Goal: Task Accomplishment & Management: Use online tool/utility

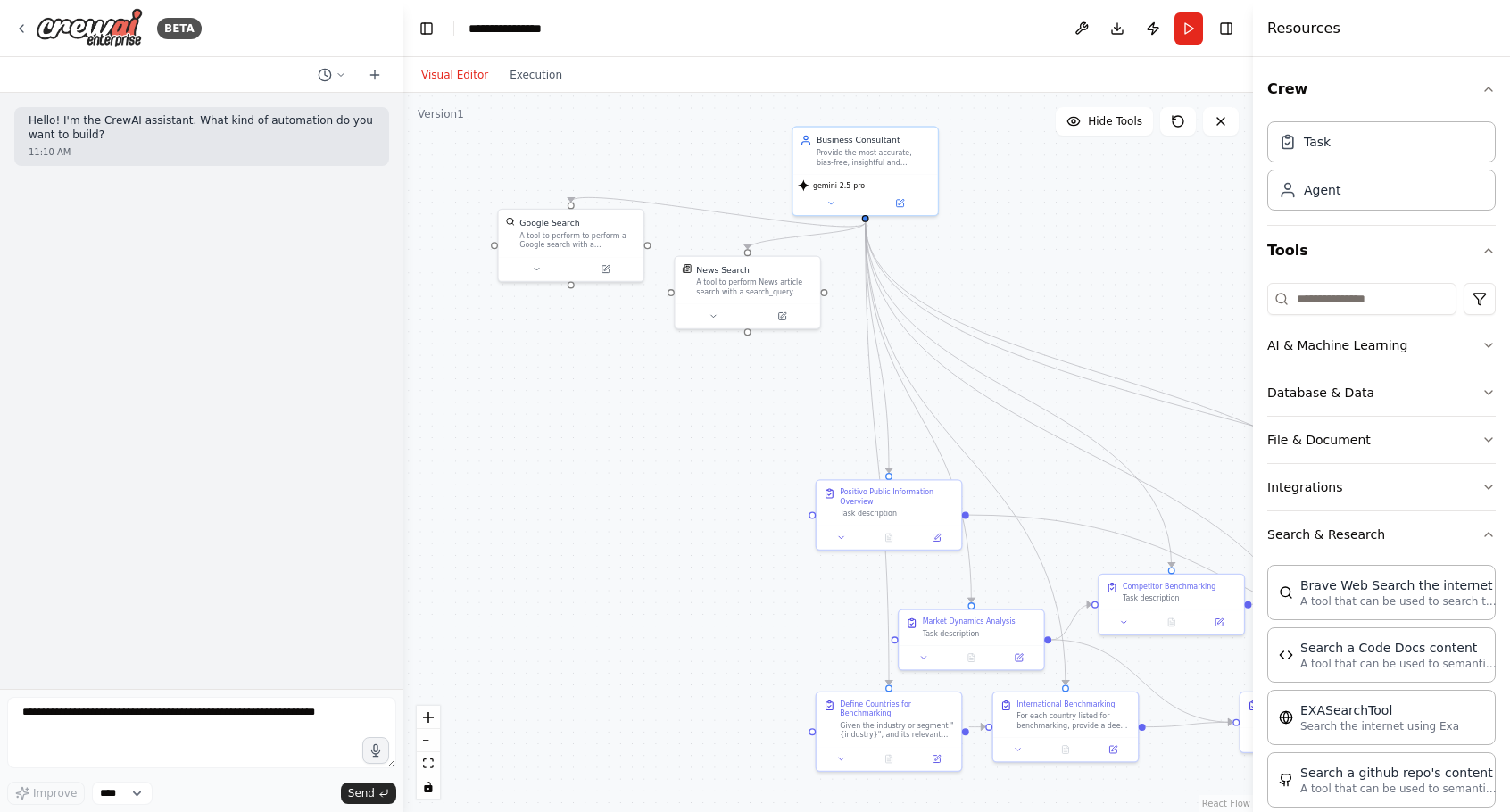
click at [1062, 238] on div ".deletable-edge-delete-btn { width: 20px; height: 20px; border: 0px solid #ffff…" at bounding box center [828, 452] width 849 height 719
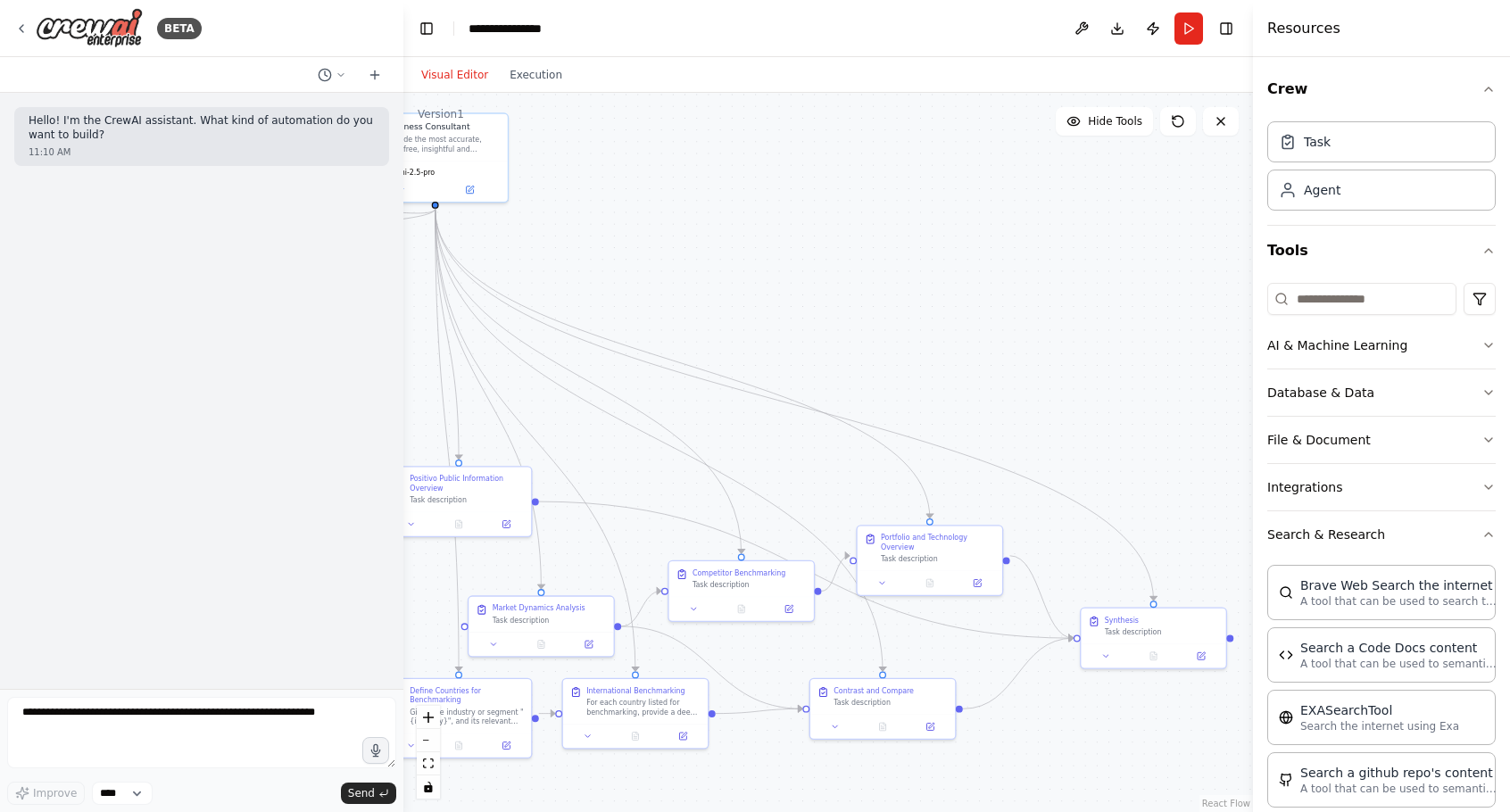
drag, startPoint x: 1023, startPoint y: 275, endPoint x: 633, endPoint y: 258, distance: 390.4
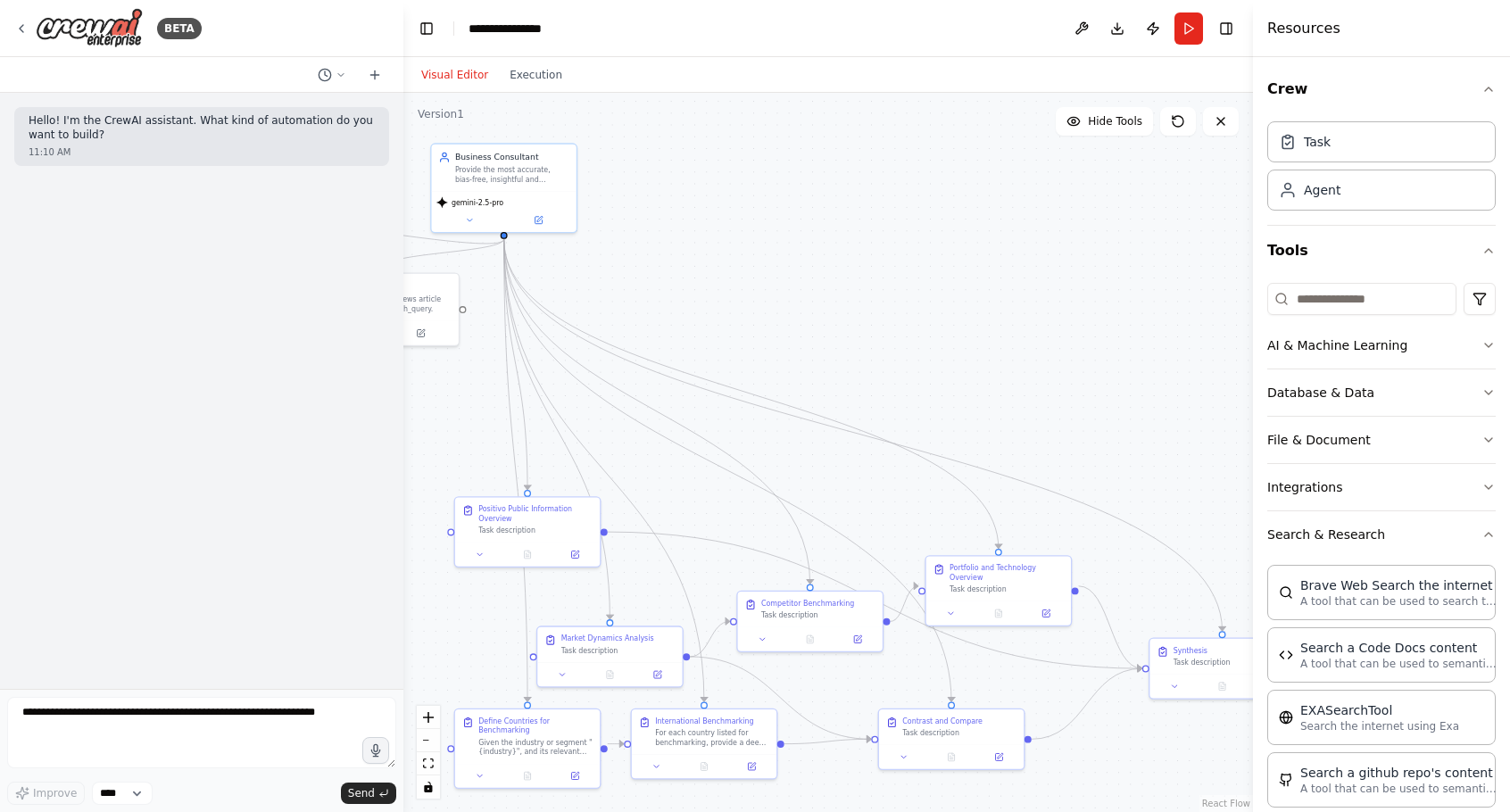
drag, startPoint x: 633, startPoint y: 258, endPoint x: 701, endPoint y: 288, distance: 74.3
click at [900, 343] on div ".deletable-edge-delete-btn { width: 20px; height: 20px; border: 0px solid #ffff…" at bounding box center [828, 452] width 849 height 719
click at [722, 253] on div ".deletable-edge-delete-btn { width: 20px; height: 20px; border: 0px solid #ffff…" at bounding box center [828, 452] width 849 height 719
click at [27, 25] on icon at bounding box center [21, 28] width 14 height 14
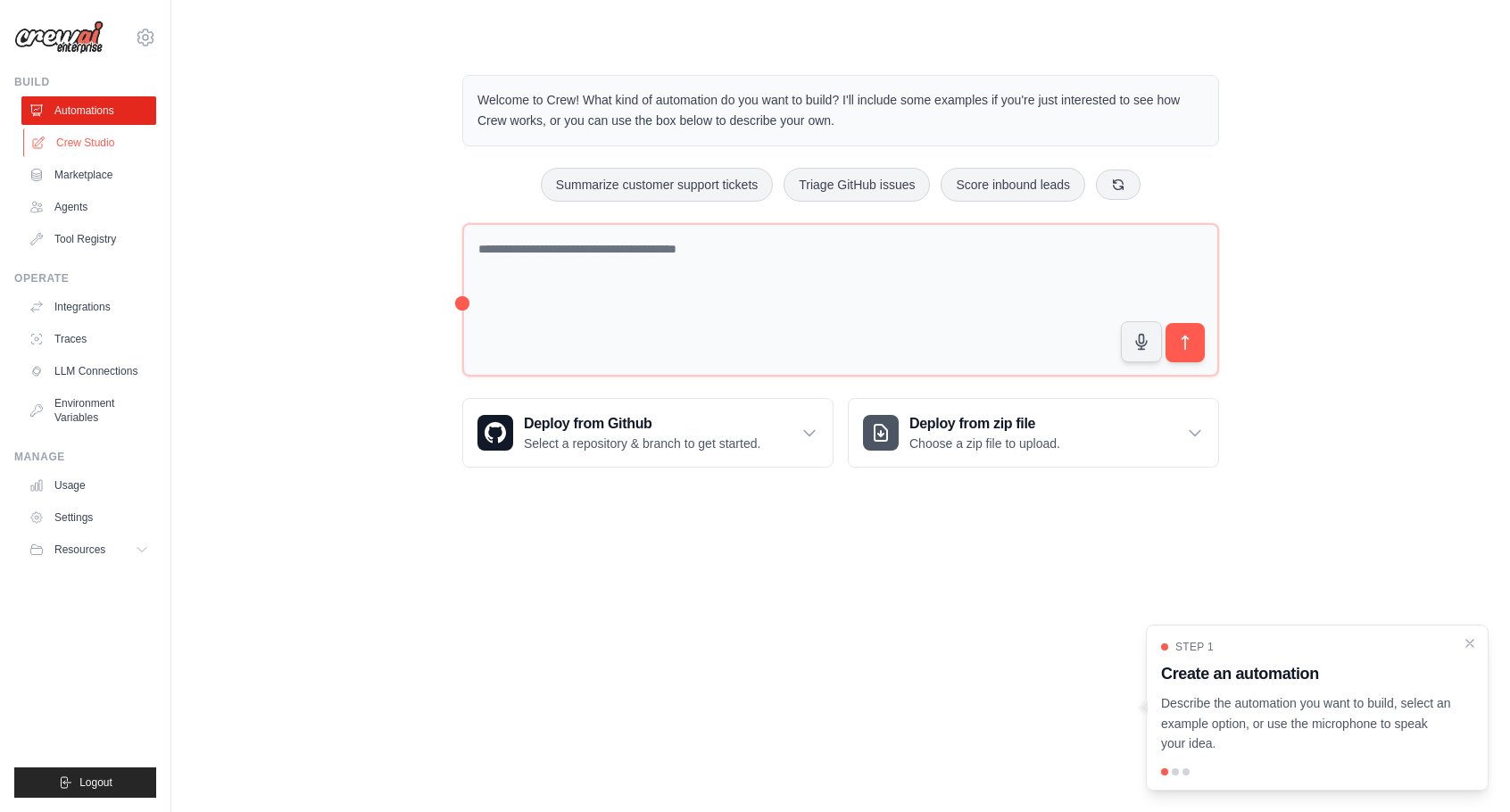
click at [109, 152] on link "Crew Studio" at bounding box center [90, 143] width 135 height 28
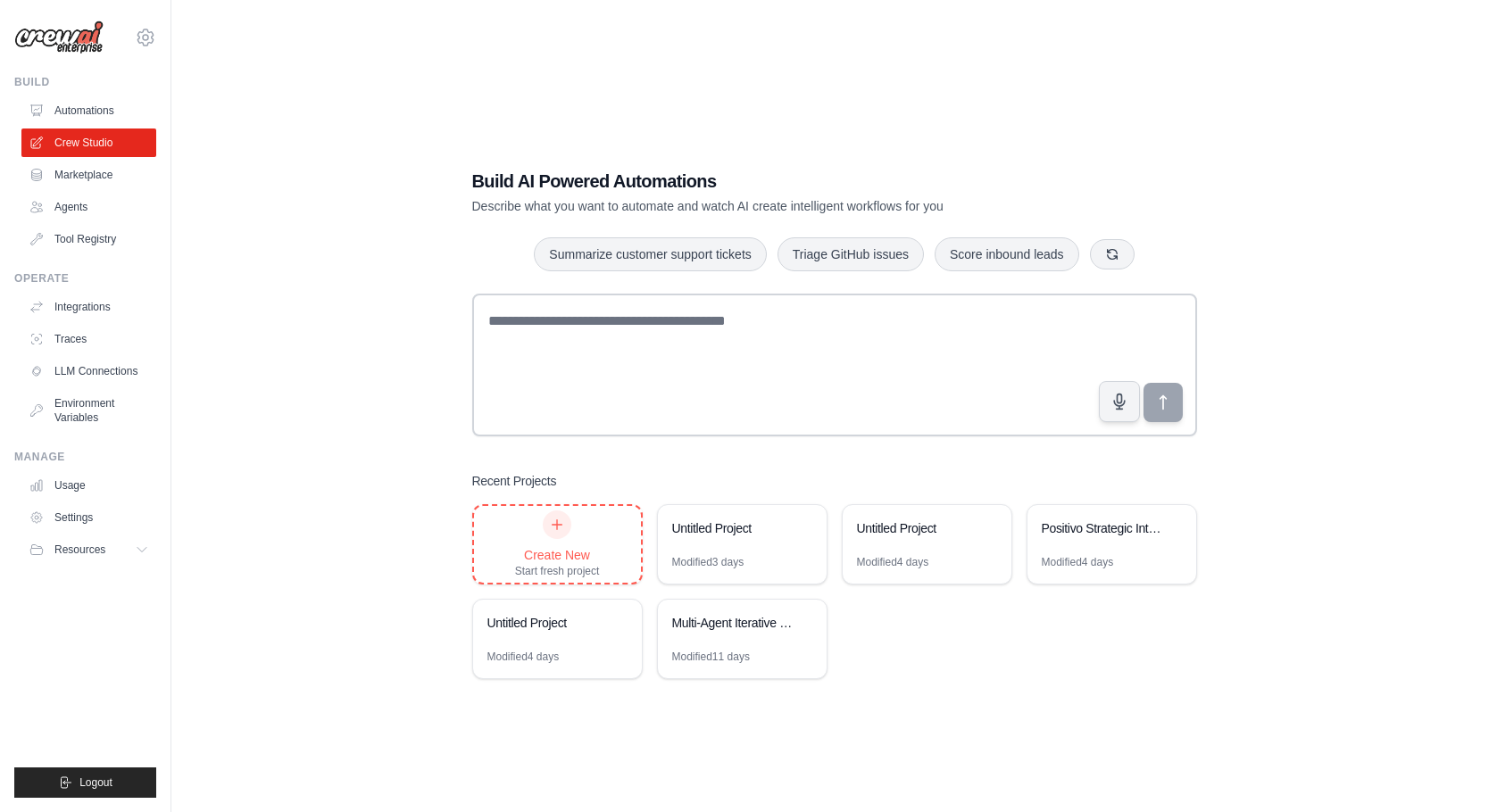
click at [580, 551] on div "Create New" at bounding box center [557, 554] width 84 height 18
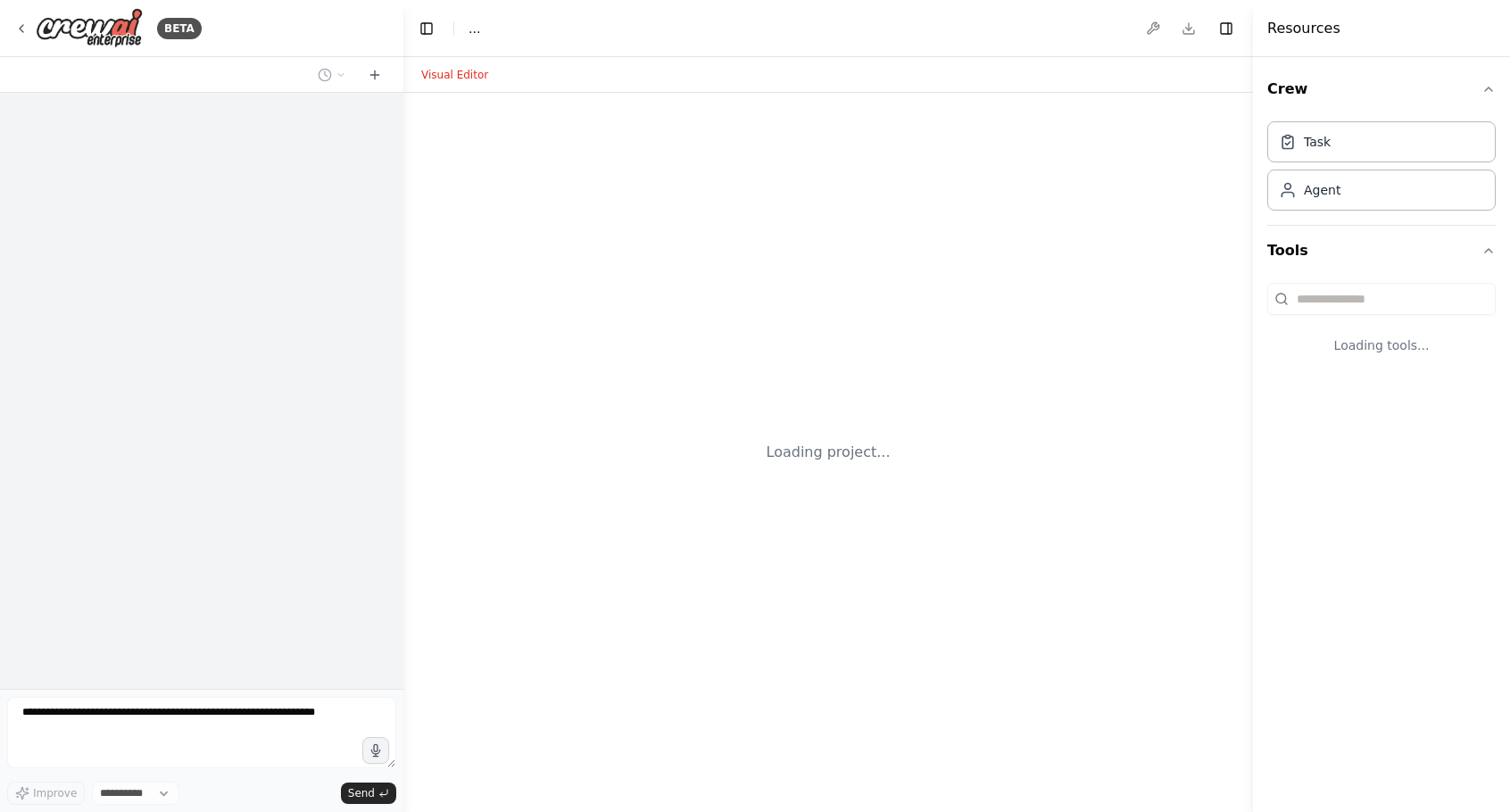
select select "****"
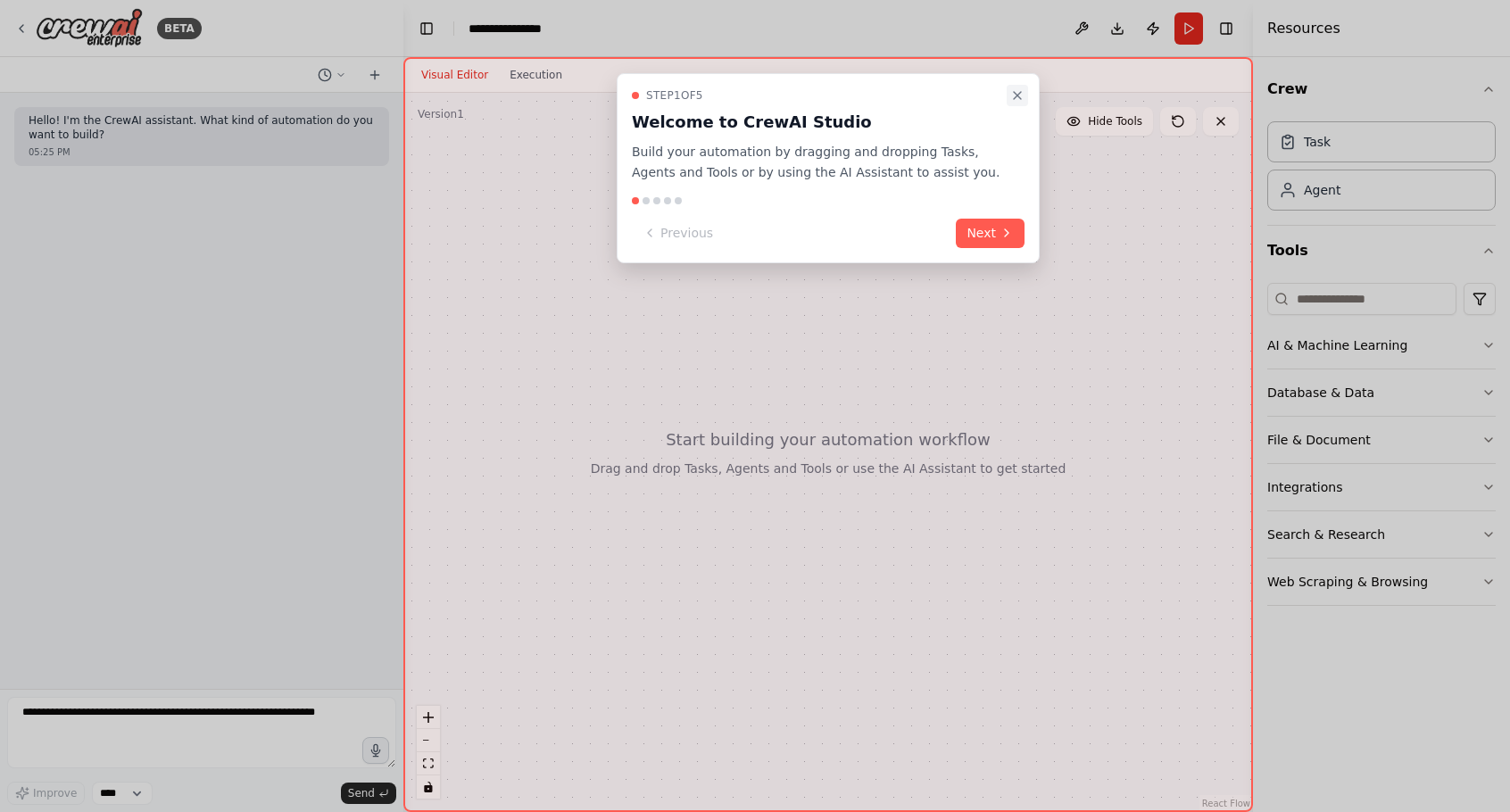
click at [1016, 93] on icon "Close walkthrough" at bounding box center [1017, 95] width 14 height 14
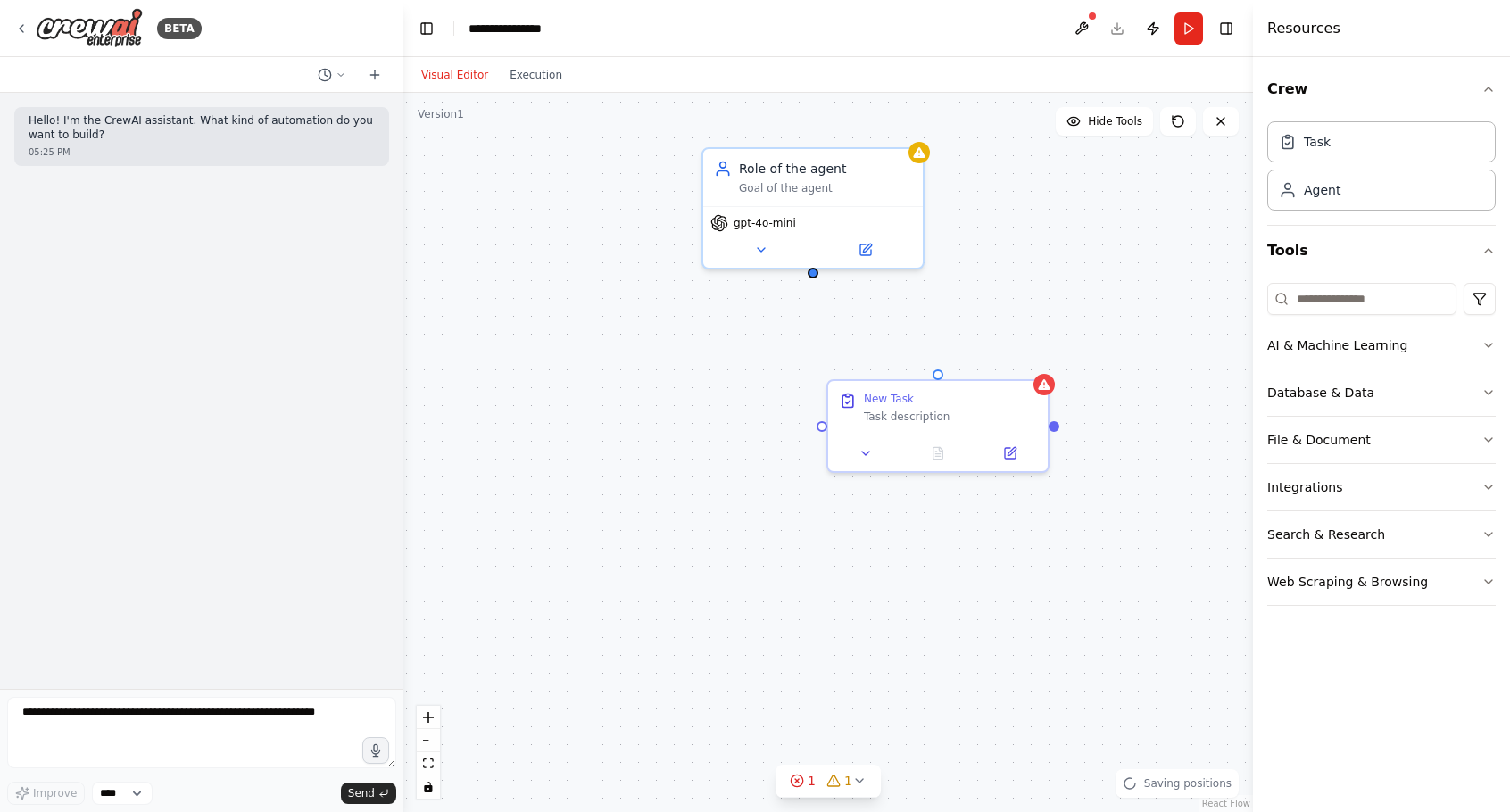
drag, startPoint x: 944, startPoint y: 587, endPoint x: 920, endPoint y: 516, distance: 74.9
click at [920, 516] on div "Role of the agent Goal of the agent gpt-4o-mini New Task Task description" at bounding box center [828, 452] width 849 height 719
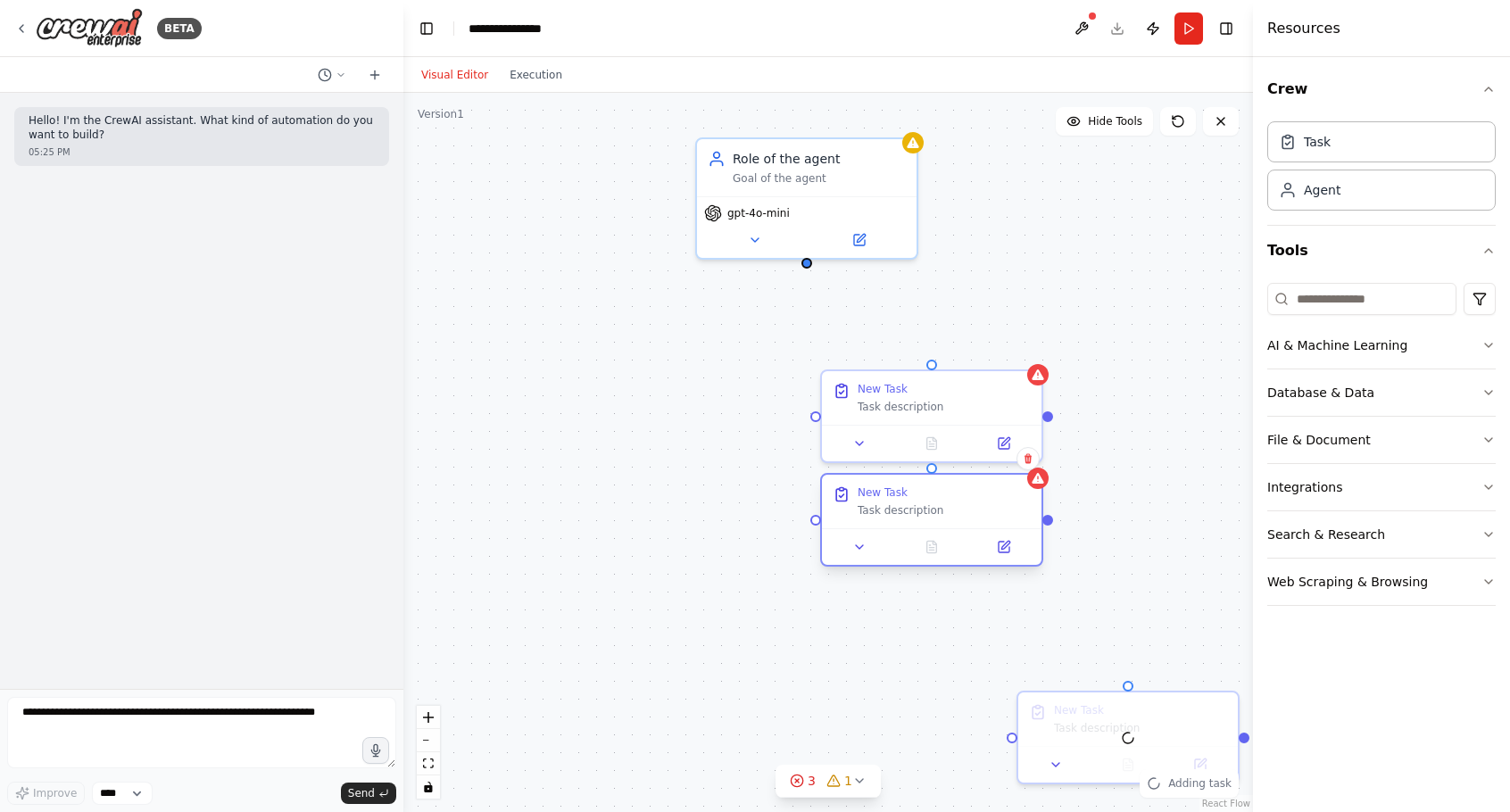
drag, startPoint x: 1005, startPoint y: 538, endPoint x: 900, endPoint y: 496, distance: 113.1
click at [900, 496] on div "New Task Task description" at bounding box center [944, 501] width 173 height 32
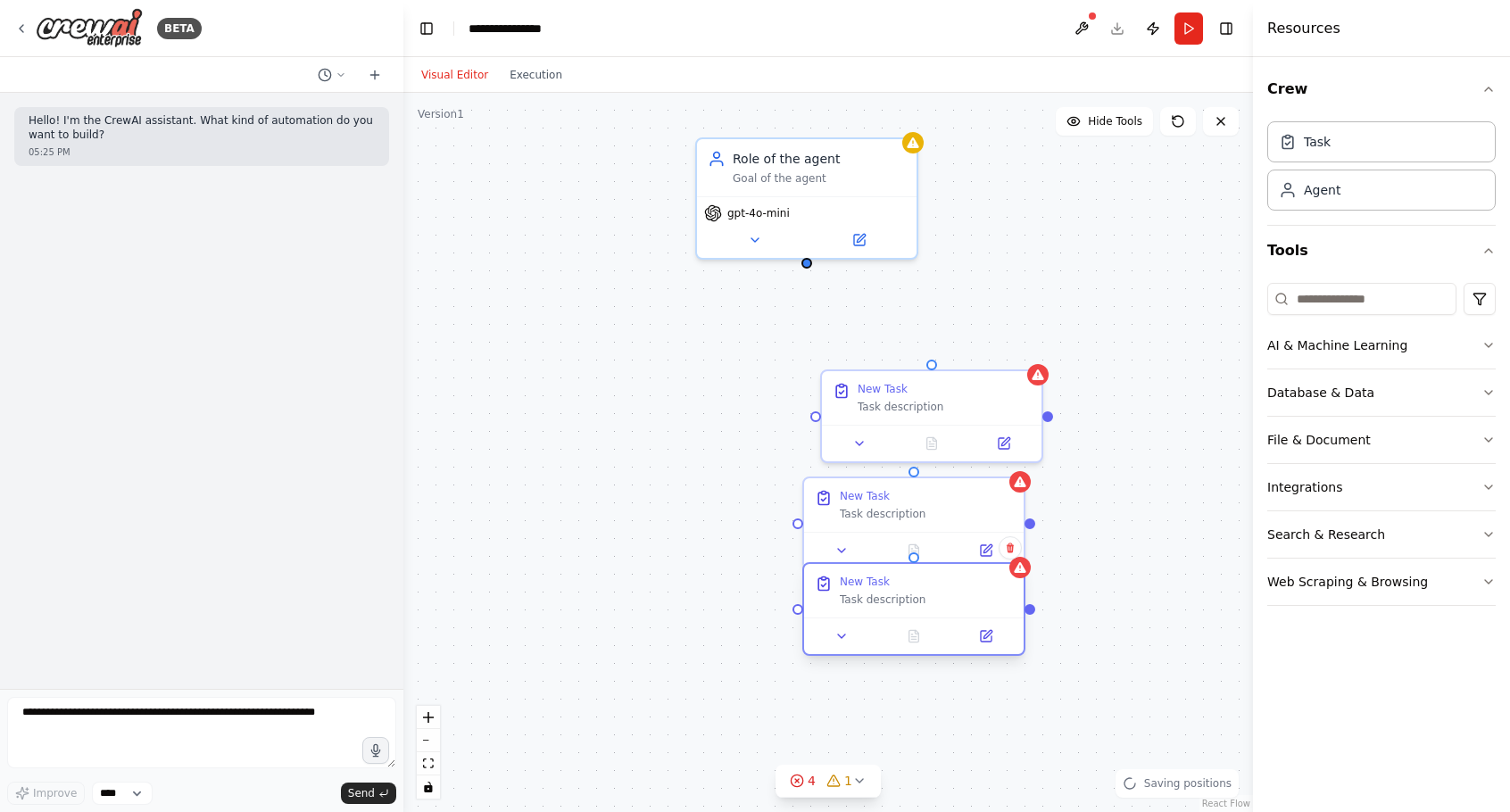
drag, startPoint x: 1069, startPoint y: 708, endPoint x: 859, endPoint y: 590, distance: 240.9
click at [859, 590] on div "New Task Task description" at bounding box center [926, 590] width 173 height 32
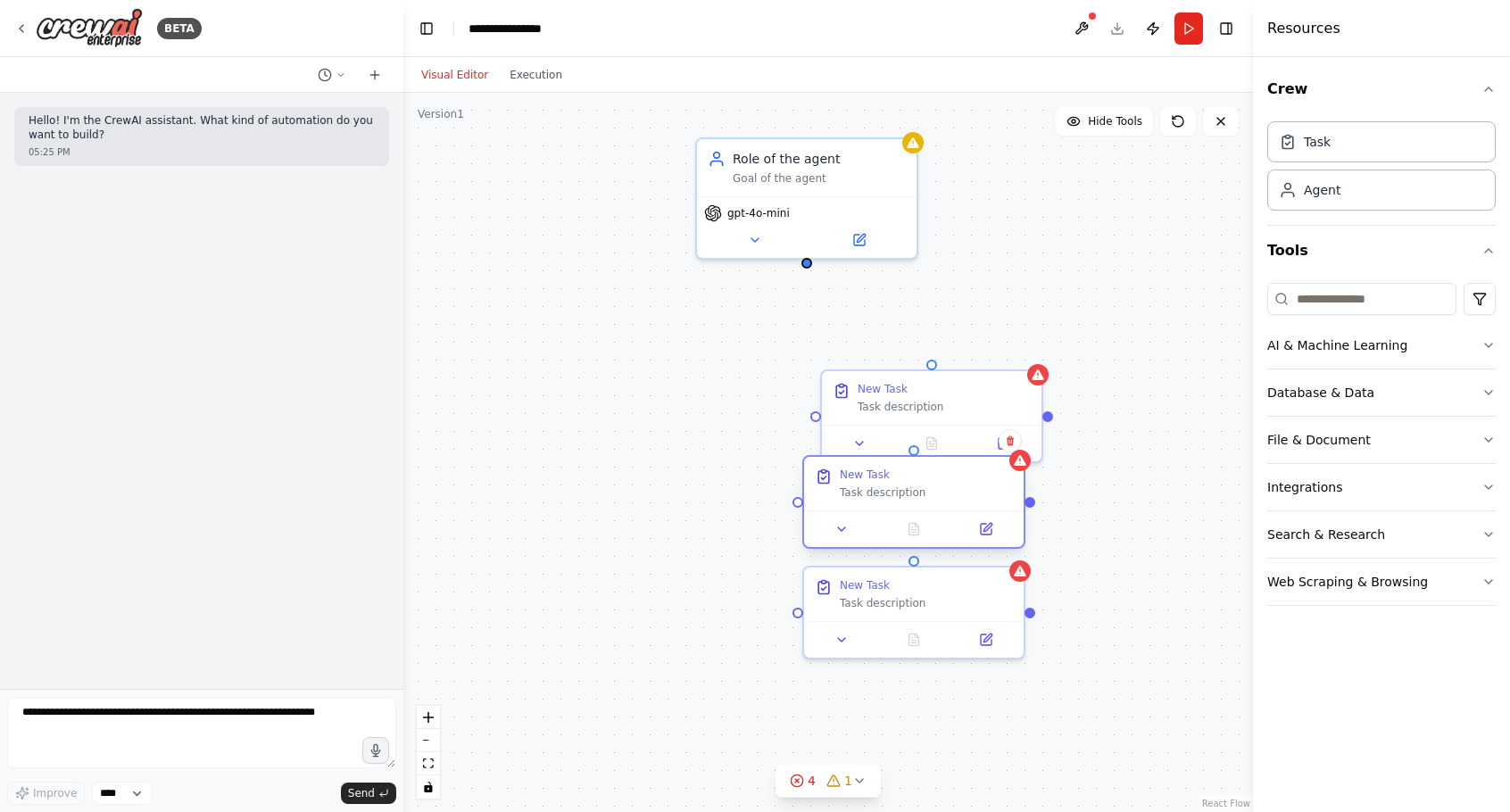
drag, startPoint x: 869, startPoint y: 485, endPoint x: 869, endPoint y: 471, distance: 14.0
click at [869, 471] on div "New Task" at bounding box center [864, 474] width 50 height 14
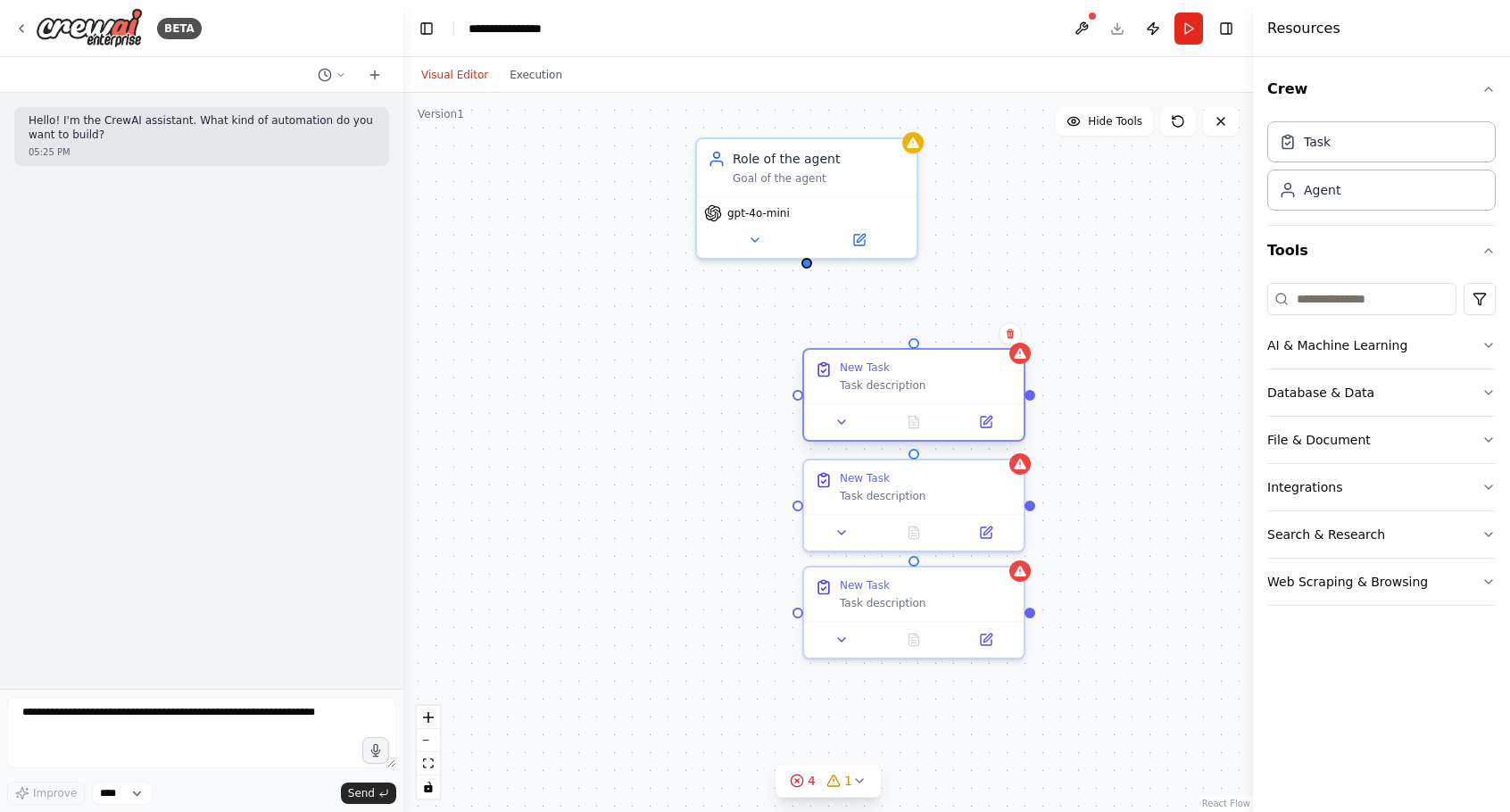
drag, startPoint x: 879, startPoint y: 391, endPoint x: 854, endPoint y: 367, distance: 34.7
click at [854, 367] on div "New Task" at bounding box center [864, 367] width 50 height 14
click at [1186, 362] on div "Role of the agent Goal of the agent gpt-4o-mini New Task Task description New T…" at bounding box center [828, 452] width 849 height 719
drag, startPoint x: 779, startPoint y: 520, endPoint x: 700, endPoint y: 484, distance: 86.8
click at [700, 484] on div "New Task Task description" at bounding box center [659, 483] width 173 height 32
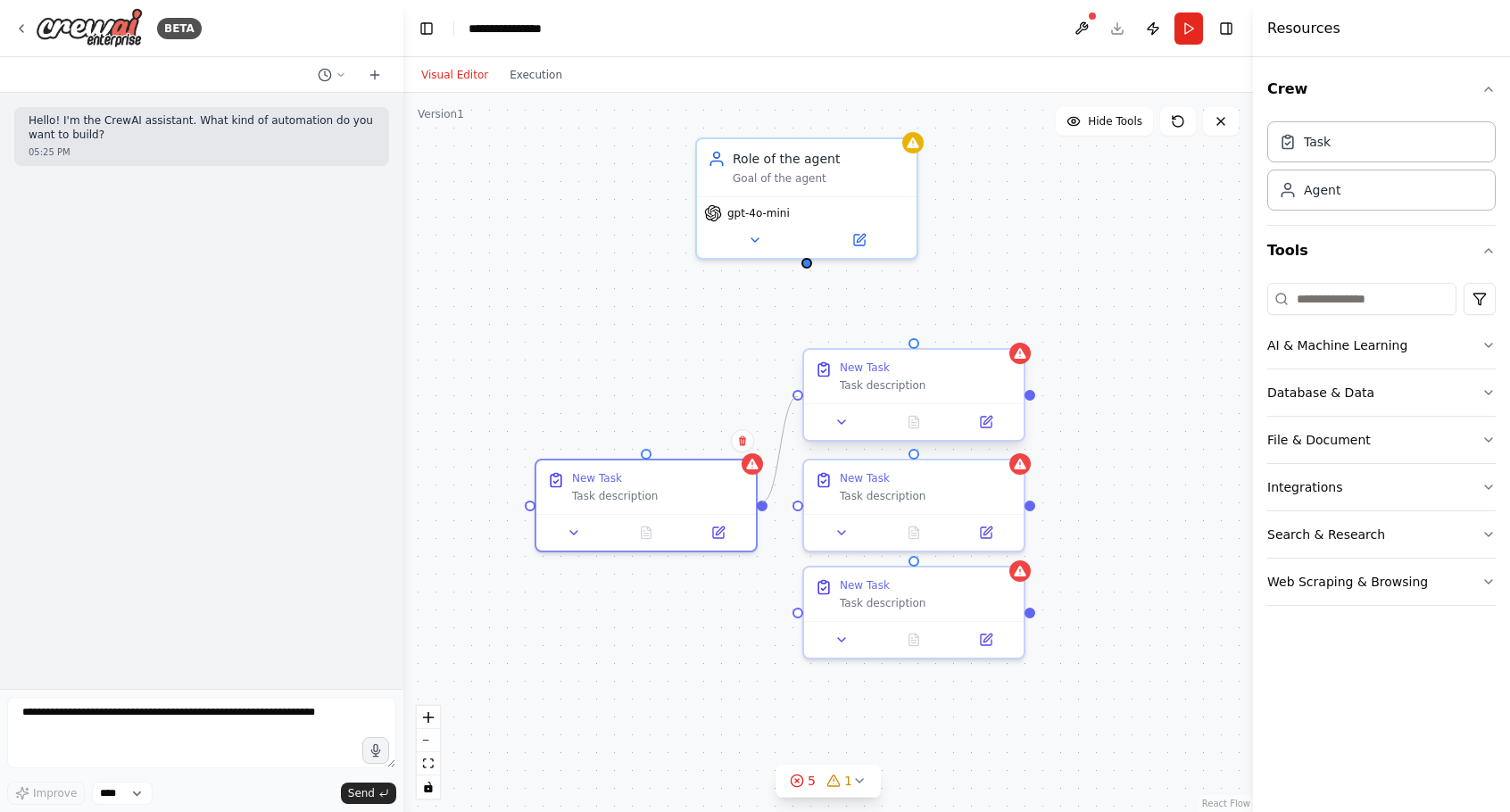
drag, startPoint x: 763, startPoint y: 502, endPoint x: 802, endPoint y: 400, distance: 109.2
click at [802, 400] on div "Role of the agent Goal of the agent gpt-4o-mini New Task Task description New T…" at bounding box center [799, 353] width 849 height 719
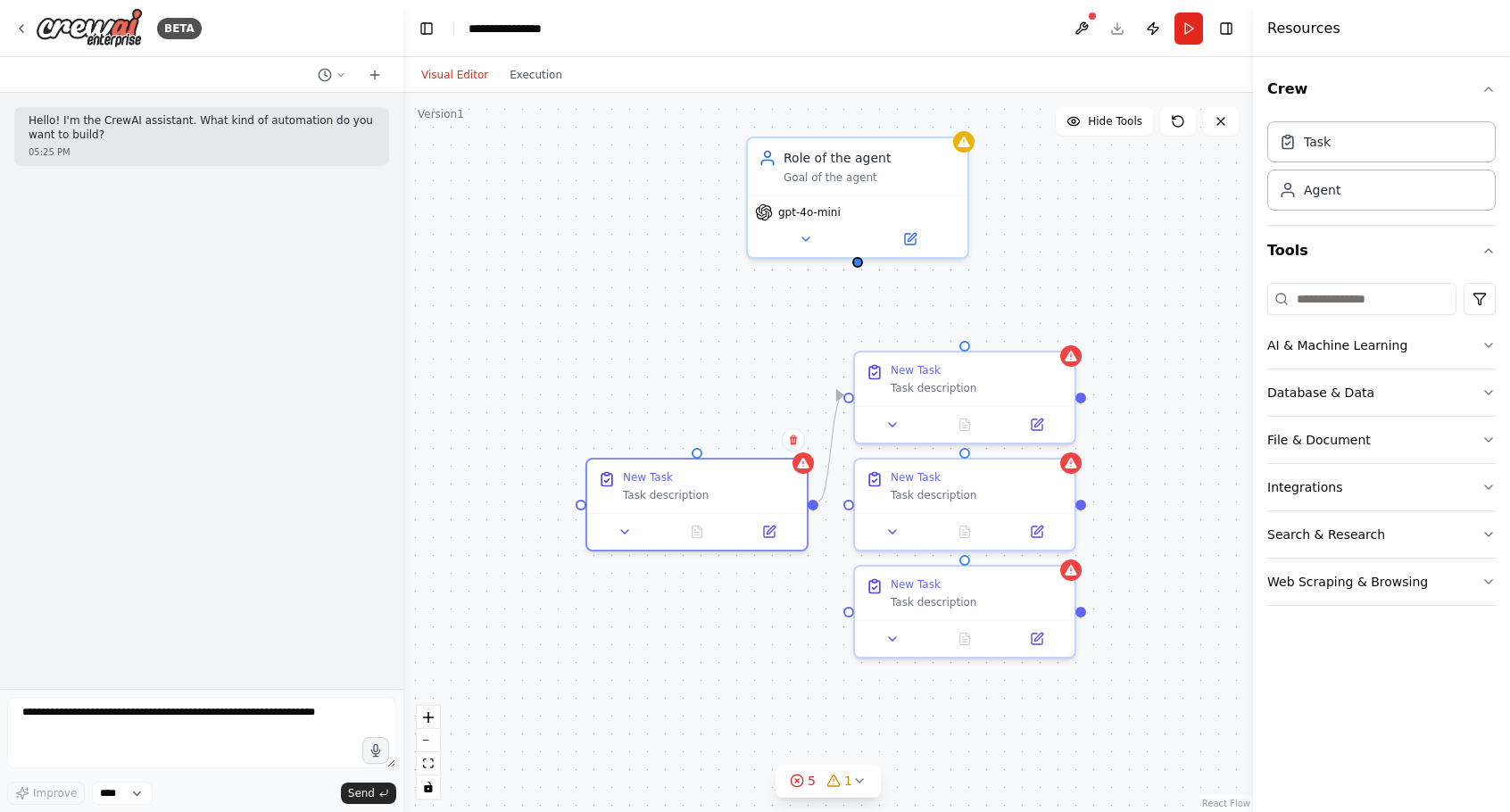
drag, startPoint x: 767, startPoint y: 508, endPoint x: 817, endPoint y: 507, distance: 50.0
click at [817, 507] on div ".deletable-edge-delete-btn { width: 20px; height: 20px; border: 0px solid #ffff…" at bounding box center [828, 452] width 849 height 719
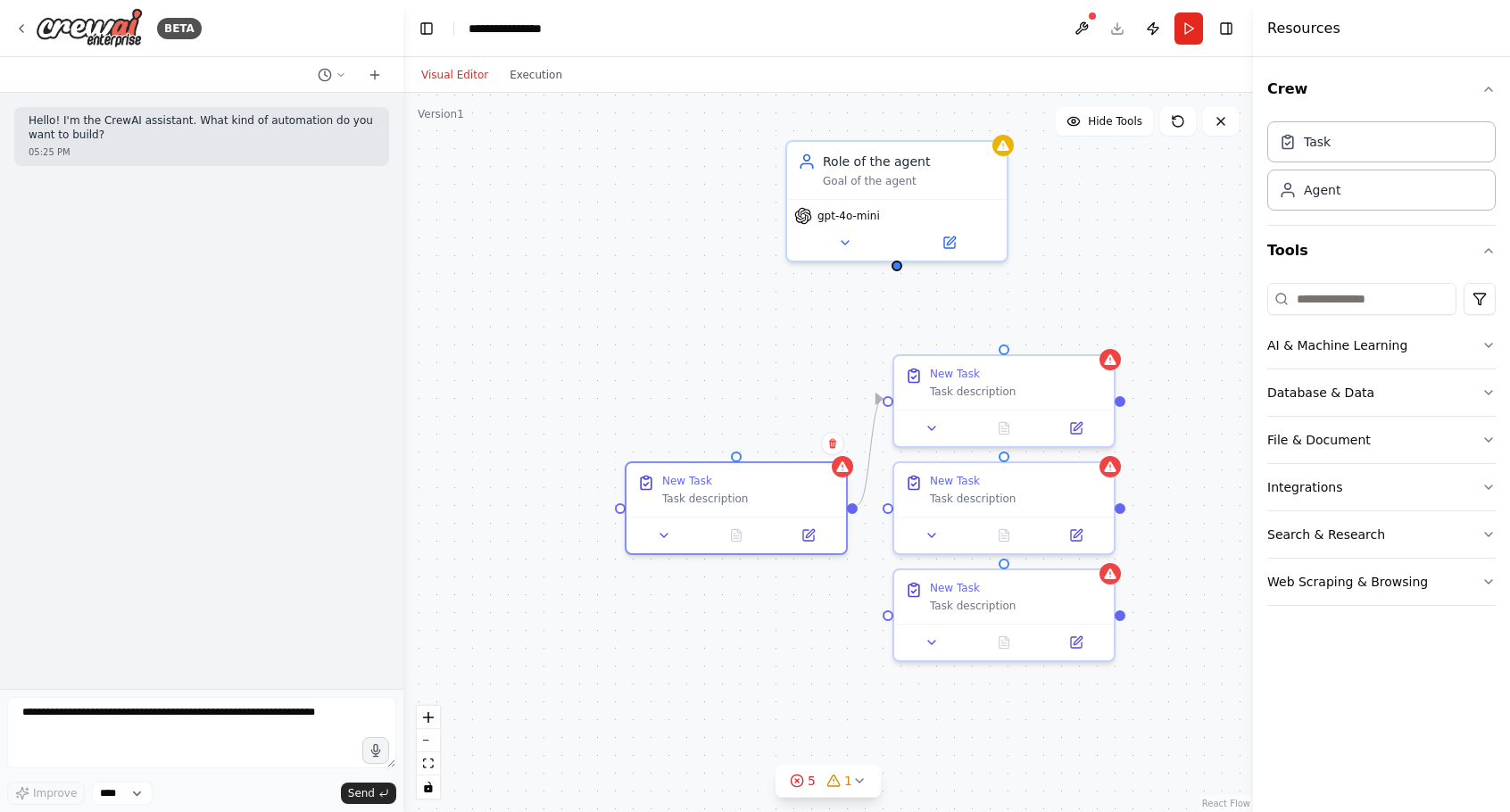
drag, startPoint x: 816, startPoint y: 509, endPoint x: 860, endPoint y: 512, distance: 44.1
click at [855, 512] on div ".deletable-edge-delete-btn { width: 20px; height: 20px; border: 0px solid #ffff…" at bounding box center [828, 452] width 849 height 719
drag, startPoint x: 852, startPoint y: 509, endPoint x: 896, endPoint y: 512, distance: 44.1
click at [896, 512] on div "Role of the agent Goal of the agent gpt-4o-mini New Task Task description New T…" at bounding box center [889, 355] width 849 height 719
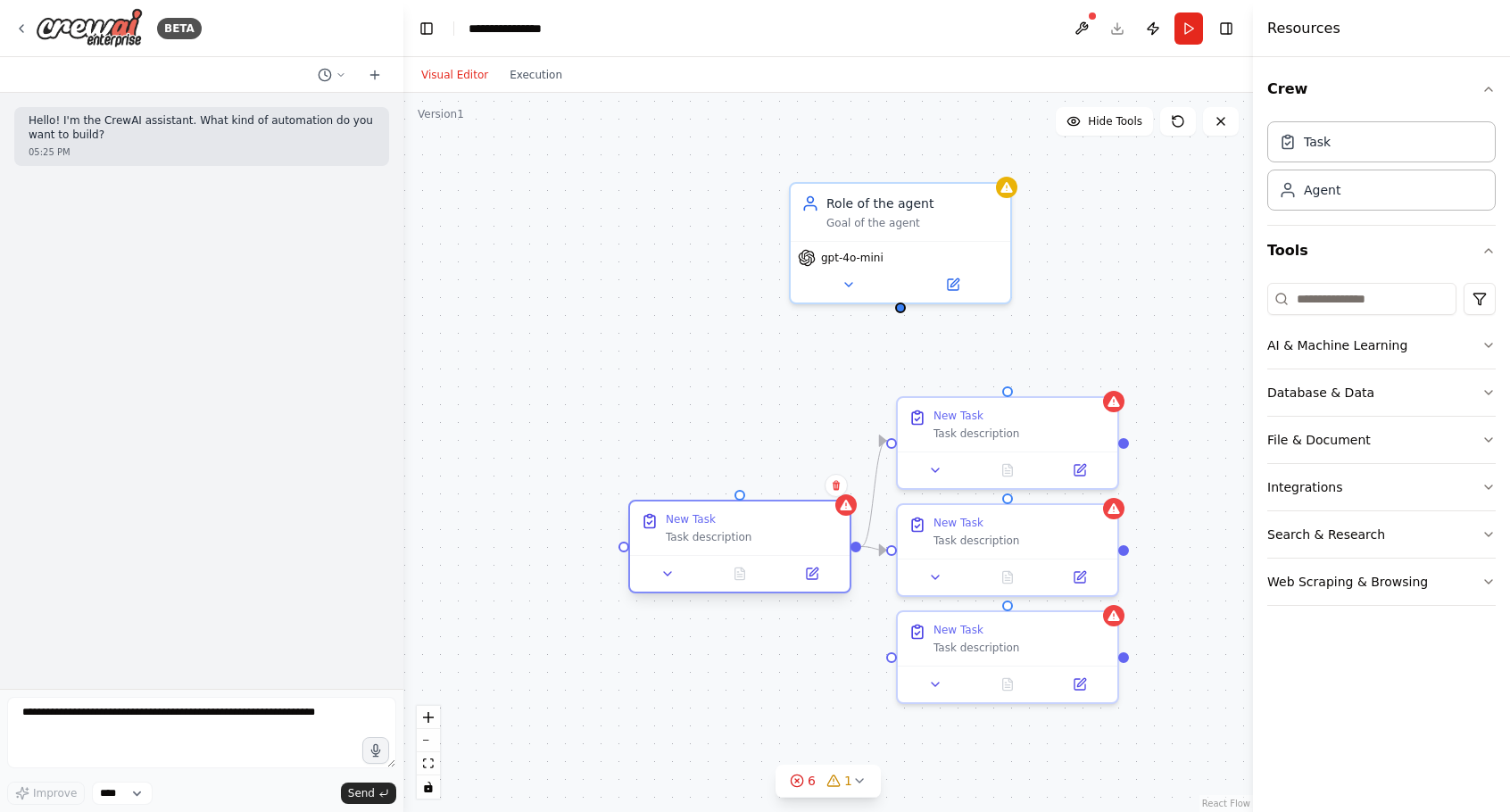
drag, startPoint x: 854, startPoint y: 511, endPoint x: 821, endPoint y: 507, distance: 33.2
click at [821, 507] on div ".deletable-edge-delete-btn { width: 20px; height: 20px; border: 0px solid #ffff…" at bounding box center [828, 452] width 849 height 719
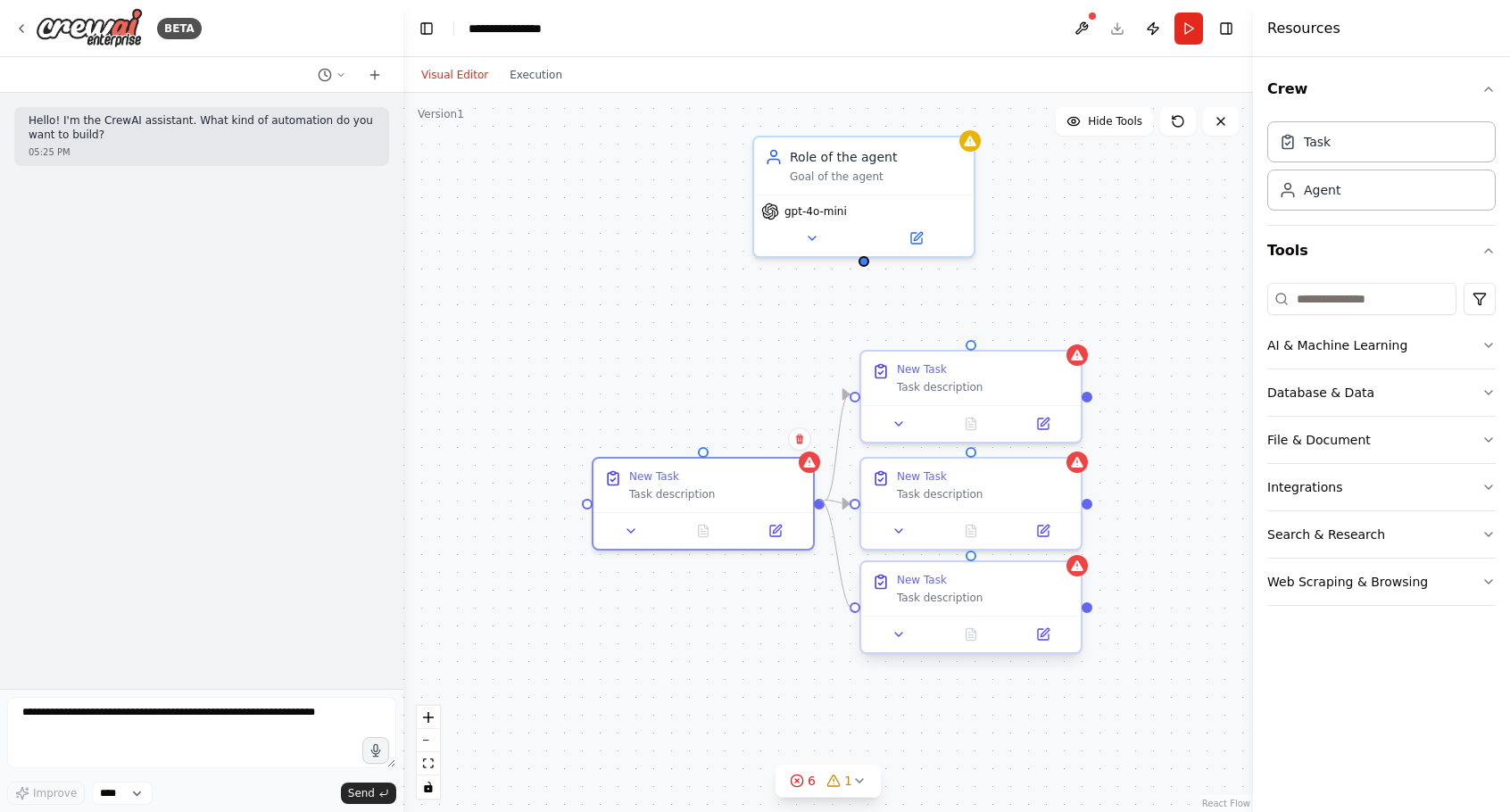
drag, startPoint x: 818, startPoint y: 499, endPoint x: 856, endPoint y: 611, distance: 118.3
click at [856, 611] on div "Role of the agent Goal of the agent gpt-4o-mini New Task Task description New T…" at bounding box center [856, 352] width 849 height 719
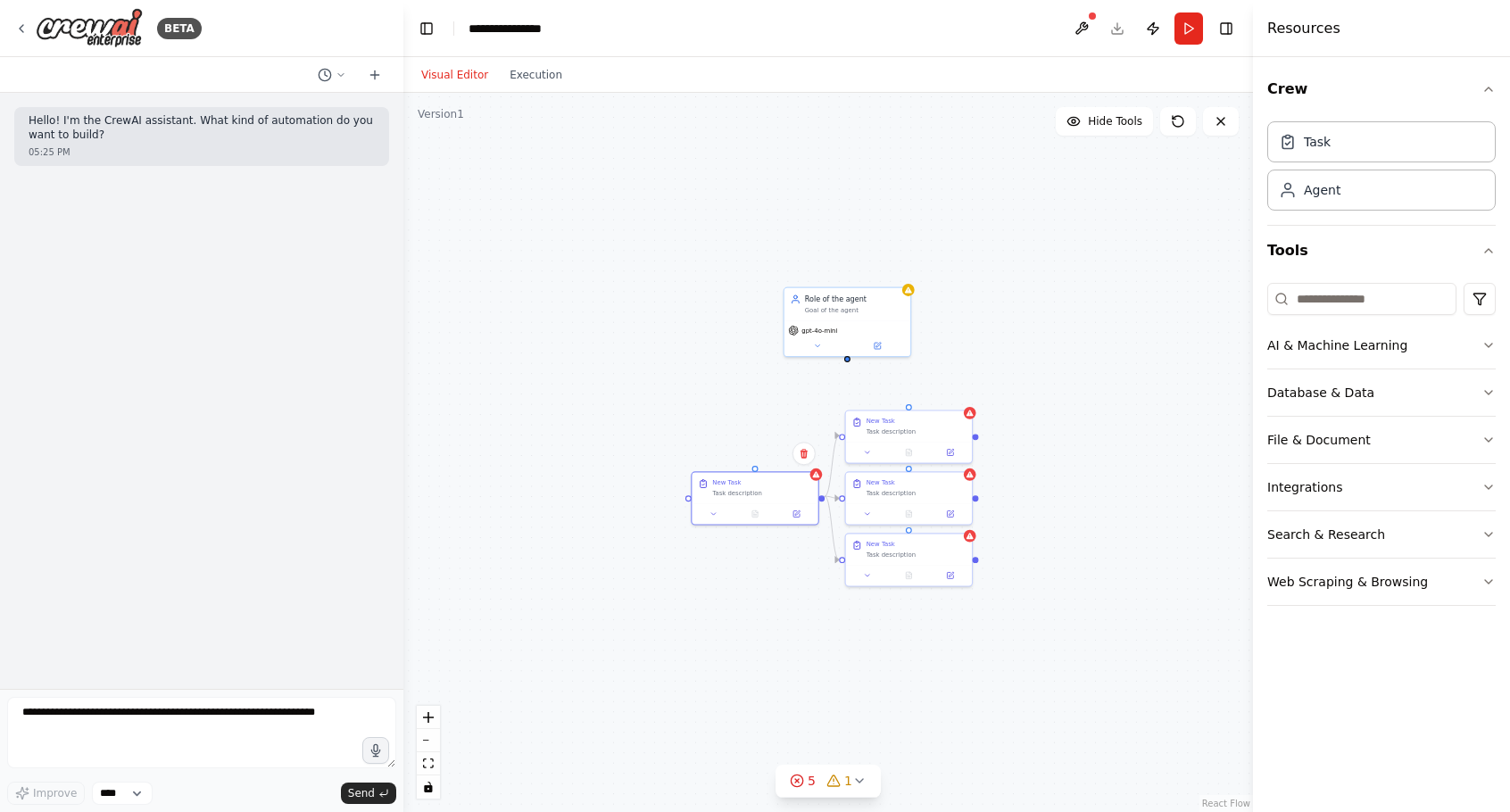
drag, startPoint x: 605, startPoint y: 348, endPoint x: 663, endPoint y: 383, distance: 67.7
click at [663, 383] on div ".deletable-edge-delete-btn { width: 20px; height: 20px; border: 0px solid #ffff…" at bounding box center [828, 452] width 849 height 719
click at [898, 430] on div "Task description" at bounding box center [916, 428] width 100 height 8
click at [877, 489] on div "Task description" at bounding box center [916, 490] width 100 height 8
click at [730, 478] on div "New Task" at bounding box center [726, 479] width 28 height 8
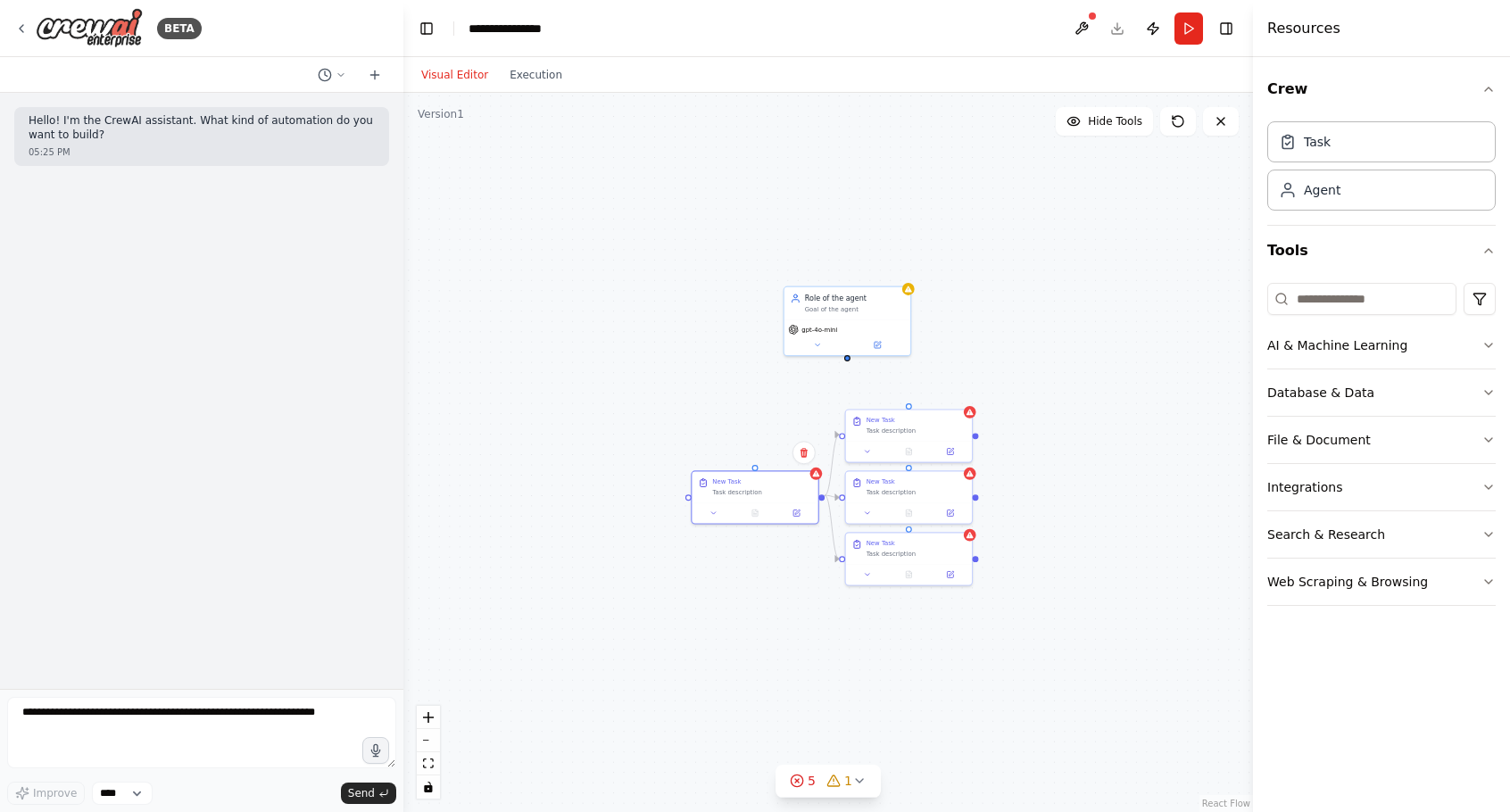
click at [847, 623] on div ".deletable-edge-delete-btn { width: 20px; height: 20px; border: 0px solid #ffff…" at bounding box center [828, 452] width 849 height 719
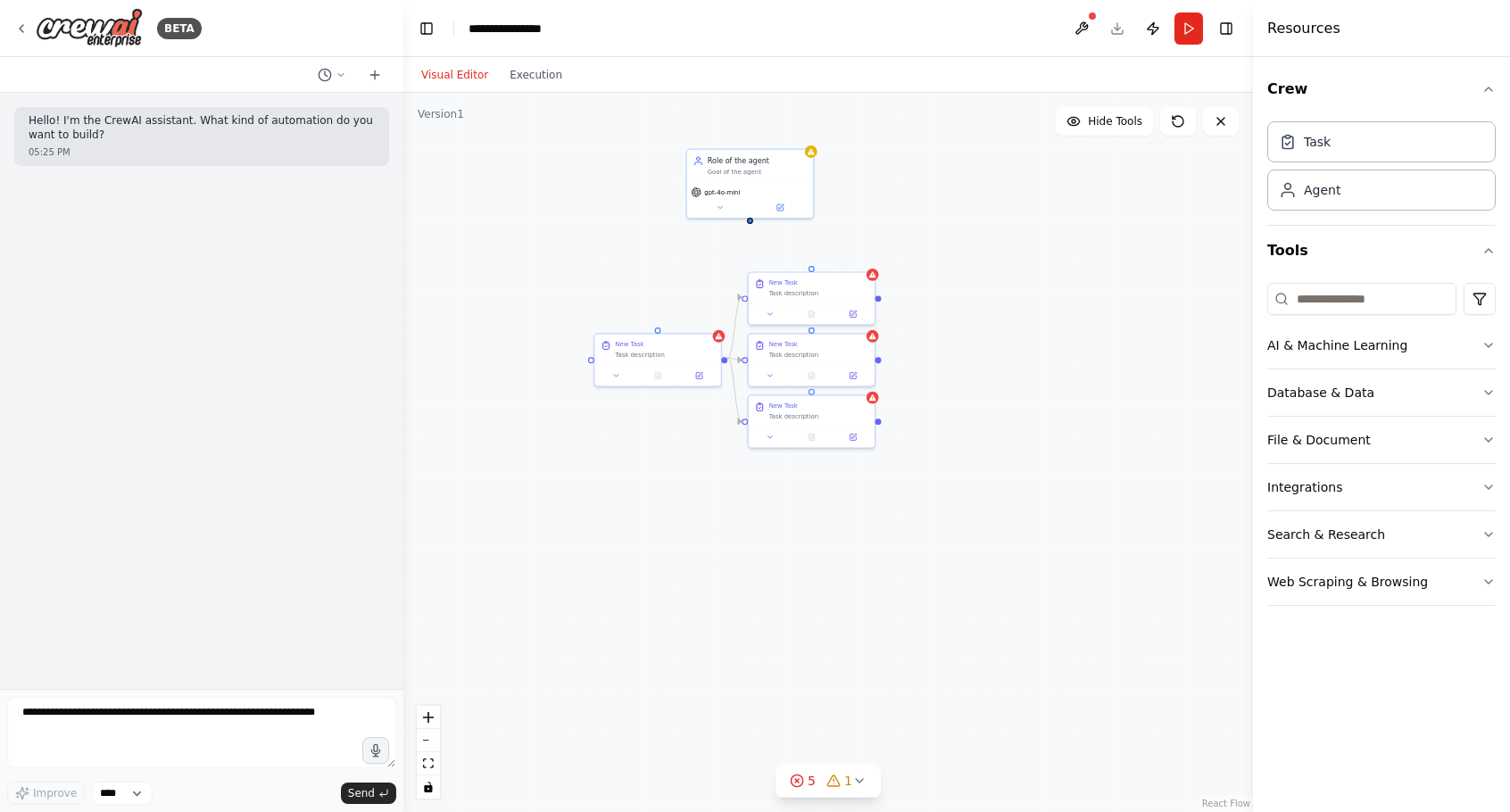
drag, startPoint x: 1080, startPoint y: 568, endPoint x: 982, endPoint y: 431, distance: 168.4
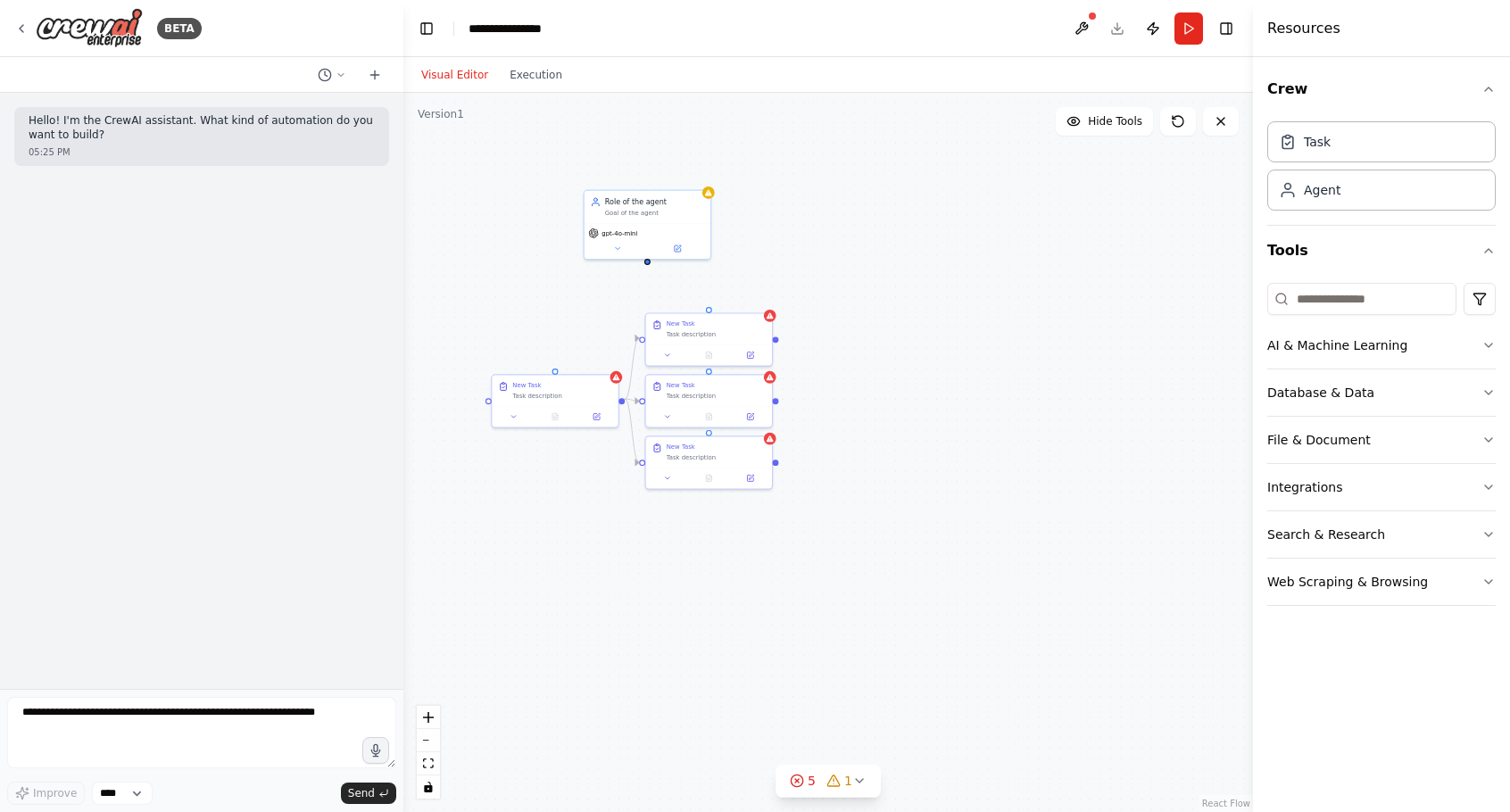
drag, startPoint x: 982, startPoint y: 431, endPoint x: 865, endPoint y: 498, distance: 134.8
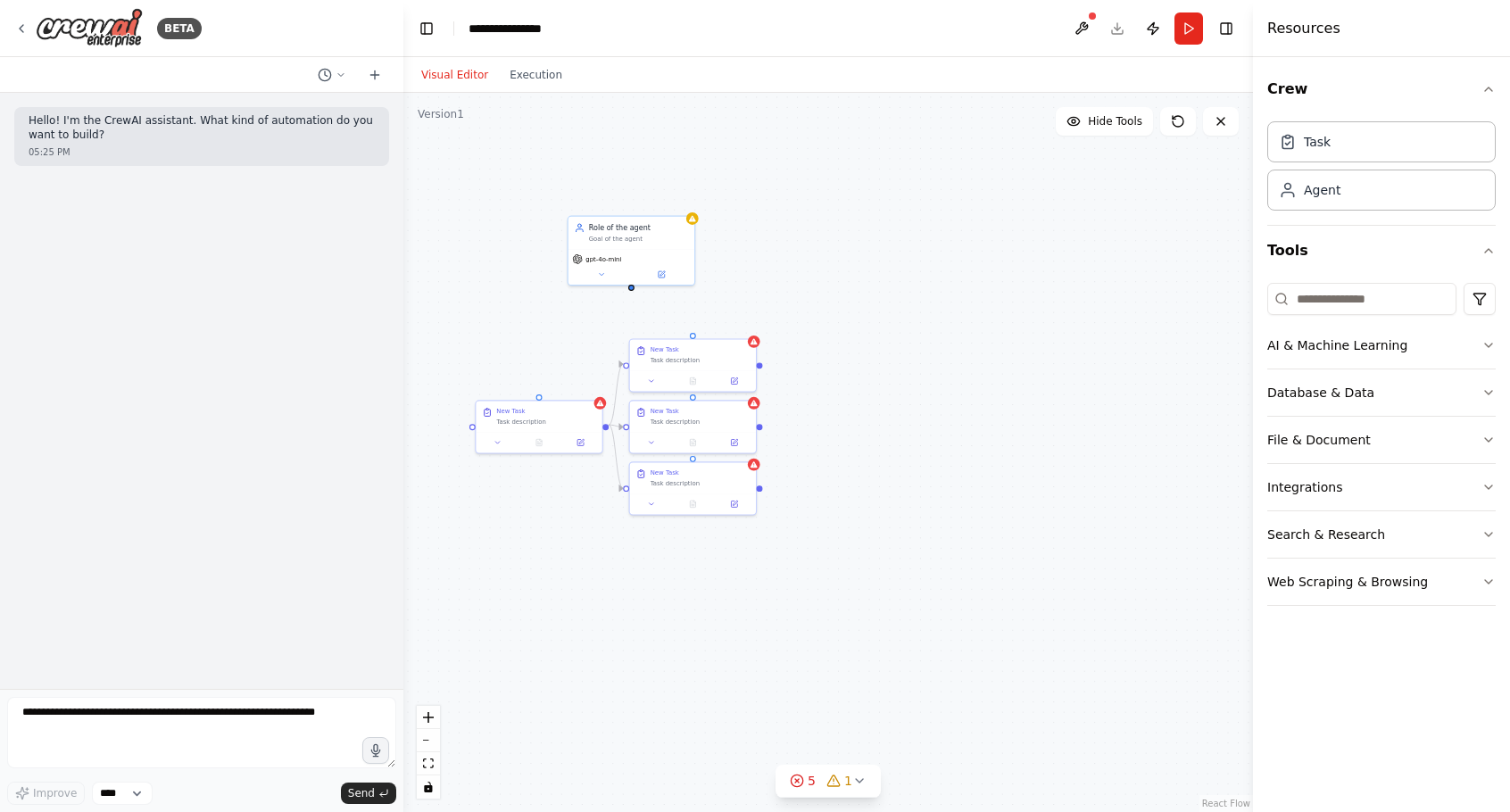
drag, startPoint x: 865, startPoint y: 498, endPoint x: 909, endPoint y: 527, distance: 52.7
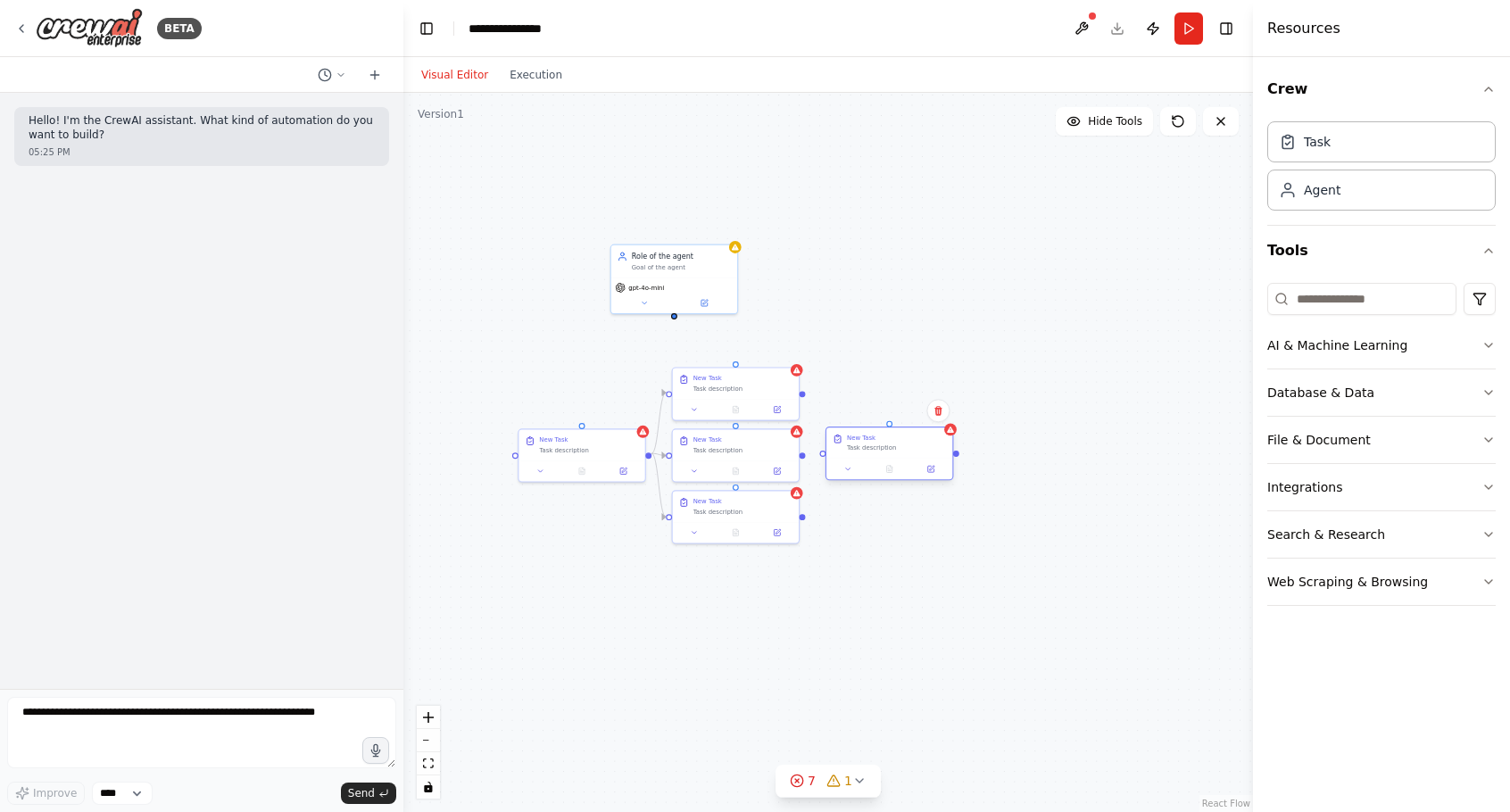
drag, startPoint x: 1019, startPoint y: 456, endPoint x: 901, endPoint y: 436, distance: 119.7
click at [901, 436] on div "New Task" at bounding box center [897, 438] width 100 height 8
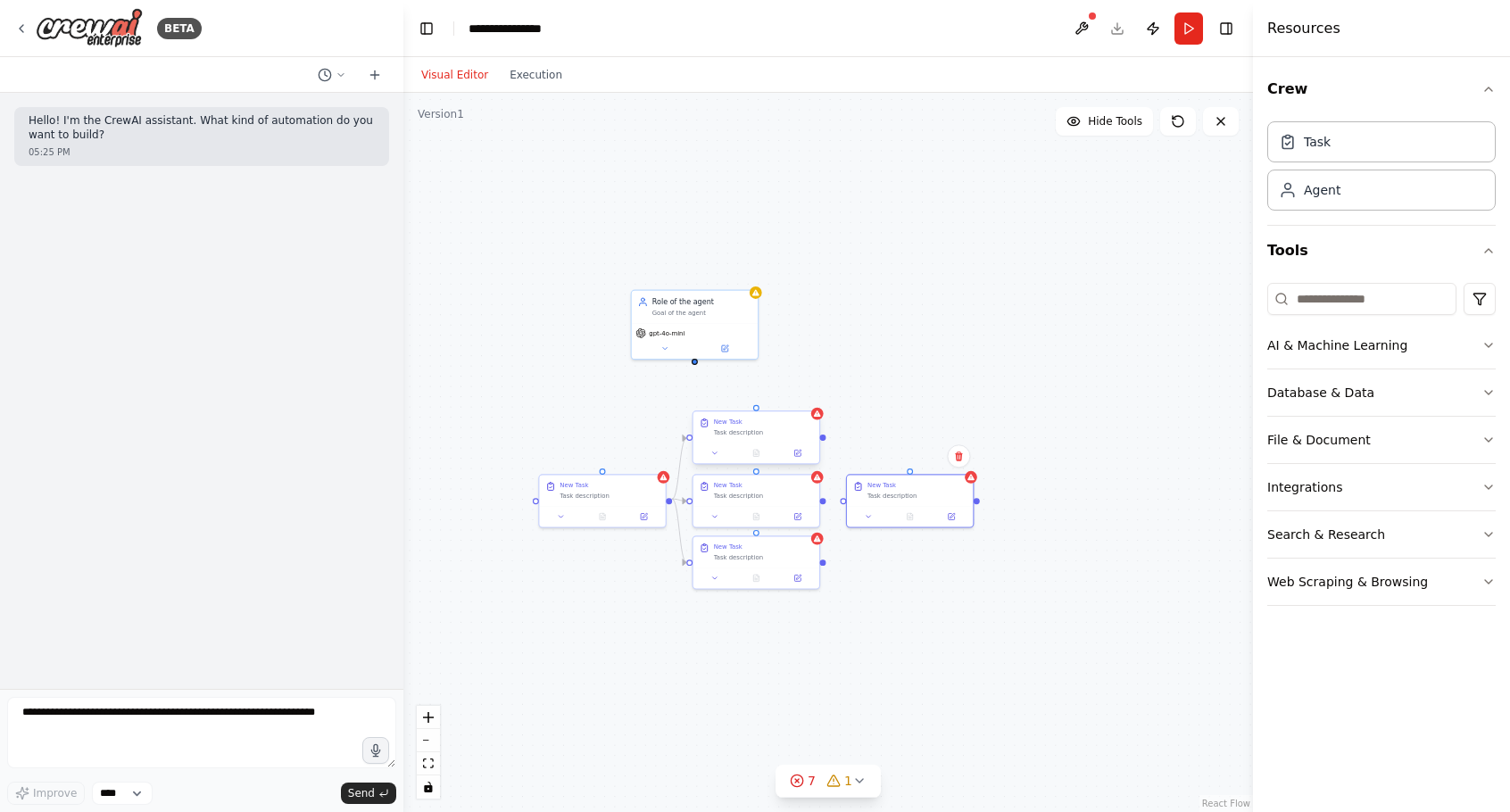
drag, startPoint x: 802, startPoint y: 396, endPoint x: 823, endPoint y: 441, distance: 49.7
click at [823, 441] on div ".deletable-edge-delete-btn { width: 20px; height: 20px; border: 0px solid #ffff…" at bounding box center [828, 452] width 849 height 719
drag, startPoint x: 823, startPoint y: 437, endPoint x: 848, endPoint y: 501, distance: 68.7
click at [848, 501] on div "Role of the agent Goal of the agent gpt-4o-mini New Task Task description New T…" at bounding box center [690, 413] width 488 height 413
drag, startPoint x: 823, startPoint y: 498, endPoint x: 846, endPoint y: 504, distance: 23.8
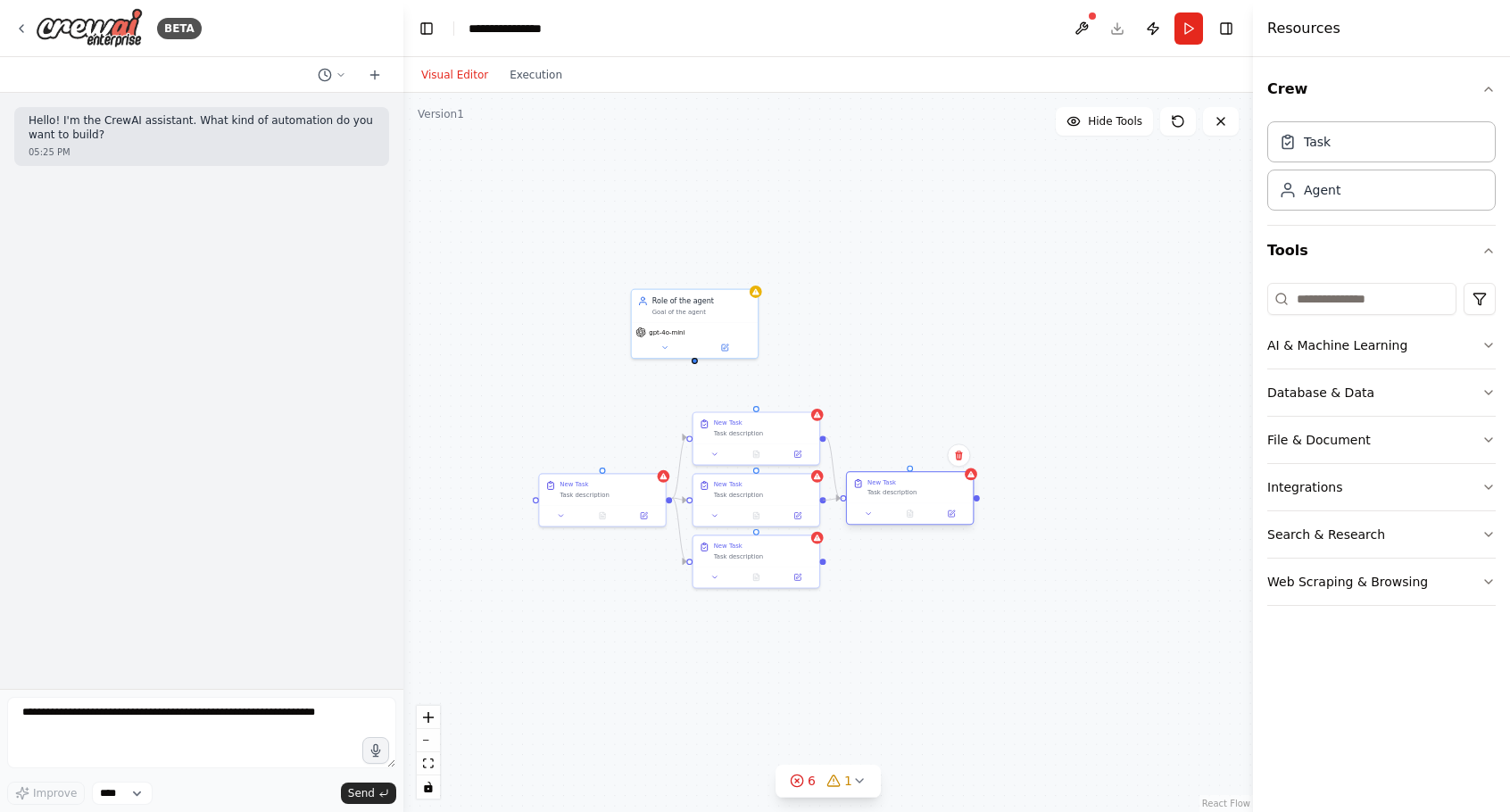
click at [846, 504] on div "Role of the agent Goal of the agent gpt-4o-mini New Task Task description New T…" at bounding box center [690, 413] width 488 height 413
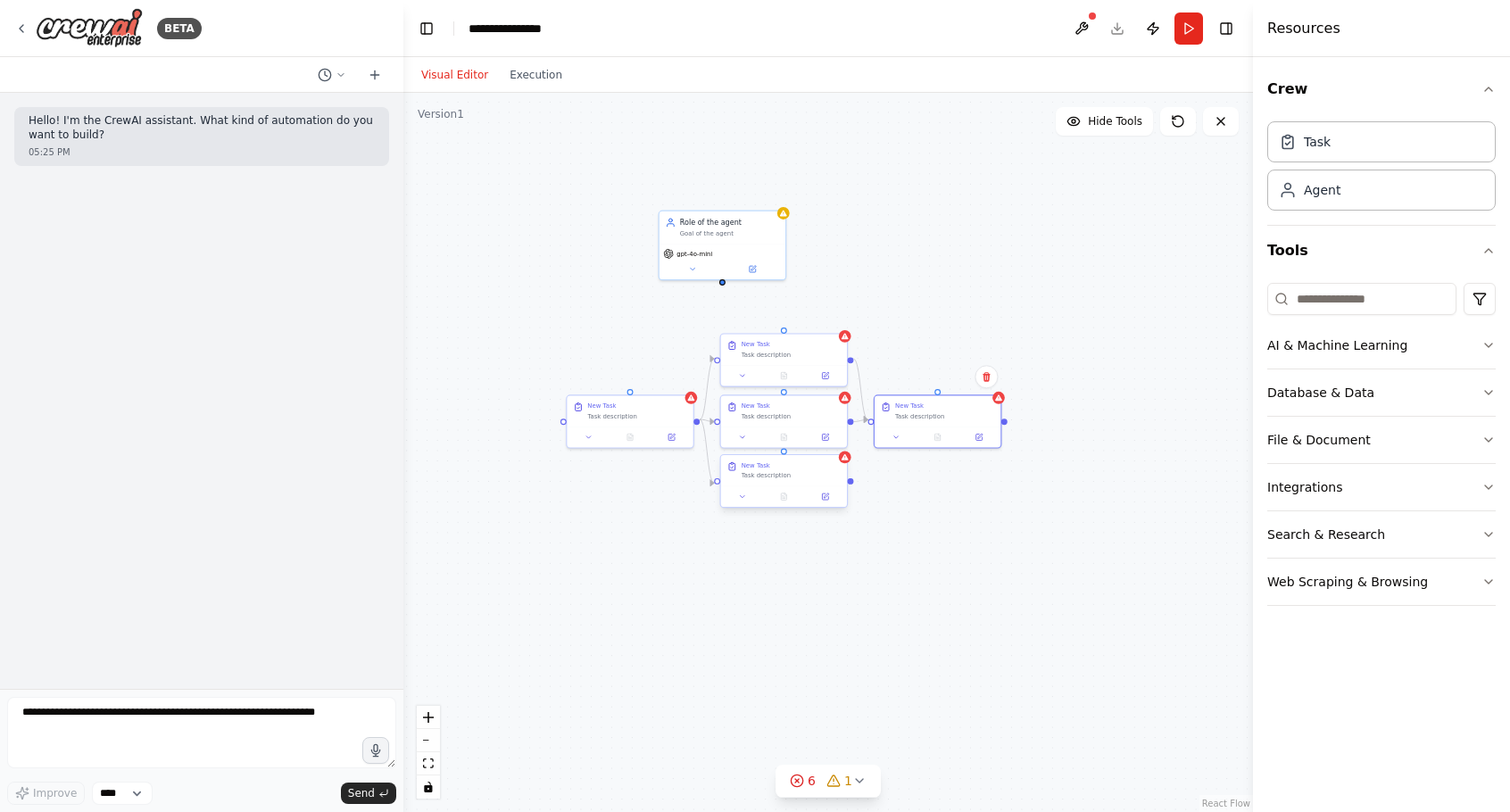
drag, startPoint x: 823, startPoint y: 563, endPoint x: 850, endPoint y: 484, distance: 83.5
click at [850, 484] on div ".deletable-edge-delete-btn { width: 20px; height: 20px; border: 0px solid #ffff…" at bounding box center [828, 452] width 849 height 719
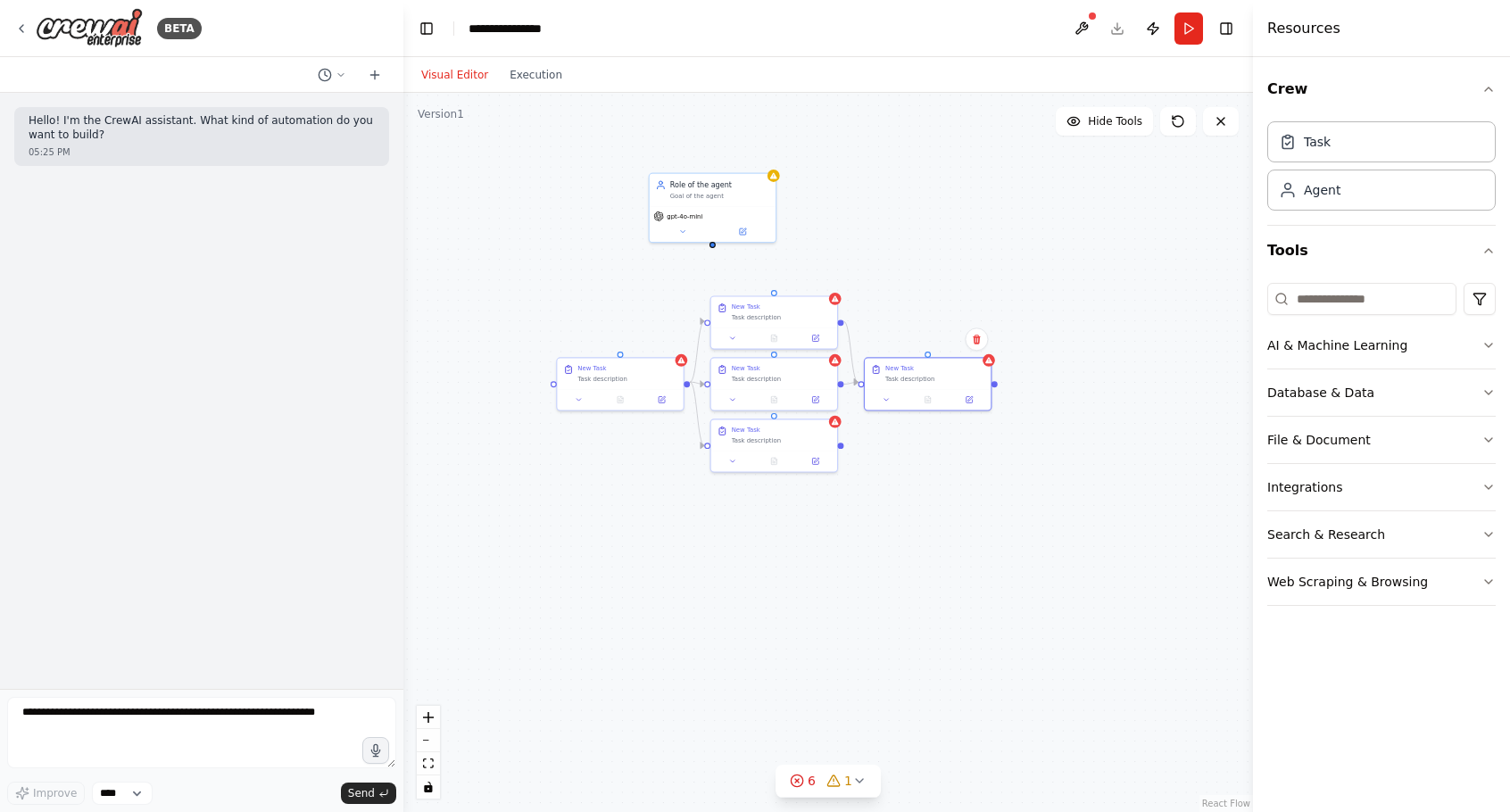
drag, startPoint x: 984, startPoint y: 500, endPoint x: 923, endPoint y: 435, distance: 89.1
click at [974, 442] on div ".deletable-edge-delete-btn { width: 20px; height: 20px; border: 0px solid #ffff…" at bounding box center [828, 452] width 849 height 719
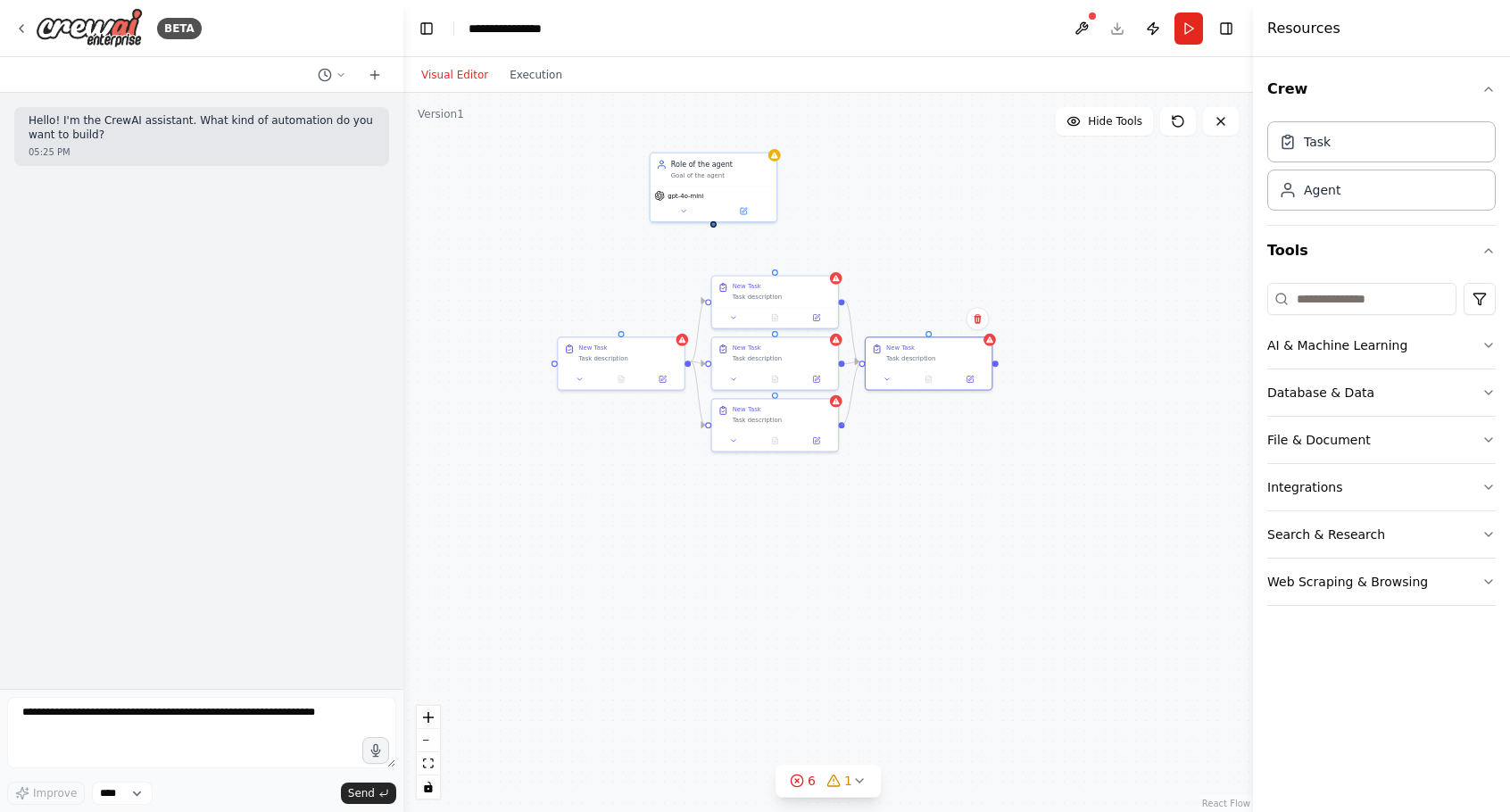
drag, startPoint x: 843, startPoint y: 422, endPoint x: 863, endPoint y: 356, distance: 69.0
click at [863, 356] on div ".deletable-edge-delete-btn { width: 20px; height: 20px; border: 0px solid #ffff…" at bounding box center [828, 452] width 849 height 719
click at [965, 218] on div ".deletable-edge-delete-btn { width: 20px; height: 20px; border: 0px solid #ffff…" at bounding box center [828, 452] width 849 height 719
drag, startPoint x: 1045, startPoint y: 641, endPoint x: 1051, endPoint y: 670, distance: 29.6
click at [1051, 670] on div "New Task Task description" at bounding box center [1041, 659] width 126 height 30
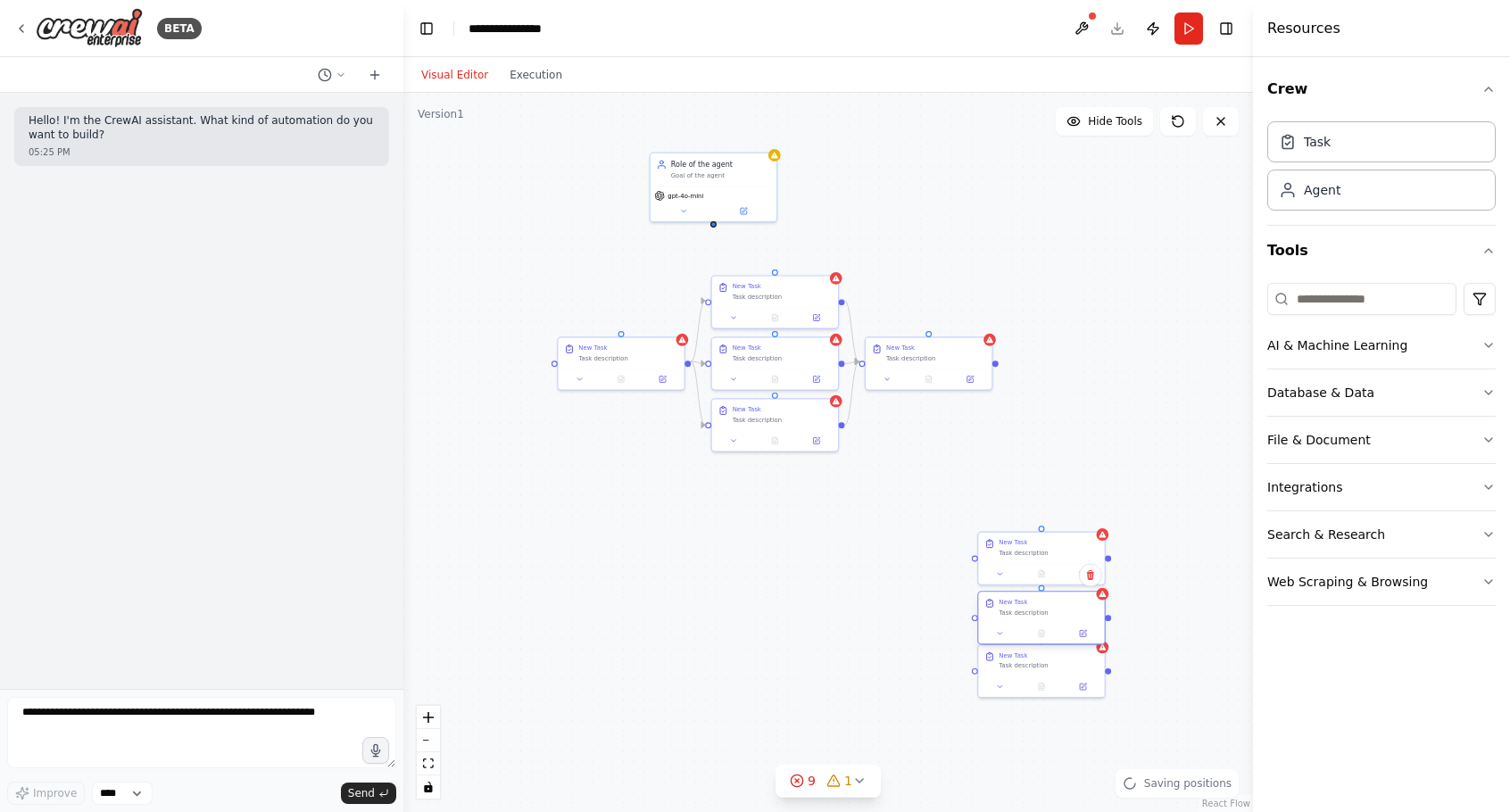
drag, startPoint x: 1144, startPoint y: 631, endPoint x: 1061, endPoint y: 612, distance: 85.1
click at [1061, 612] on div "Task description" at bounding box center [1048, 612] width 100 height 8
drag, startPoint x: 1031, startPoint y: 659, endPoint x: 1036, endPoint y: 668, distance: 10.3
click at [1036, 668] on div "New Task Task description" at bounding box center [1048, 669] width 100 height 19
drag, startPoint x: 830, startPoint y: 655, endPoint x: 865, endPoint y: 625, distance: 46.1
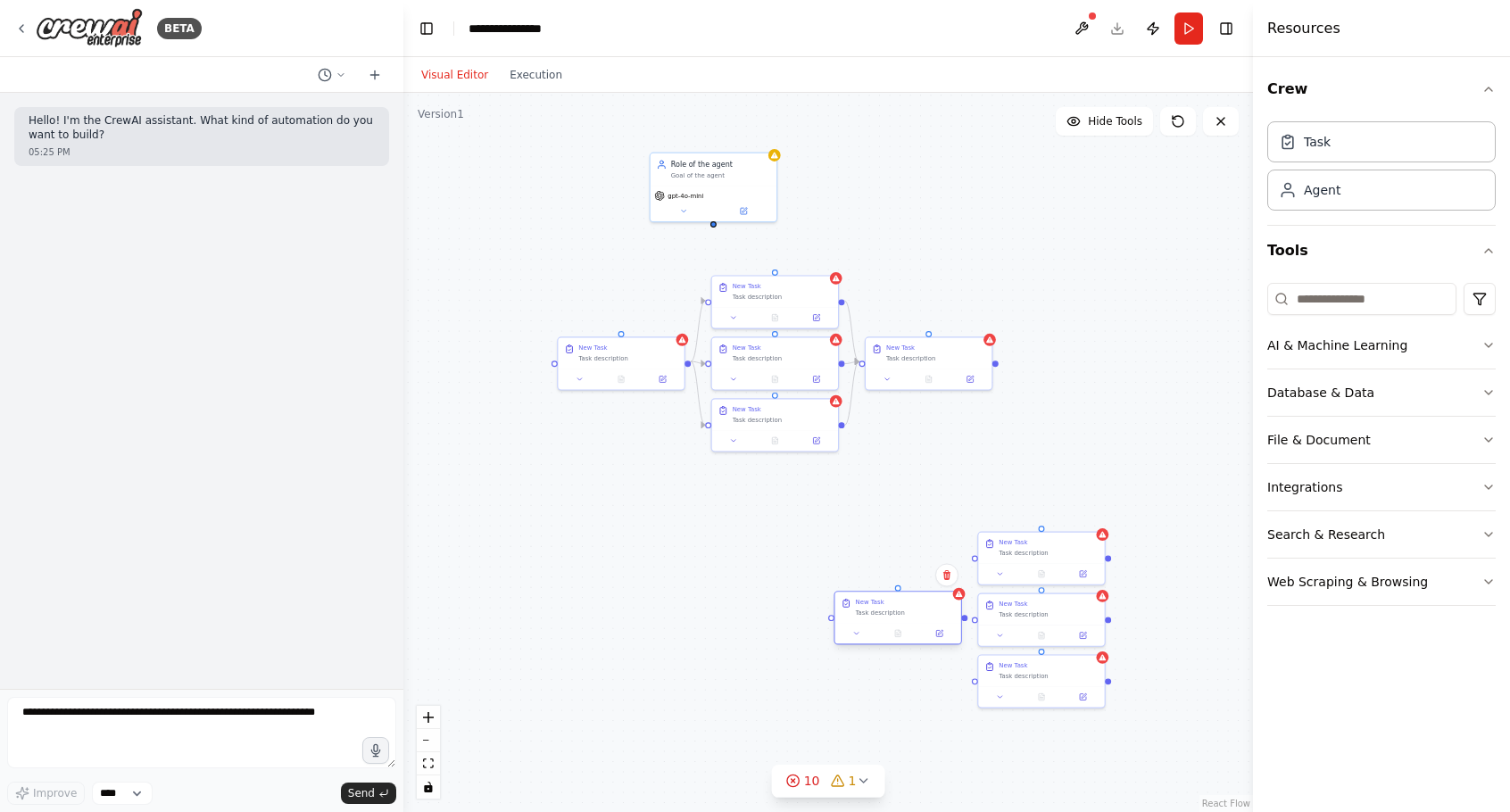
click at [865, 625] on div at bounding box center [898, 633] width 126 height 22
drag, startPoint x: 1203, startPoint y: 639, endPoint x: 1158, endPoint y: 616, distance: 50.5
click at [1158, 616] on div "Task description" at bounding box center [1192, 612] width 100 height 8
click at [978, 424] on div ".deletable-edge-delete-btn { width: 20px; height: 20px; border: 0px solid #ffff…" at bounding box center [828, 452] width 849 height 719
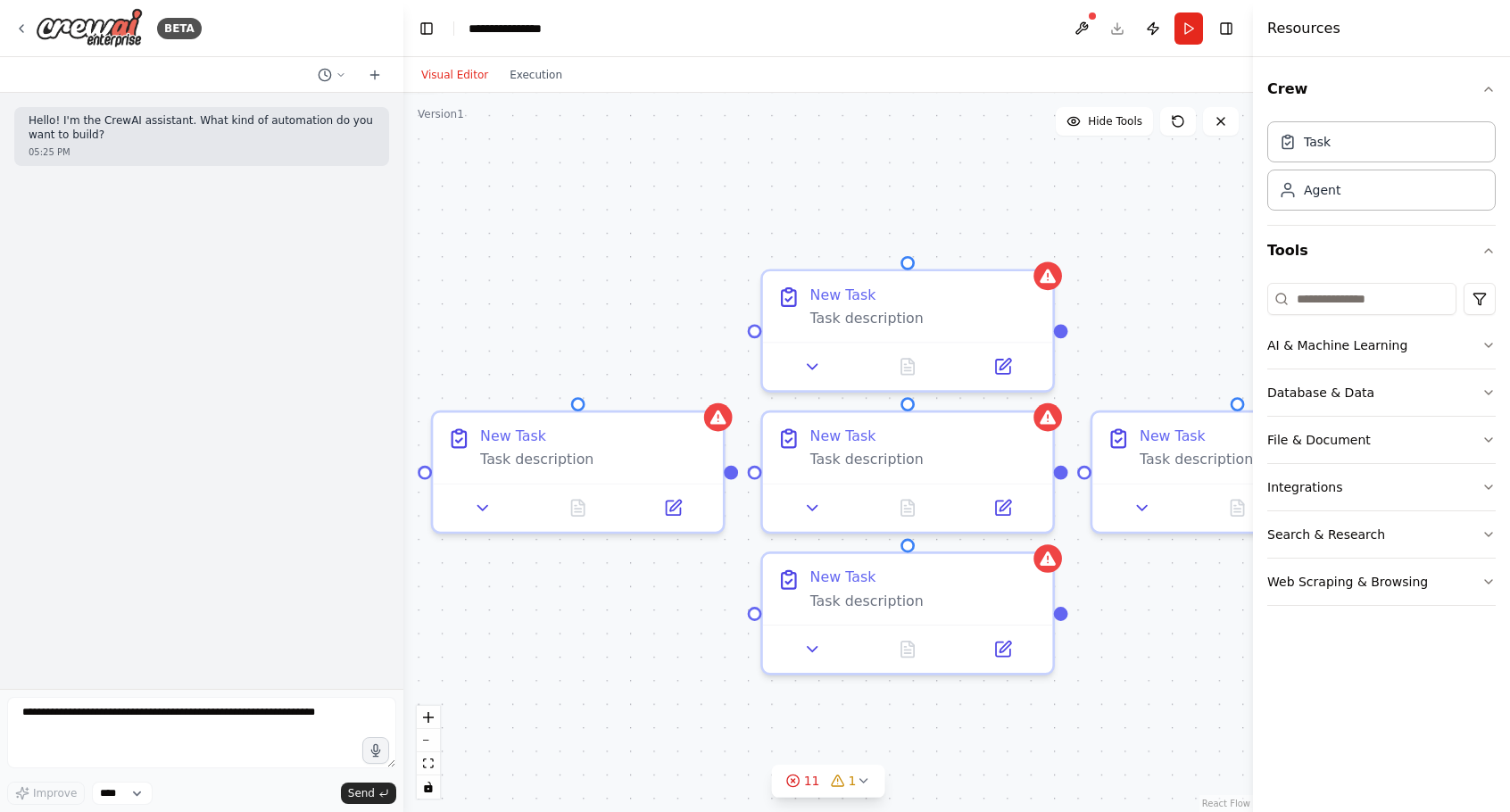
drag, startPoint x: 890, startPoint y: 466, endPoint x: 663, endPoint y: 324, distance: 267.8
drag, startPoint x: 734, startPoint y: 468, endPoint x: 753, endPoint y: 323, distance: 146.2
drag, startPoint x: 730, startPoint y: 474, endPoint x: 773, endPoint y: 467, distance: 43.6
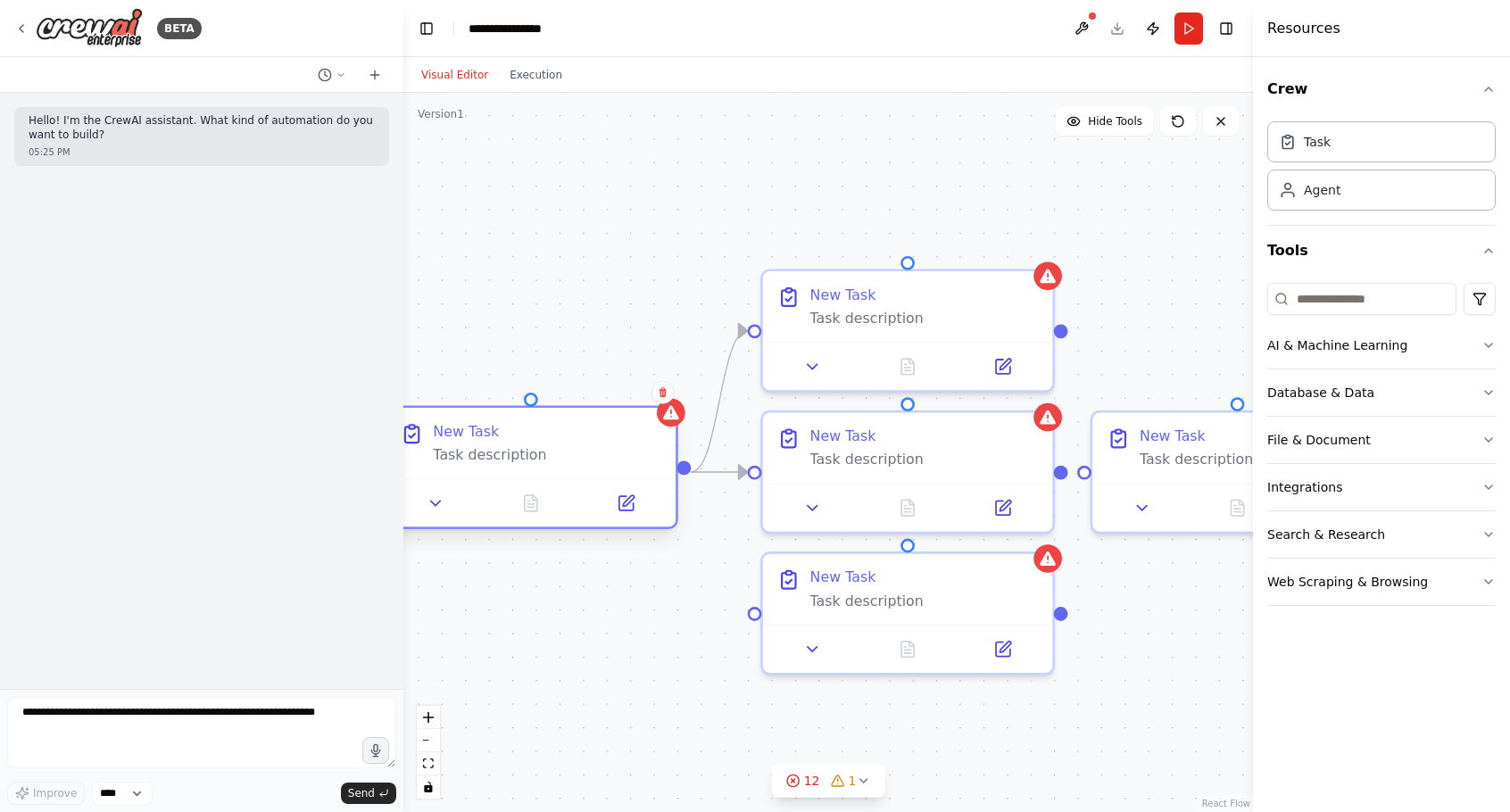
drag, startPoint x: 646, startPoint y: 463, endPoint x: 618, endPoint y: 463, distance: 28.0
click at [618, 463] on div "New Task Task description" at bounding box center [532, 442] width 290 height 70
drag, startPoint x: 687, startPoint y: 468, endPoint x: 743, endPoint y: 613, distance: 155.4
click at [743, 613] on div ".deletable-edge-delete-btn { width: 20px; height: 20px; border: 0px solid #ffff…" at bounding box center [828, 452] width 849 height 719
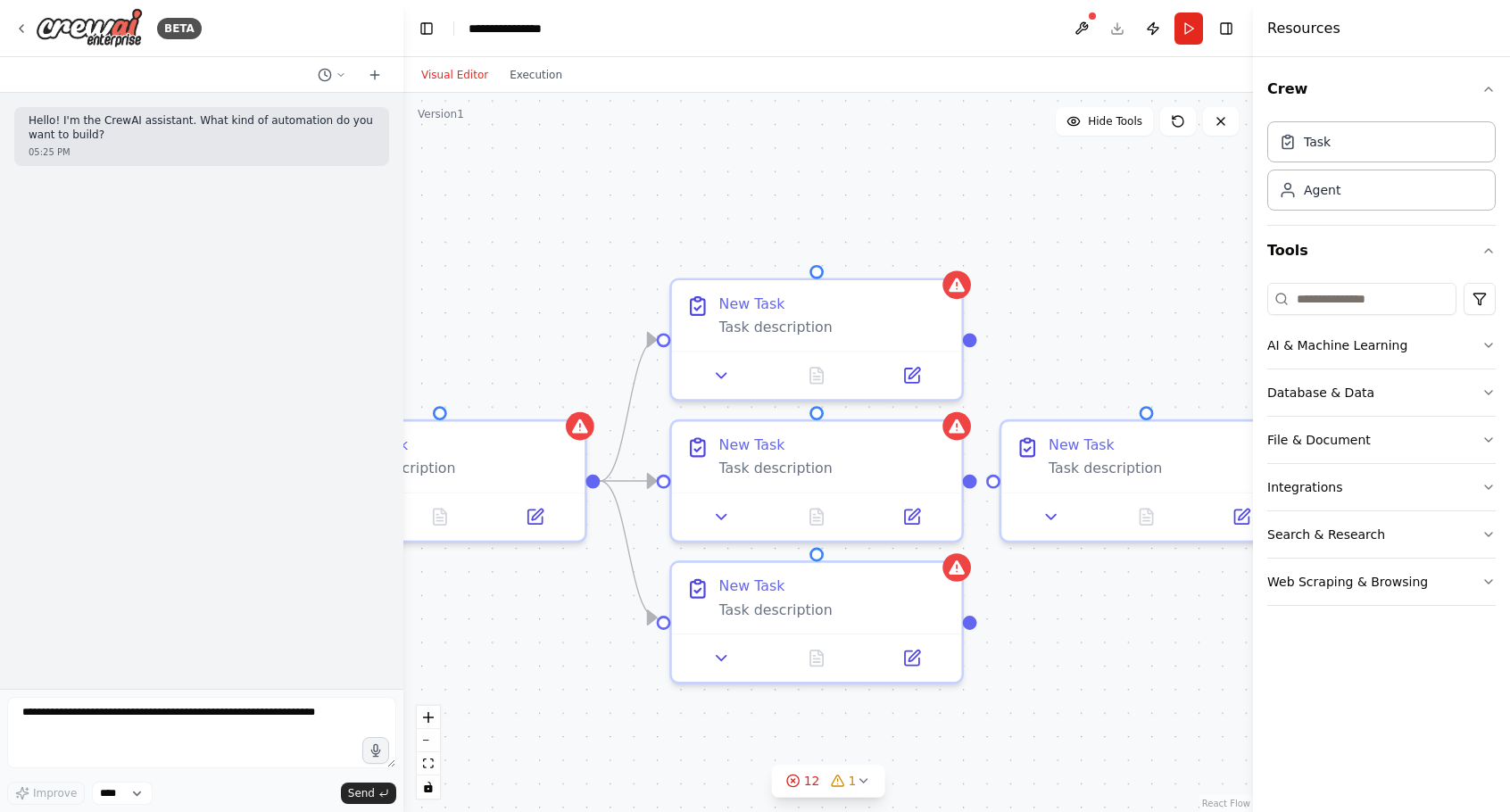
drag, startPoint x: 1137, startPoint y: 593, endPoint x: 939, endPoint y: 603, distance: 198.3
click at [948, 603] on div ".deletable-edge-delete-btn { width: 20px; height: 20px; border: 0px solid #ffff…" at bounding box center [828, 452] width 849 height 719
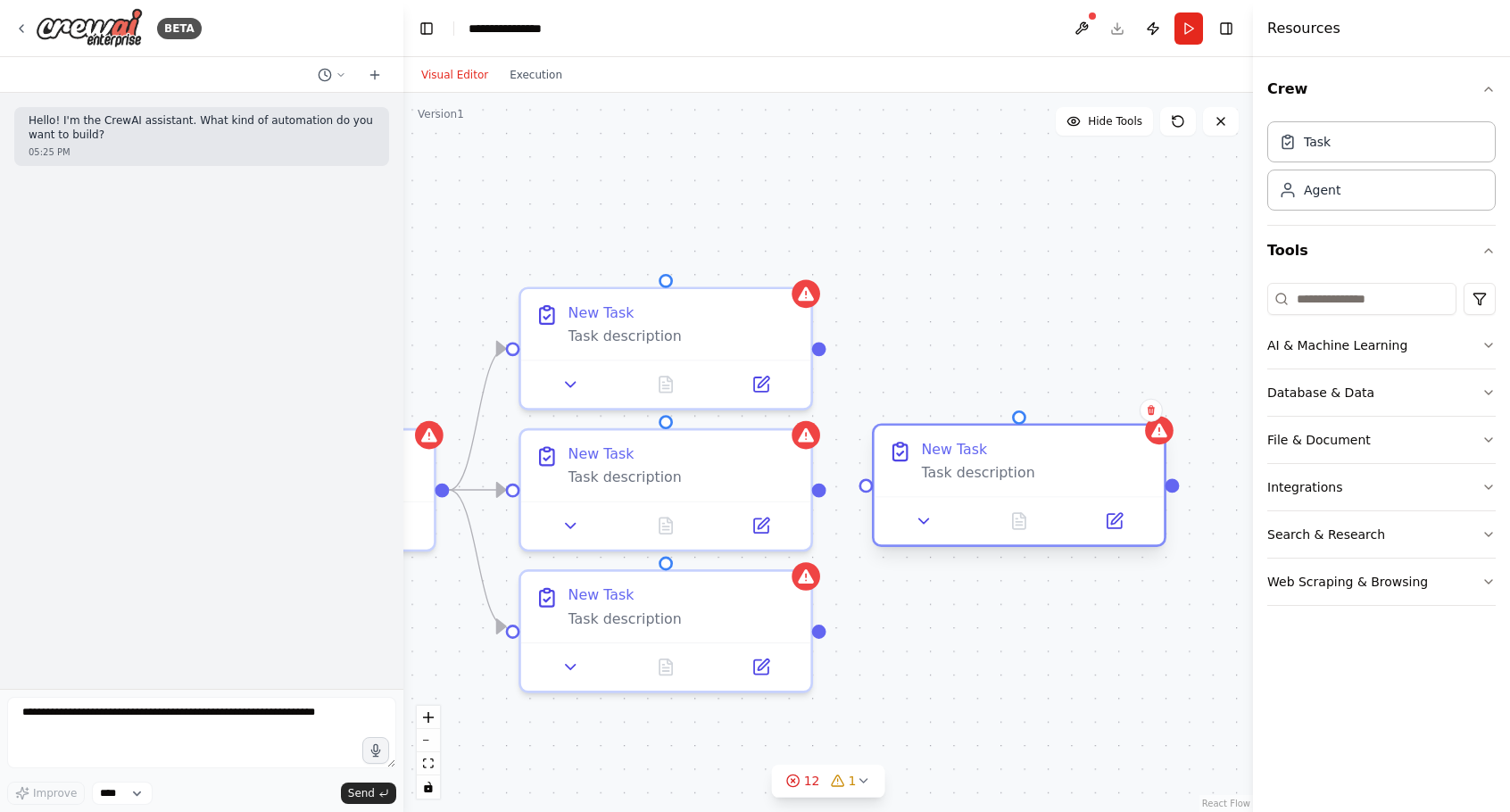
drag, startPoint x: 932, startPoint y: 478, endPoint x: 958, endPoint y: 477, distance: 26.0
click at [958, 477] on div "Task description" at bounding box center [1035, 473] width 228 height 19
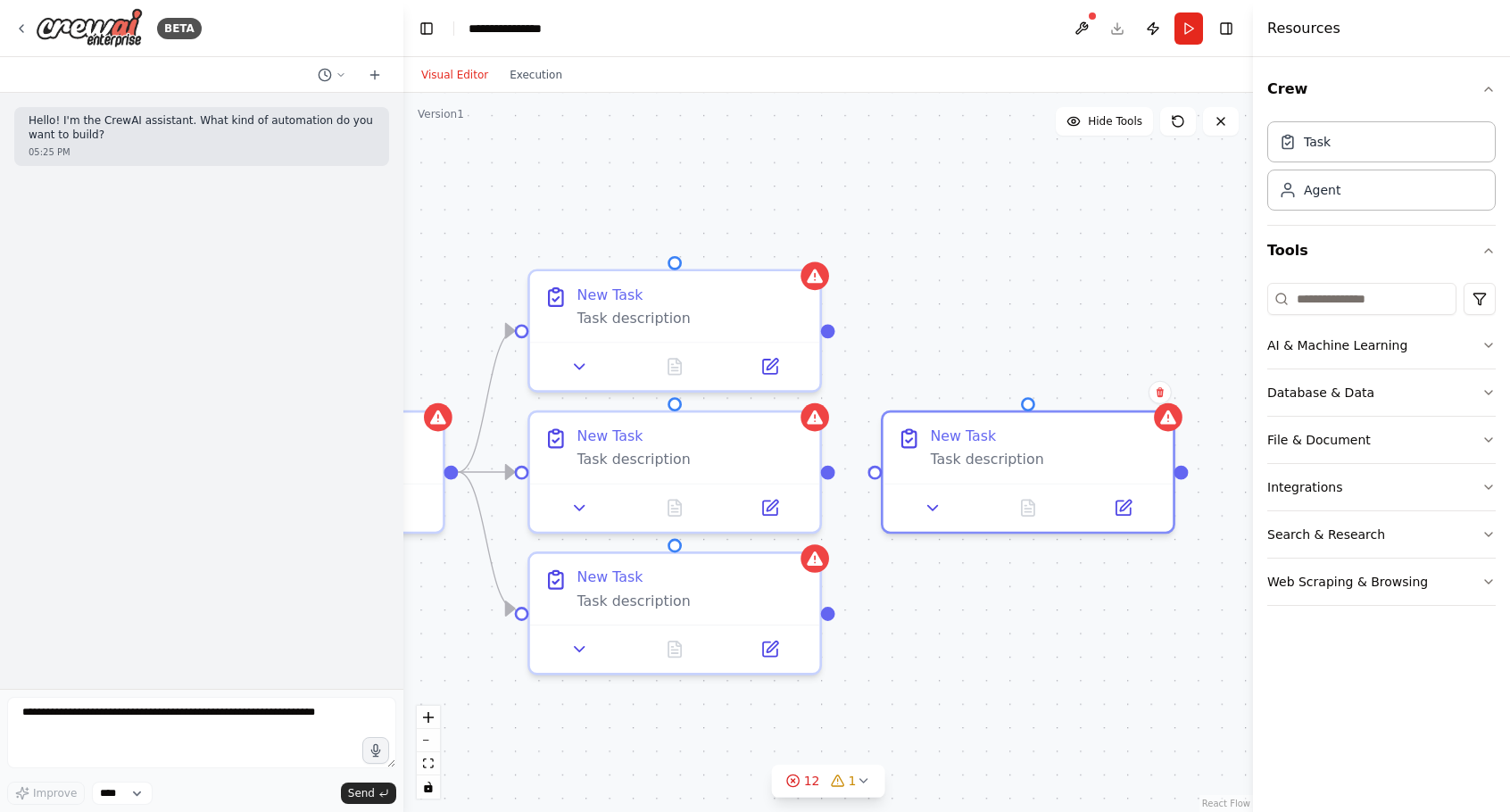
drag, startPoint x: 821, startPoint y: 351, endPoint x: 827, endPoint y: 338, distance: 14.3
click at [828, 334] on div ".deletable-edge-delete-btn { width: 20px; height: 20px; border: 0px solid #ffff…" at bounding box center [828, 452] width 849 height 719
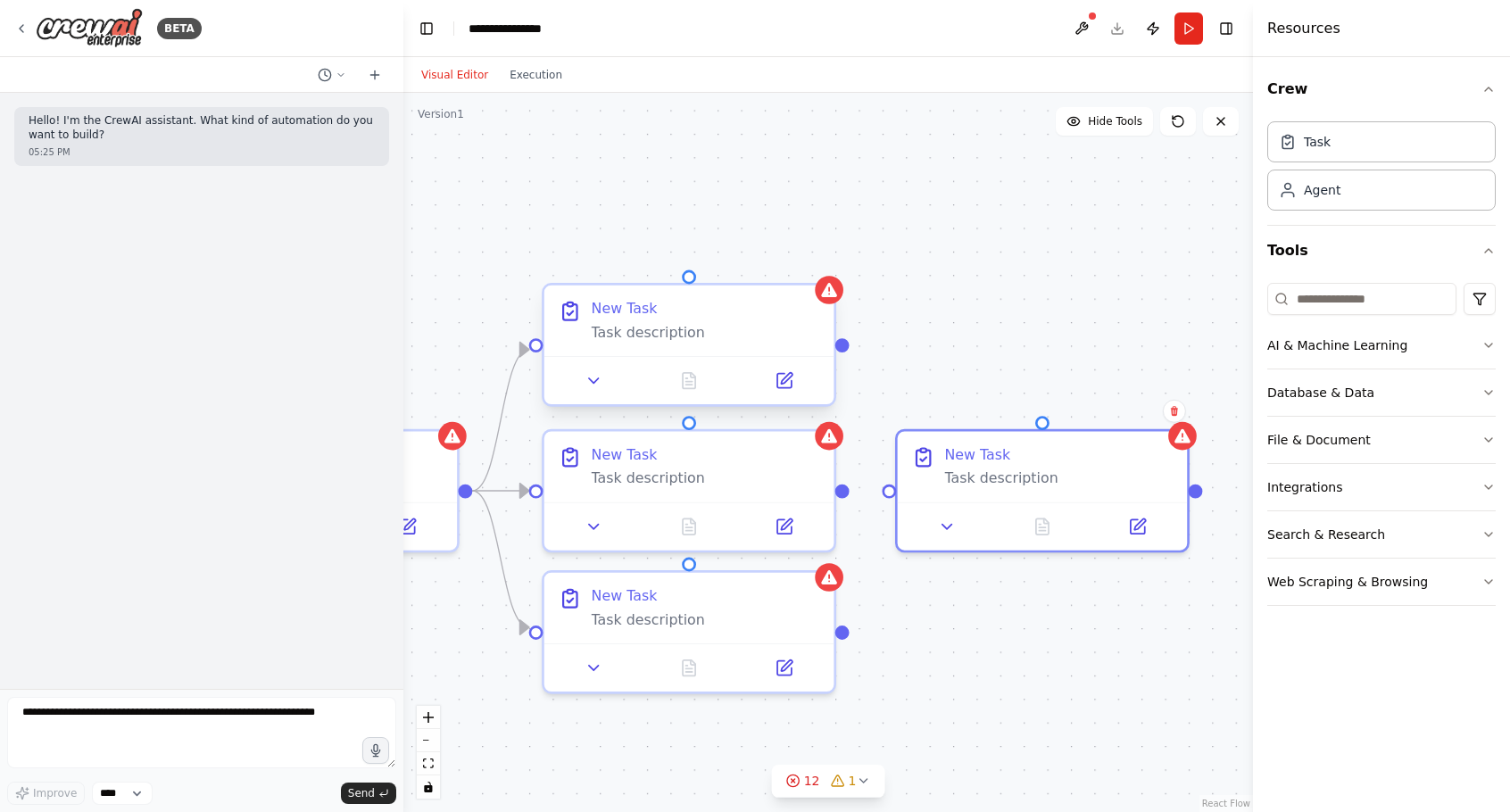
drag, startPoint x: 824, startPoint y: 337, endPoint x: 833, endPoint y: 343, distance: 10.8
click at [833, 343] on div ".deletable-edge-delete-btn { width: 20px; height: 20px; border: 0px solid #ffff…" at bounding box center [828, 452] width 849 height 719
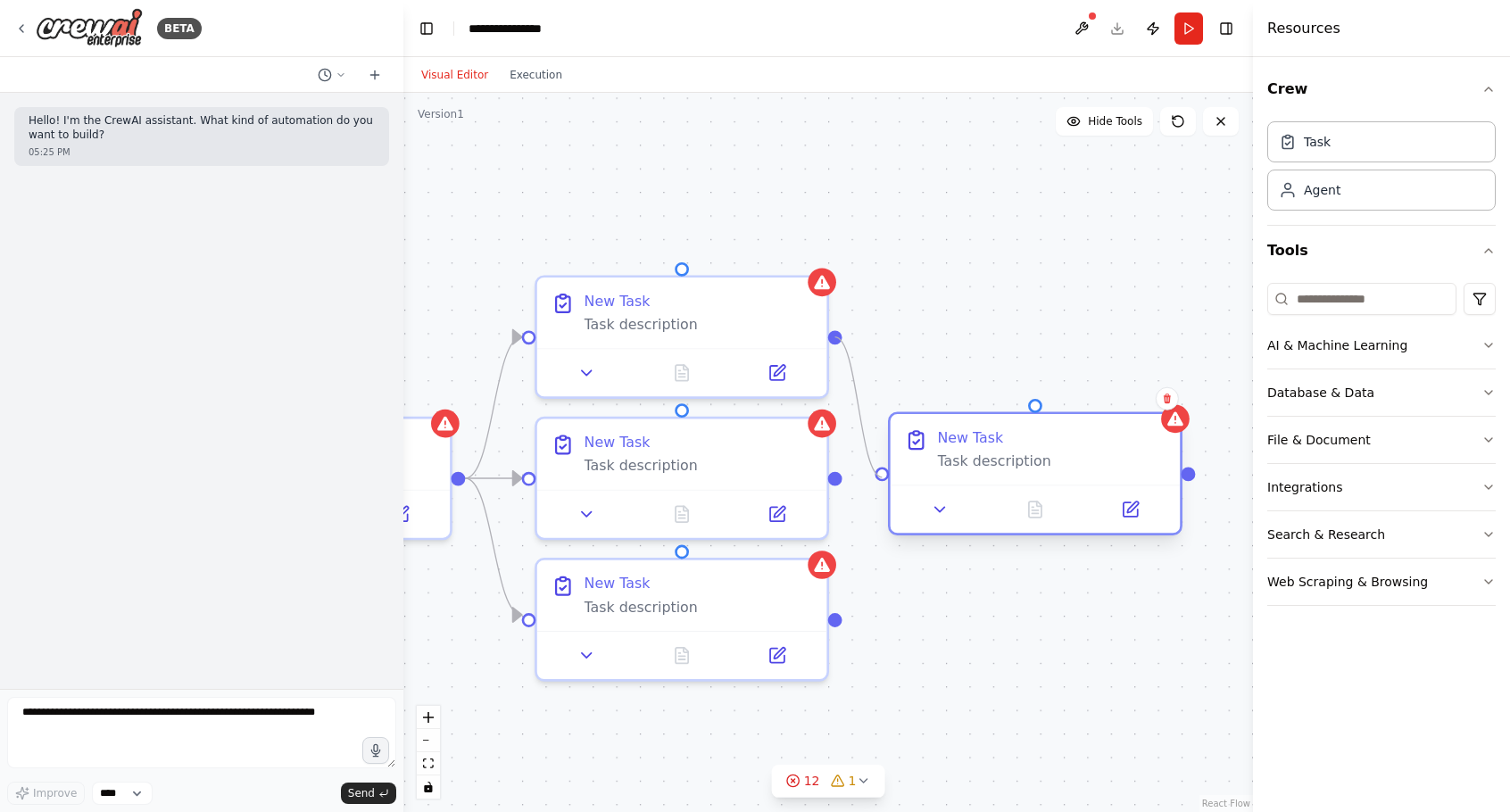
drag, startPoint x: 835, startPoint y: 334, endPoint x: 891, endPoint y: 477, distance: 153.6
click at [1007, 312] on div ".deletable-edge-delete-btn { width: 20px; height: 20px; border: 0px solid #ffff…" at bounding box center [828, 452] width 849 height 719
drag, startPoint x: 834, startPoint y: 475, endPoint x: 893, endPoint y: 478, distance: 59.1
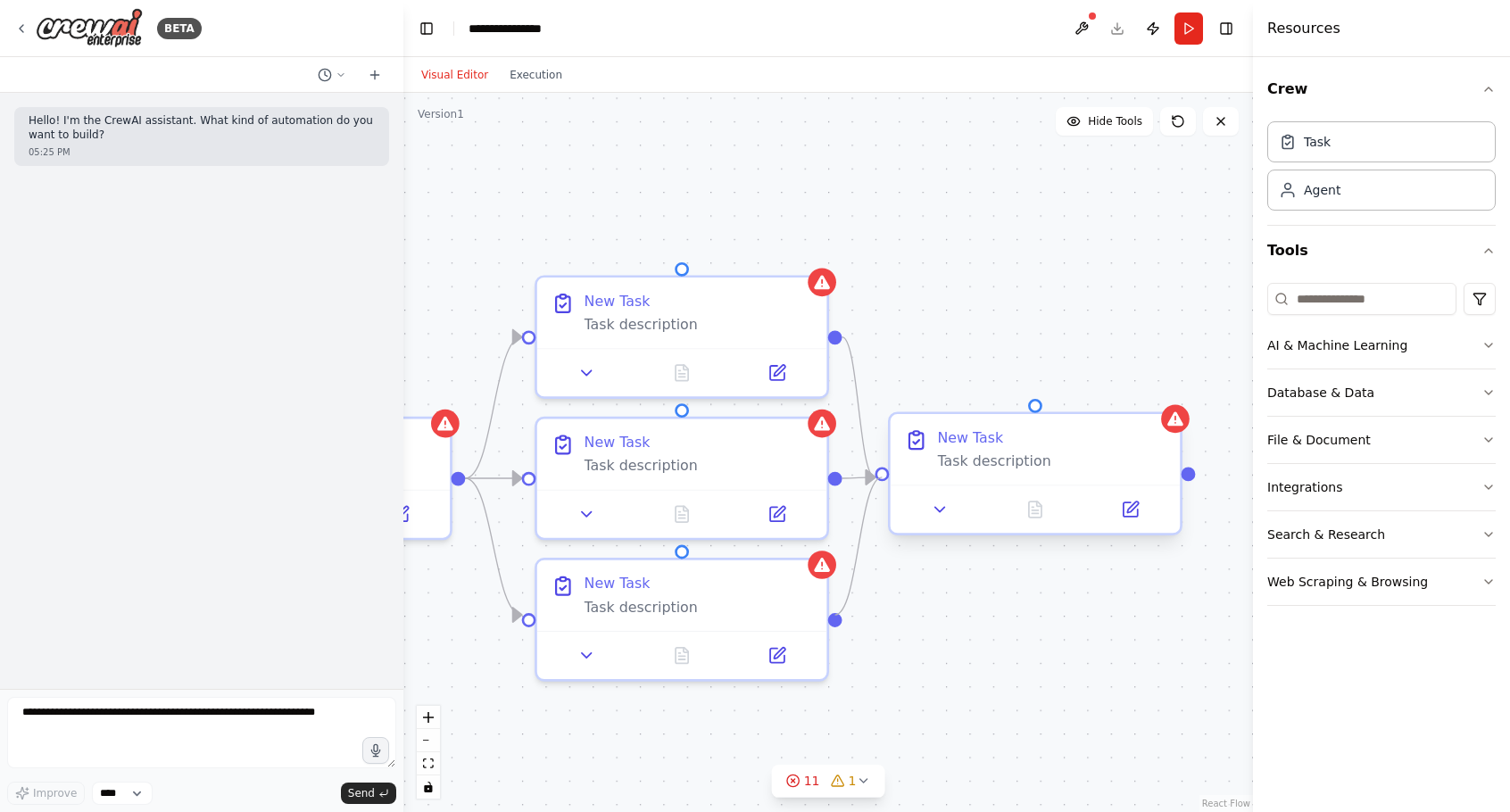
drag, startPoint x: 834, startPoint y: 618, endPoint x: 892, endPoint y: 465, distance: 163.6
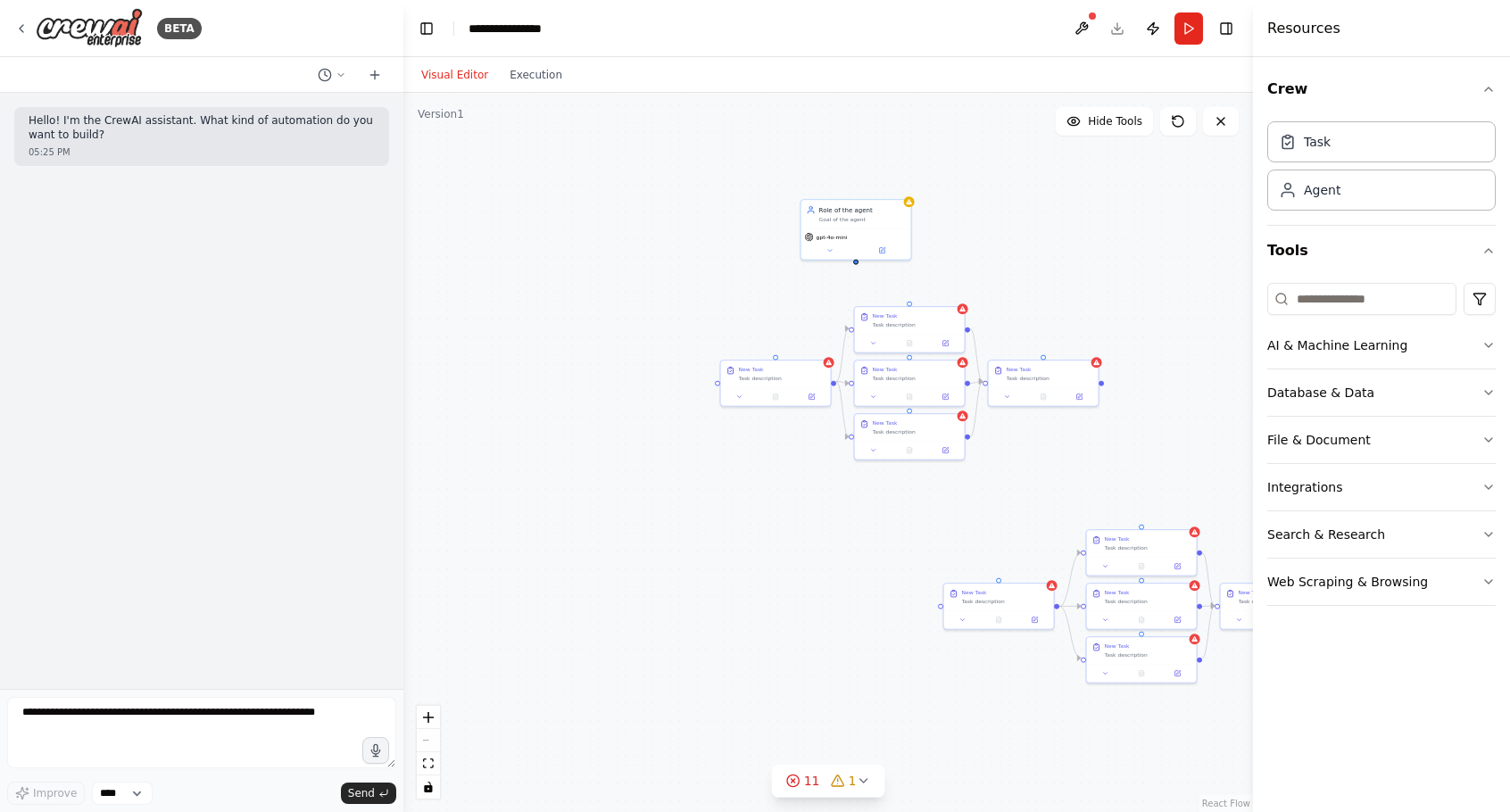
drag, startPoint x: 872, startPoint y: 328, endPoint x: 1220, endPoint y: 450, distance: 368.8
click at [1215, 456] on div ".deletable-edge-delete-btn { width: 20px; height: 20px; border: 0px solid #ffff…" at bounding box center [828, 452] width 849 height 719
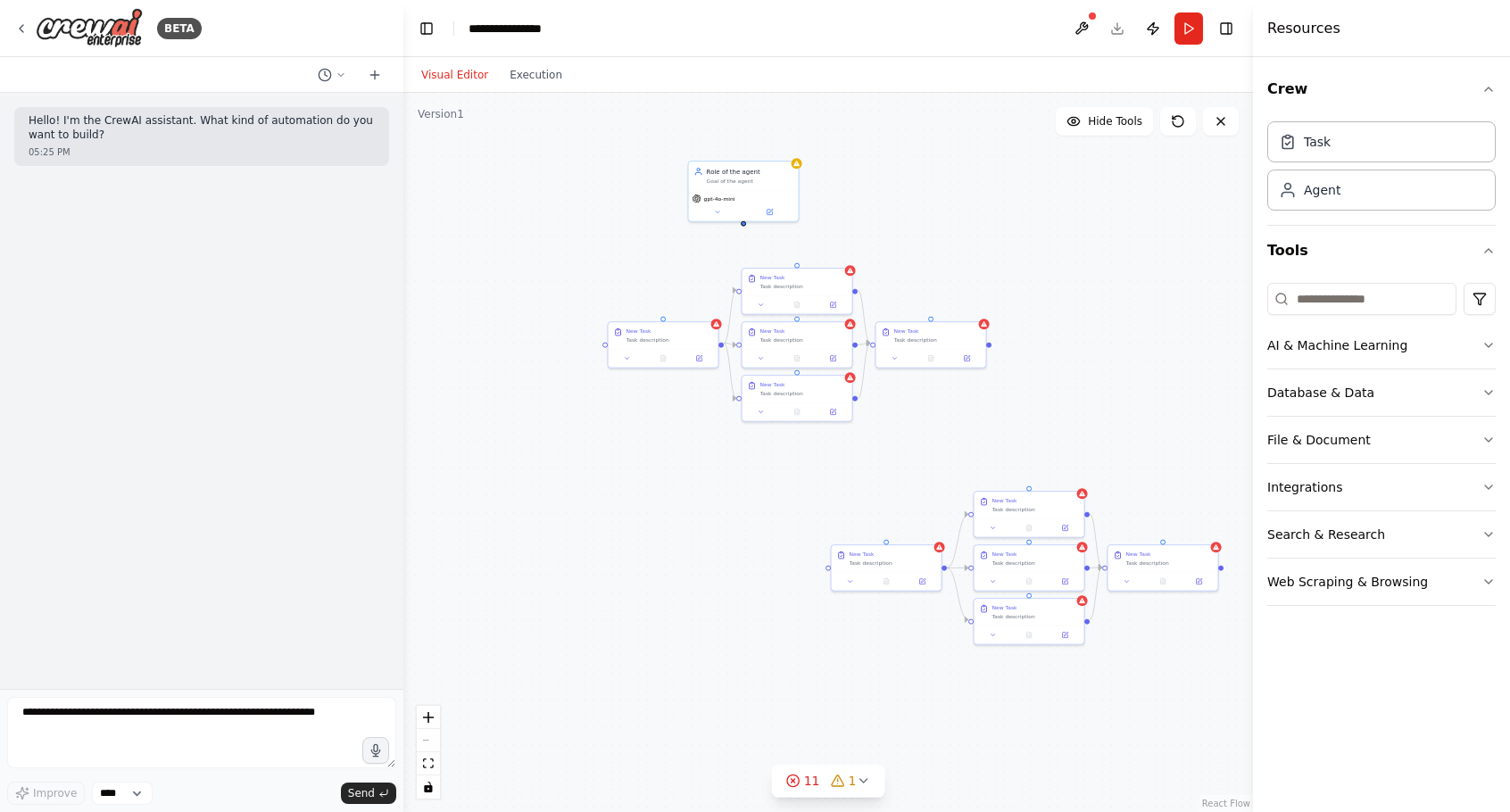
drag, startPoint x: 1206, startPoint y: 437, endPoint x: 1046, endPoint y: 398, distance: 164.7
click at [1046, 398] on div ".deletable-edge-delete-btn { width: 20px; height: 20px; border: 0px solid #ffff…" at bounding box center [828, 452] width 849 height 719
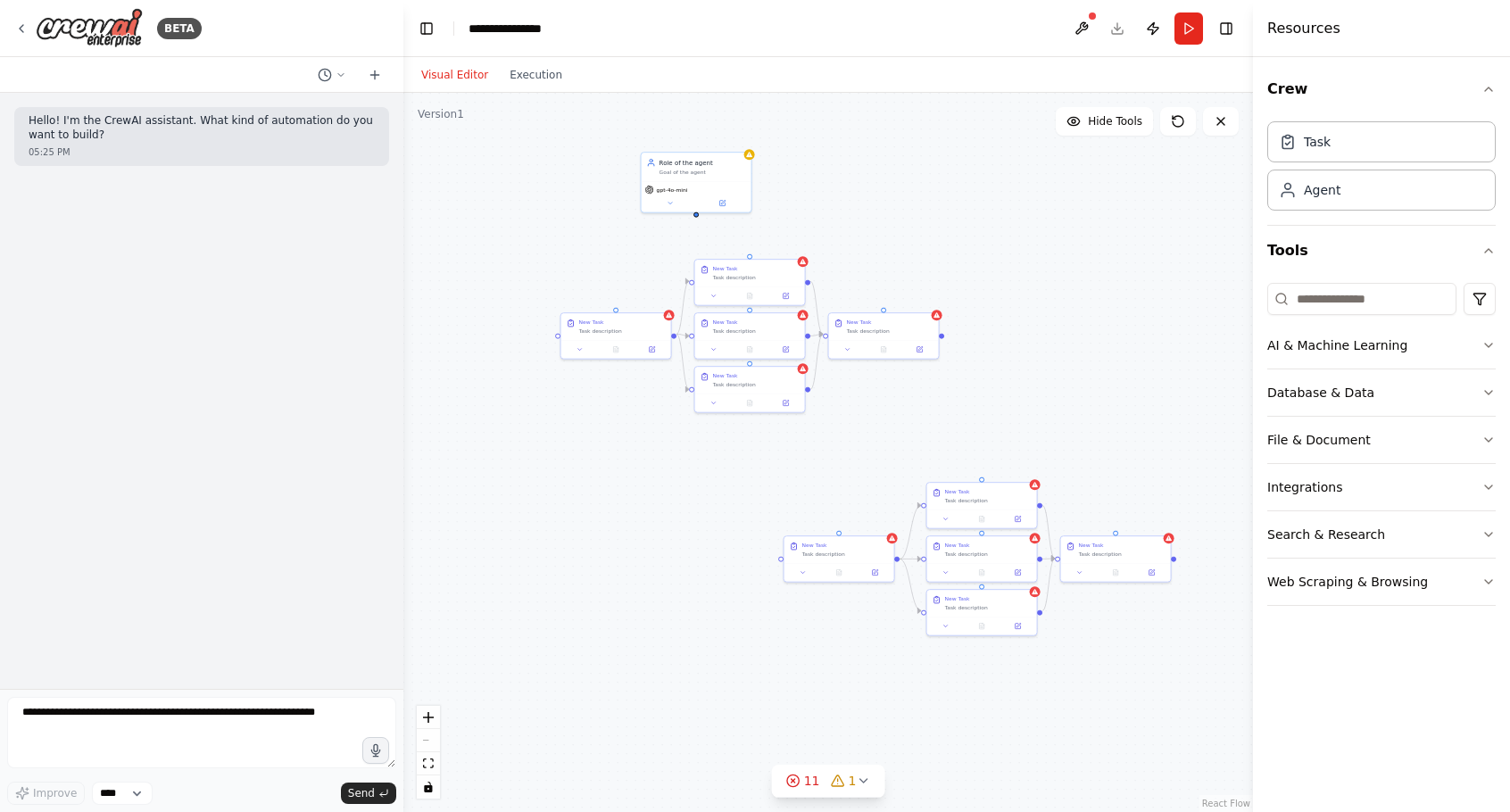
drag, startPoint x: 835, startPoint y: 463, endPoint x: 827, endPoint y: 469, distance: 10.0
click at [834, 463] on div ".deletable-edge-delete-btn { width: 20px; height: 20px; border: 0px solid #ffff…" at bounding box center [828, 452] width 849 height 719
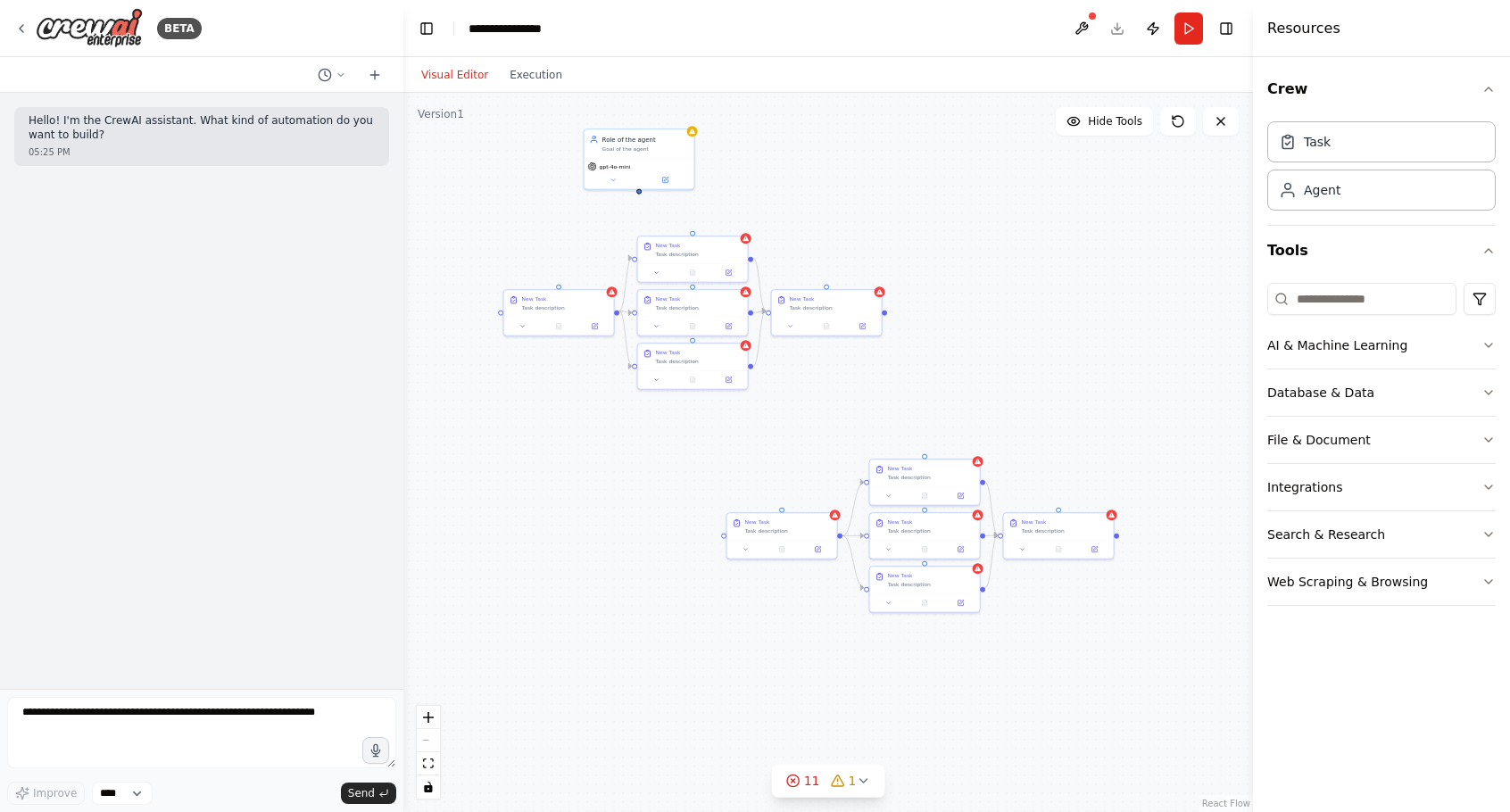
drag, startPoint x: 790, startPoint y: 474, endPoint x: 729, endPoint y: 450, distance: 65.6
click at [732, 450] on div ".deletable-edge-delete-btn { width: 20px; height: 20px; border: 0px solid #ffff…" at bounding box center [828, 452] width 849 height 719
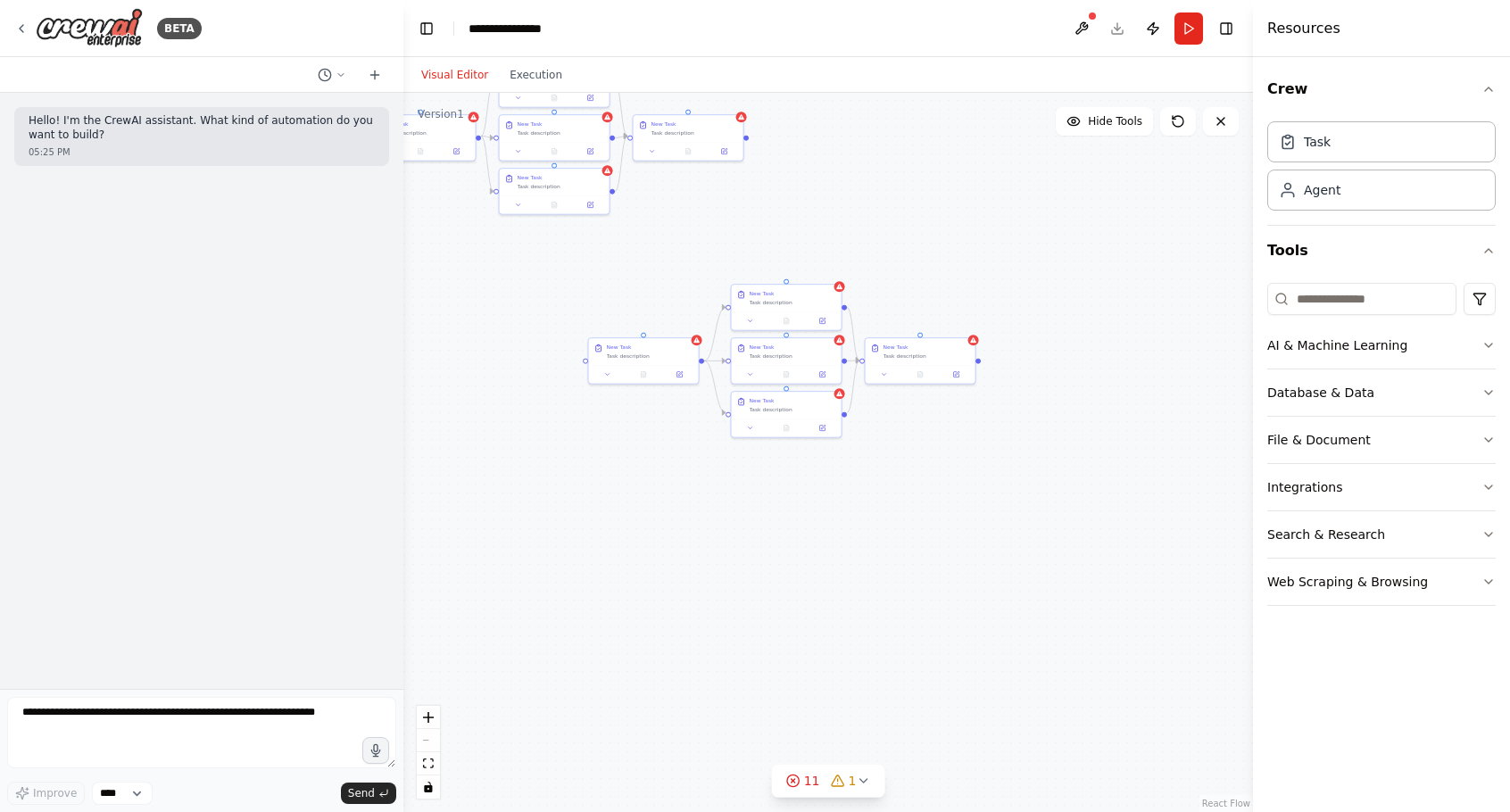
drag, startPoint x: 775, startPoint y: 443, endPoint x: 639, endPoint y: 268, distance: 221.6
drag, startPoint x: 1090, startPoint y: 359, endPoint x: 1048, endPoint y: 328, distance: 52.2
click at [897, 360] on div ".deletable-edge-delete-btn { width: 20px; height: 20px; border: 0px solid #ffff…" at bounding box center [828, 452] width 849 height 719
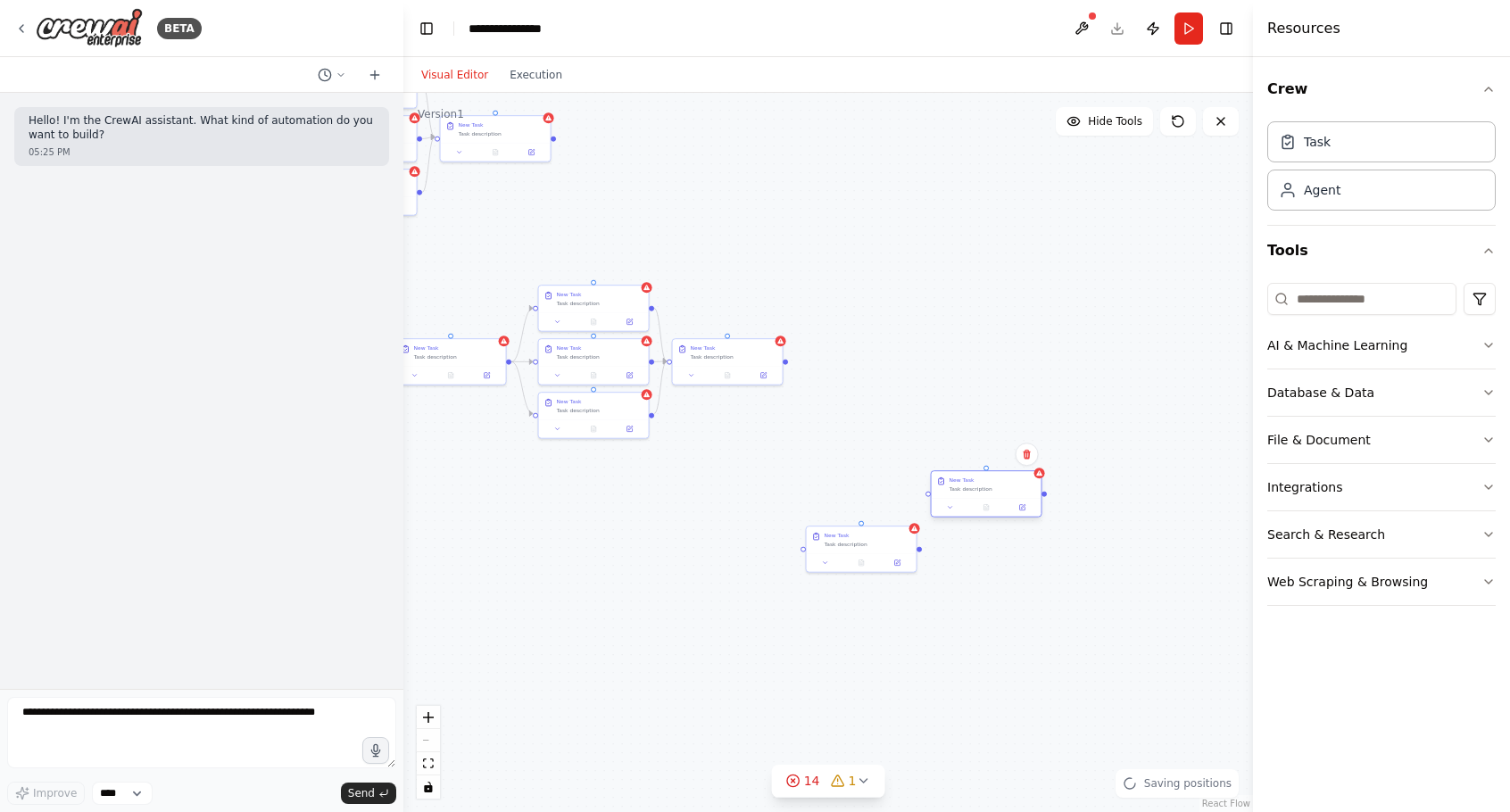
drag, startPoint x: 1041, startPoint y: 512, endPoint x: 967, endPoint y: 496, distance: 75.7
click at [967, 496] on div "New Task Task description" at bounding box center [987, 484] width 110 height 27
drag, startPoint x: 967, startPoint y: 496, endPoint x: 983, endPoint y: 495, distance: 16.0
click at [983, 495] on div "New Task Task description" at bounding box center [1005, 484] width 110 height 27
drag, startPoint x: 1065, startPoint y: 560, endPoint x: 1002, endPoint y: 552, distance: 63.5
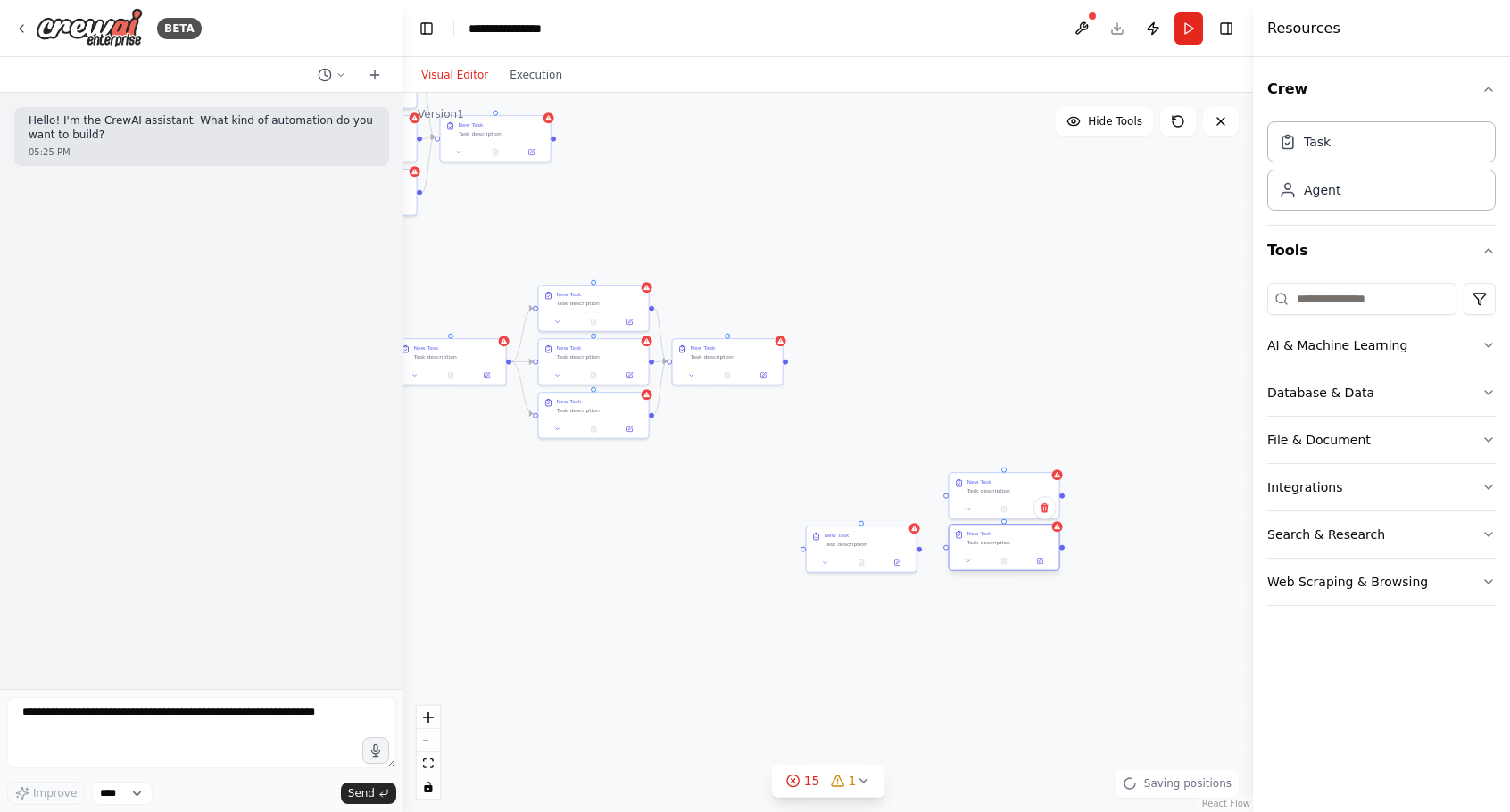
click at [1002, 552] on div at bounding box center [1005, 561] width 110 height 19
drag, startPoint x: 1066, startPoint y: 619, endPoint x: 1003, endPoint y: 591, distance: 68.9
click at [1003, 591] on div "New Task Task description" at bounding box center [1010, 591] width 86 height 16
drag, startPoint x: 1202, startPoint y: 559, endPoint x: 1122, endPoint y: 535, distance: 83.5
click at [1129, 538] on div "New Task Task description" at bounding box center [1144, 537] width 86 height 16
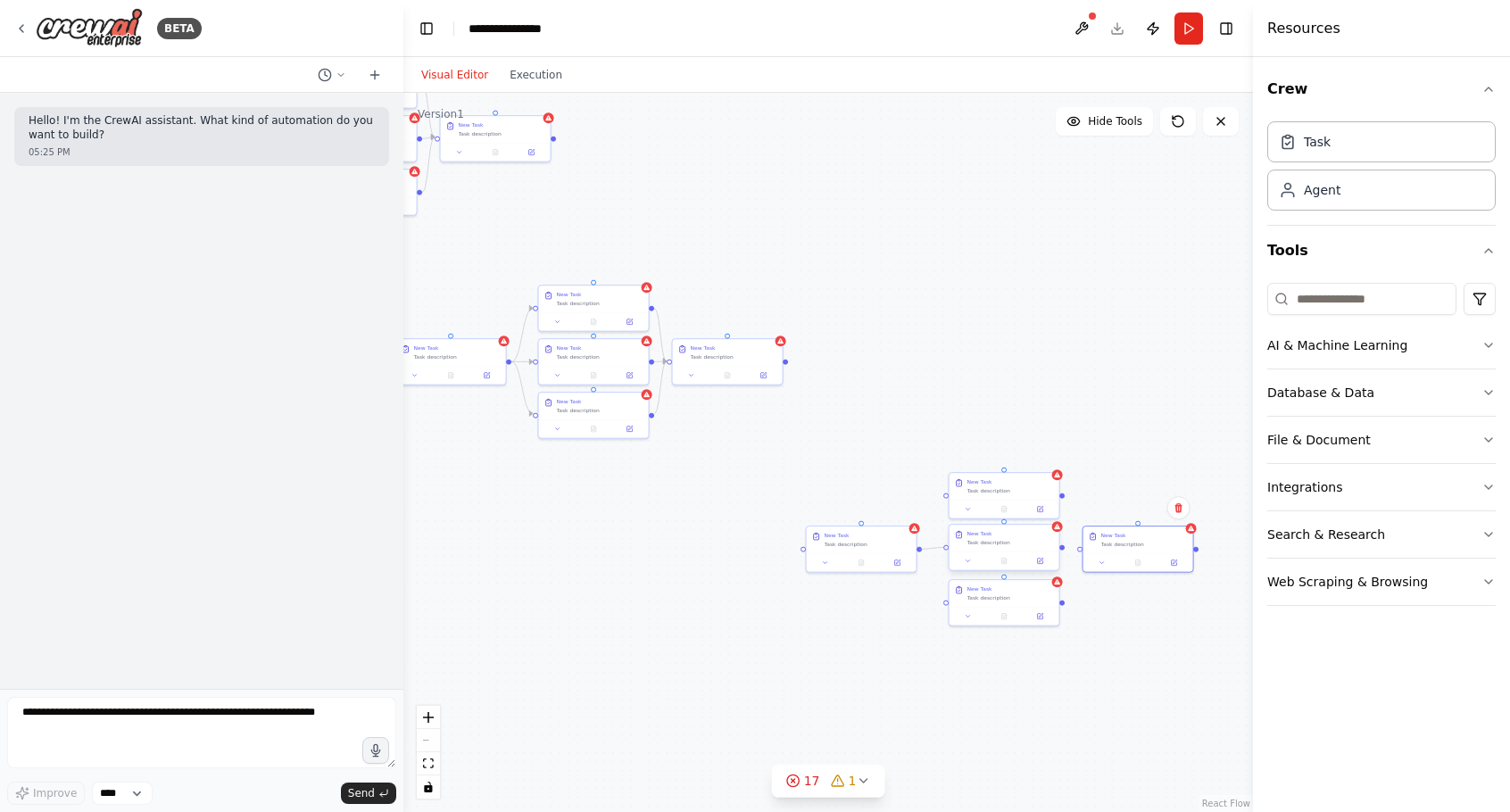
drag, startPoint x: 920, startPoint y: 550, endPoint x: 951, endPoint y: 548, distance: 31.1
click at [517, 243] on div "Role of the agent Goal of the agent gpt-4o-mini New Task Task description New T…" at bounding box center [304, 63] width 425 height 359
click at [935, 548] on circle "Edge from f848d3c2-6152-4c57-b400-dc21267f9307 to 10470c21-e4ec-487f-ae4e-30c1e…" at bounding box center [938, 546] width 9 height 9
click at [931, 547] on div ".deletable-edge-delete-btn { width: 20px; height: 20px; border: 0px solid #ffff…" at bounding box center [828, 452] width 849 height 719
drag, startPoint x: 919, startPoint y: 549, endPoint x: 943, endPoint y: 550, distance: 24.0
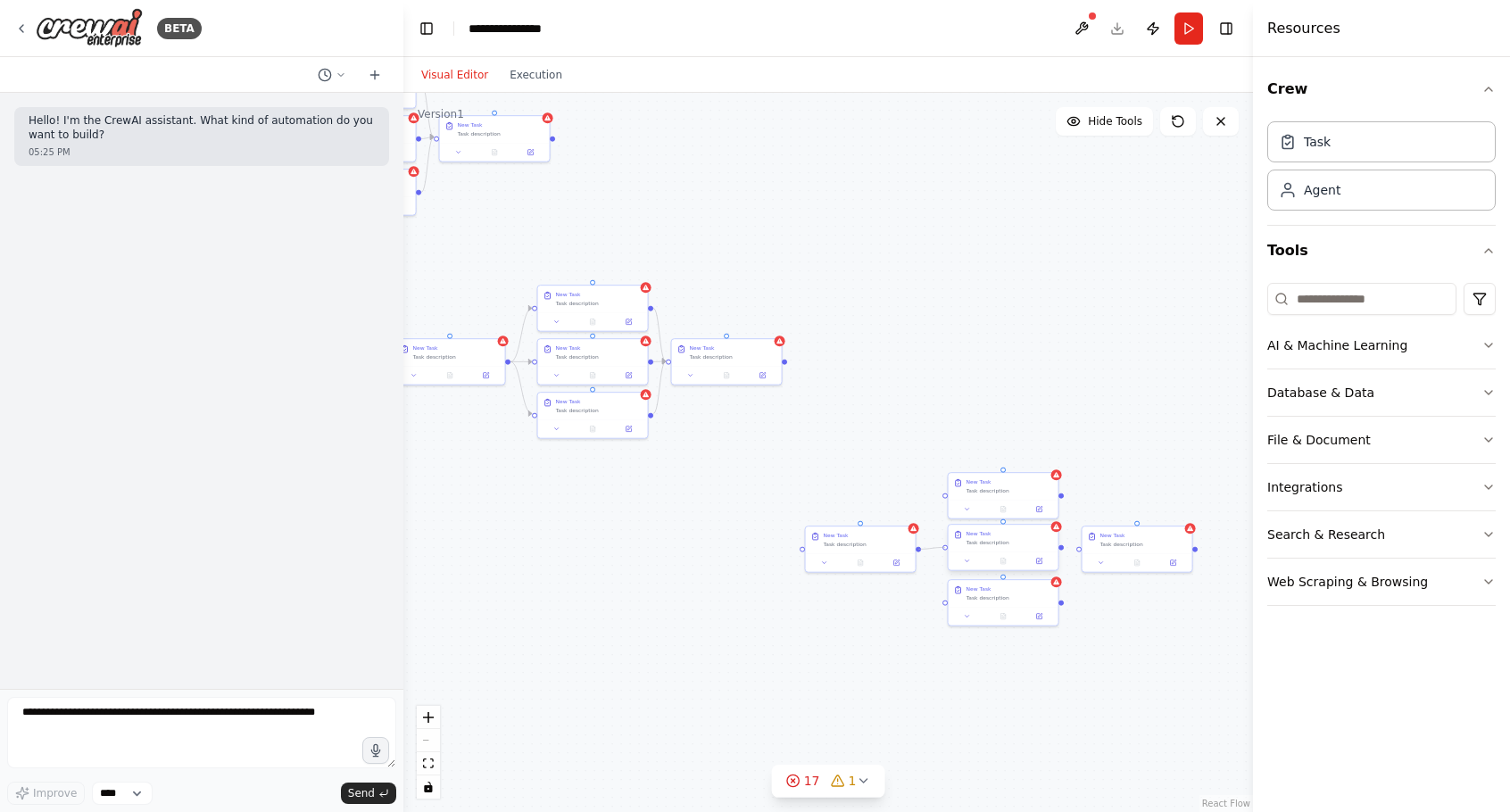
click at [516, 243] on div "Role of the agent Goal of the agent gpt-4o-mini New Task Task description New T…" at bounding box center [303, 63] width 425 height 359
drag, startPoint x: 921, startPoint y: 549, endPoint x: 918, endPoint y: 583, distance: 34.1
click at [918, 583] on div ".deletable-edge-delete-btn { width: 20px; height: 20px; border: 0px solid #ffff…" at bounding box center [828, 452] width 849 height 719
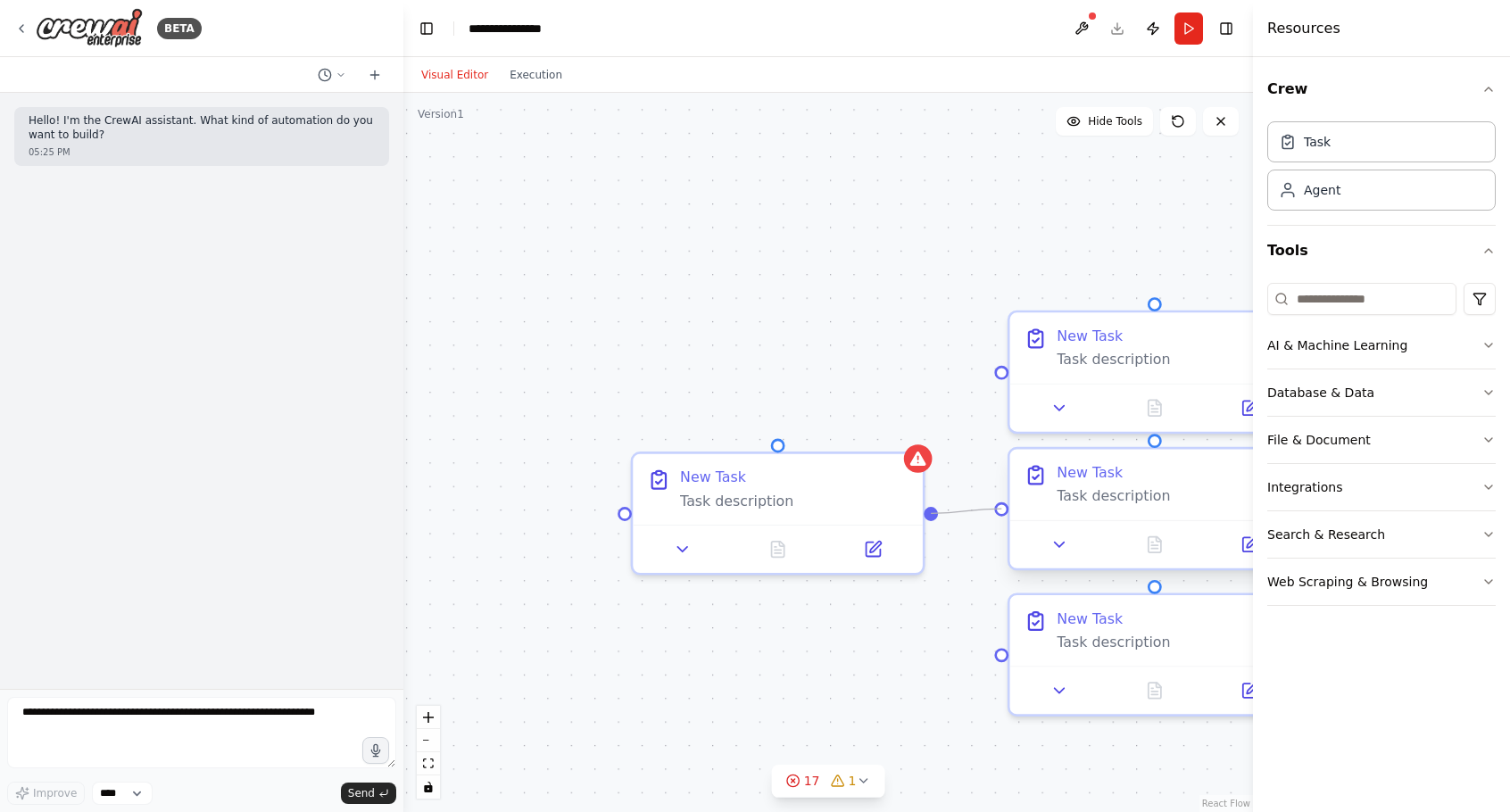
drag, startPoint x: 935, startPoint y: 517, endPoint x: 998, endPoint y: 513, distance: 63.1
drag, startPoint x: 937, startPoint y: 510, endPoint x: 1011, endPoint y: 357, distance: 170.0
drag, startPoint x: 937, startPoint y: 512, endPoint x: 1004, endPoint y: 624, distance: 130.5
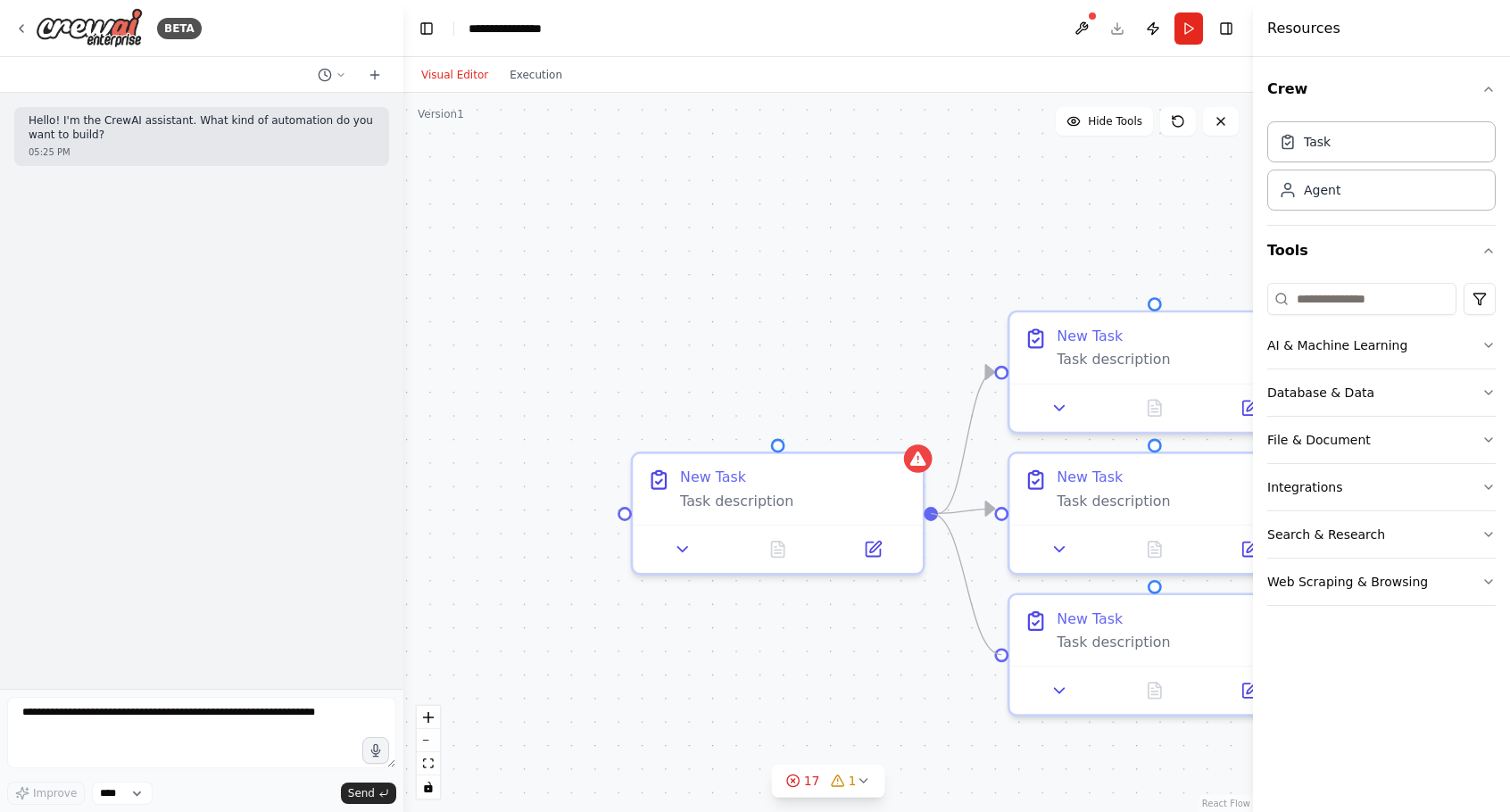
click at [996, 647] on div ".deletable-edge-delete-btn { width: 20px; height: 20px; border: 0px solid #ffff…" at bounding box center [828, 452] width 849 height 719
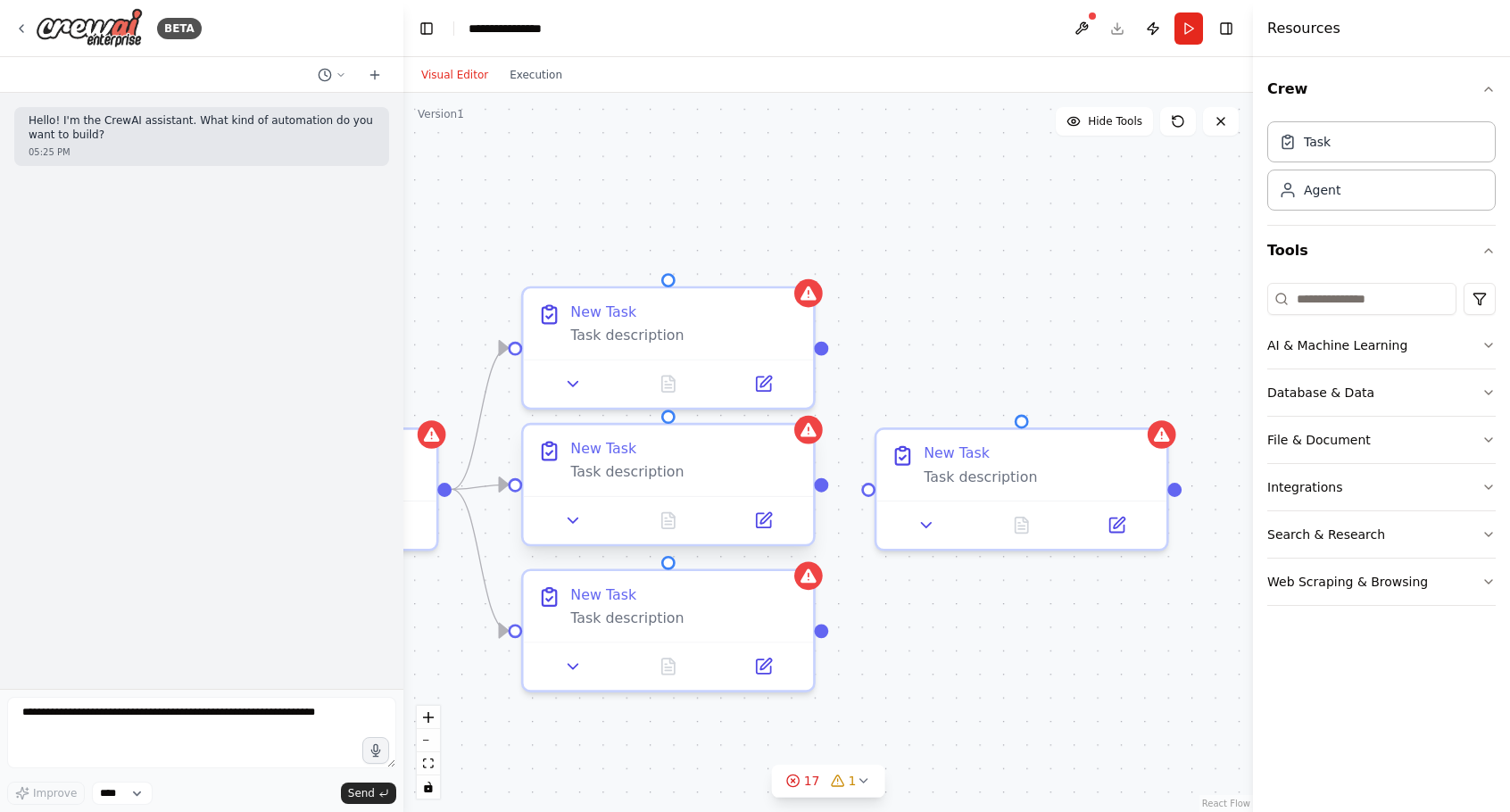
drag, startPoint x: 1061, startPoint y: 497, endPoint x: 604, endPoint y: 469, distance: 457.9
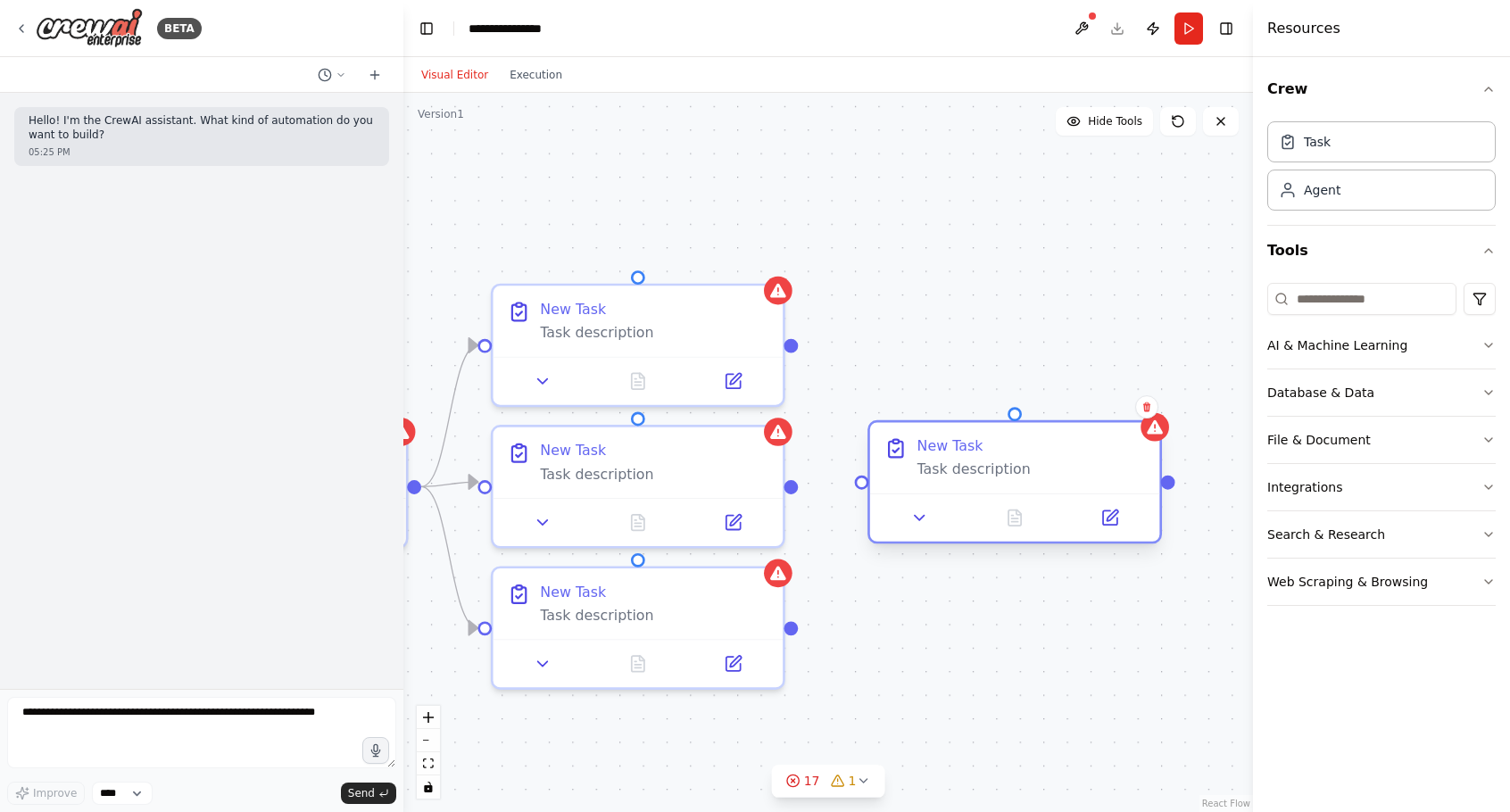
drag, startPoint x: 1028, startPoint y: 468, endPoint x: 1048, endPoint y: 469, distance: 20.0
click at [1048, 469] on div "Task description" at bounding box center [1031, 470] width 228 height 19
click at [1064, 329] on div ".deletable-edge-delete-btn { width: 20px; height: 20px; border: 0px solid #ffff…" at bounding box center [828, 452] width 849 height 719
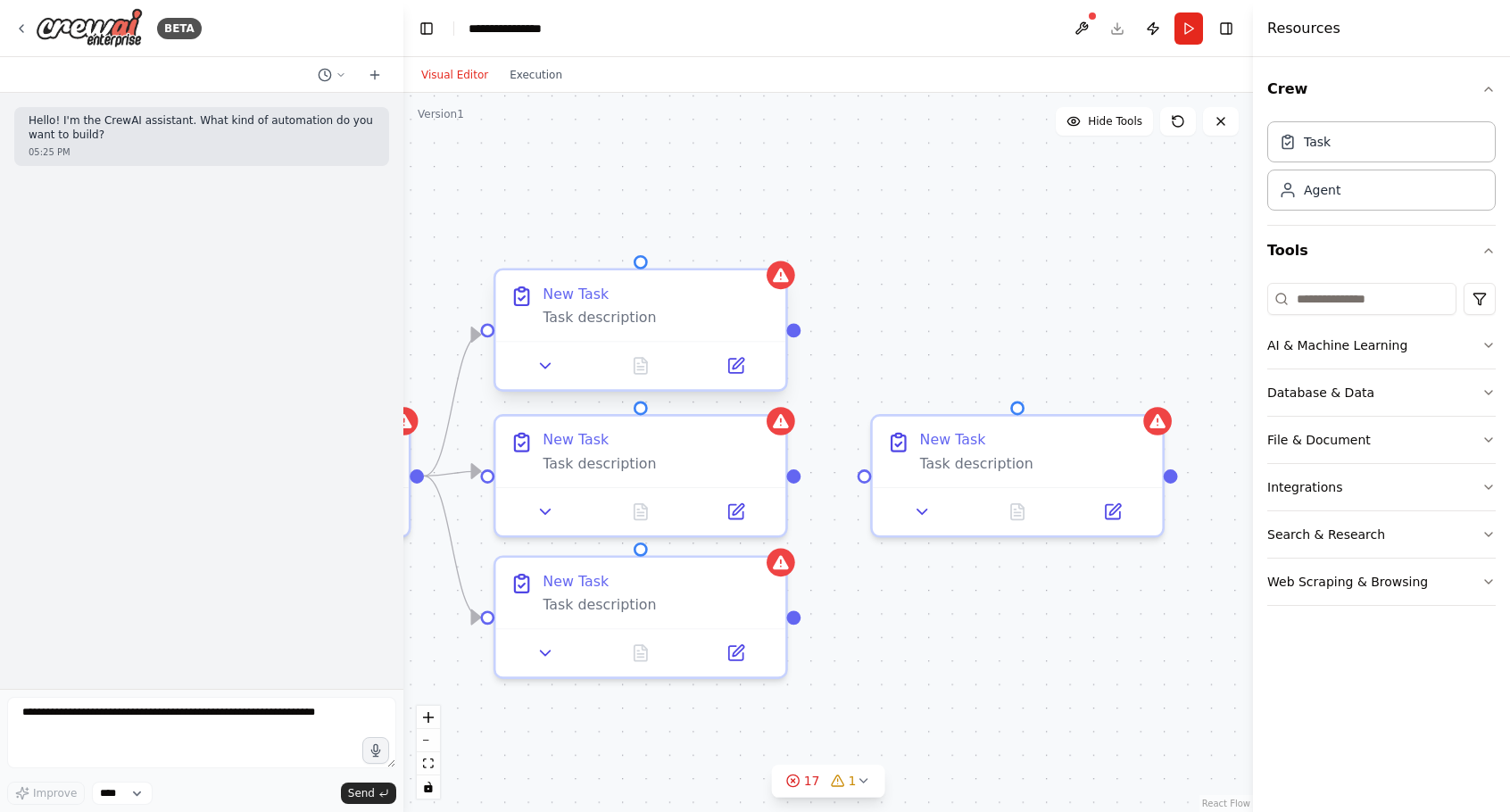
drag, startPoint x: 792, startPoint y: 348, endPoint x: 795, endPoint y: 337, distance: 11.4
click at [795, 337] on div ".deletable-edge-delete-btn { width: 20px; height: 20px; border: 0px solid #ffff…" at bounding box center [828, 452] width 849 height 719
drag, startPoint x: 794, startPoint y: 330, endPoint x: 832, endPoint y: 479, distance: 153.8
click at [863, 483] on div ".deletable-edge-delete-btn { width: 20px; height: 20px; border: 0px solid #ffff…" at bounding box center [828, 452] width 849 height 719
drag, startPoint x: 794, startPoint y: 476, endPoint x: 861, endPoint y: 477, distance: 67.0
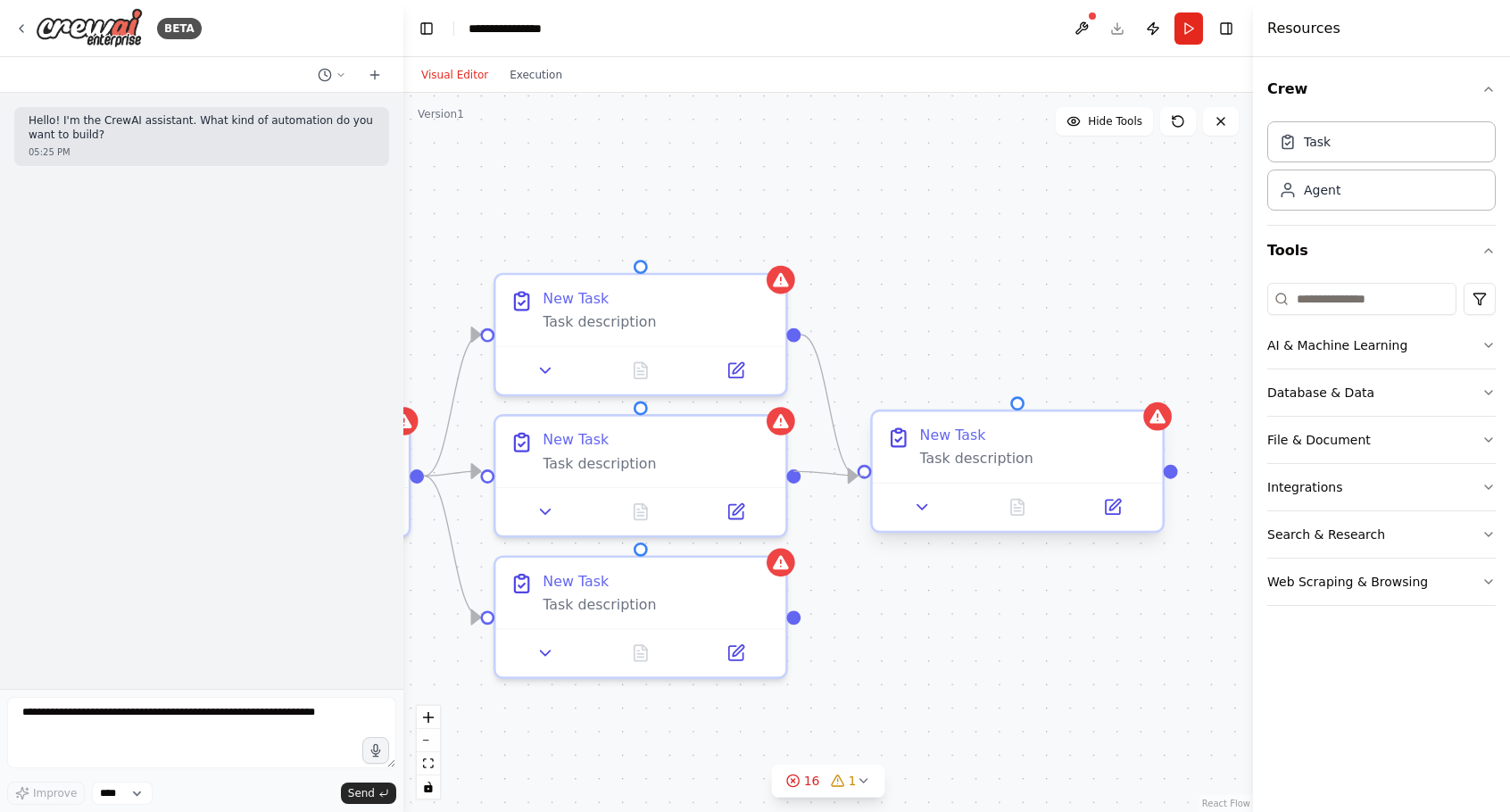
drag, startPoint x: 792, startPoint y: 614, endPoint x: 871, endPoint y: 467, distance: 166.9
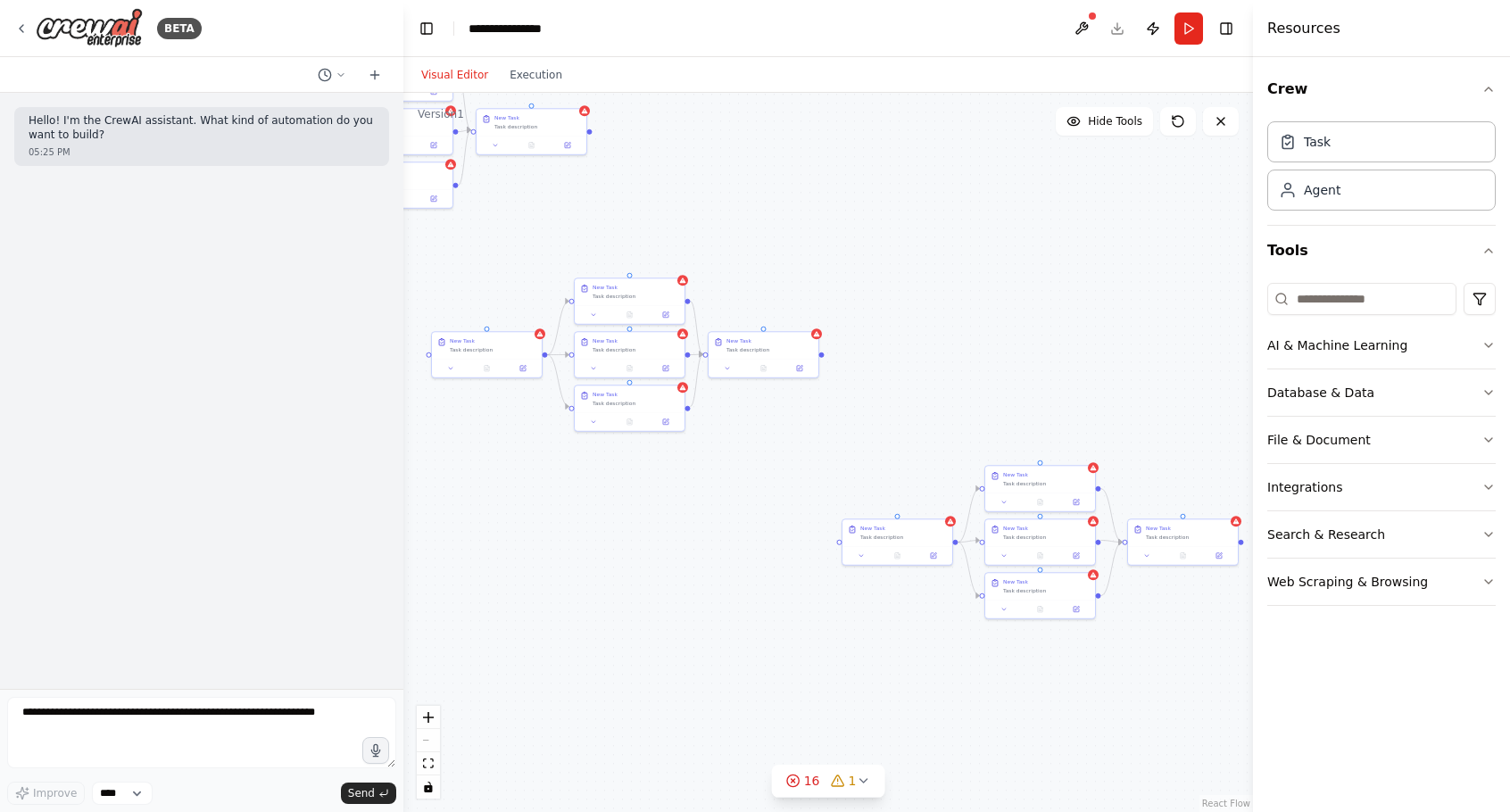
drag, startPoint x: 758, startPoint y: 282, endPoint x: 1066, endPoint y: 376, distance: 322.0
click at [1067, 376] on div ".deletable-edge-delete-btn { width: 20px; height: 20px; border: 0px solid #ffff…" at bounding box center [828, 452] width 849 height 719
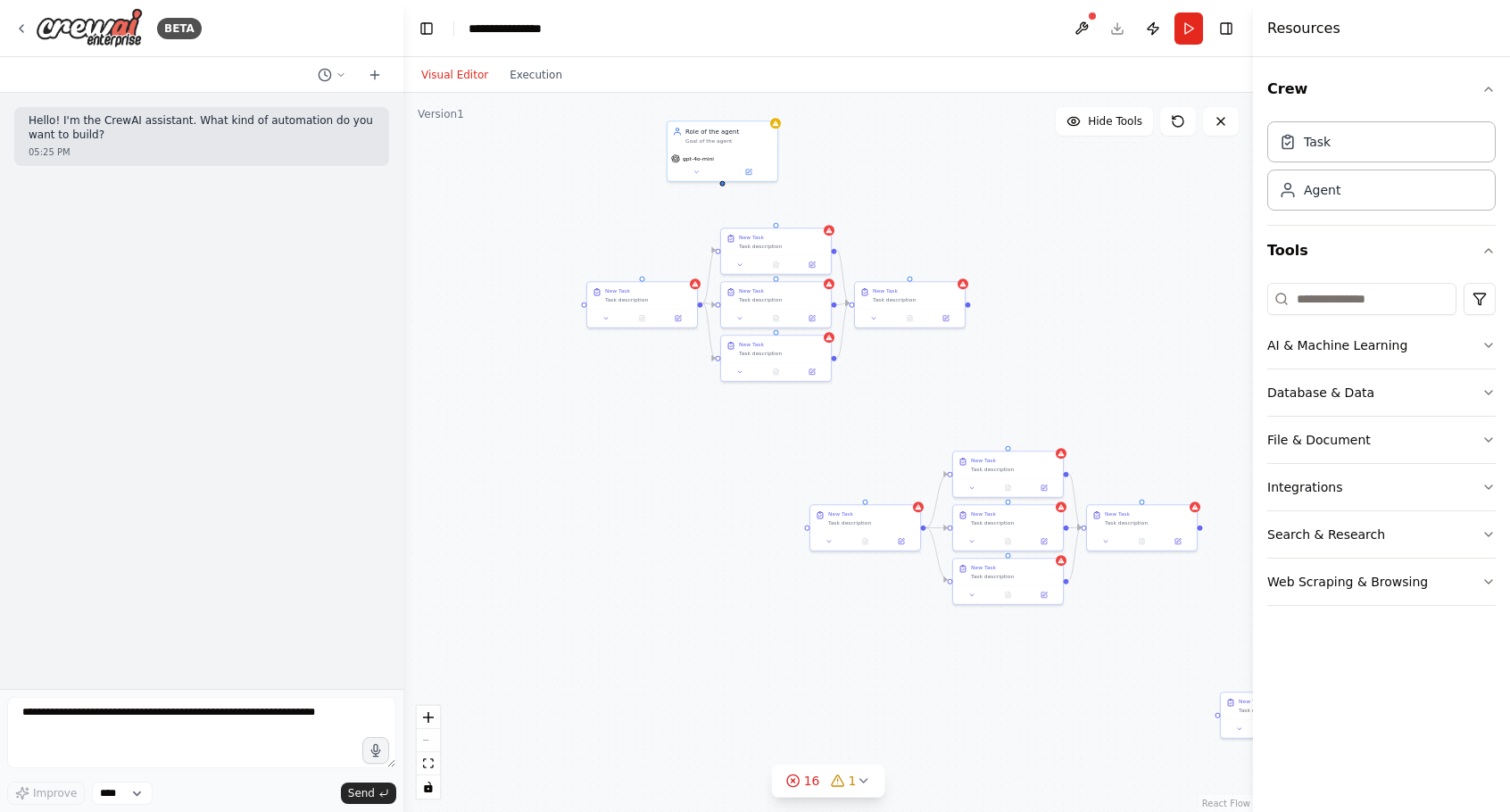
drag, startPoint x: 889, startPoint y: 242, endPoint x: 1206, endPoint y: 384, distance: 347.4
click at [846, 518] on div "Task description" at bounding box center [873, 521] width 86 height 8
drag, startPoint x: 1043, startPoint y: 430, endPoint x: 1161, endPoint y: 218, distance: 242.6
click at [1161, 218] on div "New Task Task description" at bounding box center [1144, 241] width 112 height 47
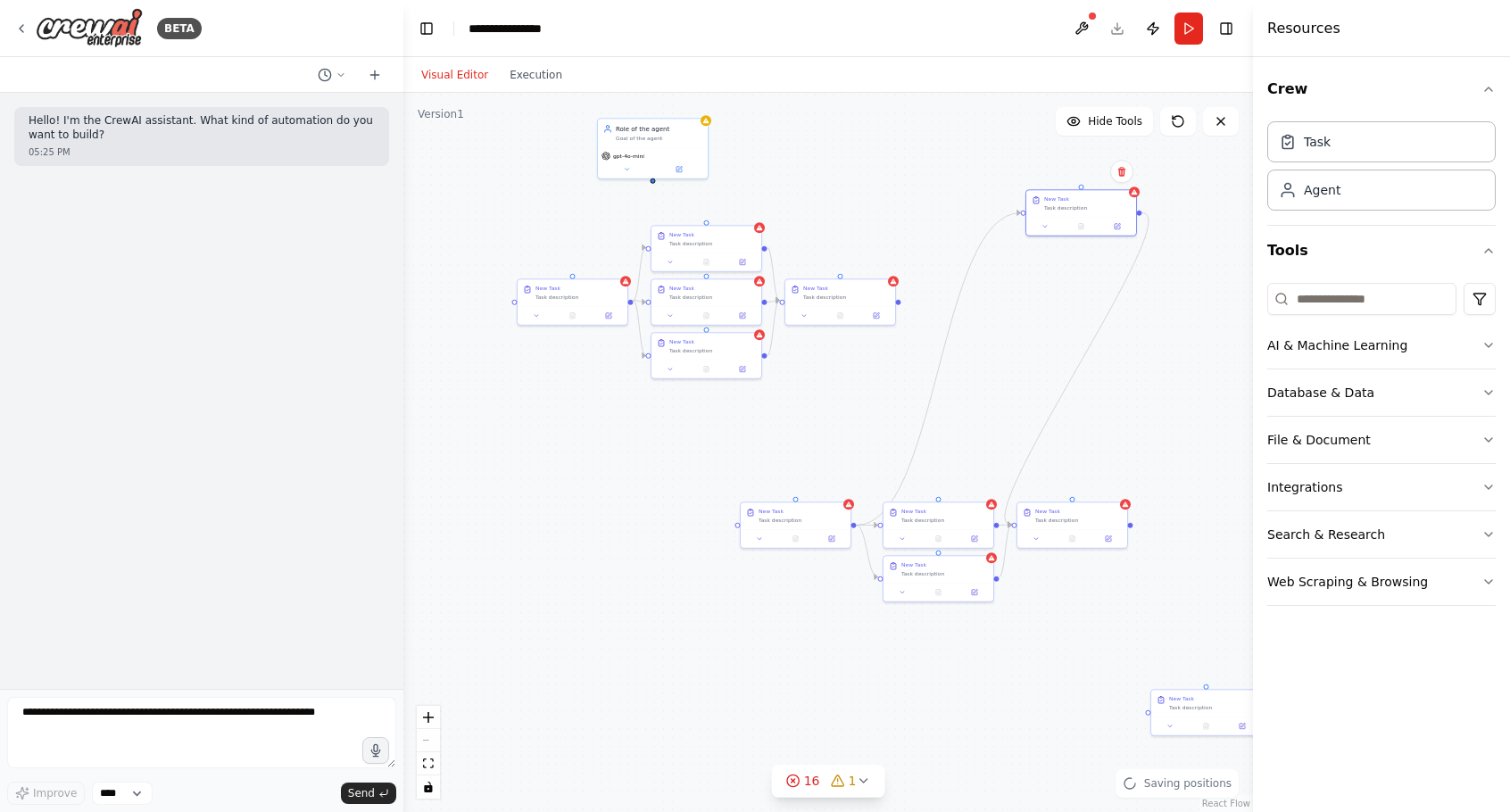
drag, startPoint x: 1009, startPoint y: 551, endPoint x: 931, endPoint y: 551, distance: 78.0
click at [931, 551] on div ".deletable-edge-delete-btn { width: 20px; height: 20px; border: 0px solid #ffff…" at bounding box center [828, 452] width 849 height 719
drag, startPoint x: 938, startPoint y: 524, endPoint x: 1082, endPoint y: 269, distance: 292.8
click at [1082, 269] on div "Task description" at bounding box center [1081, 271] width 86 height 8
drag, startPoint x: 919, startPoint y: 559, endPoint x: 1062, endPoint y: 314, distance: 283.7
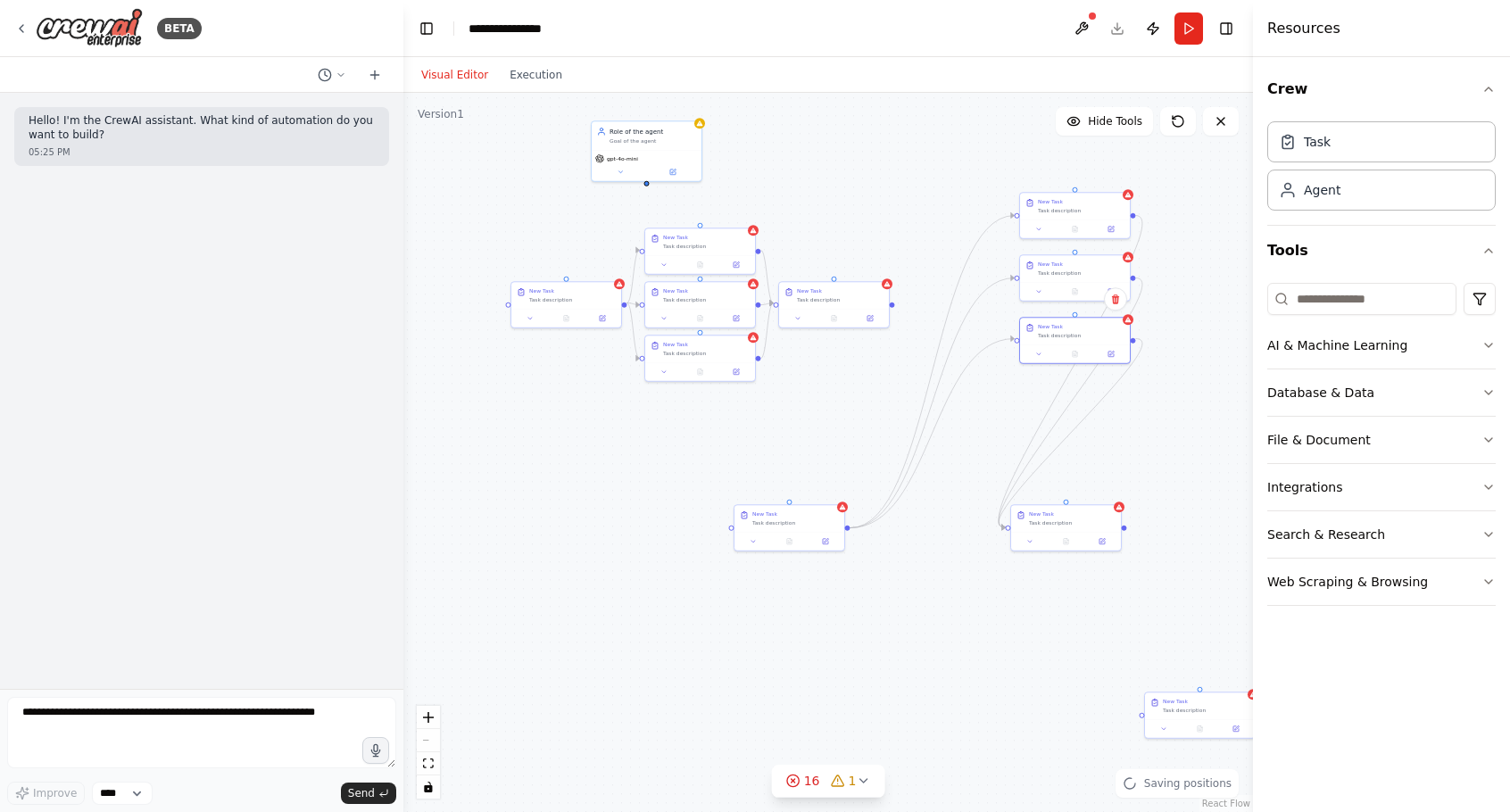
click at [1062, 314] on div ".deletable-edge-delete-btn { width: 20px; height: 20px; border: 0px solid #ffff…" at bounding box center [828, 452] width 849 height 719
click at [1145, 484] on div ".deletable-edge-delete-btn { width: 20px; height: 20px; border: 0px solid #ffff…" at bounding box center [828, 452] width 849 height 719
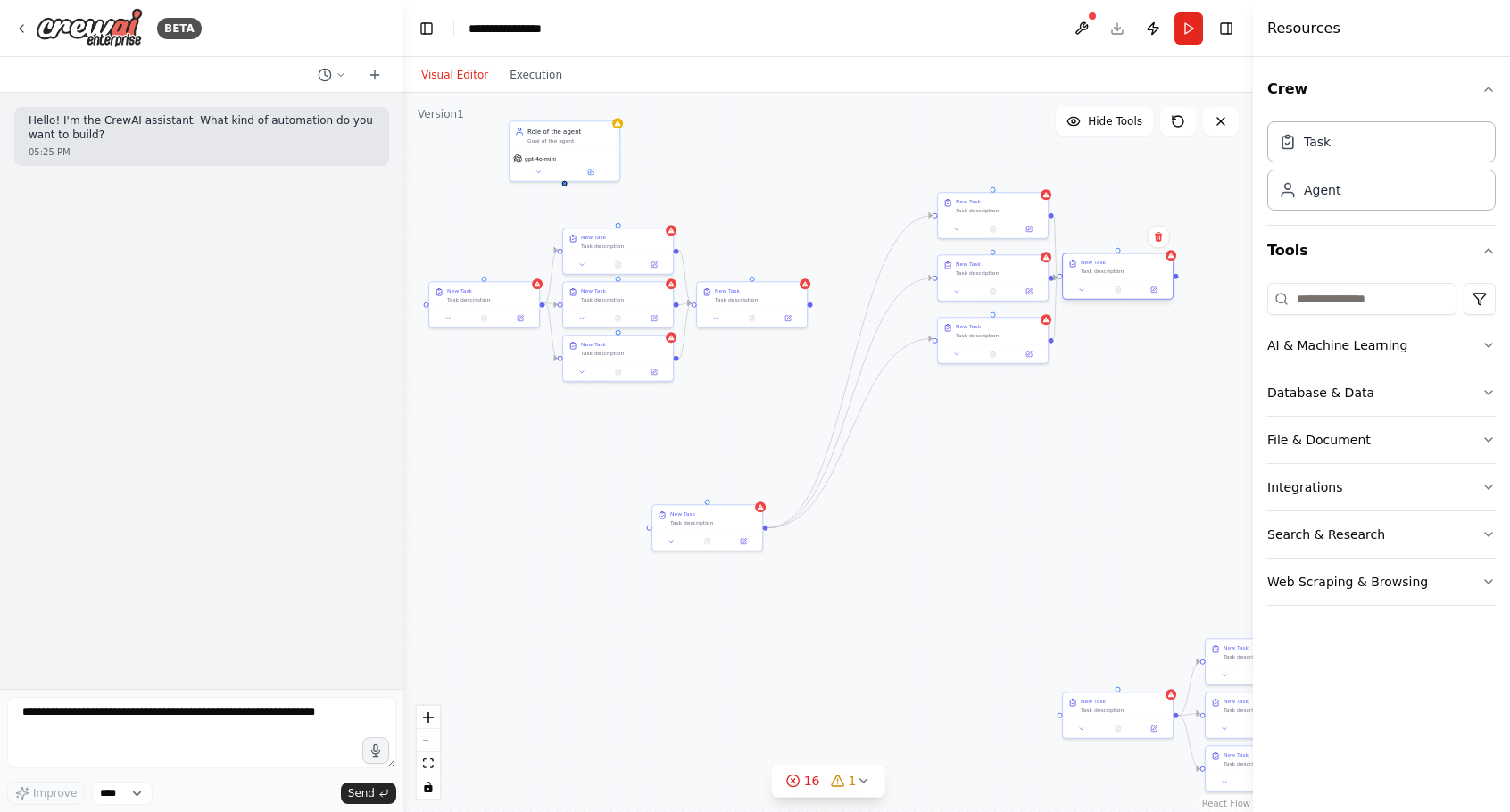
drag, startPoint x: 1065, startPoint y: 515, endPoint x: 1122, endPoint y: 264, distance: 257.4
click at [1122, 264] on div "New Task" at bounding box center [1123, 262] width 86 height 8
click at [1127, 264] on div "New Task" at bounding box center [1133, 262] width 86 height 8
drag, startPoint x: 709, startPoint y: 514, endPoint x: 861, endPoint y: 263, distance: 293.4
click at [861, 263] on div "New Task" at bounding box center [864, 262] width 86 height 8
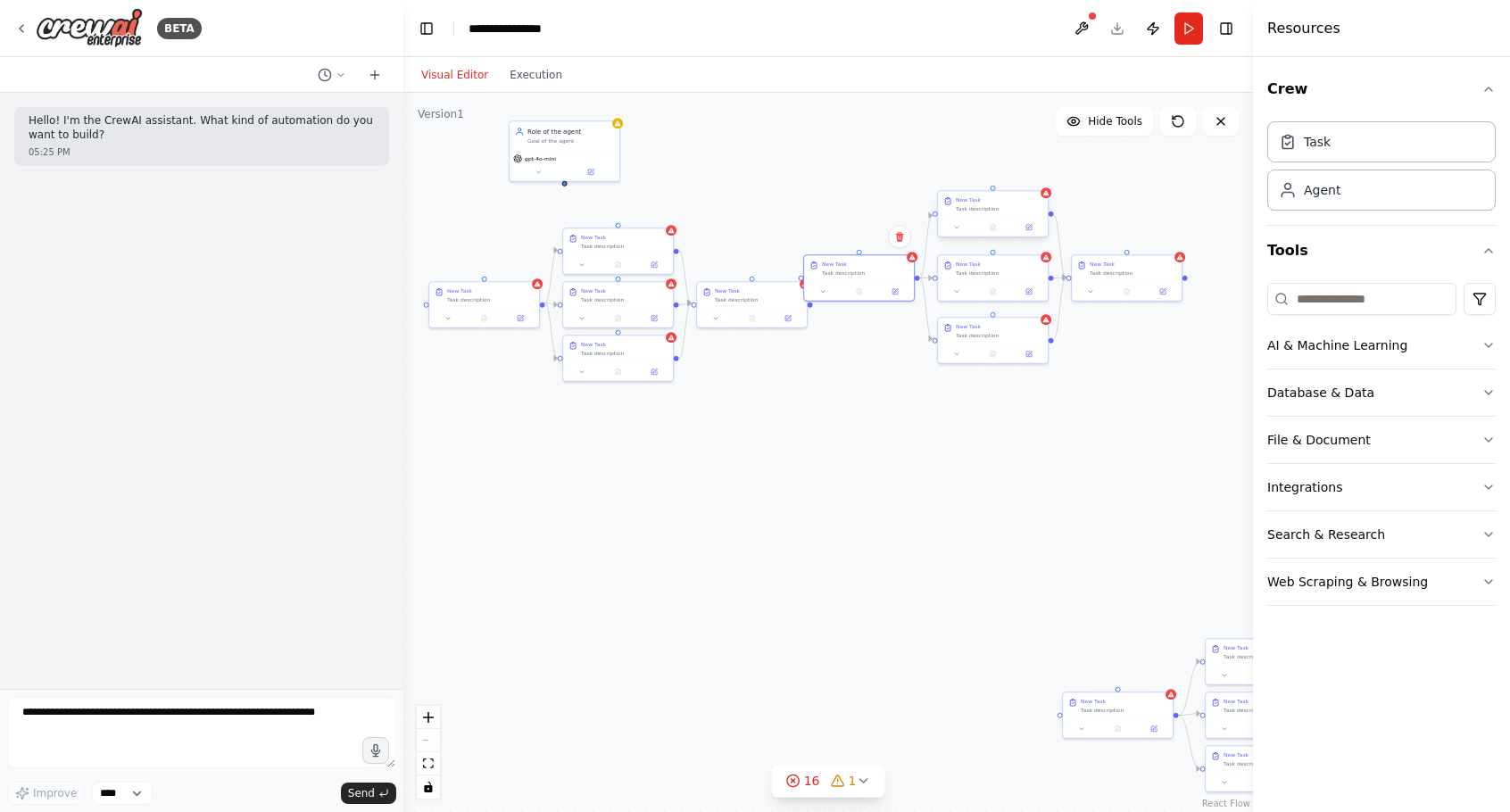
click at [1004, 210] on div "Task description" at bounding box center [998, 209] width 86 height 8
click at [974, 270] on div "Task description" at bounding box center [998, 271] width 86 height 8
click at [1102, 418] on div ".deletable-edge-delete-btn { width: 20px; height: 20px; border: 0px solid #ffff…" at bounding box center [828, 452] width 849 height 719
click at [1137, 280] on div at bounding box center [1127, 290] width 110 height 19
drag, startPoint x: 1100, startPoint y: 275, endPoint x: 1159, endPoint y: 269, distance: 59.3
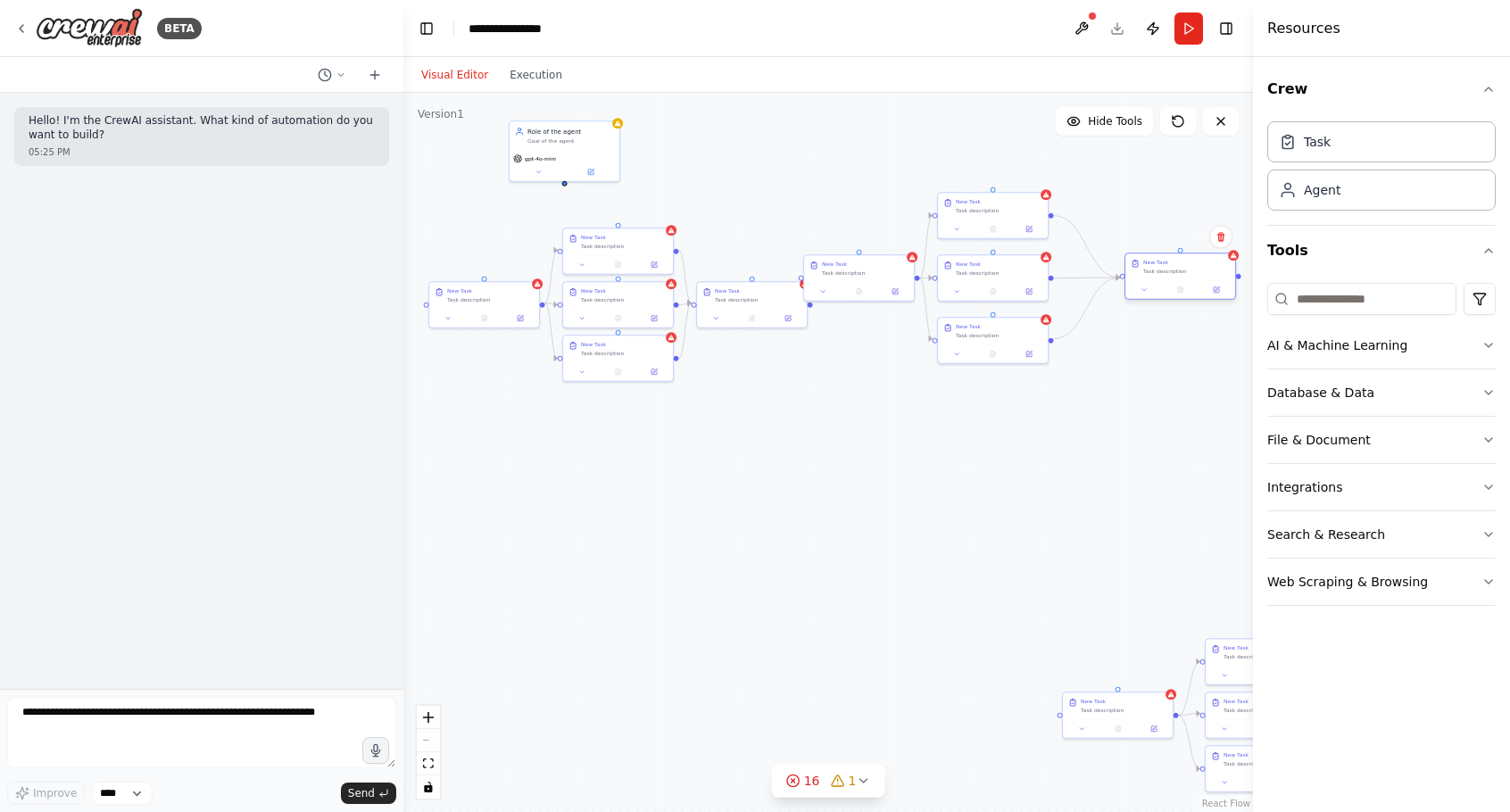
click at [1159, 269] on div "Task description" at bounding box center [1186, 271] width 86 height 8
drag, startPoint x: 1003, startPoint y: 259, endPoint x: 1059, endPoint y: 261, distance: 56.0
click at [1059, 261] on div "New Task" at bounding box center [1052, 262] width 86 height 8
drag, startPoint x: 1022, startPoint y: 213, endPoint x: 1080, endPoint y: 208, distance: 58.2
click at [1080, 208] on div "New Task Task description" at bounding box center [1046, 204] width 110 height 27
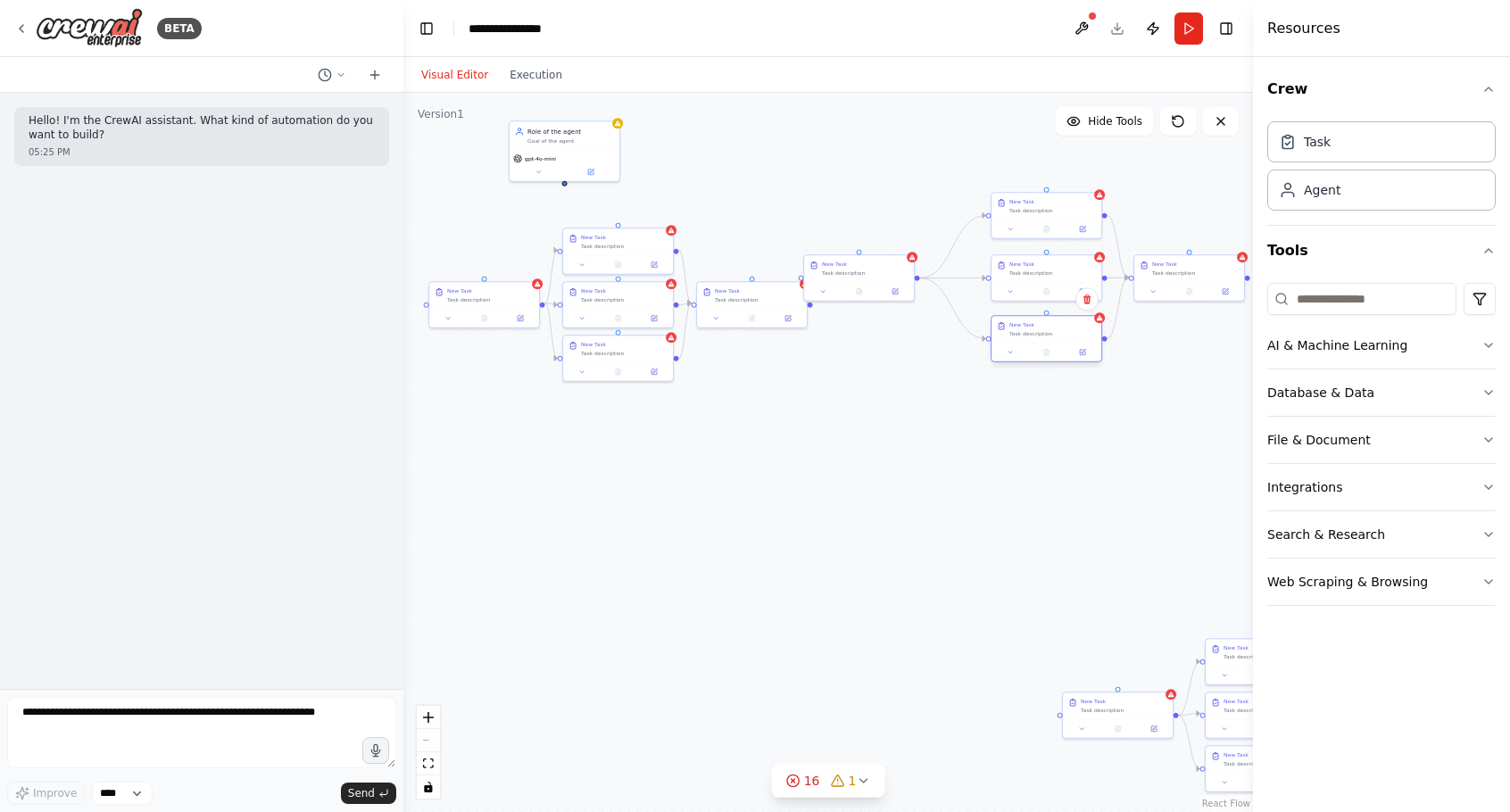
drag, startPoint x: 988, startPoint y: 339, endPoint x: 1040, endPoint y: 334, distance: 52.2
click at [1040, 334] on div "New Task Task description" at bounding box center [1046, 329] width 110 height 27
drag, startPoint x: 839, startPoint y: 269, endPoint x: 890, endPoint y: 267, distance: 51.0
click at [890, 267] on div "Task description" at bounding box center [919, 271] width 86 height 8
click at [887, 178] on div ".deletable-edge-delete-btn { width: 20px; height: 20px; border: 0px solid #ffff…" at bounding box center [828, 452] width 849 height 719
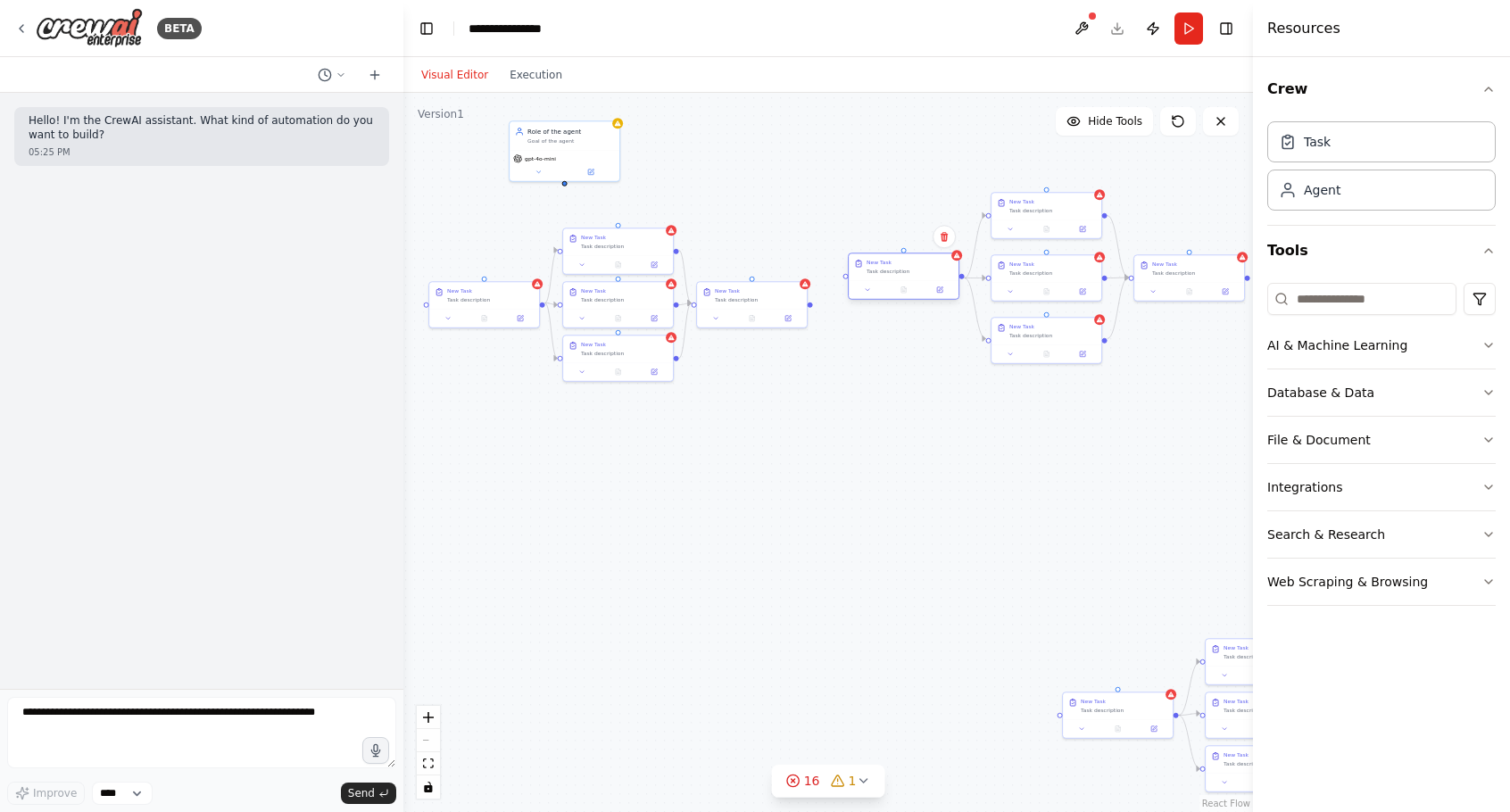
click at [922, 291] on div at bounding box center [903, 289] width 102 height 10
click at [924, 292] on button at bounding box center [939, 289] width 30 height 10
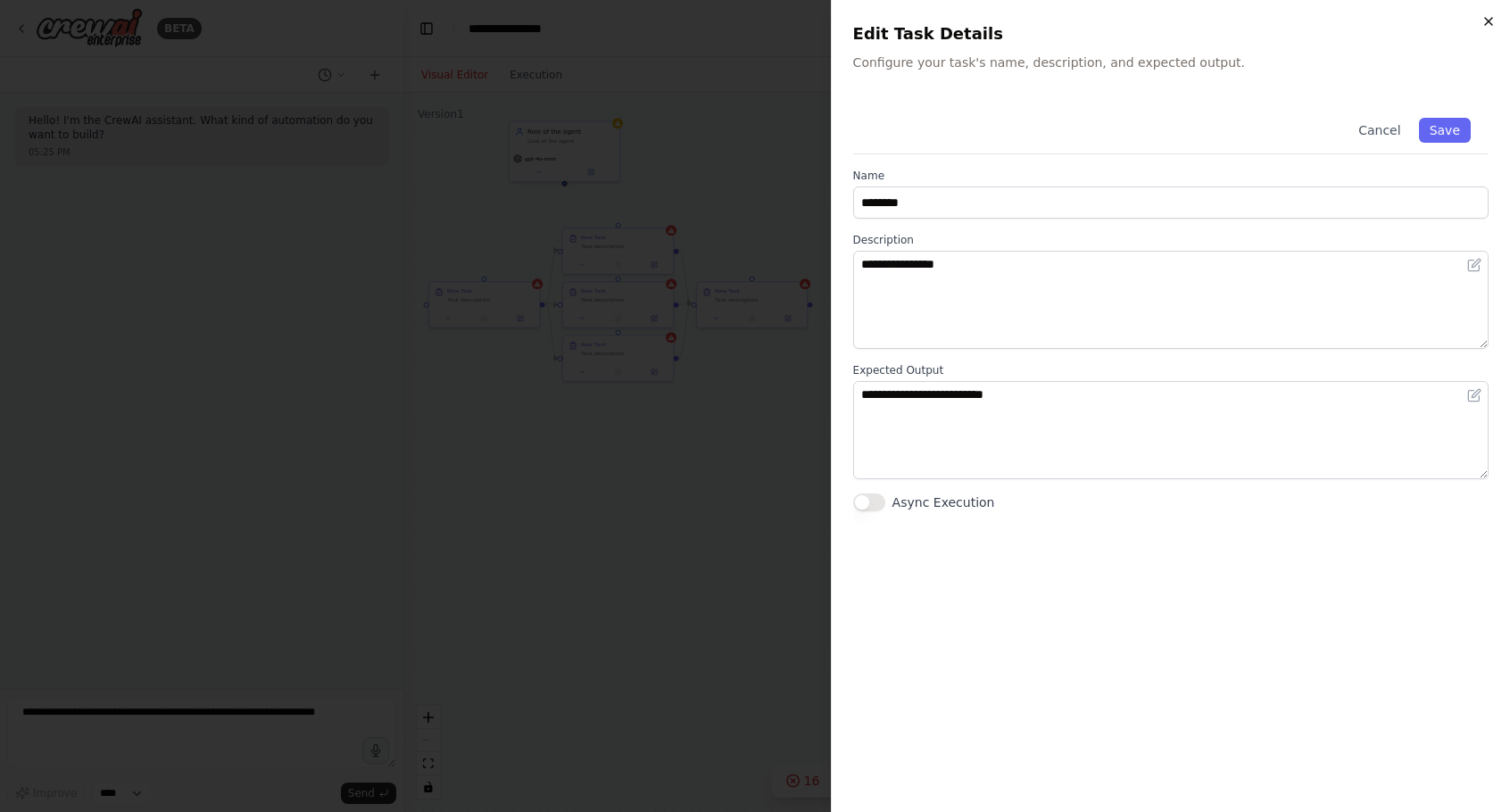
click at [1484, 26] on icon "button" at bounding box center [1488, 21] width 14 height 14
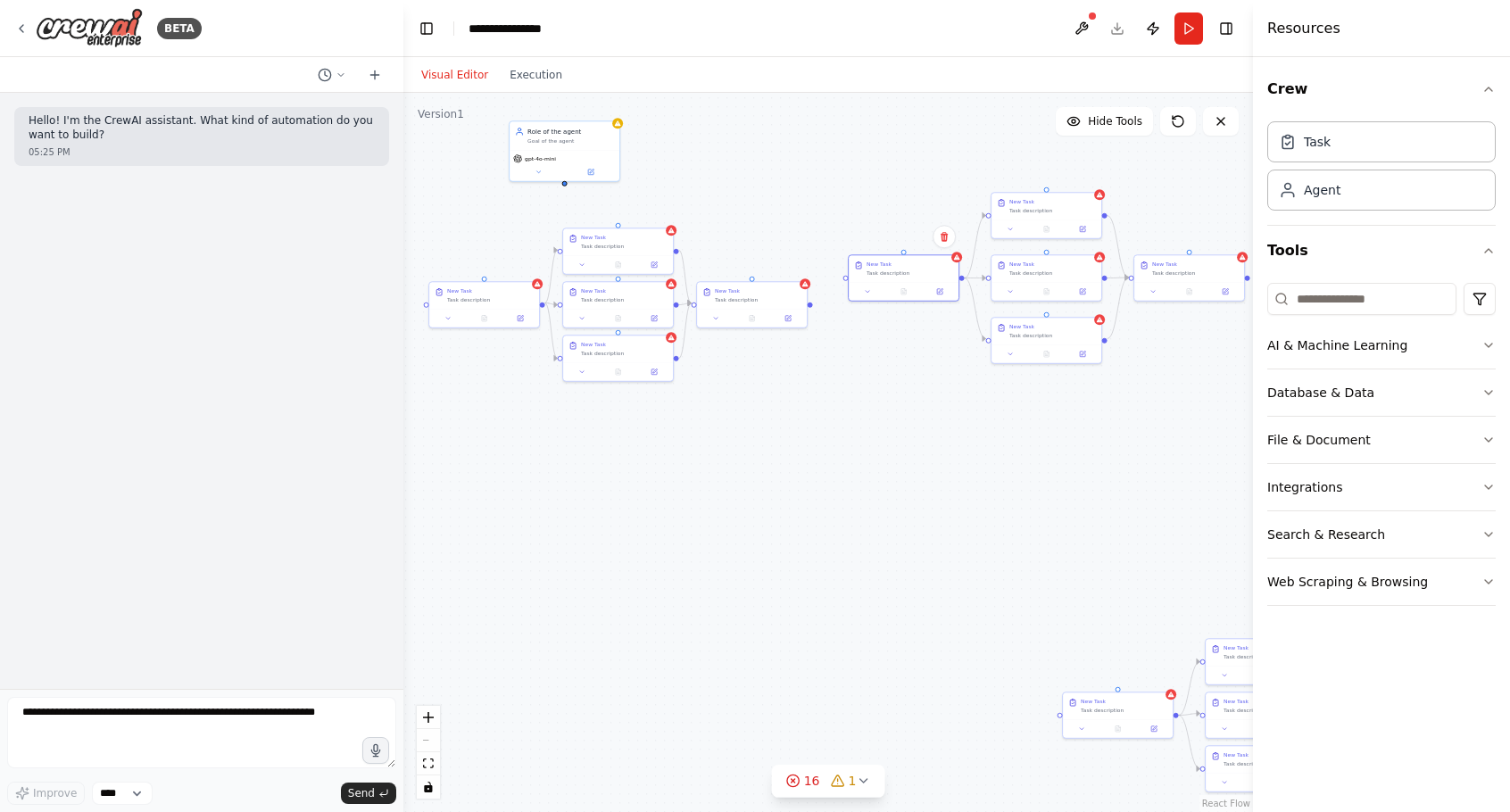
click at [924, 196] on div ".deletable-edge-delete-btn { width: 20px; height: 20px; border: 0px solid #ffff…" at bounding box center [828, 452] width 849 height 719
click at [936, 169] on div ".deletable-edge-delete-btn { width: 20px; height: 20px; border: 0px solid #ffff…" at bounding box center [828, 452] width 849 height 719
drag, startPoint x: 898, startPoint y: 278, endPoint x: 900, endPoint y: 309, distance: 31.1
click at [900, 309] on div "New Task Task description" at bounding box center [903, 303] width 112 height 47
drag, startPoint x: 844, startPoint y: 384, endPoint x: 841, endPoint y: 333, distance: 51.1
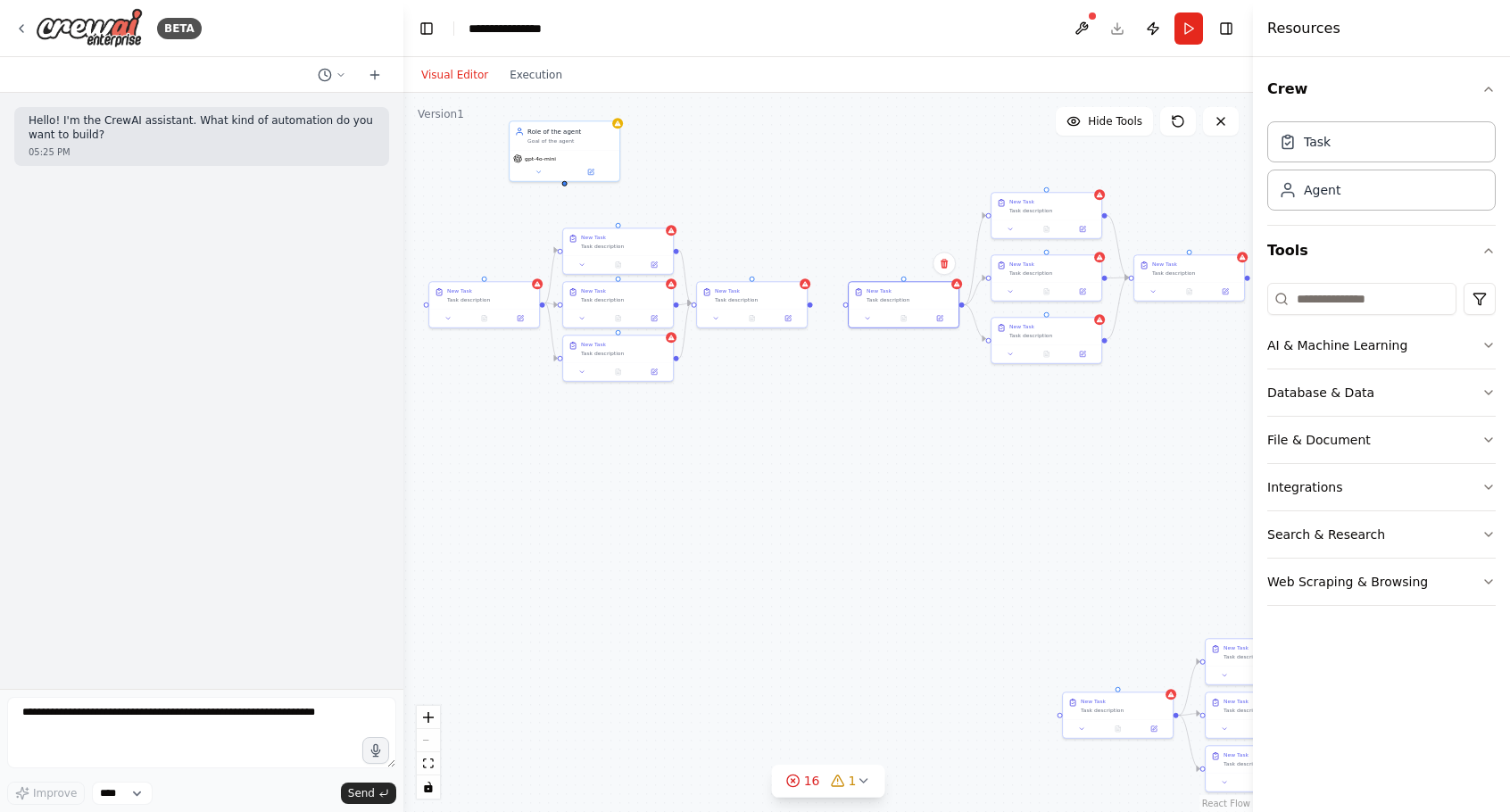
click at [842, 384] on div ".deletable-edge-delete-btn { width: 20px; height: 20px; border: 0px solid #ffff…" at bounding box center [828, 452] width 849 height 719
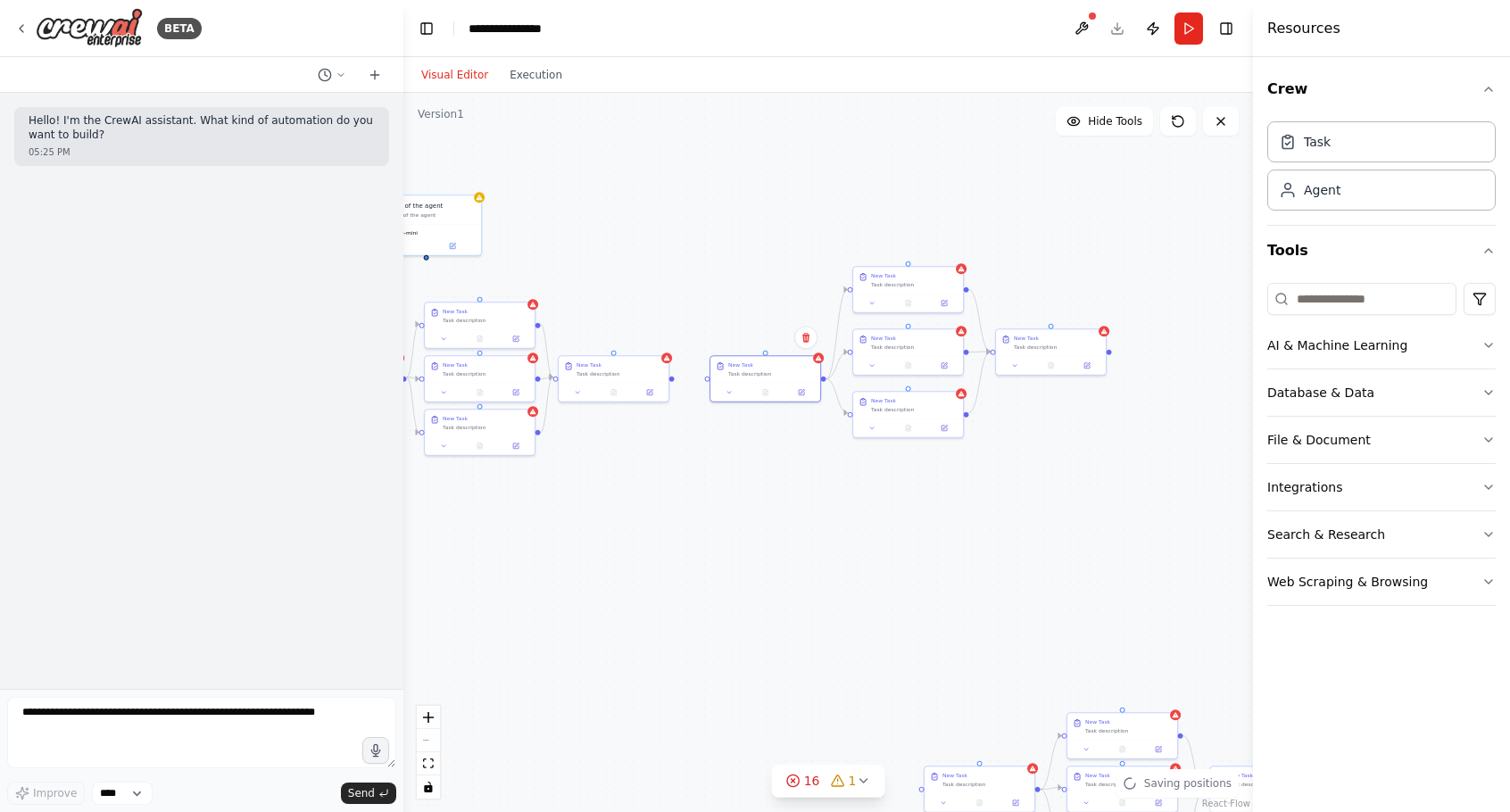
drag, startPoint x: 947, startPoint y: 414, endPoint x: 811, endPoint y: 488, distance: 154.8
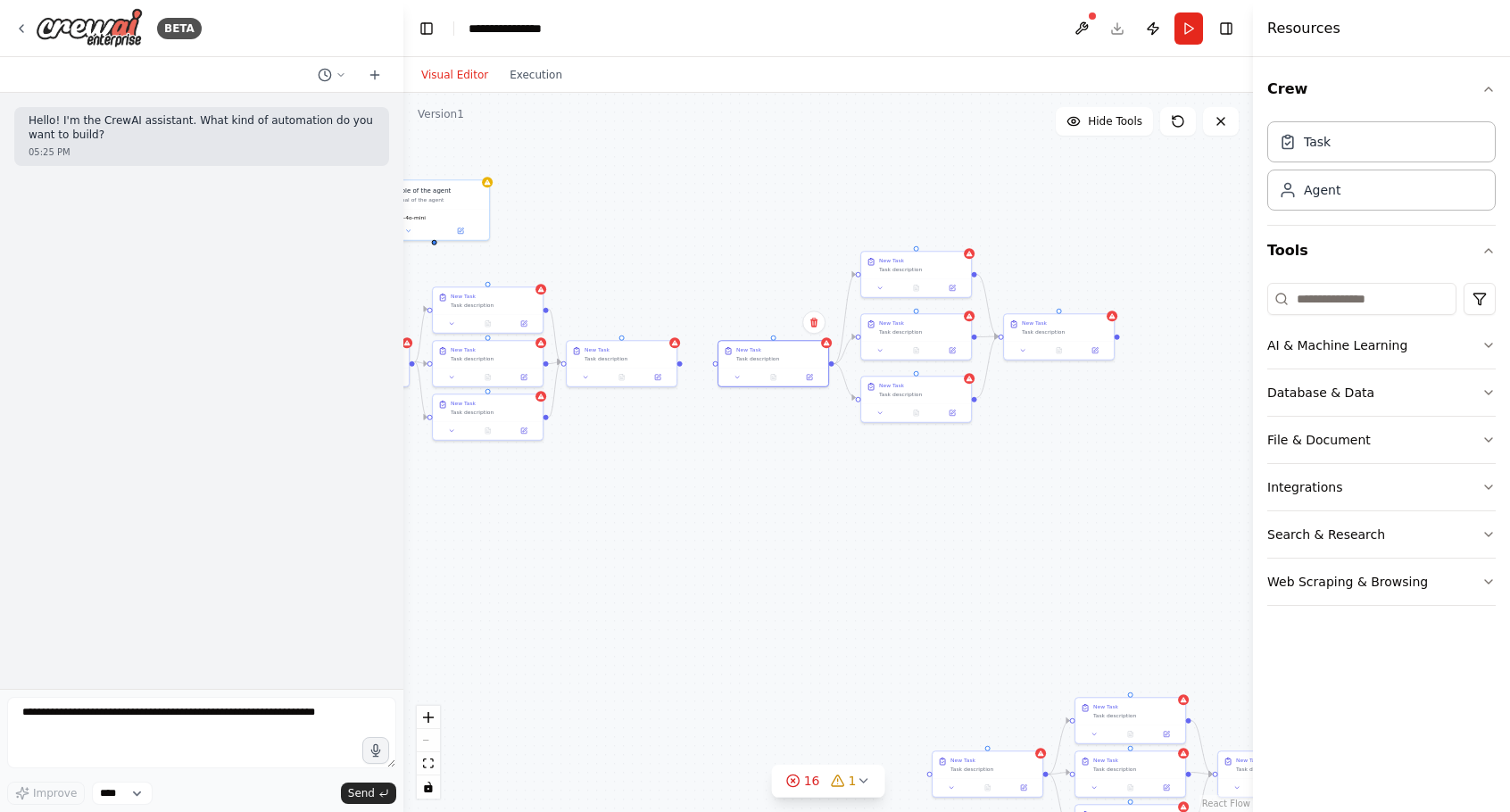
drag, startPoint x: 910, startPoint y: 543, endPoint x: 986, endPoint y: 456, distance: 115.5
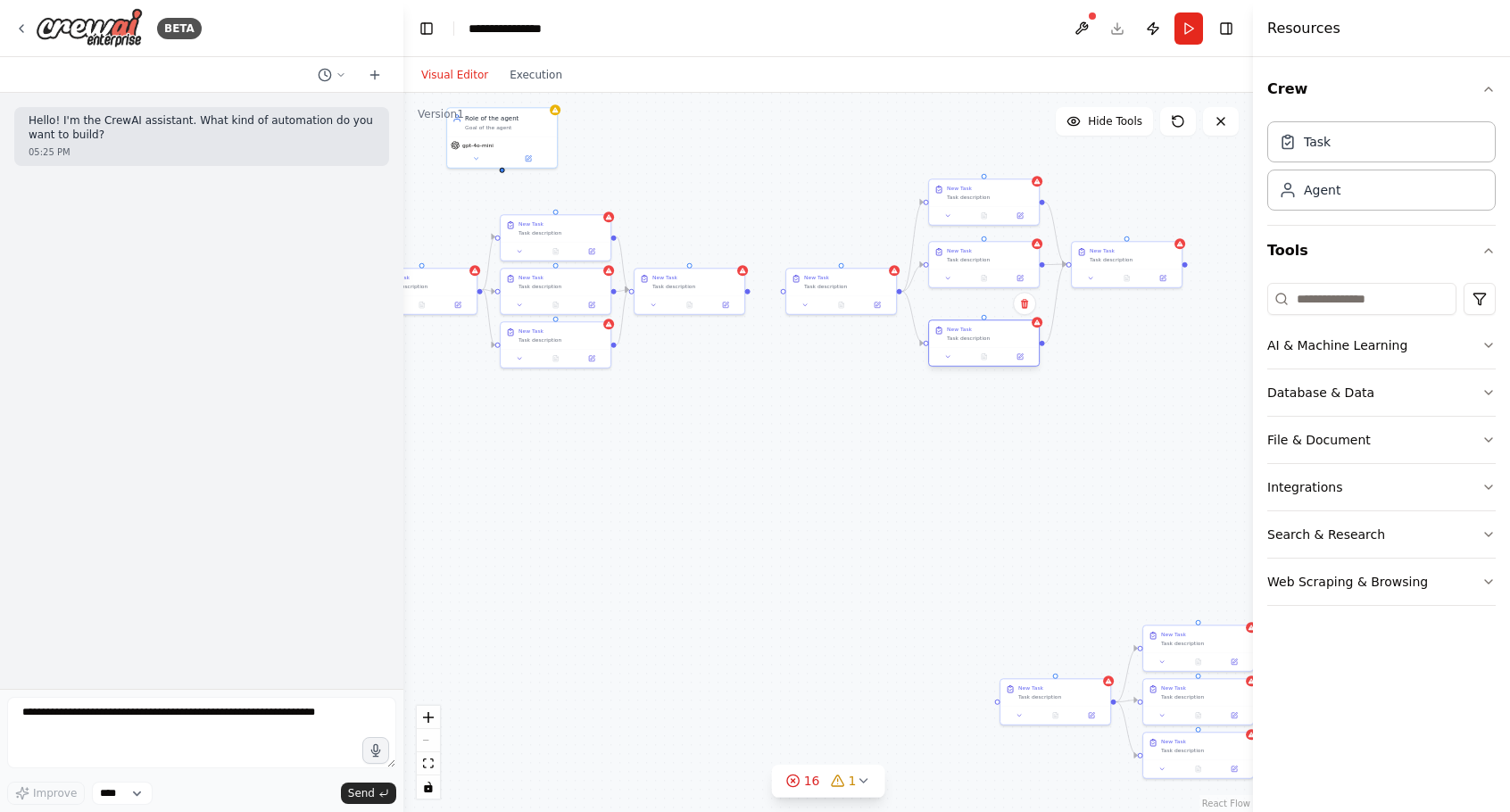
drag, startPoint x: 1002, startPoint y: 320, endPoint x: 1000, endPoint y: 339, distance: 19.1
click at [1000, 339] on div "Task description" at bounding box center [990, 338] width 86 height 8
click at [985, 298] on div at bounding box center [984, 303] width 110 height 19
click at [981, 295] on div at bounding box center [984, 303] width 110 height 19
click at [974, 259] on div ".deletable-edge-delete-btn { width: 20px; height: 20px; border: 0px solid #ffff…" at bounding box center [828, 452] width 849 height 719
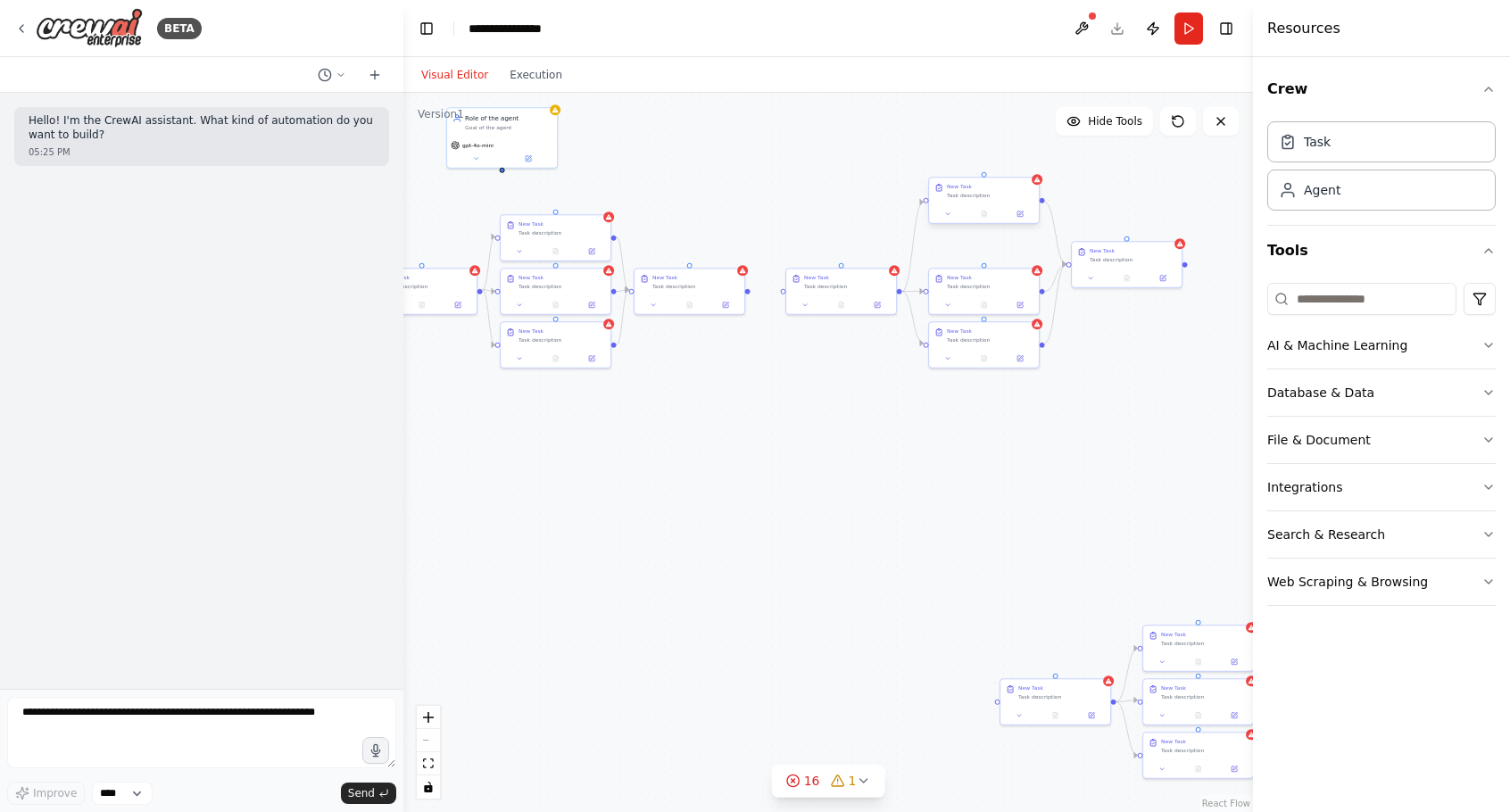
click at [987, 205] on div at bounding box center [984, 214] width 110 height 19
drag, startPoint x: 991, startPoint y: 188, endPoint x: 986, endPoint y: 223, distance: 35.4
click at [986, 223] on div "New Task Task description" at bounding box center [990, 217] width 86 height 16
drag, startPoint x: 987, startPoint y: 226, endPoint x: 993, endPoint y: 234, distance: 10.0
click at [993, 234] on div "New Task Task description" at bounding box center [993, 226] width 110 height 27
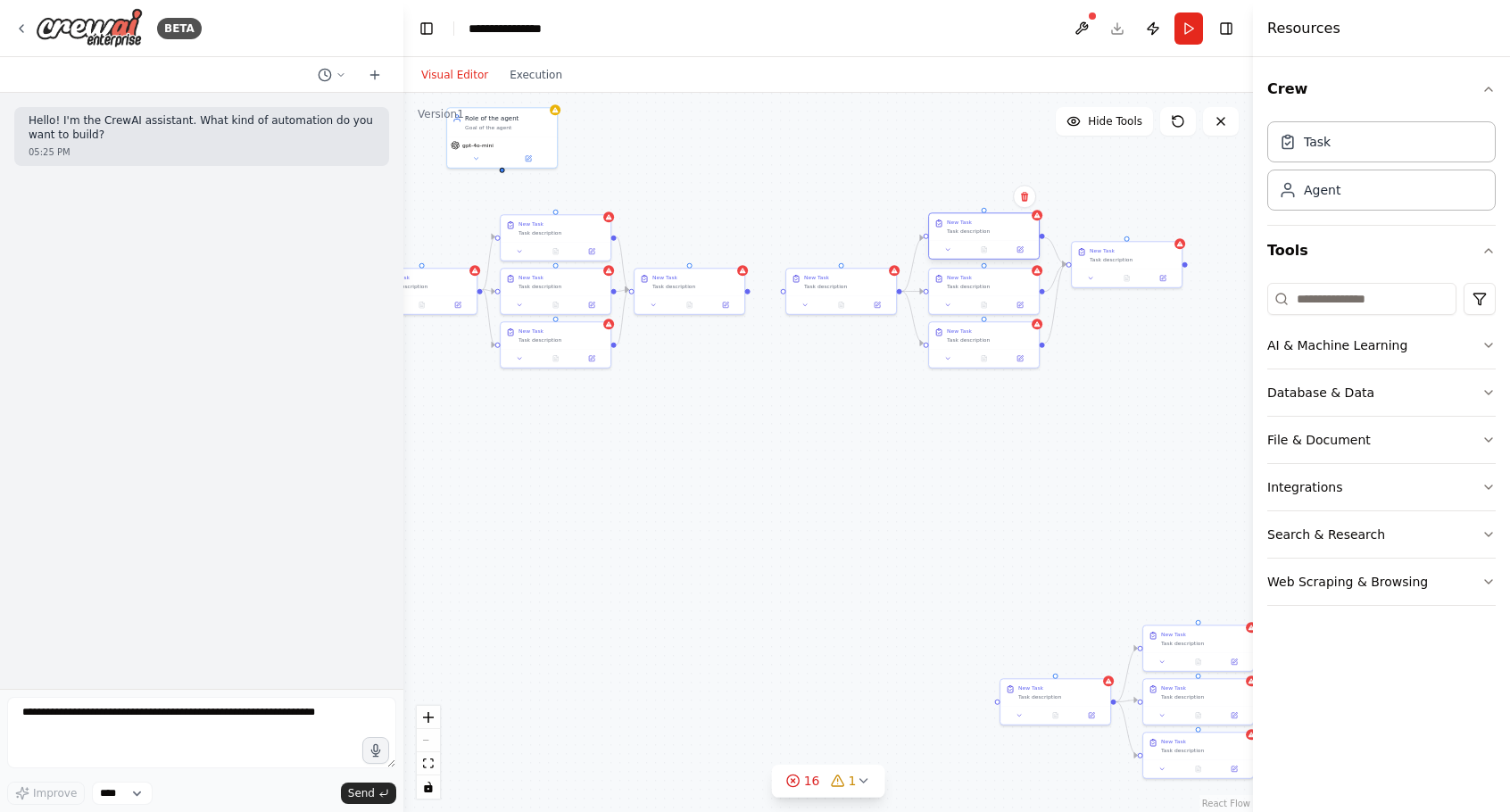
click at [985, 230] on div "Task description" at bounding box center [990, 231] width 86 height 8
click at [1110, 206] on div ".deletable-edge-delete-btn { width: 20px; height: 20px; border: 0px solid #ffff…" at bounding box center [828, 452] width 849 height 719
drag, startPoint x: 1129, startPoint y: 252, endPoint x: 1131, endPoint y: 280, distance: 28.1
click at [1131, 280] on div "New Task Task description" at bounding box center [1133, 280] width 86 height 16
drag, startPoint x: 1065, startPoint y: 177, endPoint x: 1077, endPoint y: 192, distance: 19.2
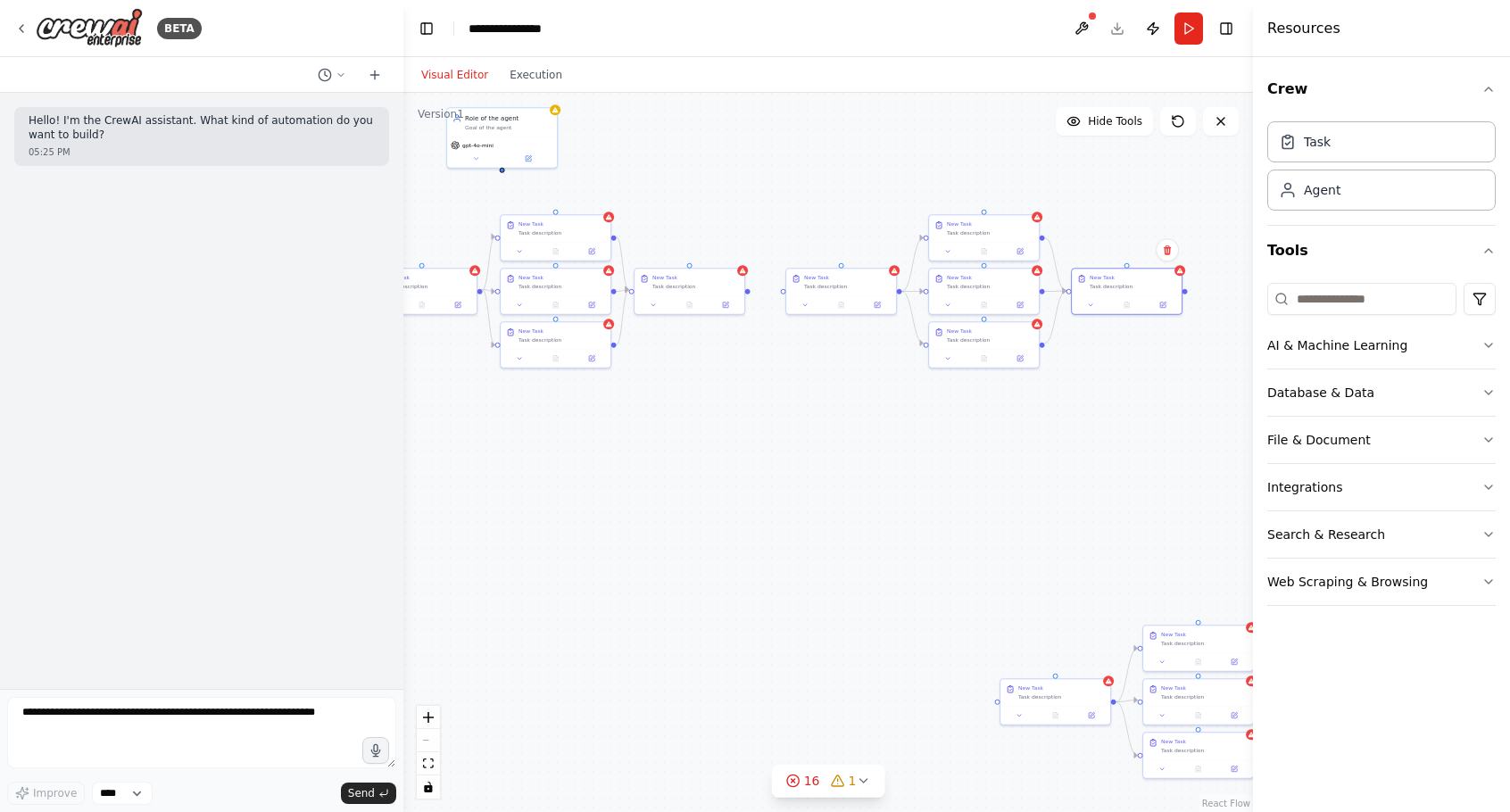
click at [1065, 185] on div ".deletable-edge-delete-btn { width: 20px; height: 20px; border: 0px solid #ffff…" at bounding box center [828, 452] width 849 height 719
click at [1077, 192] on div ".deletable-edge-delete-btn { width: 20px; height: 20px; border: 0px solid #ffff…" at bounding box center [828, 452] width 849 height 719
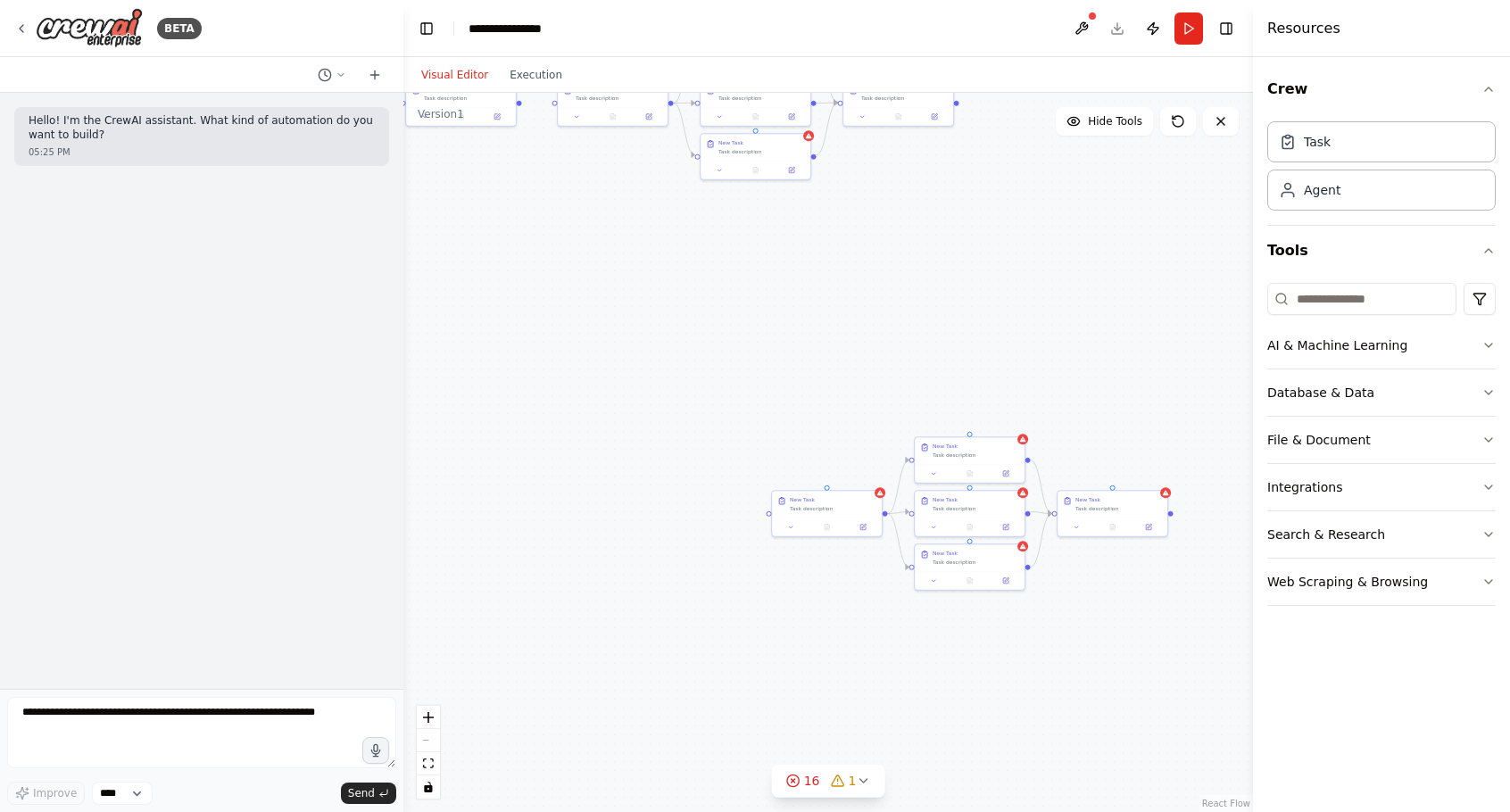
drag, startPoint x: 874, startPoint y: 483, endPoint x: 624, endPoint y: 311, distance: 303.5
click at [624, 311] on div ".deletable-edge-delete-btn { width: 20px; height: 20px; border: 0px solid #ffff…" at bounding box center [828, 452] width 849 height 719
drag, startPoint x: 622, startPoint y: 434, endPoint x: 749, endPoint y: 527, distance: 157.4
click at [749, 527] on div ".deletable-edge-delete-btn { width: 20px; height: 20px; border: 0px solid #ffff…" at bounding box center [828, 452] width 849 height 719
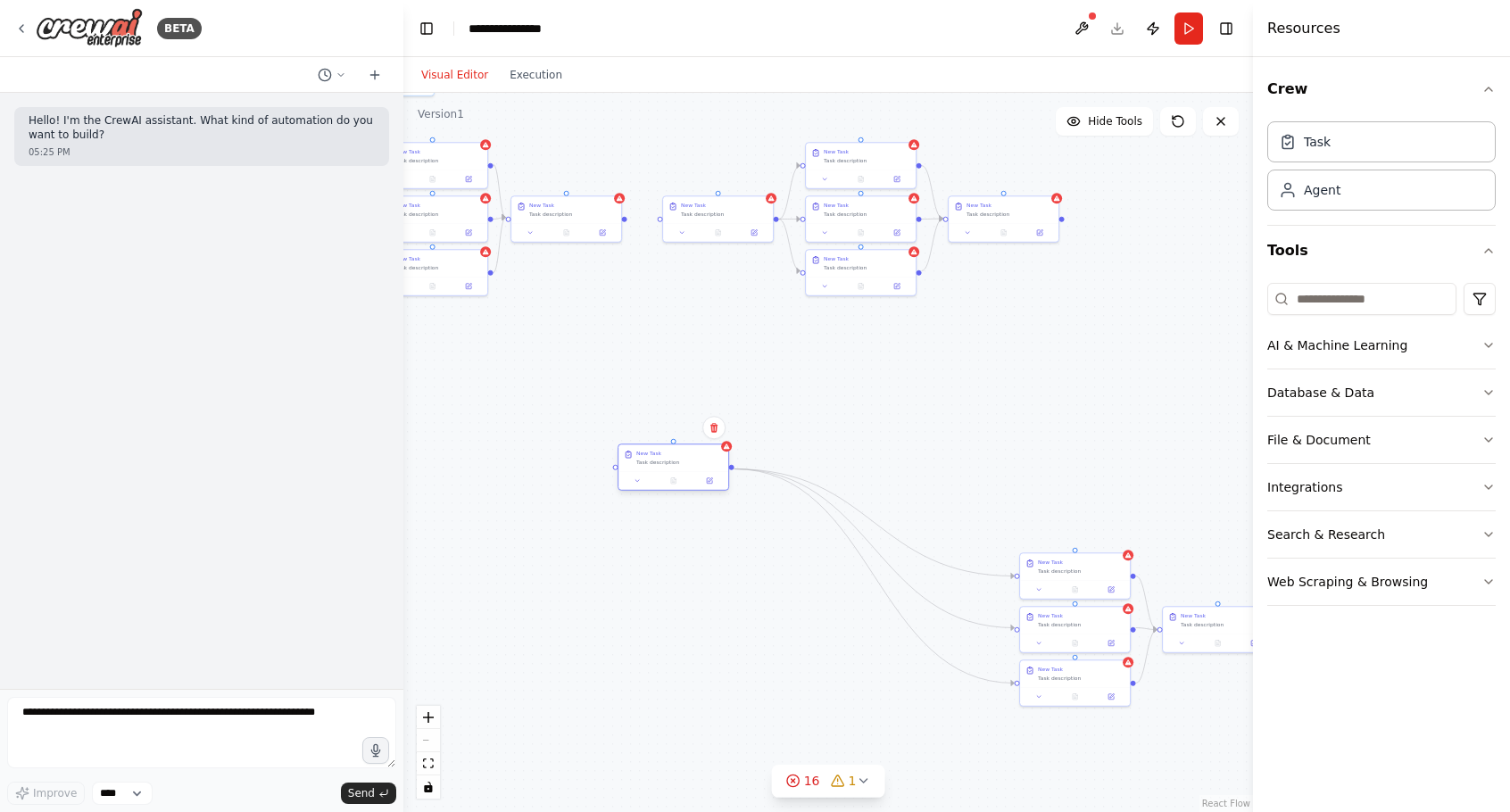
drag, startPoint x: 945, startPoint y: 615, endPoint x: 672, endPoint y: 442, distance: 323.2
click at [665, 450] on div "New Task Task description" at bounding box center [679, 458] width 86 height 16
drag, startPoint x: 1070, startPoint y: 562, endPoint x: 805, endPoint y: 385, distance: 318.7
click at [800, 383] on div "New Task" at bounding box center [804, 382] width 86 height 8
drag, startPoint x: 1064, startPoint y: 625, endPoint x: 794, endPoint y: 443, distance: 325.6
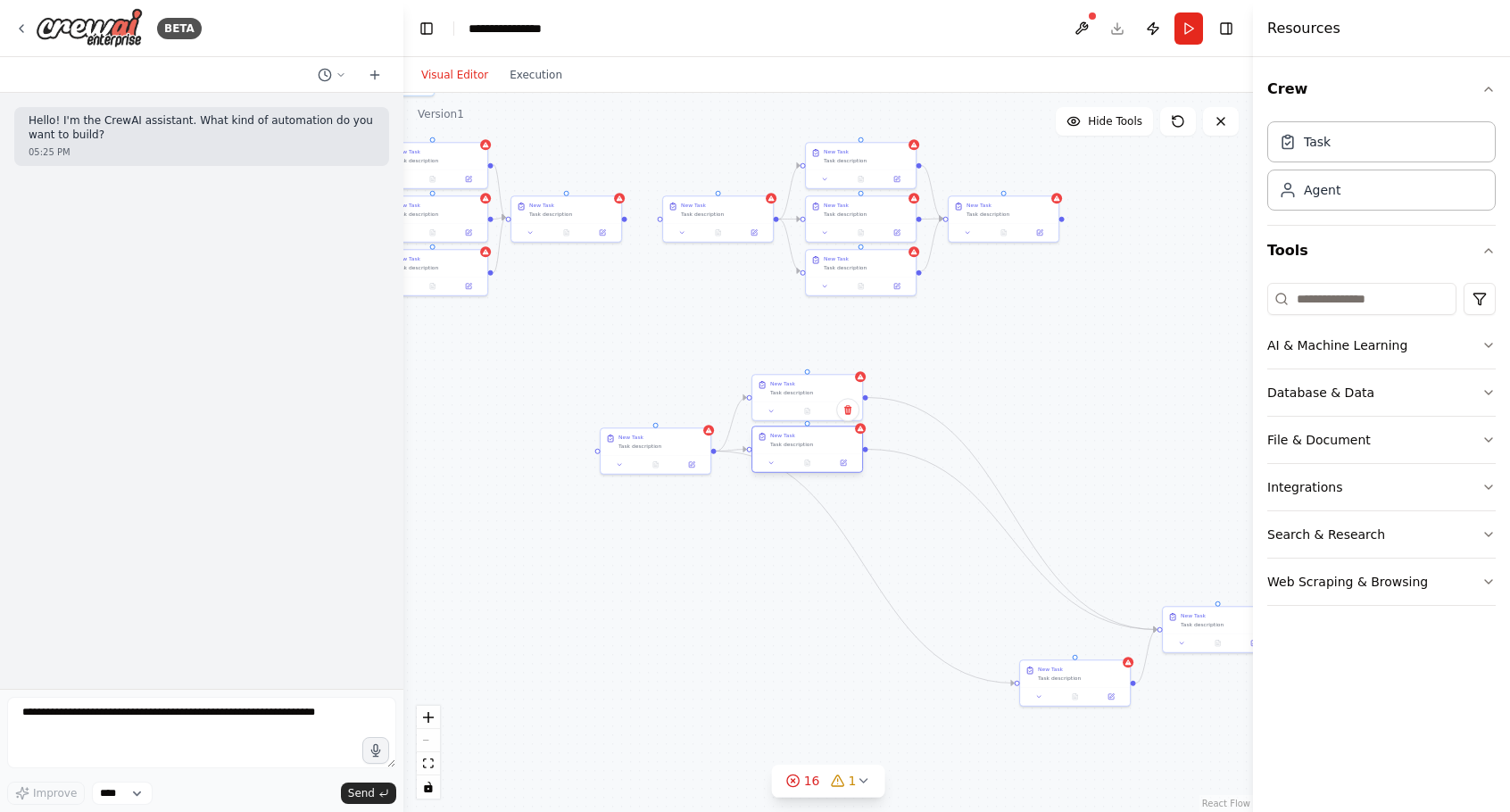
click at [794, 443] on div "Task description" at bounding box center [813, 444] width 86 height 8
drag, startPoint x: 1091, startPoint y: 682, endPoint x: 821, endPoint y: 512, distance: 319.1
click at [821, 512] on div "New Task Task description" at bounding box center [808, 502] width 110 height 27
drag, startPoint x: 1116, startPoint y: 570, endPoint x: 937, endPoint y: 445, distance: 218.3
click at [937, 445] on div "Task description" at bounding box center [955, 444] width 86 height 8
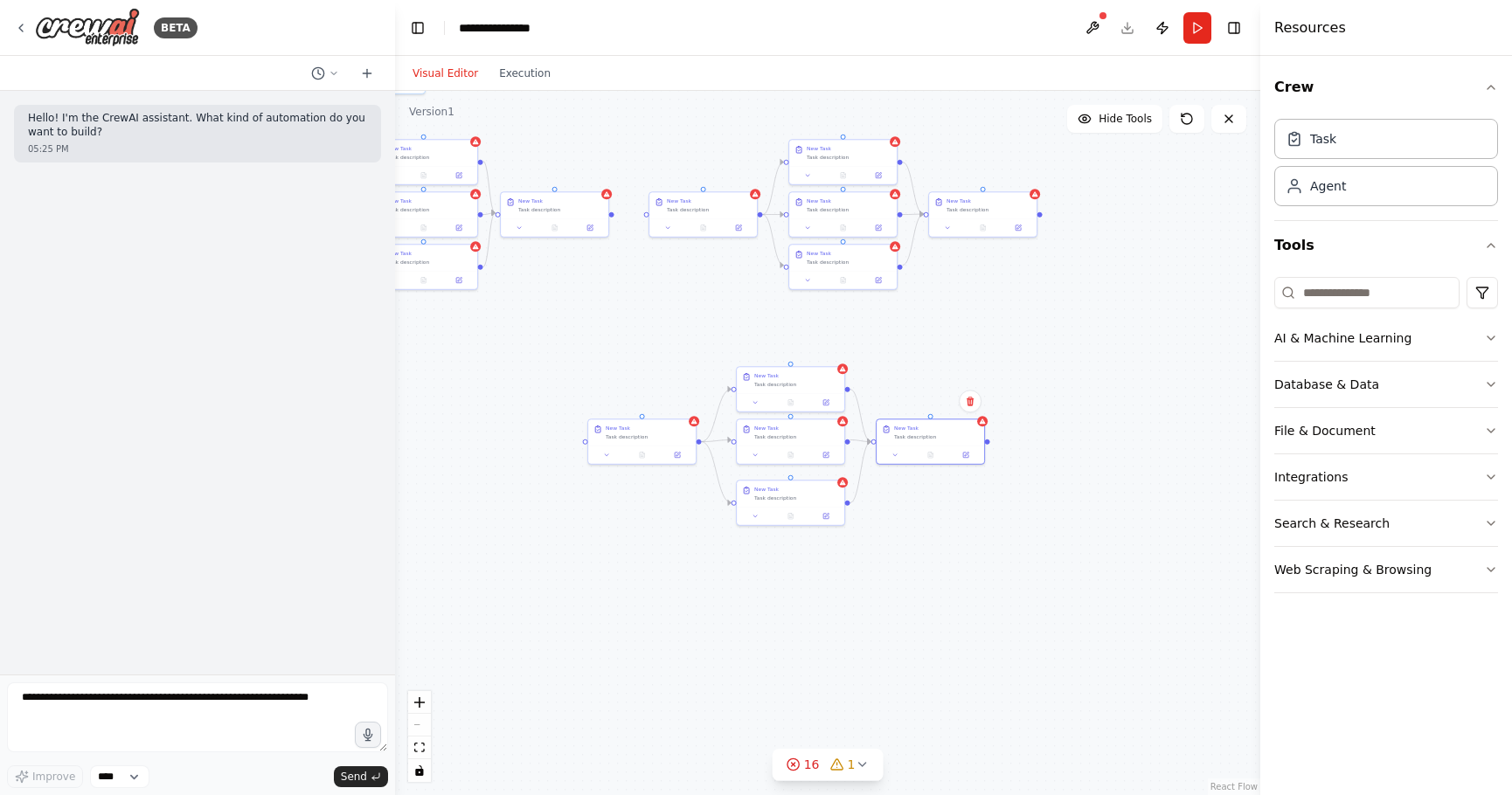
click at [1102, 353] on div ".deletable-edge-delete-btn { width: 20px; height: 20px; border: 0px solid #ffff…" at bounding box center [828, 442] width 865 height 704
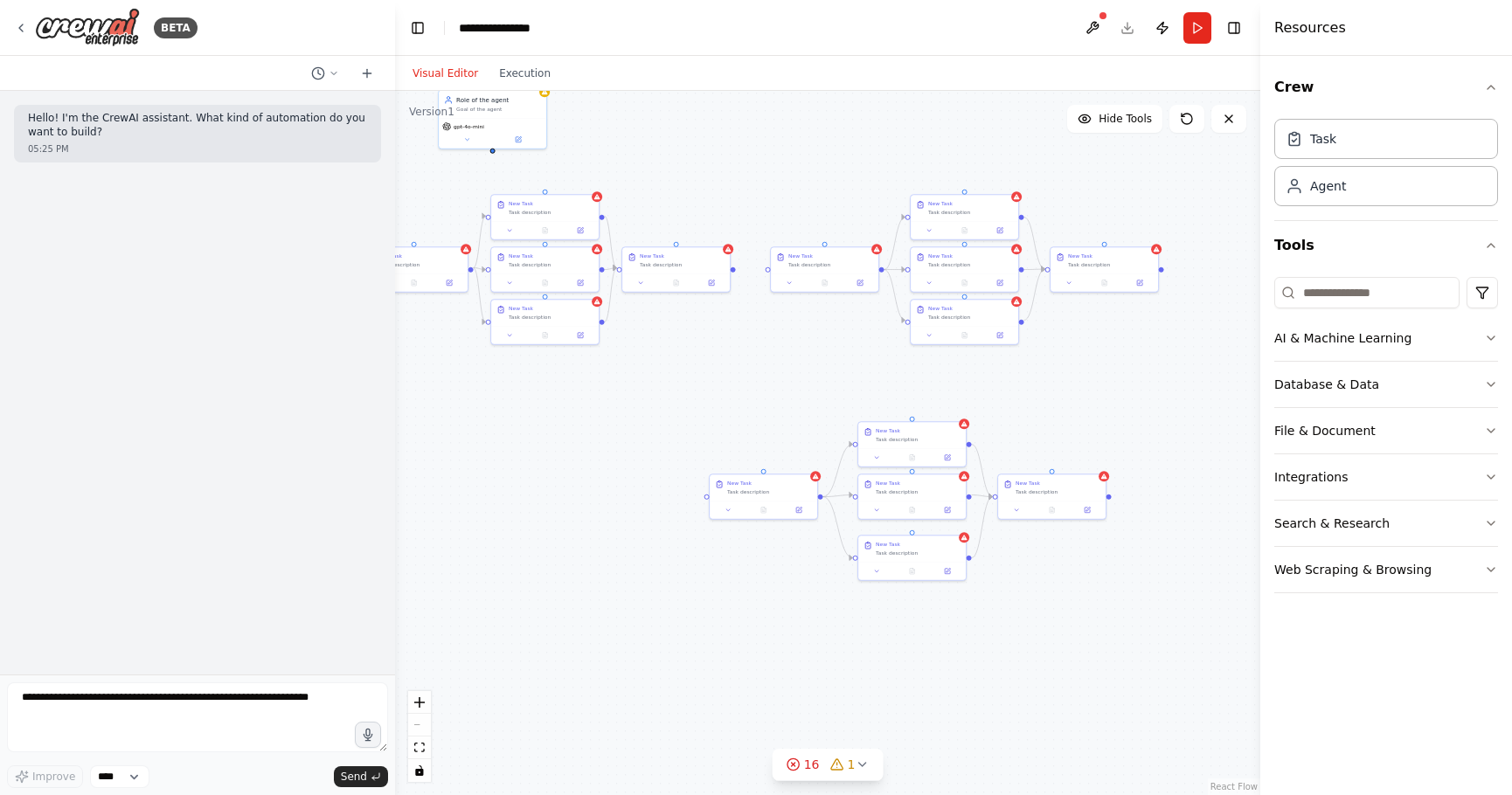
drag, startPoint x: 643, startPoint y: 306, endPoint x: 862, endPoint y: 372, distance: 228.7
click at [862, 372] on div ".deletable-edge-delete-btn { width: 20px; height: 20px; border: 0px solid #ffff…" at bounding box center [828, 442] width 865 height 704
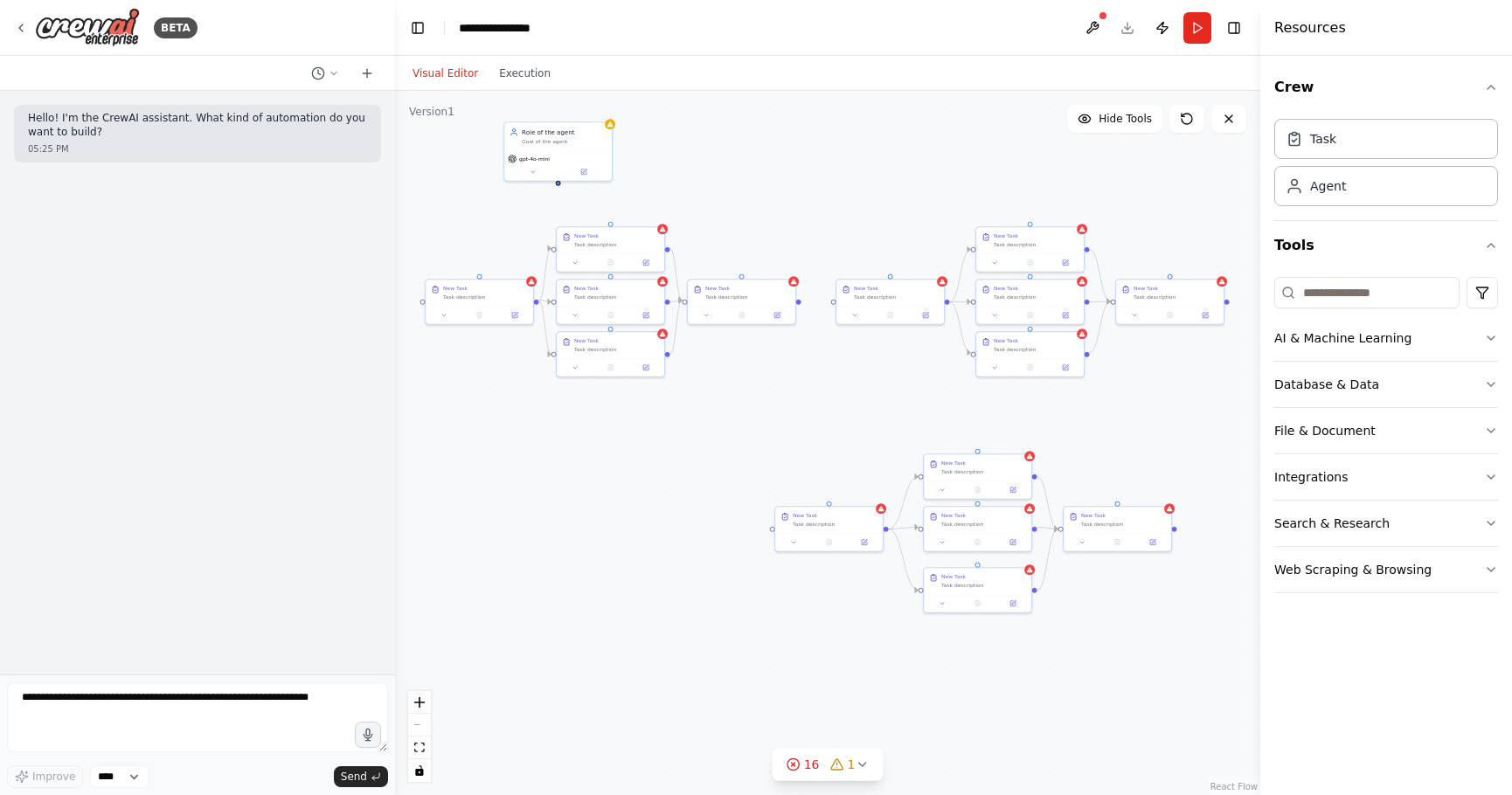
drag, startPoint x: 827, startPoint y: 370, endPoint x: 795, endPoint y: 391, distance: 38.3
click at [795, 391] on div ".deletable-edge-delete-btn { width: 20px; height: 20px; border: 0px solid #ffff…" at bounding box center [828, 442] width 865 height 704
drag, startPoint x: 817, startPoint y: 523, endPoint x: 654, endPoint y: 476, distance: 169.6
click at [651, 477] on div "Task description" at bounding box center [668, 479] width 84 height 7
drag, startPoint x: 973, startPoint y: 481, endPoint x: 934, endPoint y: 495, distance: 41.4
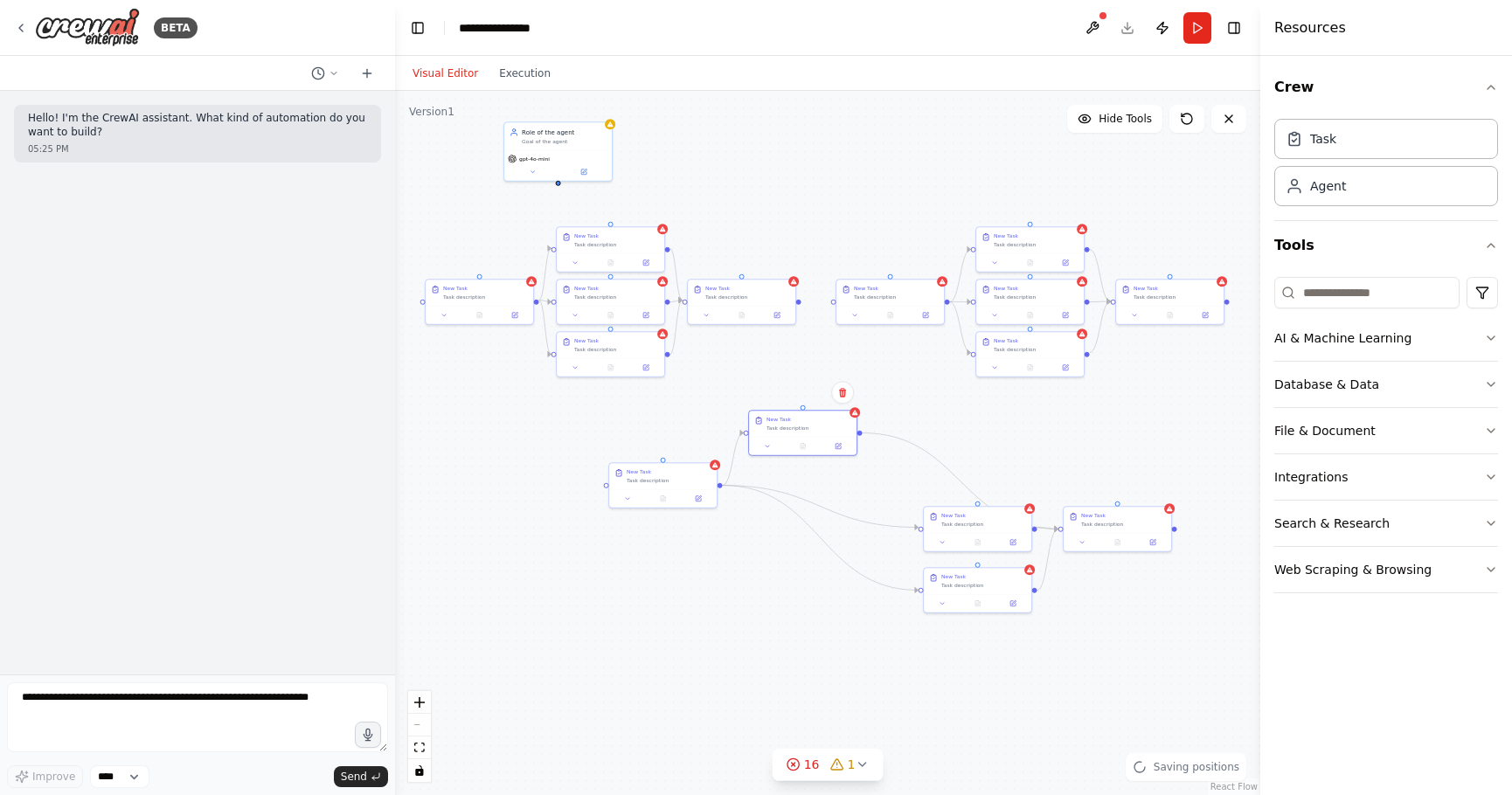
click at [799, 437] on div at bounding box center [803, 446] width 108 height 19
drag, startPoint x: 956, startPoint y: 530, endPoint x: 784, endPoint y: 488, distance: 177.1
click at [784, 488] on div "New Task Task description" at bounding box center [803, 483] width 110 height 46
drag, startPoint x: 987, startPoint y: 578, endPoint x: 811, endPoint y: 531, distance: 182.2
click at [811, 531] on div "New Task" at bounding box center [808, 532] width 84 height 7
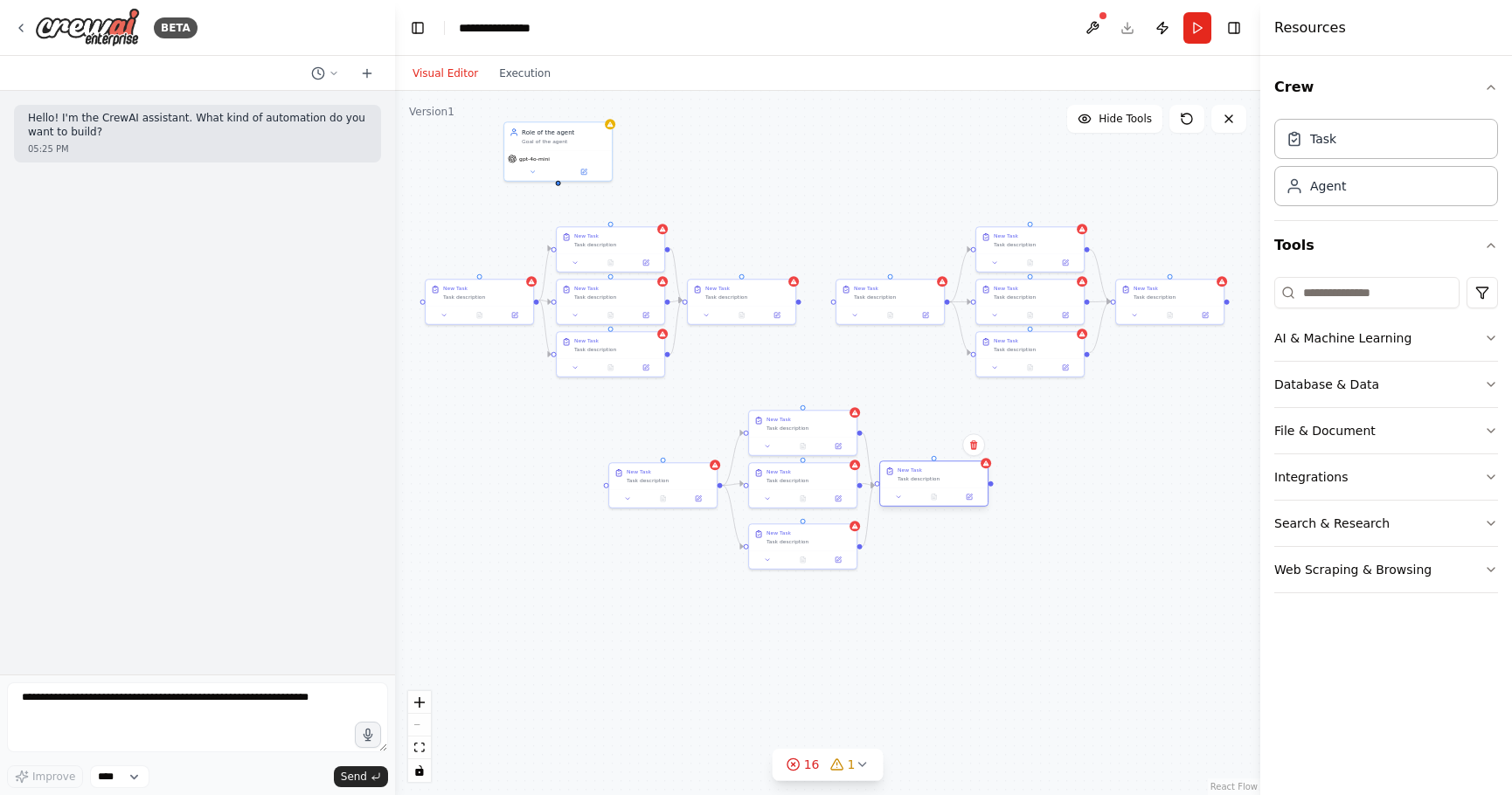
drag, startPoint x: 1092, startPoint y: 519, endPoint x: 914, endPoint y: 473, distance: 183.8
click at [914, 473] on div "New Task Task description" at bounding box center [939, 474] width 84 height 16
click at [1023, 660] on div ".deletable-edge-delete-btn { width: 20px; height: 20px; border: 0px solid #ffff…" at bounding box center [828, 442] width 865 height 704
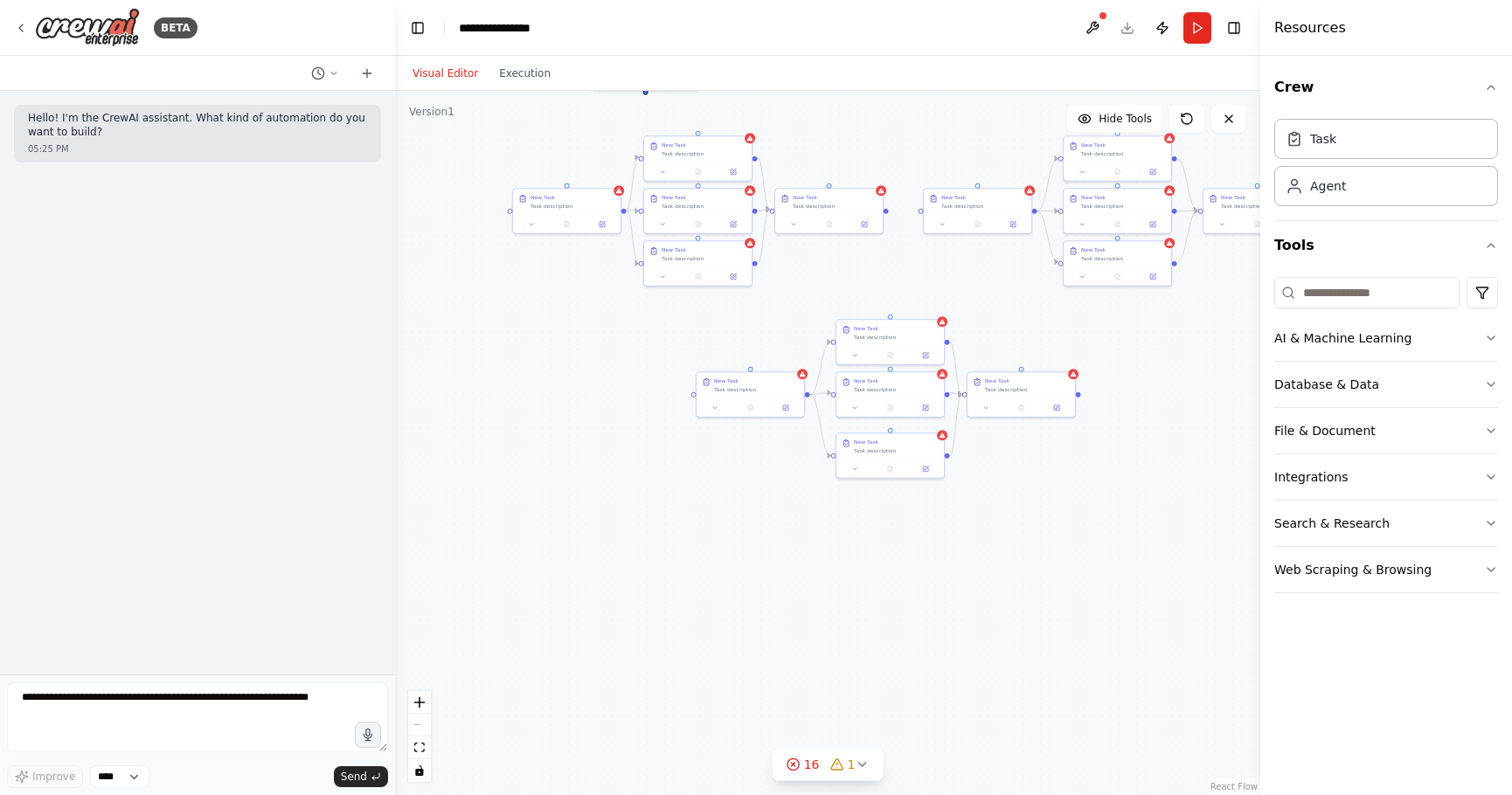
drag, startPoint x: 1158, startPoint y: 604, endPoint x: 1211, endPoint y: 561, distance: 68.2
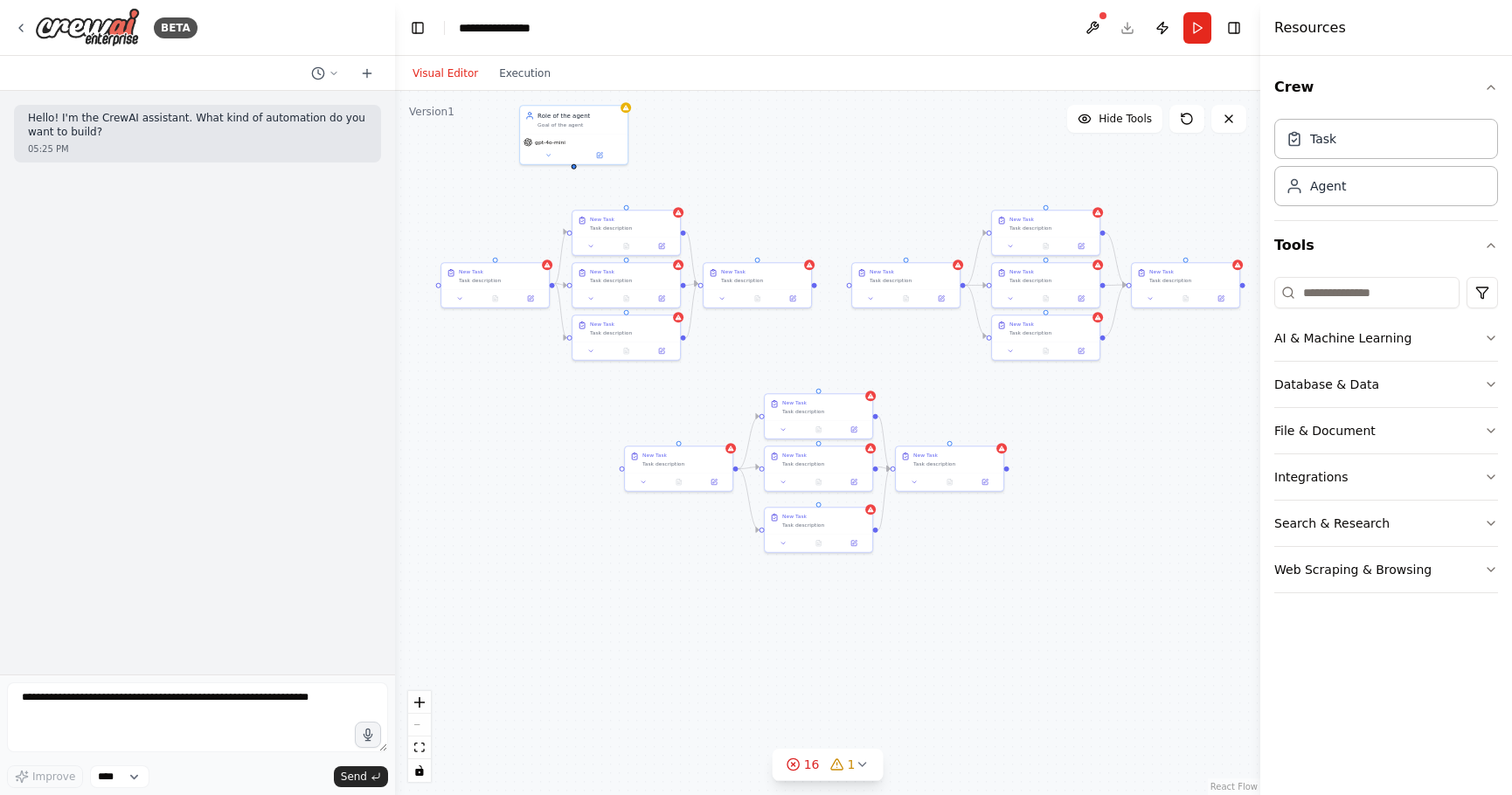
drag, startPoint x: 1141, startPoint y: 601, endPoint x: 1112, endPoint y: 654, distance: 60.4
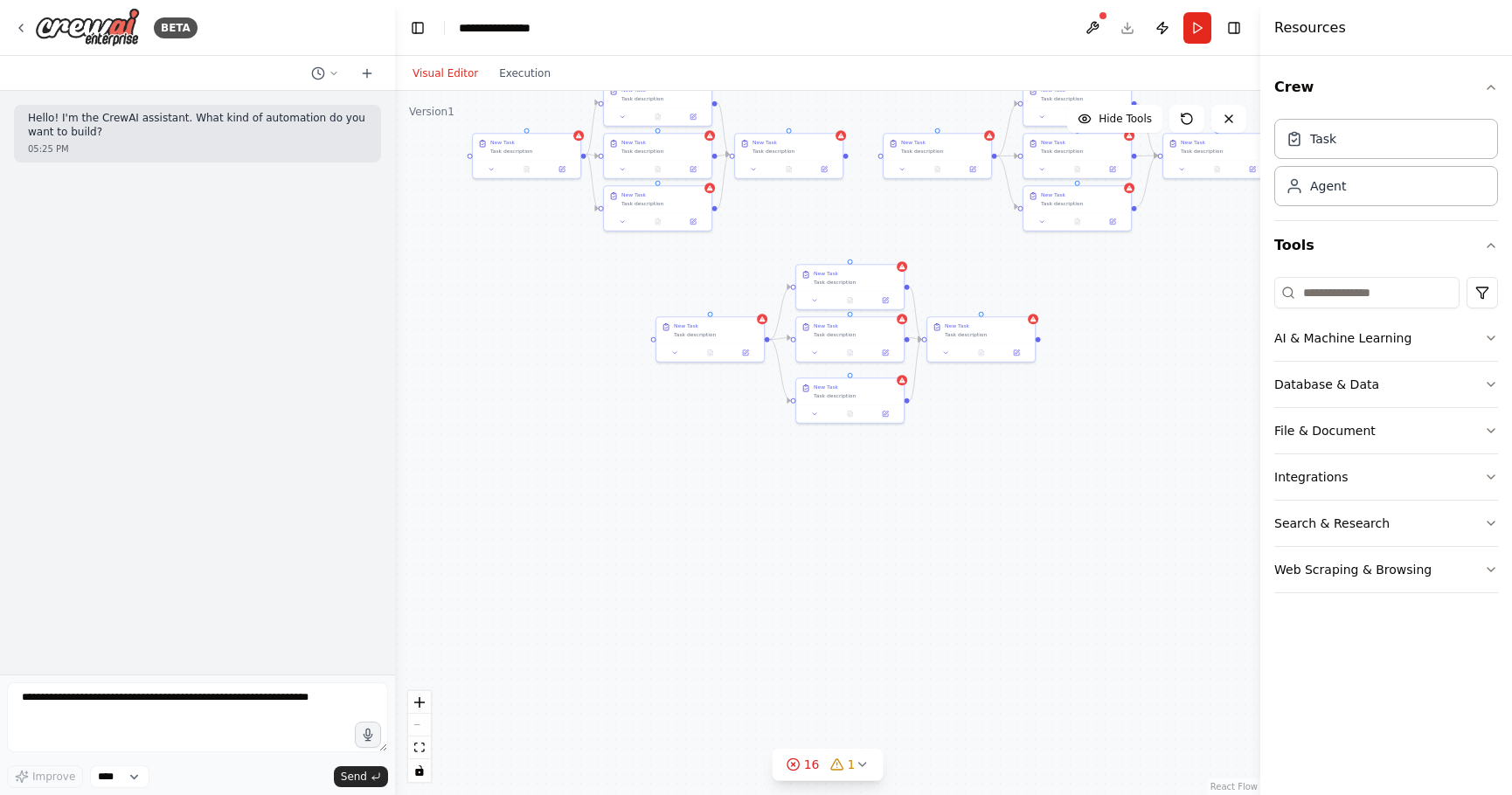
drag, startPoint x: 1048, startPoint y: 571, endPoint x: 1071, endPoint y: 456, distance: 117.3
drag, startPoint x: 783, startPoint y: 499, endPoint x: 681, endPoint y: 481, distance: 103.6
click at [681, 481] on div "New Task" at bounding box center [683, 481] width 24 height 7
drag, startPoint x: 896, startPoint y: 475, endPoint x: 834, endPoint y: 459, distance: 64.0
click at [834, 459] on div "New Task Task description" at bounding box center [853, 458] width 84 height 16
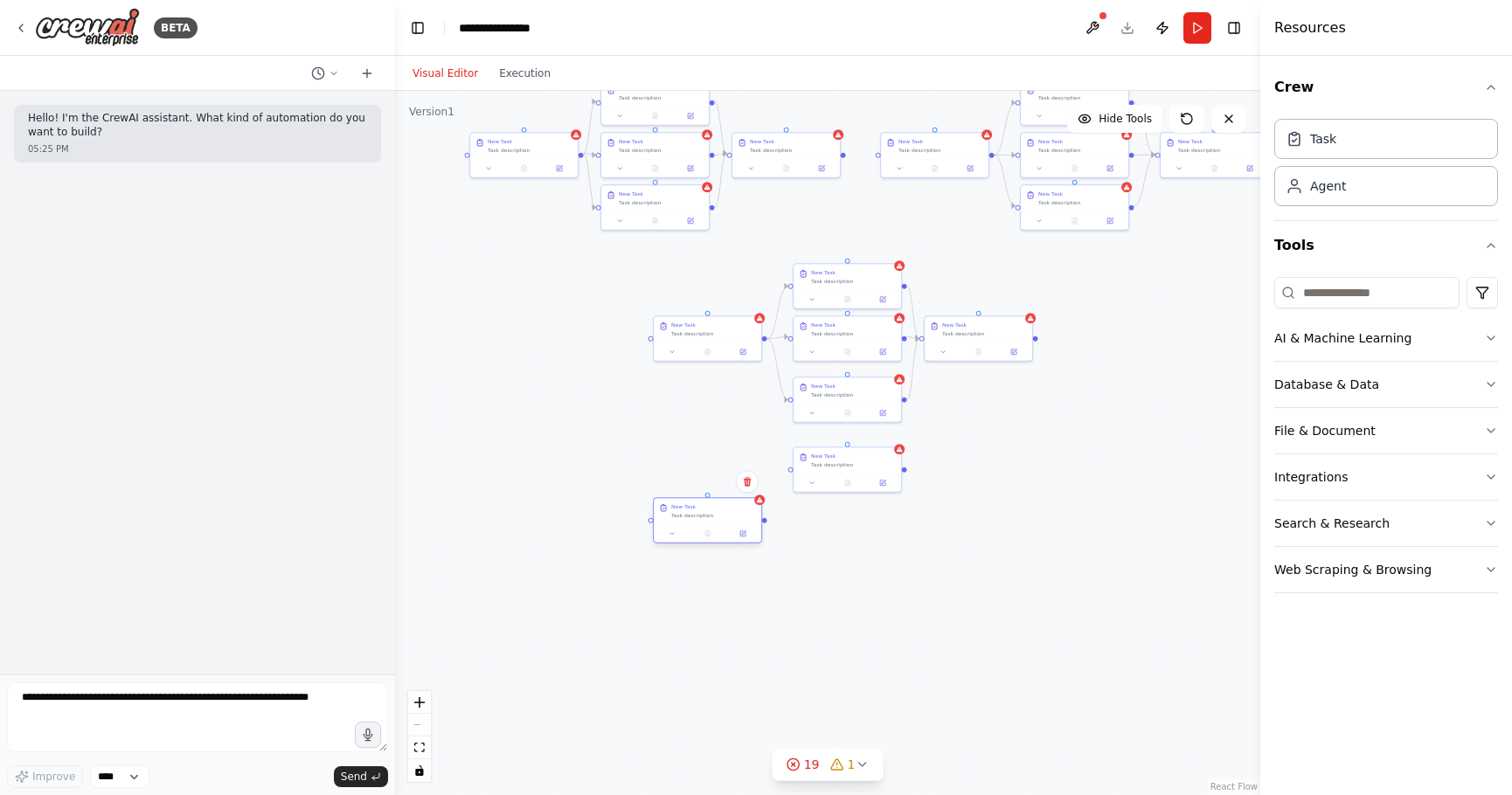
click at [705, 531] on div at bounding box center [707, 533] width 108 height 19
drag, startPoint x: 704, startPoint y: 499, endPoint x: 707, endPoint y: 533, distance: 34.1
click at [707, 533] on div at bounding box center [707, 542] width 108 height 19
drag, startPoint x: 908, startPoint y: 537, endPoint x: 849, endPoint y: 526, distance: 60.0
click at [849, 526] on div "New Task Task description" at bounding box center [847, 519] width 108 height 26
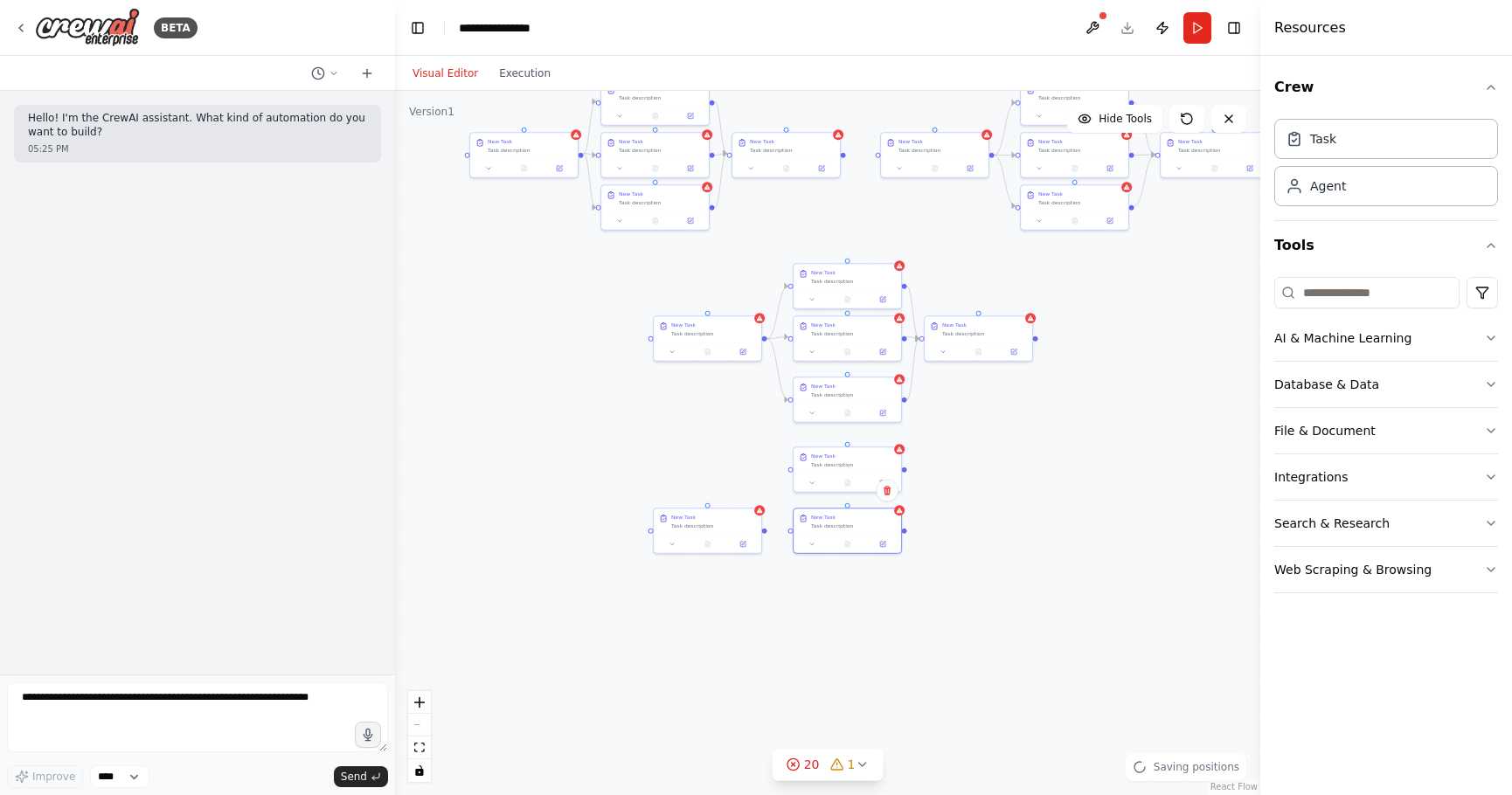
click at [989, 567] on div ".deletable-edge-delete-btn { width: 20px; height: 20px; border: 0px solid #ffff…" at bounding box center [828, 442] width 865 height 704
click at [1353, 130] on div "Task" at bounding box center [1386, 137] width 224 height 40
drag, startPoint x: 921, startPoint y: 616, endPoint x: 850, endPoint y: 583, distance: 78.3
click at [850, 583] on div "New Task Task description" at bounding box center [847, 572] width 108 height 26
click at [843, 491] on div at bounding box center [847, 482] width 108 height 19
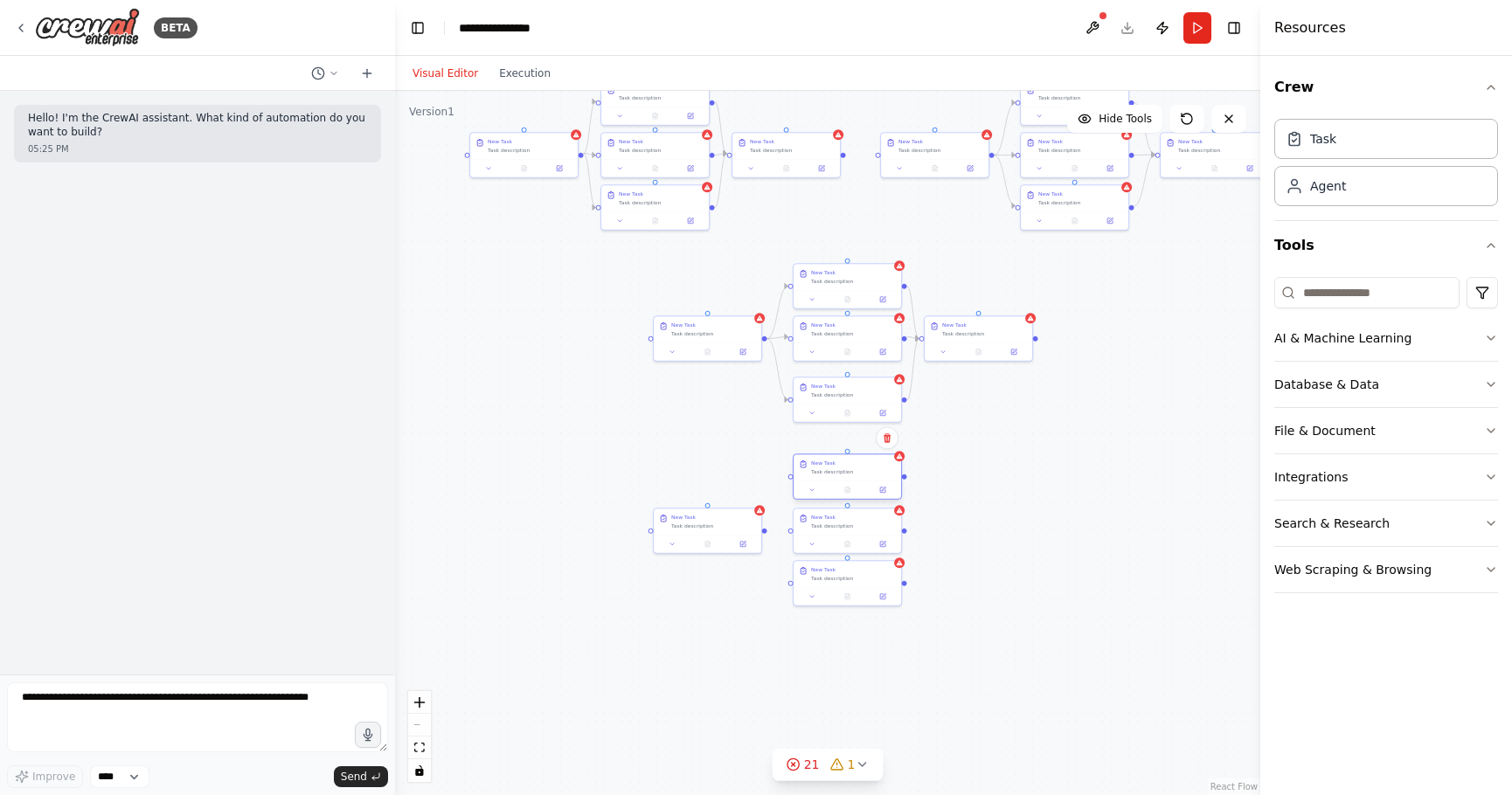
drag, startPoint x: 854, startPoint y: 462, endPoint x: 856, endPoint y: 471, distance: 9.2
click at [856, 471] on div "Task description" at bounding box center [853, 472] width 84 height 7
click at [1019, 480] on div ".deletable-edge-delete-btn { width: 20px; height: 20px; border: 0px solid #ffff…" at bounding box center [828, 442] width 865 height 704
drag, startPoint x: 1028, startPoint y: 553, endPoint x: 969, endPoint y: 529, distance: 63.7
click at [969, 529] on div "New Task Task description" at bounding box center [971, 519] width 108 height 26
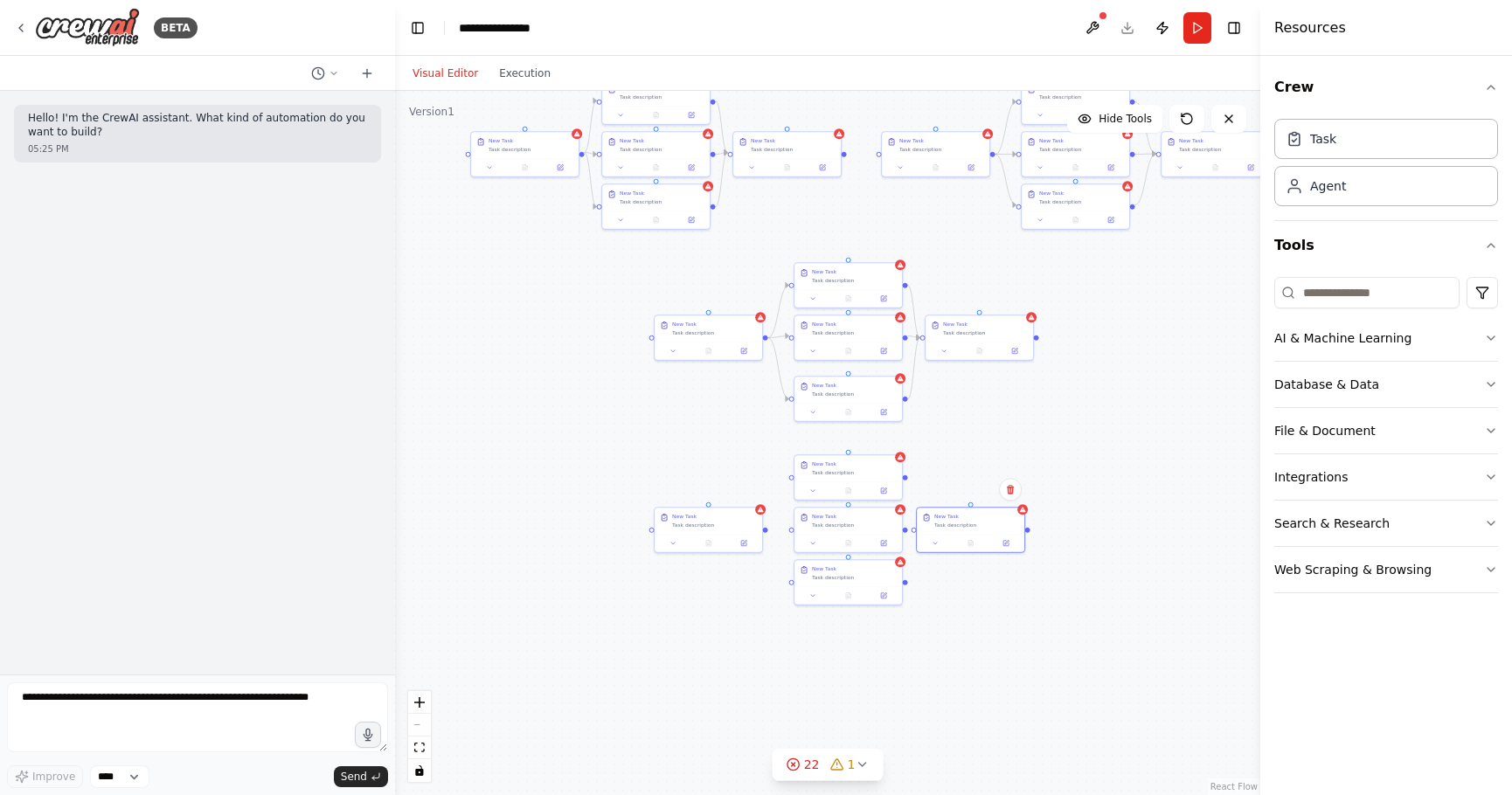
click at [1038, 472] on div ".deletable-edge-delete-btn { width: 20px; height: 20px; border: 0px solid #ffff…" at bounding box center [828, 442] width 865 height 704
drag, startPoint x: 725, startPoint y: 509, endPoint x: 735, endPoint y: 510, distance: 10.0
click at [735, 510] on div "New Task Task description" at bounding box center [718, 519] width 108 height 26
click at [1083, 372] on div ".deletable-edge-delete-btn { width: 20px; height: 20px; border: 0px solid #ffff…" at bounding box center [828, 442] width 865 height 704
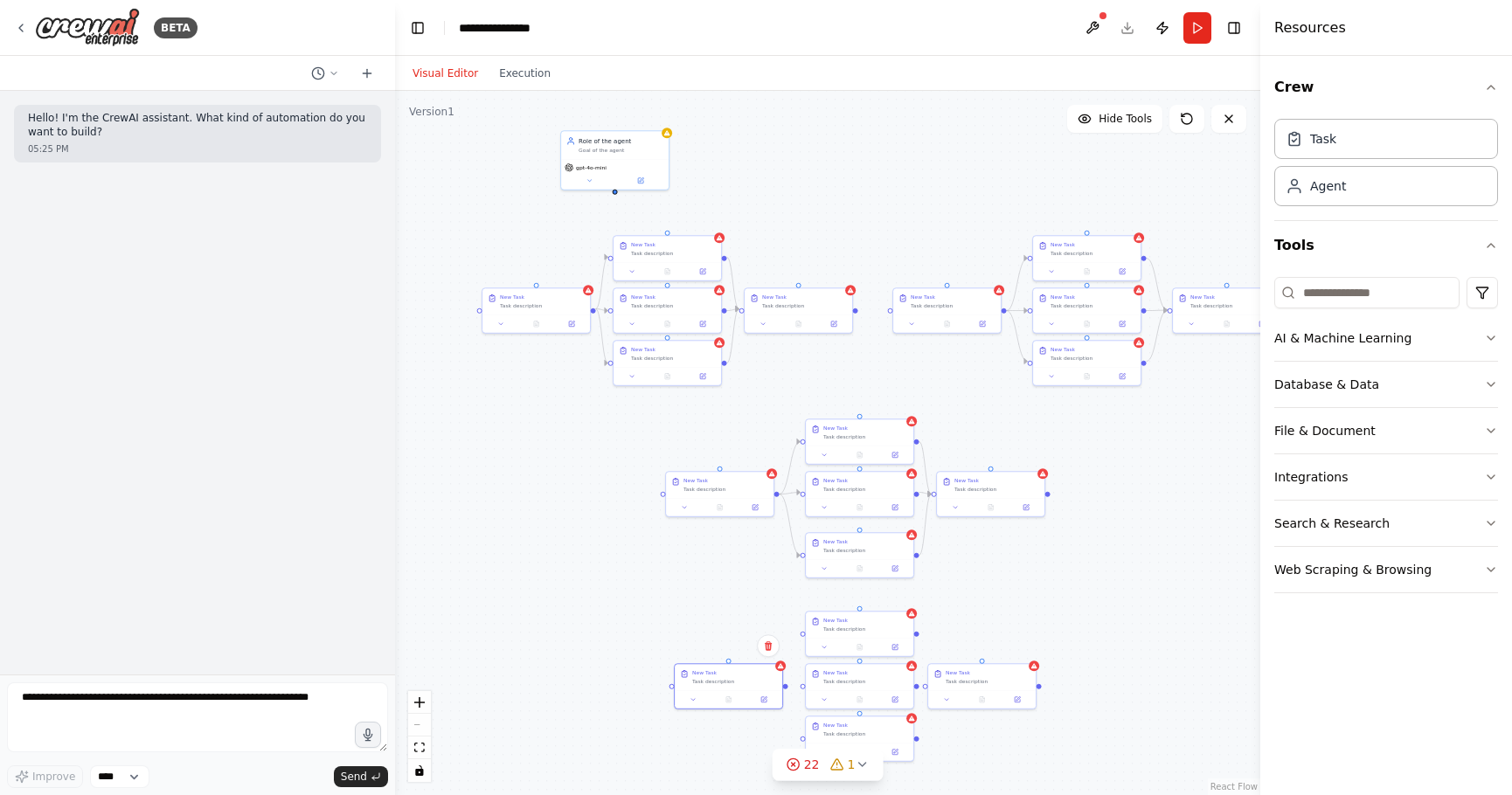
drag, startPoint x: 1148, startPoint y: 380, endPoint x: 1161, endPoint y: 537, distance: 157.5
click at [1162, 538] on div ".deletable-edge-delete-btn { width: 20px; height: 20px; border: 0px solid #ffff…" at bounding box center [828, 442] width 865 height 704
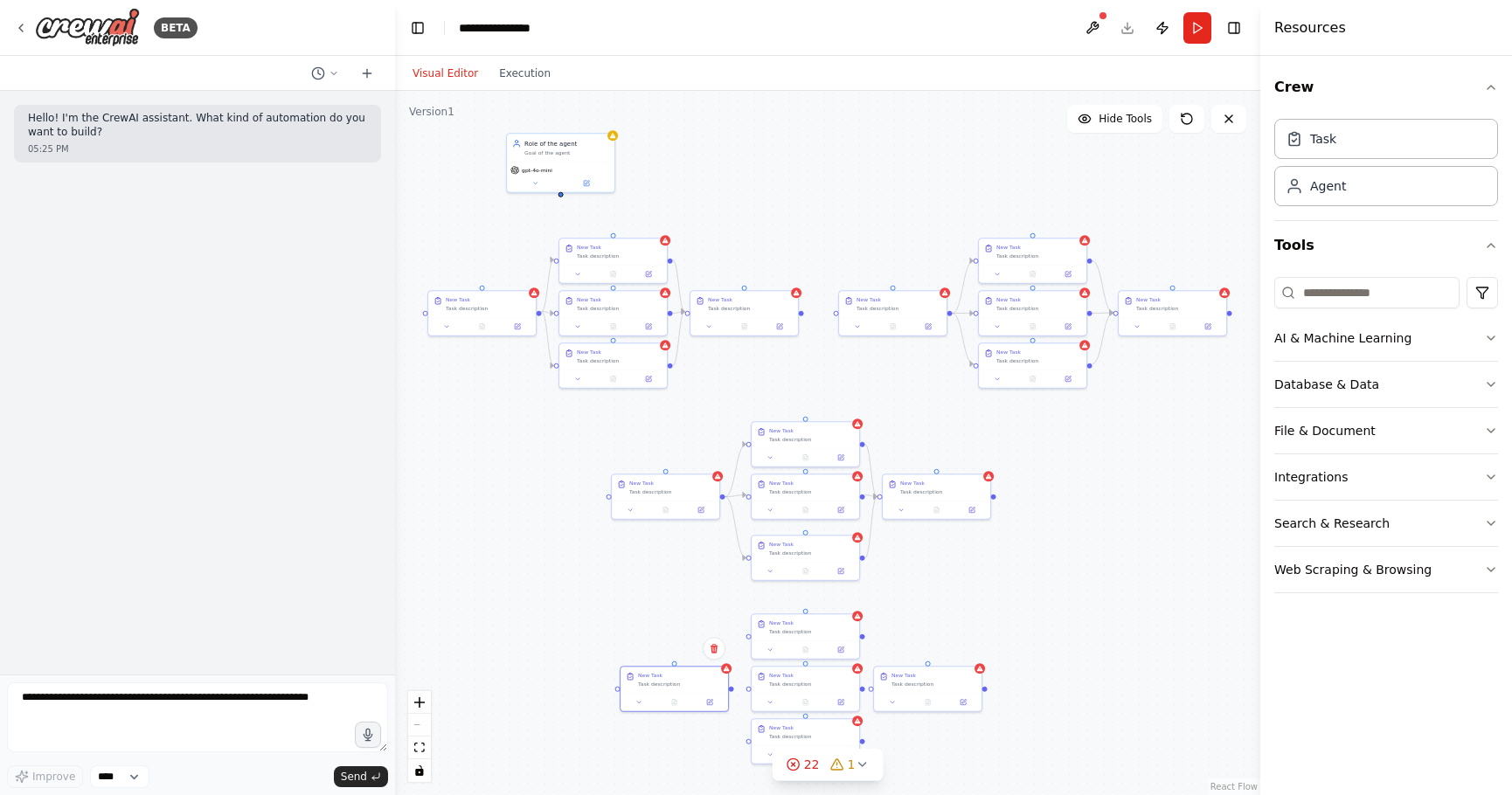
drag, startPoint x: 918, startPoint y: 205, endPoint x: 857, endPoint y: 203, distance: 61.0
click at [857, 203] on div ".deletable-edge-delete-btn { width: 20px; height: 20px; border: 0px solid #ffff…" at bounding box center [828, 442] width 865 height 704
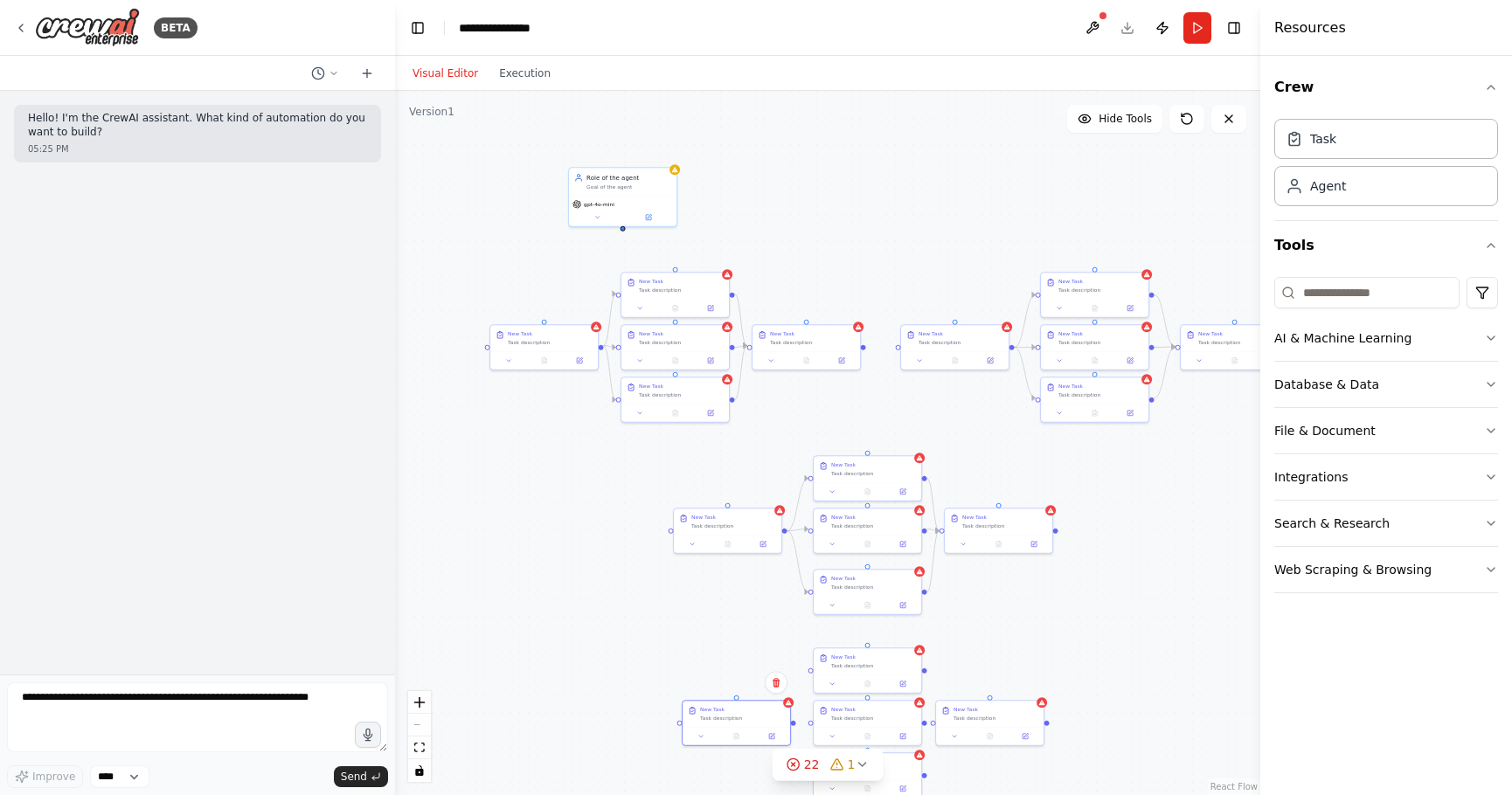
drag, startPoint x: 728, startPoint y: 193, endPoint x: 716, endPoint y: 223, distance: 32.3
click at [779, 217] on div ".deletable-edge-delete-btn { width: 20px; height: 20px; border: 0px solid #ffff…" at bounding box center [828, 442] width 865 height 704
drag, startPoint x: 643, startPoint y: 191, endPoint x: 696, endPoint y: 207, distance: 55.4
click at [696, 207] on div "Role of the agent Goal of the agent" at bounding box center [674, 198] width 108 height 28
click at [820, 202] on div ".deletable-edge-delete-btn { width: 20px; height: 20px; border: 0px solid #ffff…" at bounding box center [828, 442] width 865 height 704
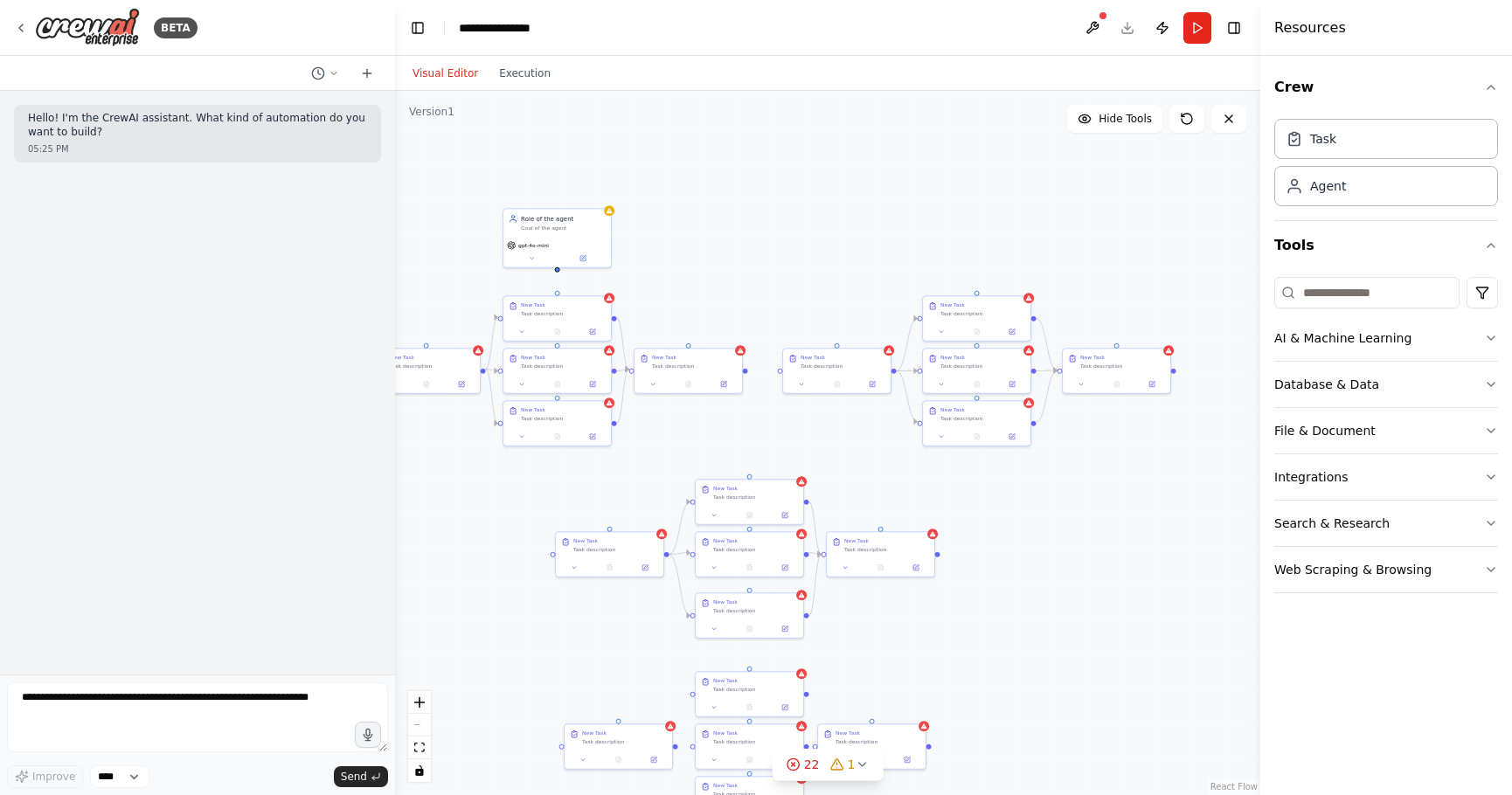
drag, startPoint x: 982, startPoint y: 219, endPoint x: 863, endPoint y: 245, distance: 121.8
click at [863, 245] on div ".deletable-edge-delete-btn { width: 20px; height: 20px; border: 0px solid #ffff…" at bounding box center [828, 442] width 865 height 704
drag, startPoint x: 1041, startPoint y: 268, endPoint x: 969, endPoint y: 248, distance: 74.7
click at [965, 248] on span "gpt-4o-mini" at bounding box center [950, 246] width 31 height 7
click at [1132, 223] on div ".deletable-edge-delete-btn { width: 20px; height: 20px; border: 0px solid #ffff…" at bounding box center [828, 442] width 865 height 704
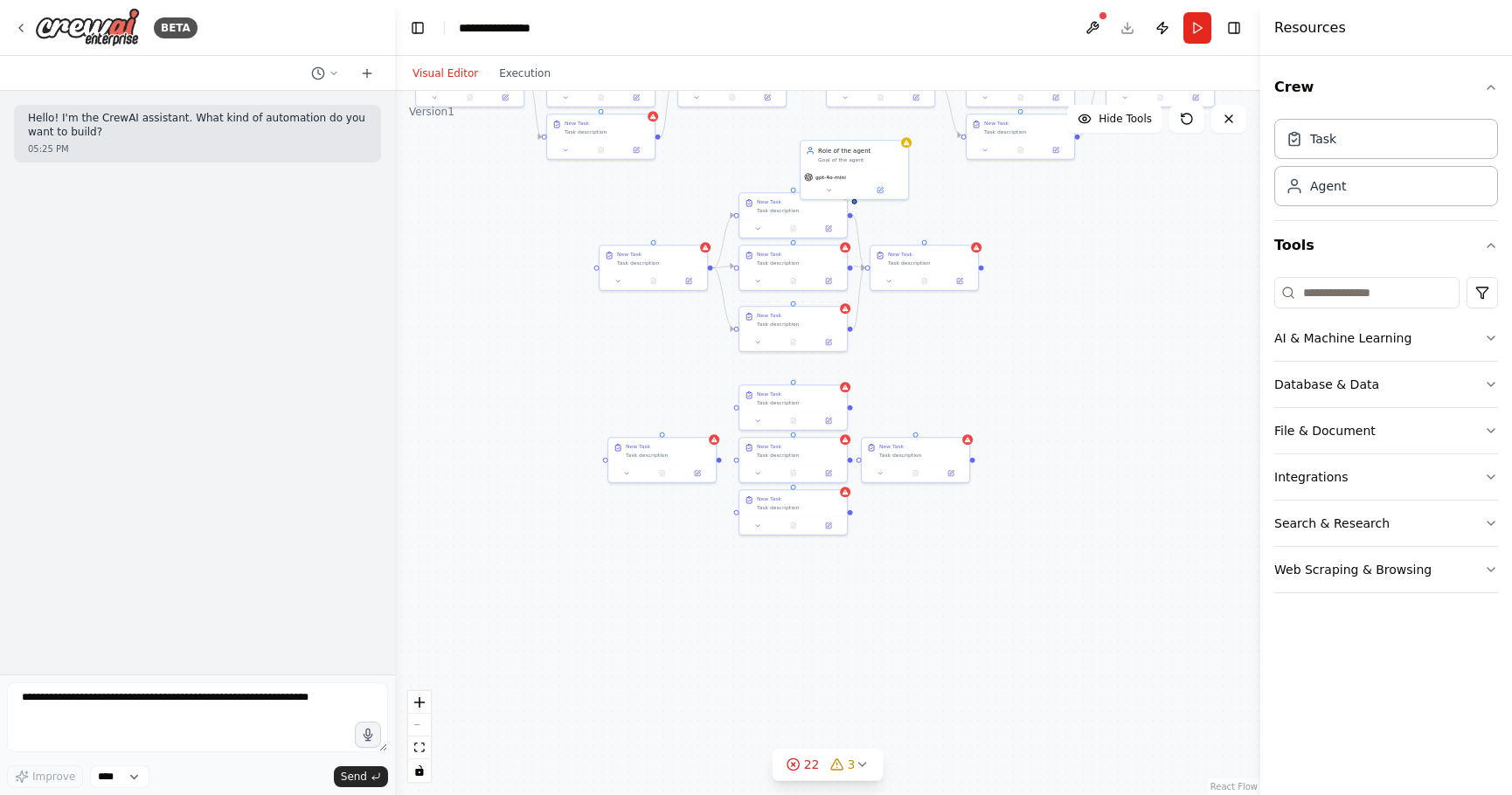
drag, startPoint x: 1028, startPoint y: 408, endPoint x: 1055, endPoint y: 217, distance: 192.9
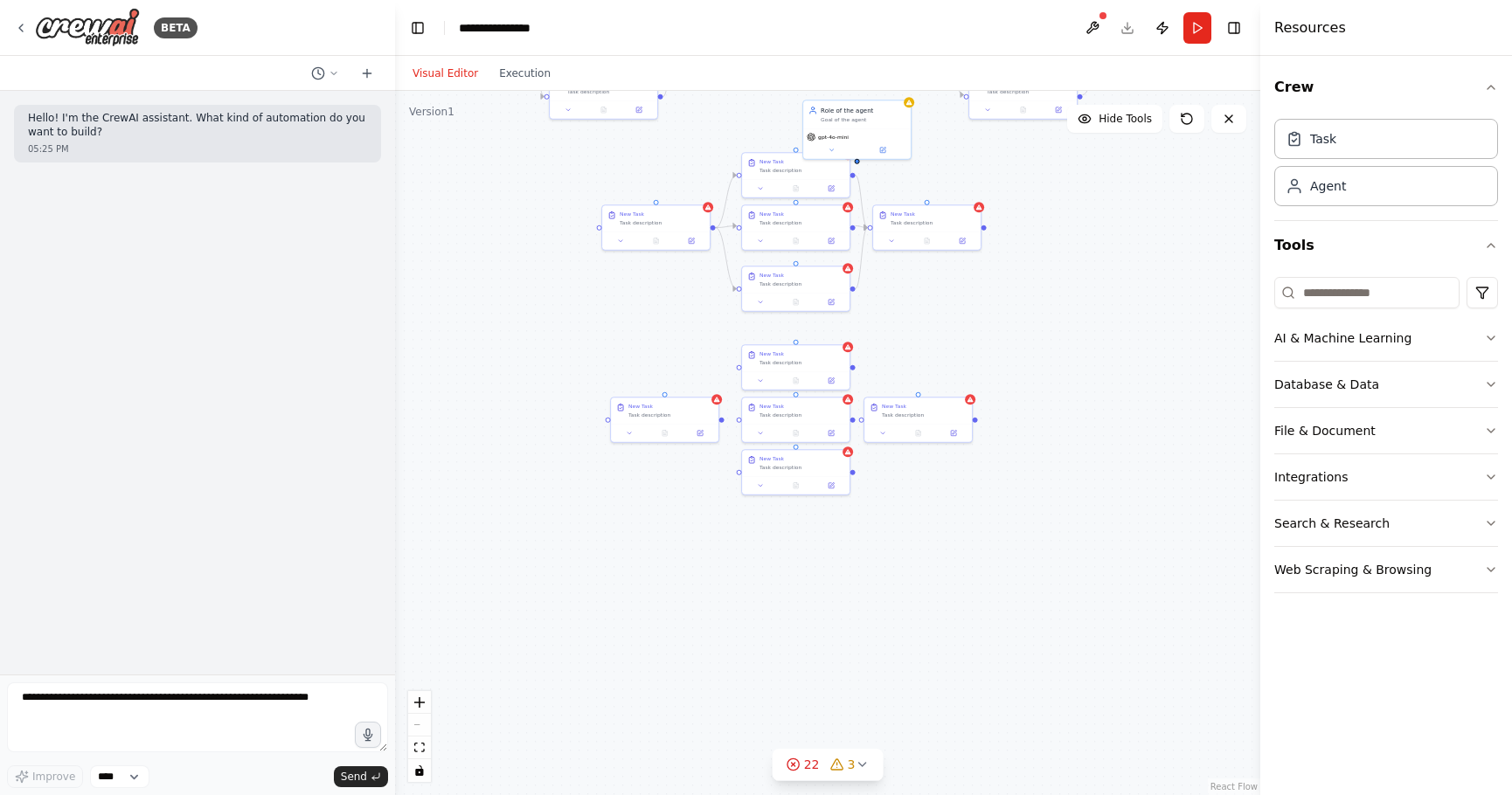
click at [790, 552] on div ".deletable-edge-delete-btn { width: 20px; height: 20px; border: 0px solid #ffff…" at bounding box center [828, 442] width 865 height 704
drag, startPoint x: 796, startPoint y: 469, endPoint x: 789, endPoint y: 487, distance: 19.3
click at [794, 535] on div "New Task Task description" at bounding box center [795, 533] width 110 height 46
drag, startPoint x: 794, startPoint y: 412, endPoint x: 795, endPoint y: 472, distance: 60.0
click at [795, 472] on div "Task description" at bounding box center [801, 474] width 84 height 7
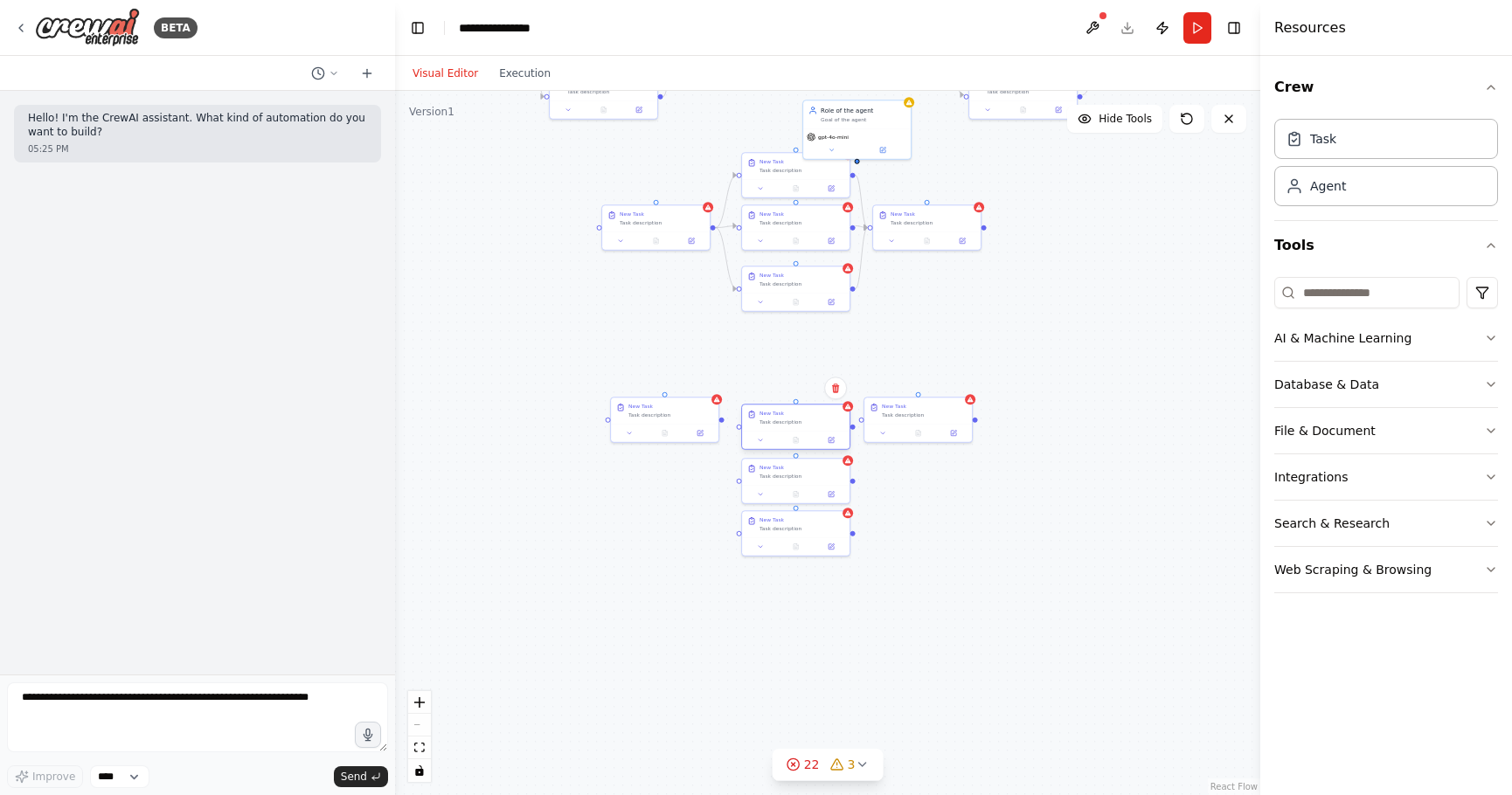
drag, startPoint x: 802, startPoint y: 371, endPoint x: 804, endPoint y: 430, distance: 59.0
click at [804, 430] on div "New Task Task description" at bounding box center [795, 427] width 110 height 46
click at [675, 483] on div ".deletable-edge-delete-btn { width: 20px; height: 20px; border: 0px solid #ffff…" at bounding box center [828, 442] width 865 height 704
click at [671, 479] on div ".deletable-edge-delete-btn { width: 20px; height: 20px; border: 0px solid #ffff…" at bounding box center [828, 442] width 865 height 704
drag, startPoint x: 682, startPoint y: 418, endPoint x: 678, endPoint y: 482, distance: 64.1
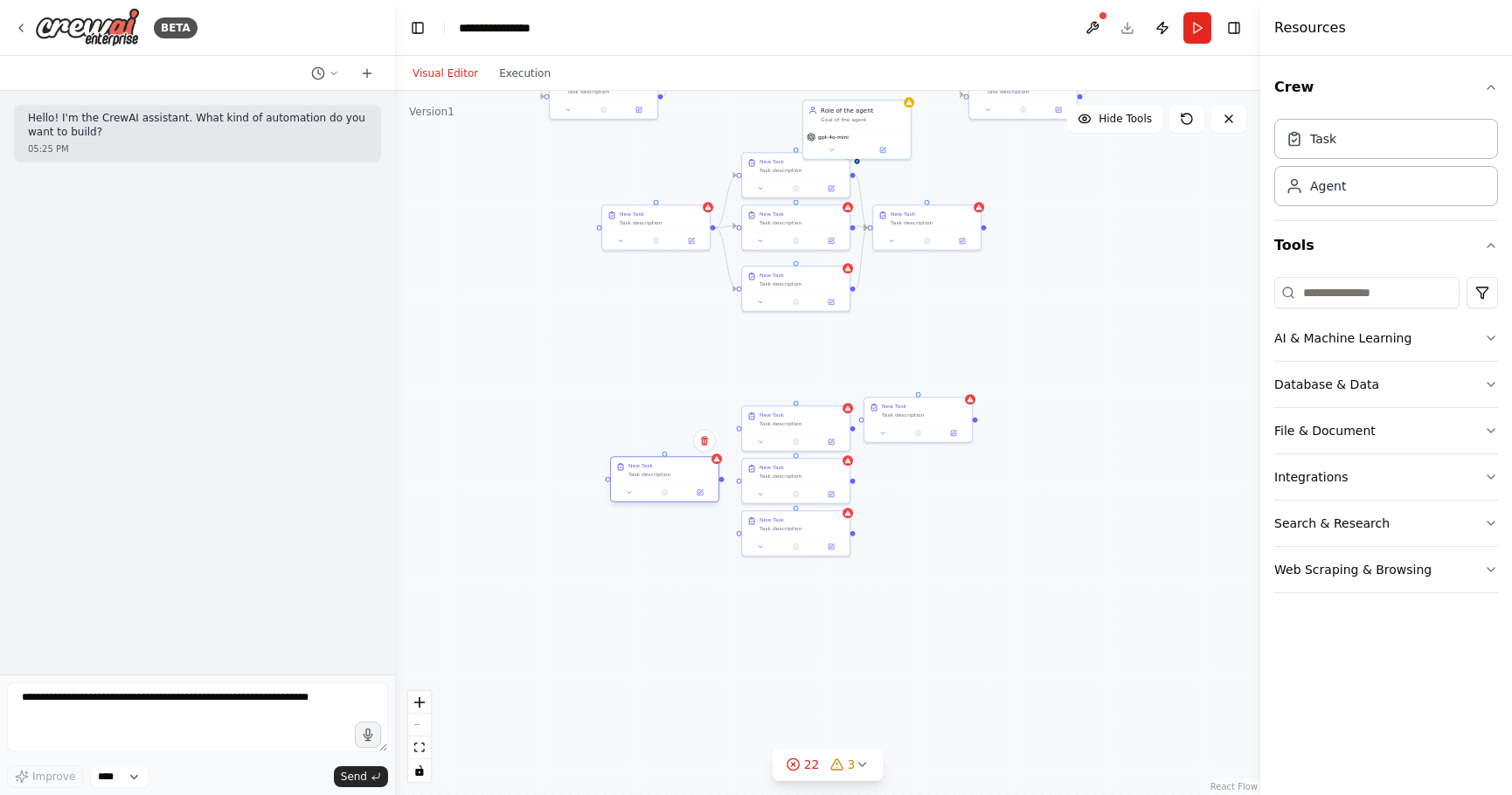
click at [678, 482] on div "New Task Task description" at bounding box center [665, 469] width 108 height 26
drag, startPoint x: 914, startPoint y: 403, endPoint x: 929, endPoint y: 464, distance: 62.8
click at [929, 464] on div "New Task" at bounding box center [941, 466] width 84 height 7
click at [1017, 321] on div ".deletable-edge-delete-btn { width: 20px; height: 20px; border: 0px solid #ffff…" at bounding box center [828, 442] width 865 height 704
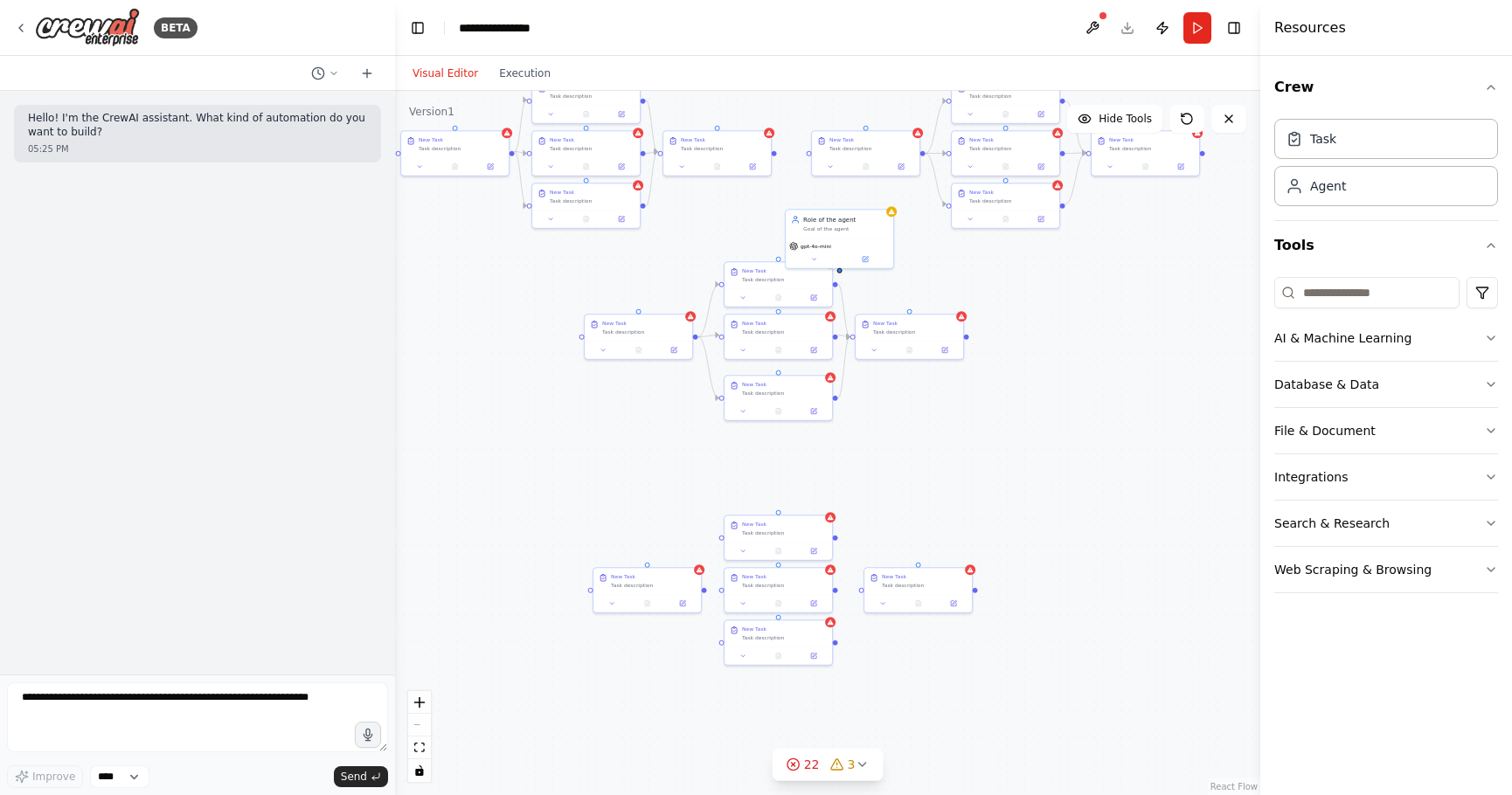
drag, startPoint x: 1019, startPoint y: 215, endPoint x: 1019, endPoint y: 247, distance: 32.0
click at [999, 339] on div ".deletable-edge-delete-btn { width: 20px; height: 20px; border: 0px solid #ffff…" at bounding box center [828, 442] width 865 height 704
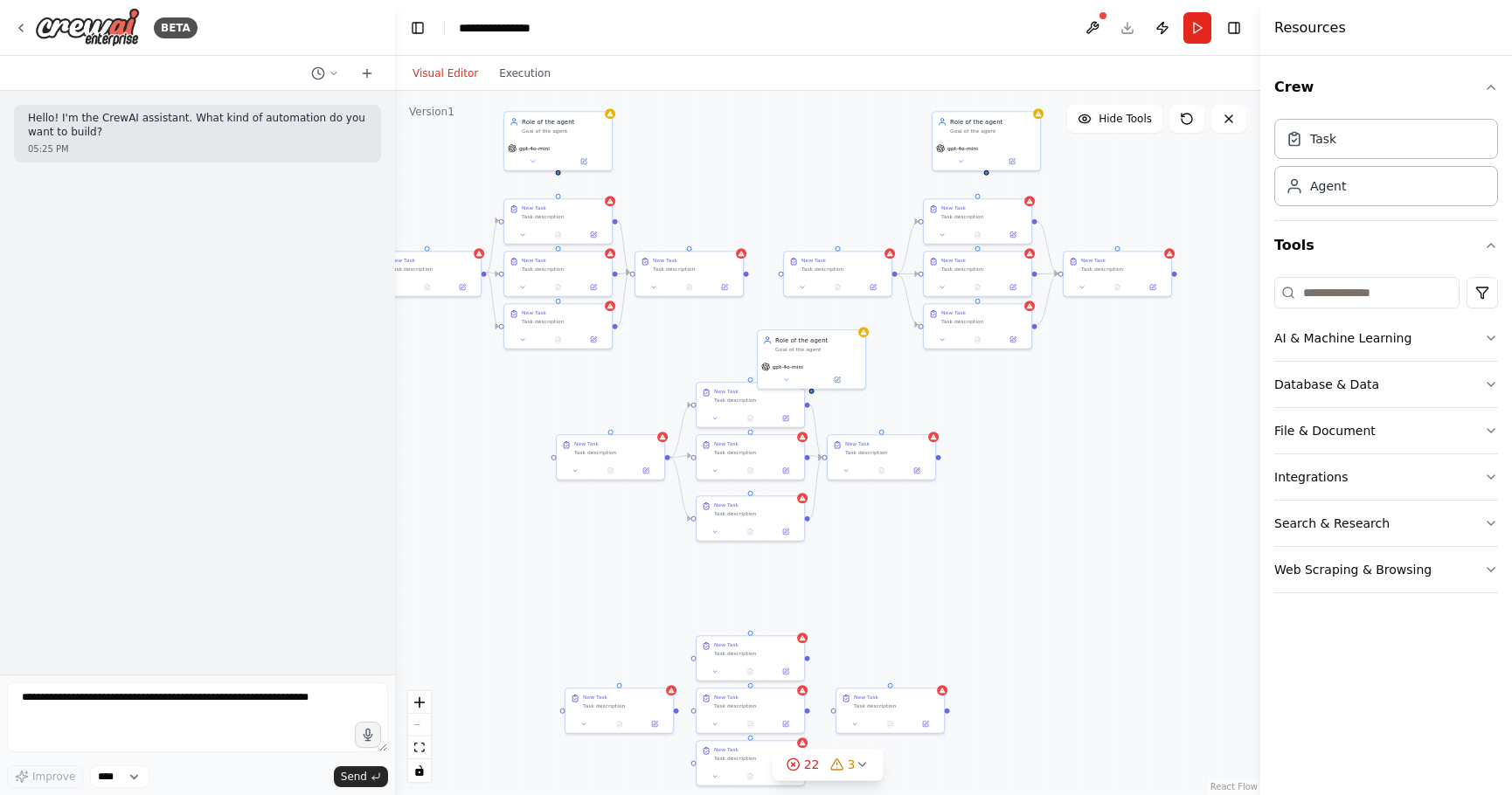
drag, startPoint x: 982, startPoint y: 371, endPoint x: 874, endPoint y: 383, distance: 108.7
click at [962, 433] on div ".deletable-edge-delete-btn { width: 20px; height: 20px; border: 0px solid #ffff…" at bounding box center [828, 442] width 865 height 704
drag, startPoint x: 819, startPoint y: 353, endPoint x: 794, endPoint y: 340, distance: 28.2
click at [756, 336] on div "Role of the agent Goal of the agent gpt-4o-mini" at bounding box center [750, 337] width 110 height 60
drag, startPoint x: 809, startPoint y: 598, endPoint x: 763, endPoint y: 586, distance: 47.5
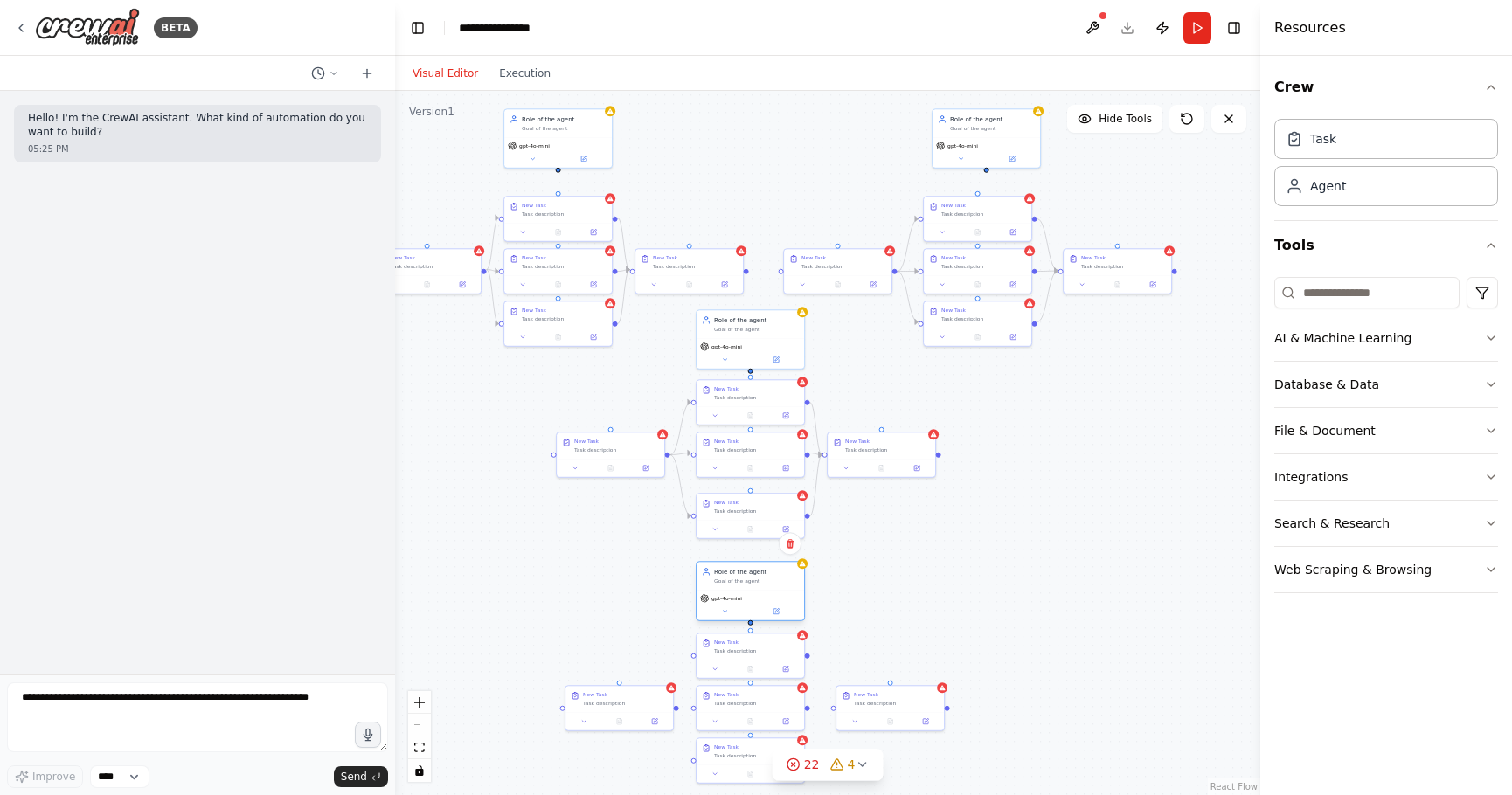
click at [763, 586] on div "Role of the agent Goal of the agent" at bounding box center [750, 575] width 108 height 28
click at [913, 592] on div ".deletable-edge-delete-btn { width: 20px; height: 20px; border: 0px solid #ffff…" at bounding box center [828, 442] width 865 height 704
drag, startPoint x: 1085, startPoint y: 449, endPoint x: 1052, endPoint y: 624, distance: 178.1
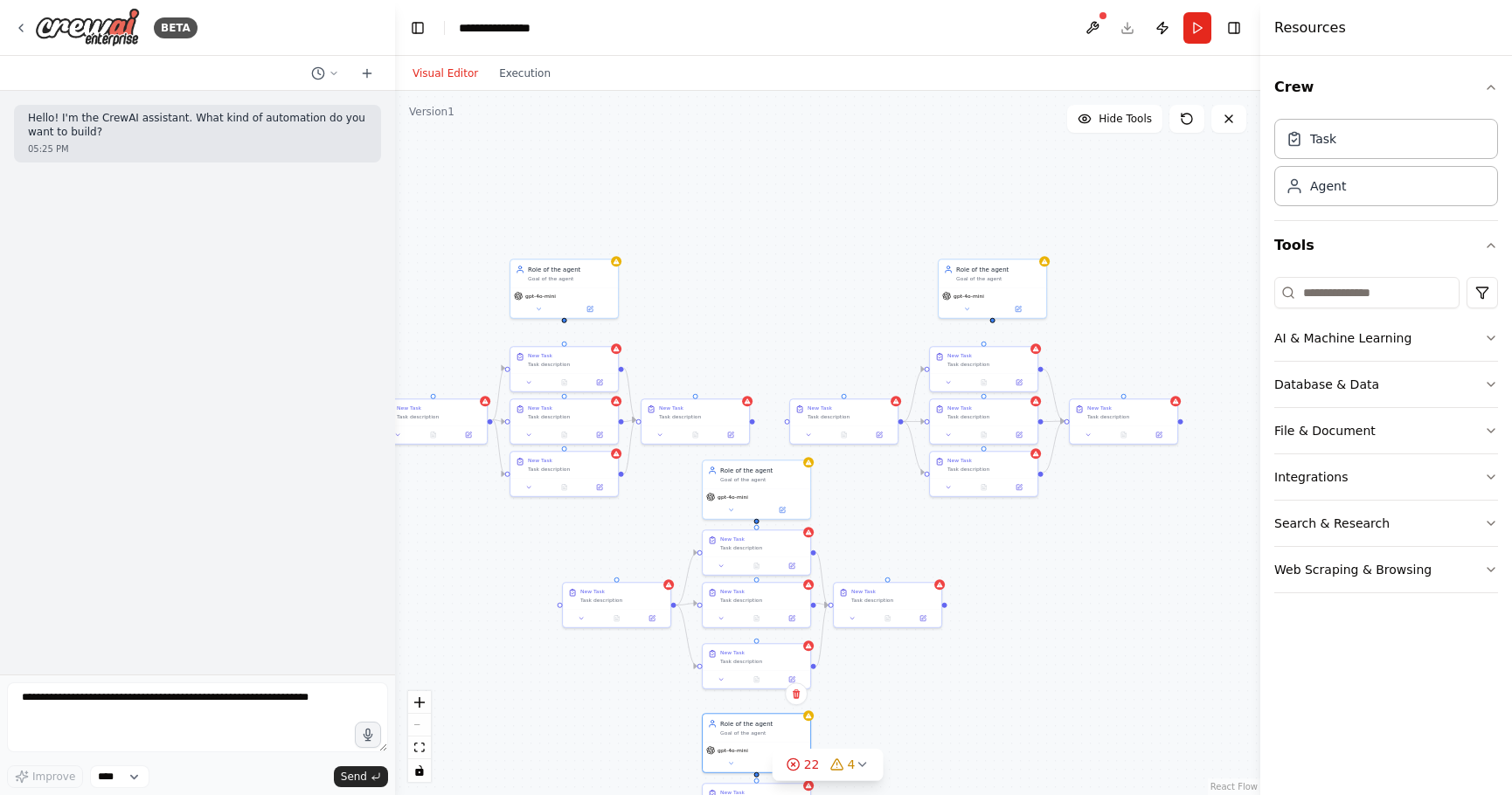
drag, startPoint x: 821, startPoint y: 369, endPoint x: 950, endPoint y: 266, distance: 165.1
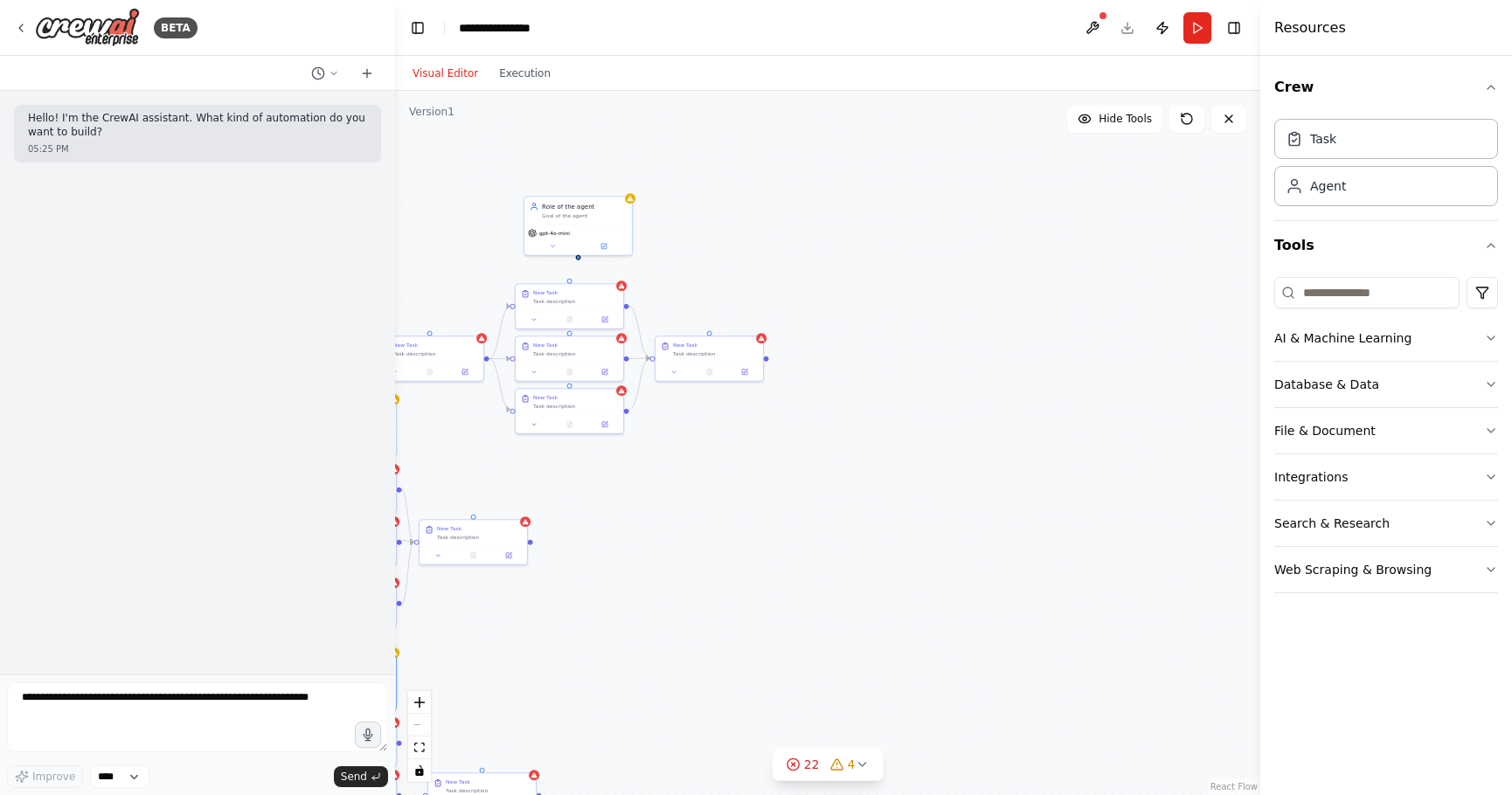
drag, startPoint x: 1114, startPoint y: 550, endPoint x: 640, endPoint y: 560, distance: 474.1
drag, startPoint x: 1112, startPoint y: 413, endPoint x: 1055, endPoint y: 367, distance: 73.2
click at [1032, 378] on div "New Task Task description" at bounding box center [1067, 375] width 110 height 46
click at [1036, 427] on div "New Task Task description" at bounding box center [1041, 417] width 108 height 26
drag, startPoint x: 1075, startPoint y: 477, endPoint x: 1040, endPoint y: 470, distance: 35.7
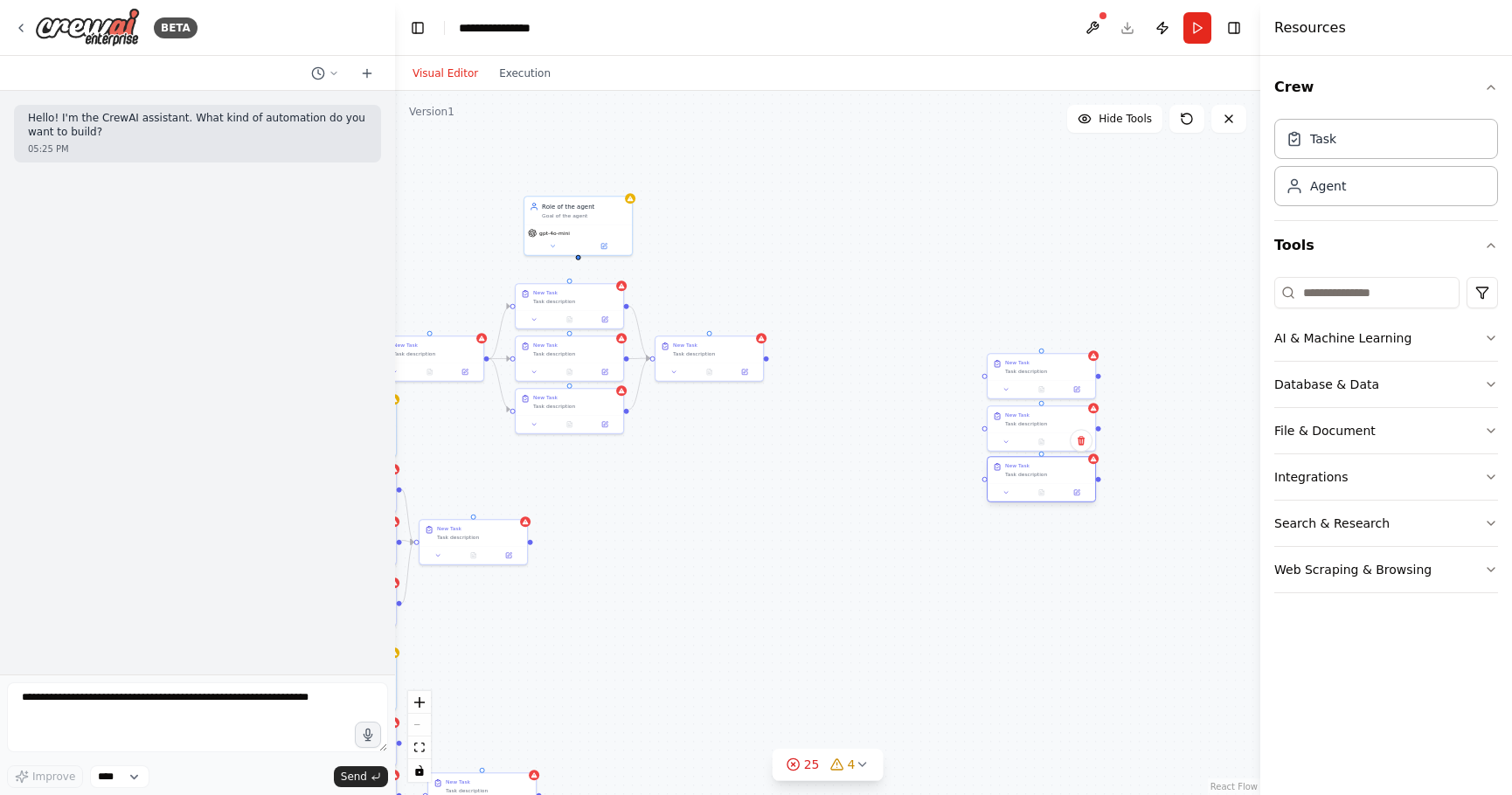
click at [1040, 470] on div "New Task Task description" at bounding box center [1047, 469] width 84 height 16
click at [1192, 270] on div ".deletable-edge-delete-btn { width: 20px; height: 20px; border: 0px solid #ffff…" at bounding box center [828, 442] width 865 height 704
drag, startPoint x: 1075, startPoint y: 547, endPoint x: 1024, endPoint y: 533, distance: 52.9
click at [1024, 533] on div "New Task Task description" at bounding box center [1041, 522] width 108 height 26
click at [1005, 598] on div ".deletable-edge-delete-btn { width: 20px; height: 20px; border: 0px solid #ffff…" at bounding box center [828, 442] width 865 height 704
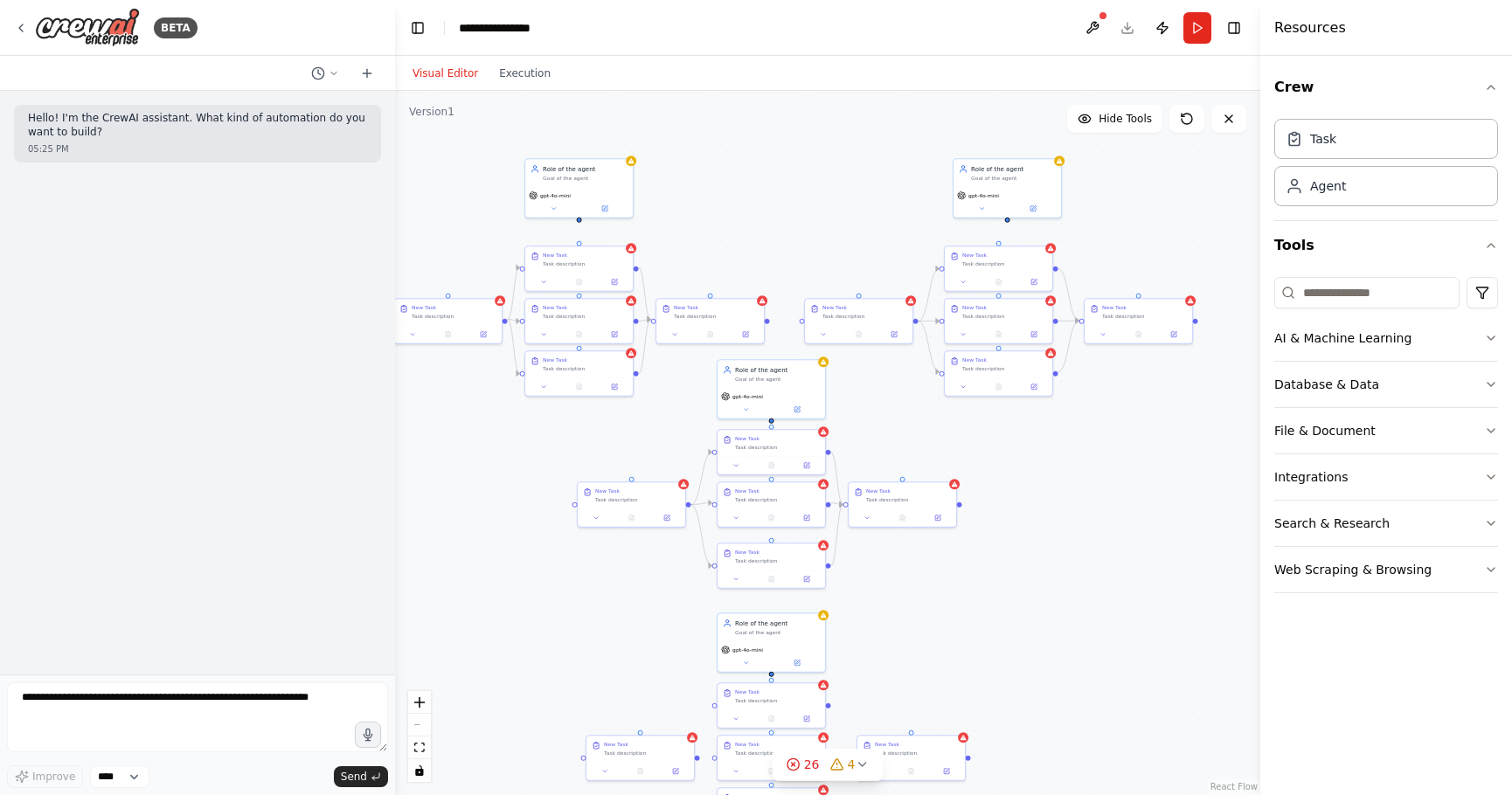
drag, startPoint x: 741, startPoint y: 488, endPoint x: 1065, endPoint y: 424, distance: 330.3
drag, startPoint x: 1079, startPoint y: 412, endPoint x: 995, endPoint y: 466, distance: 99.9
click at [994, 466] on div ".deletable-edge-delete-btn { width: 20px; height: 20px; border: 0px solid #ffff…" at bounding box center [828, 442] width 865 height 704
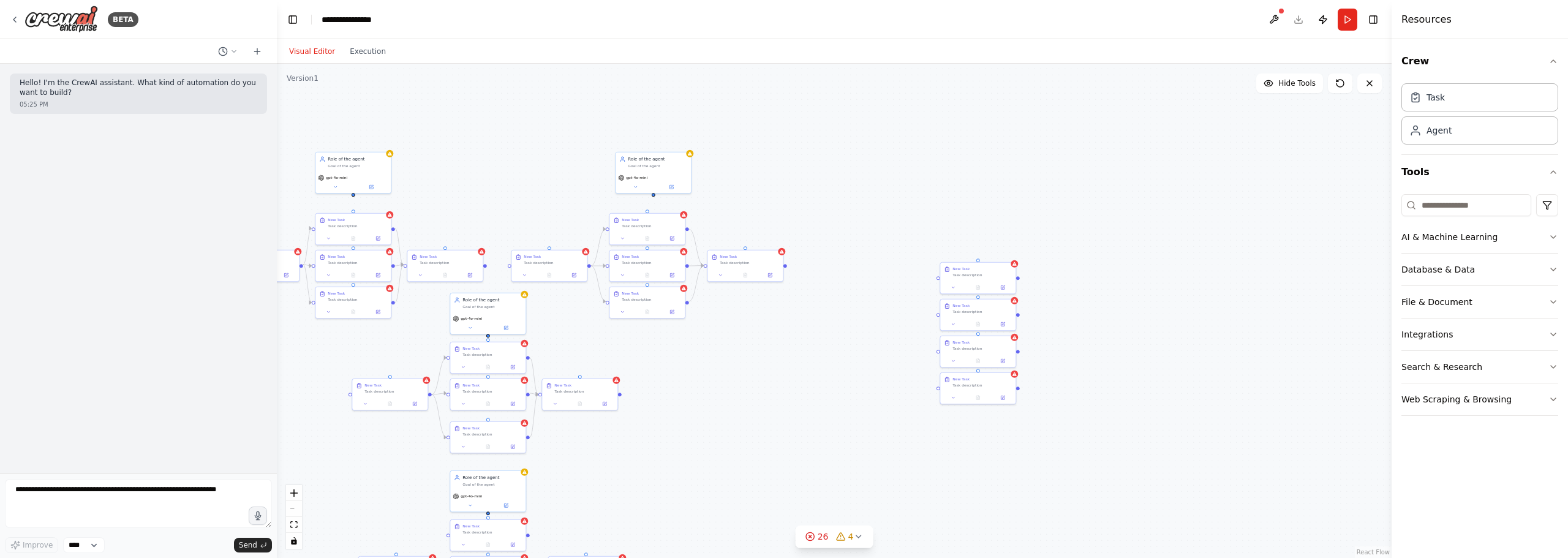
click at [792, 112] on div ".deletable-edge-delete-btn { width: 20px; height: 20px; border: 0px solid #ffff…" at bounding box center [835, 311] width 1115 height 494
drag, startPoint x: 753, startPoint y: 315, endPoint x: 792, endPoint y: 333, distance: 43.0
click at [883, 367] on div ".deletable-edge-delete-btn { width: 20px; height: 20px; border: 0px solid #ffff…" at bounding box center [835, 311] width 1115 height 494
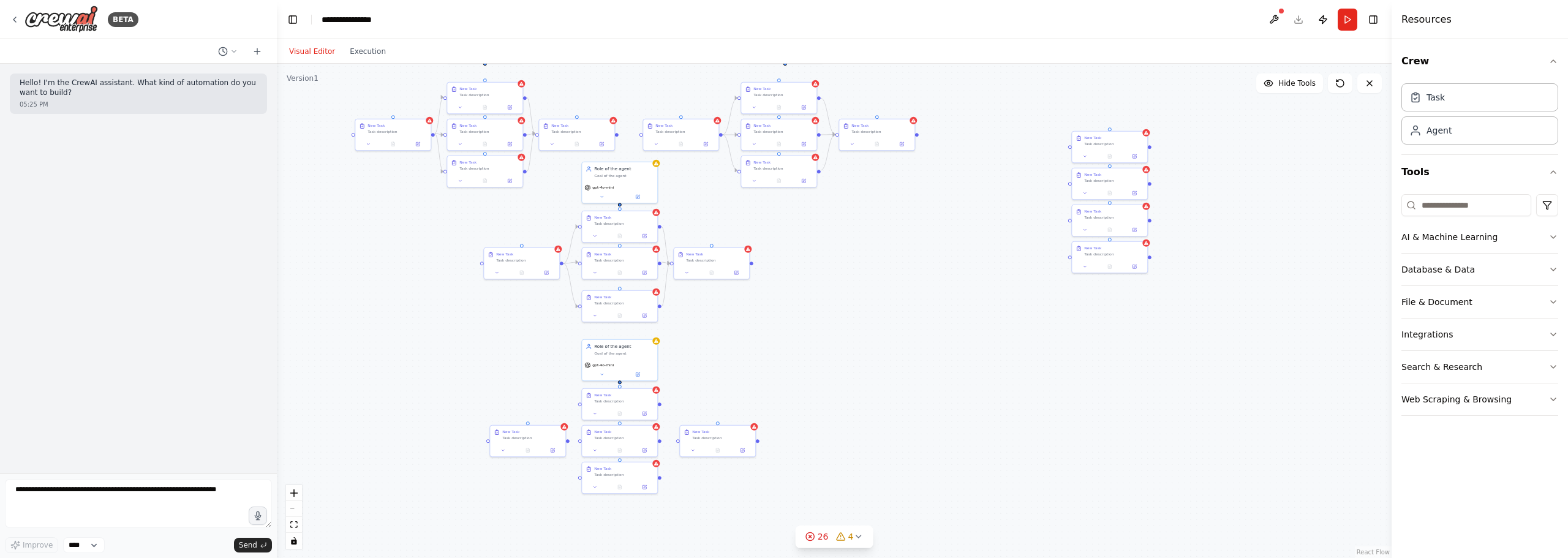
drag, startPoint x: 871, startPoint y: 374, endPoint x: 917, endPoint y: 240, distance: 141.7
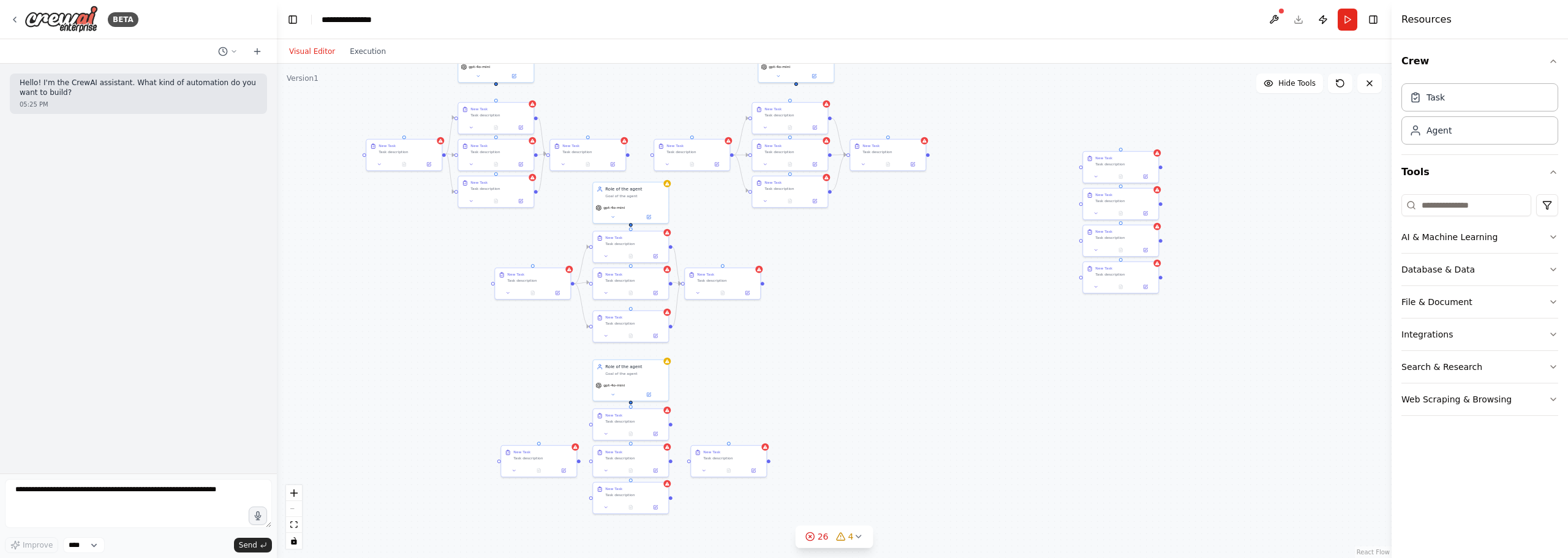
drag, startPoint x: 953, startPoint y: 352, endPoint x: 979, endPoint y: 397, distance: 52.0
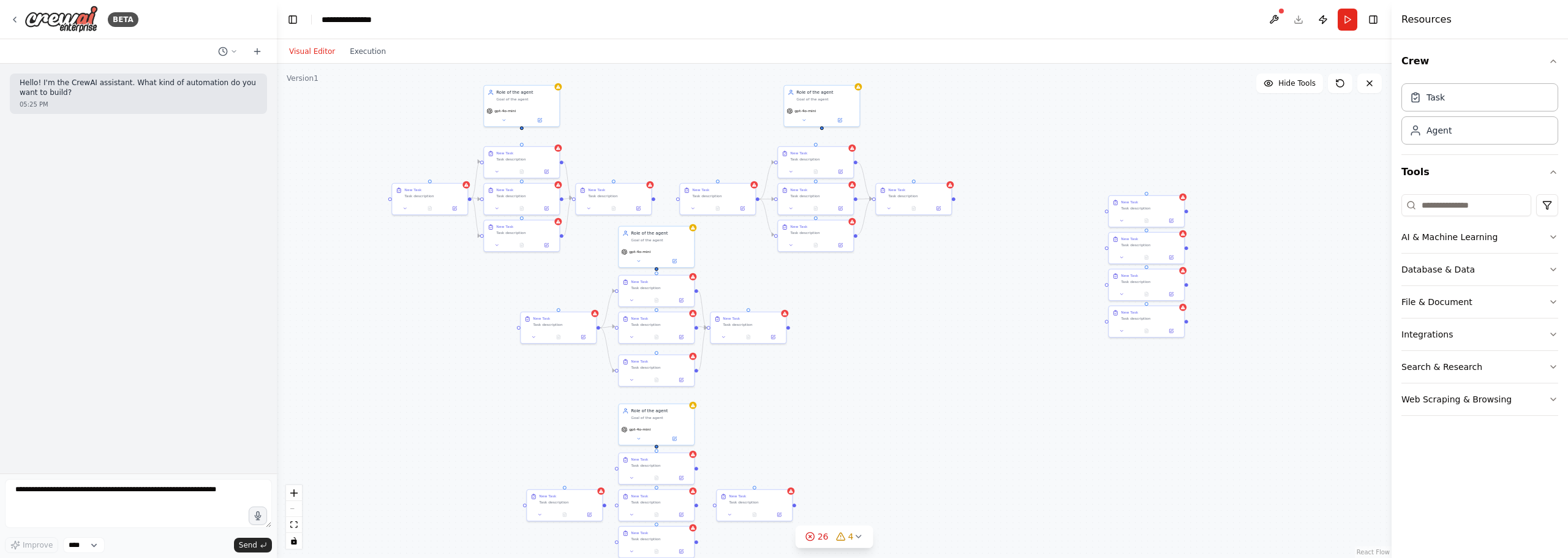
click at [882, 363] on div ".deletable-edge-delete-btn { width: 20px; height: 20px; border: 0px solid #ffff…" at bounding box center [835, 311] width 1115 height 494
click at [389, 276] on div ".deletable-edge-delete-btn { width: 20px; height: 20px; border: 0px solid #ffff…" at bounding box center [835, 311] width 1115 height 494
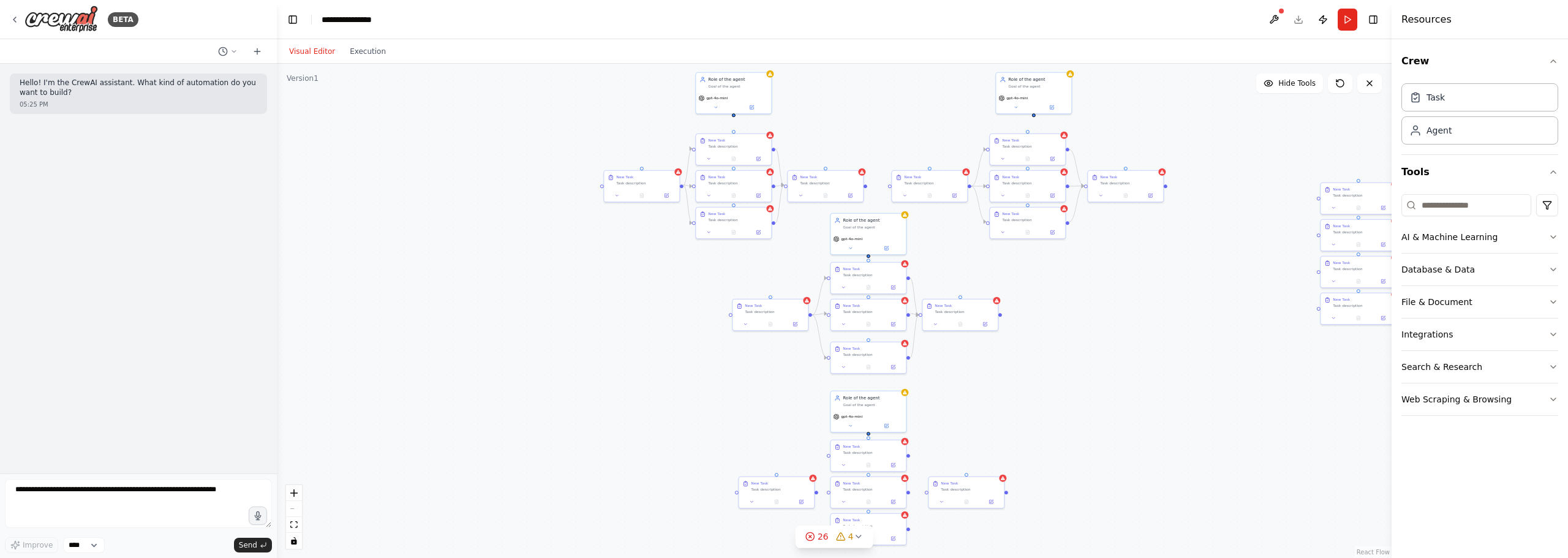
drag, startPoint x: 420, startPoint y: 382, endPoint x: 632, endPoint y: 369, distance: 212.4
click at [632, 369] on div ".deletable-edge-delete-btn { width: 20px; height: 20px; border: 0px solid #ffff…" at bounding box center [835, 311] width 1115 height 494
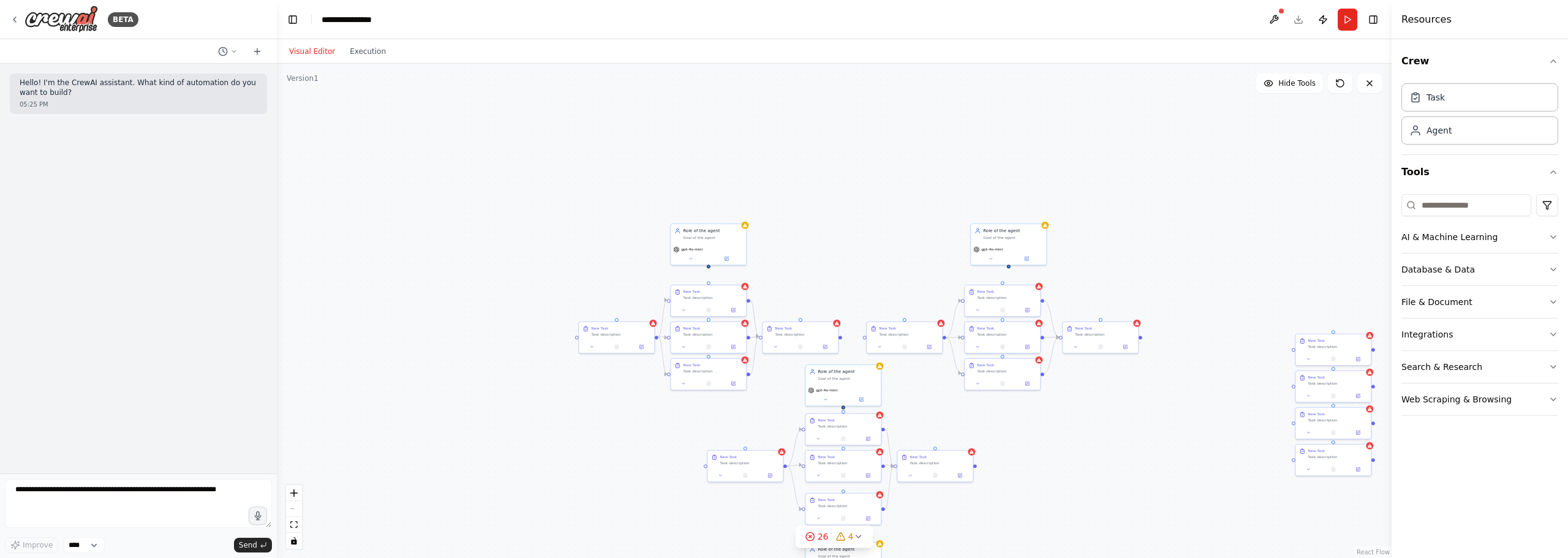
drag, startPoint x: 563, startPoint y: 246, endPoint x: 538, endPoint y: 399, distance: 155.0
click at [538, 399] on div ".deletable-edge-delete-btn { width: 20px; height: 20px; border: 0px solid #ffff…" at bounding box center [835, 311] width 1115 height 494
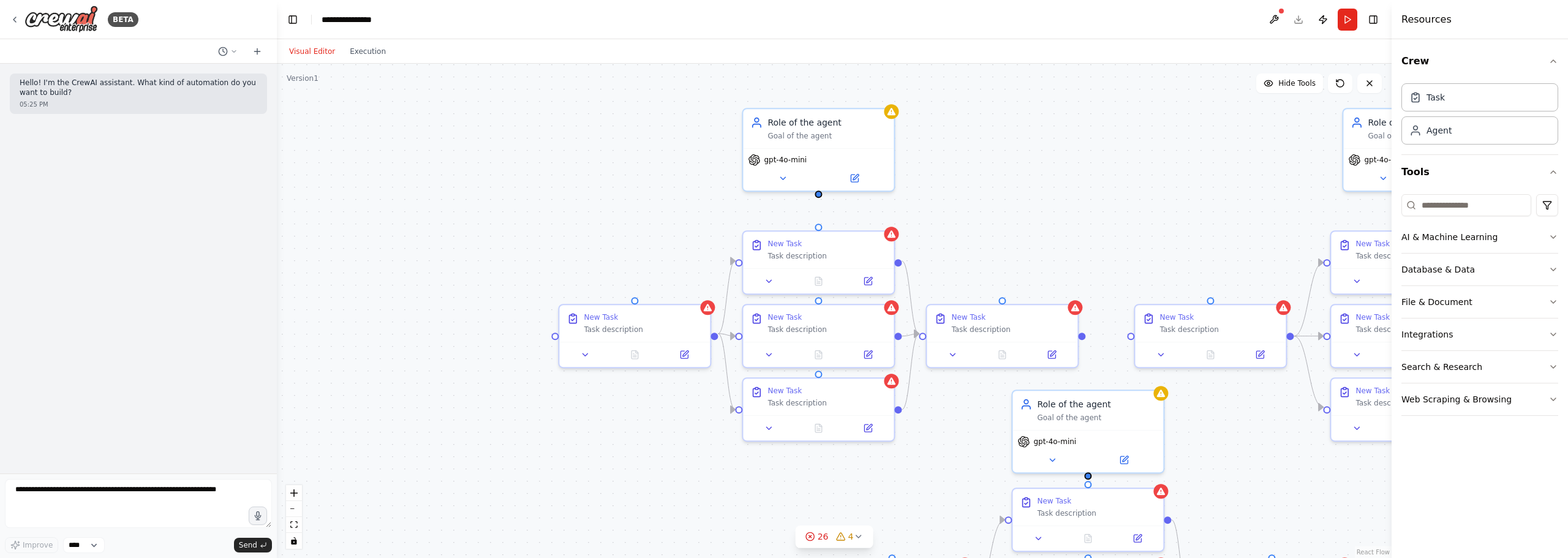
drag, startPoint x: 1046, startPoint y: 173, endPoint x: 1011, endPoint y: 213, distance: 53.2
click at [1011, 213] on div ".deletable-edge-delete-btn { width: 20px; height: 20px; border: 0px solid #ffff…" at bounding box center [835, 311] width 1115 height 494
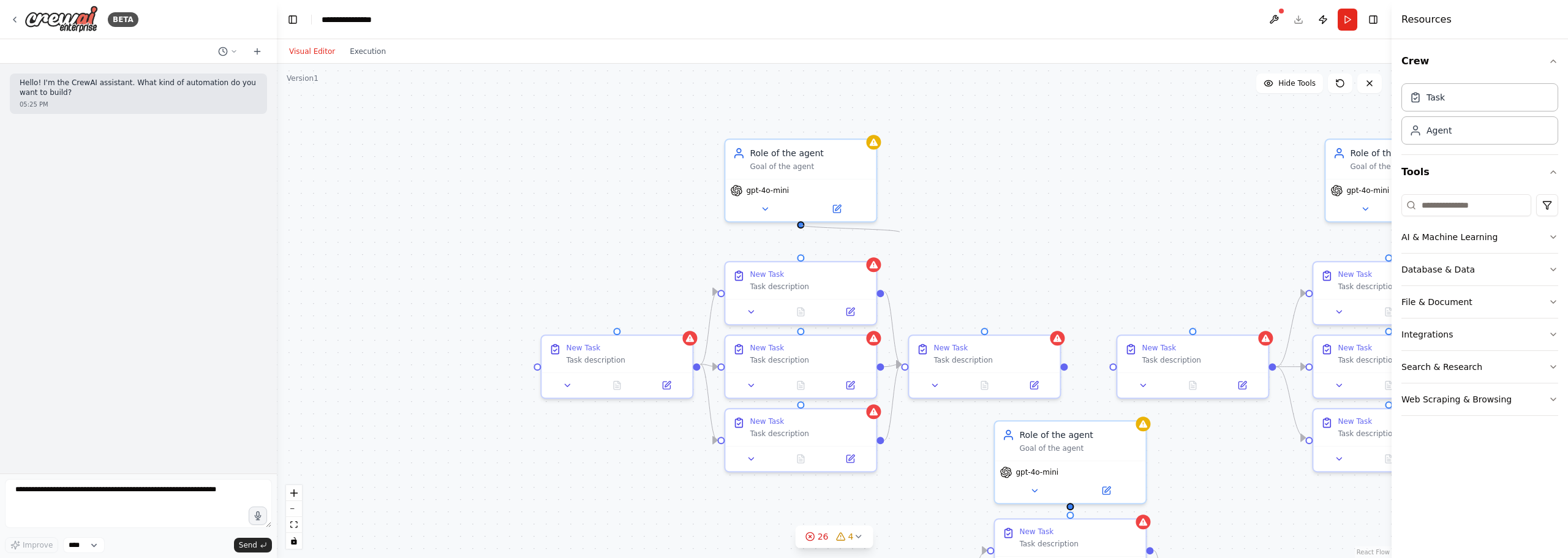
drag, startPoint x: 803, startPoint y: 224, endPoint x: 900, endPoint y: 232, distance: 97.3
click at [900, 232] on div ".deletable-edge-delete-btn { width: 20px; height: 20px; border: 0px solid #ffff…" at bounding box center [835, 311] width 1115 height 494
click at [945, 193] on div ".deletable-edge-delete-btn { width: 20px; height: 20px; border: 0px solid #ffff…" at bounding box center [835, 311] width 1115 height 494
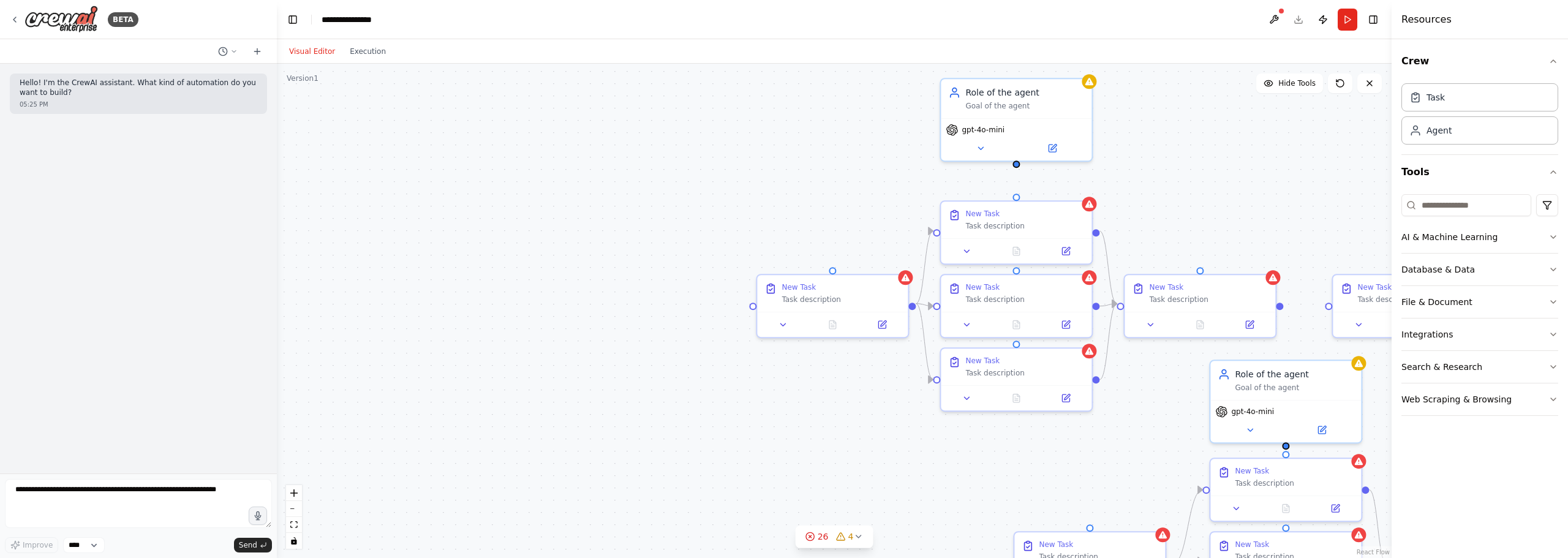
drag, startPoint x: 610, startPoint y: 241, endPoint x: 825, endPoint y: 181, distance: 223.2
click at [825, 181] on div ".deletable-edge-delete-btn { width: 20px; height: 20px; border: 0px solid #ffff…" at bounding box center [835, 311] width 1115 height 494
drag, startPoint x: 608, startPoint y: 425, endPoint x: 552, endPoint y: 403, distance: 60.2
click at [552, 403] on div "New Task Task description" at bounding box center [571, 401] width 119 height 22
drag, startPoint x: 573, startPoint y: 326, endPoint x: 550, endPoint y: 339, distance: 26.4
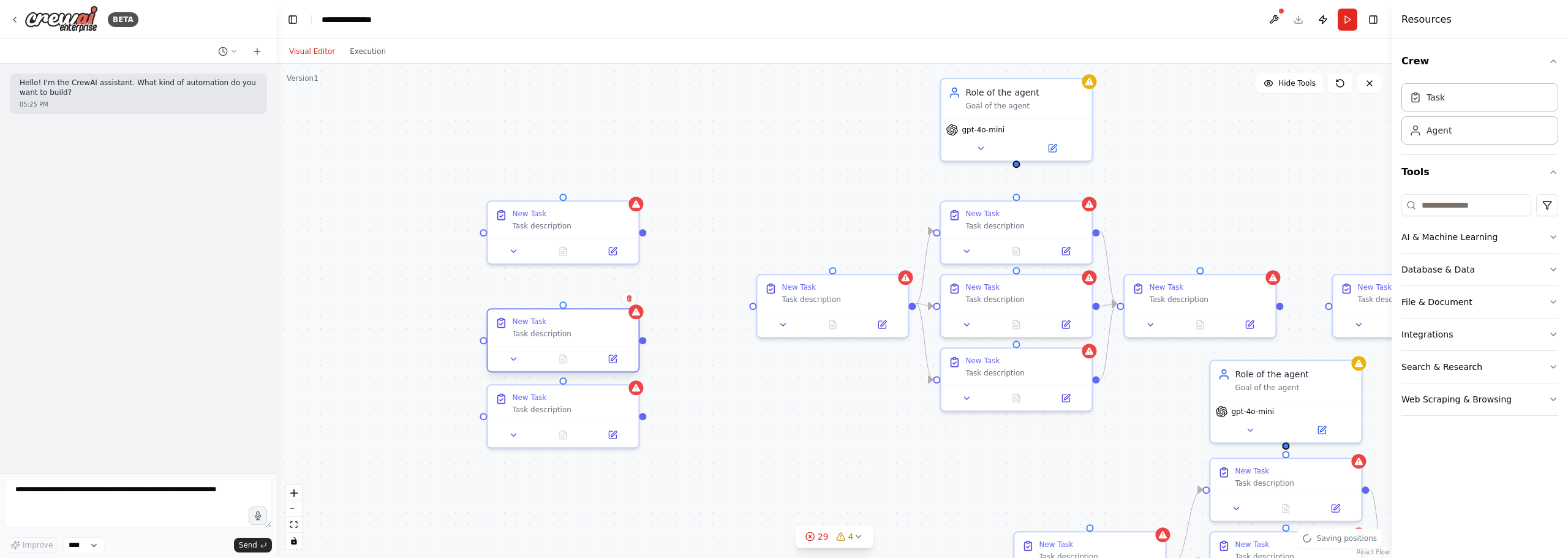
click at [550, 339] on div "New Task Task description" at bounding box center [563, 327] width 151 height 36
drag, startPoint x: 560, startPoint y: 232, endPoint x: 556, endPoint y: 268, distance: 36.2
click at [556, 268] on div "New Task Task description" at bounding box center [563, 254] width 151 height 36
click at [717, 152] on div ".deletable-edge-delete-btn { width: 20px; height: 20px; border: 0px solid #ffff…" at bounding box center [835, 311] width 1115 height 494
click at [620, 146] on div ".deletable-edge-delete-btn { width: 20px; height: 20px; border: 0px solid #ffff…" at bounding box center [835, 311] width 1115 height 494
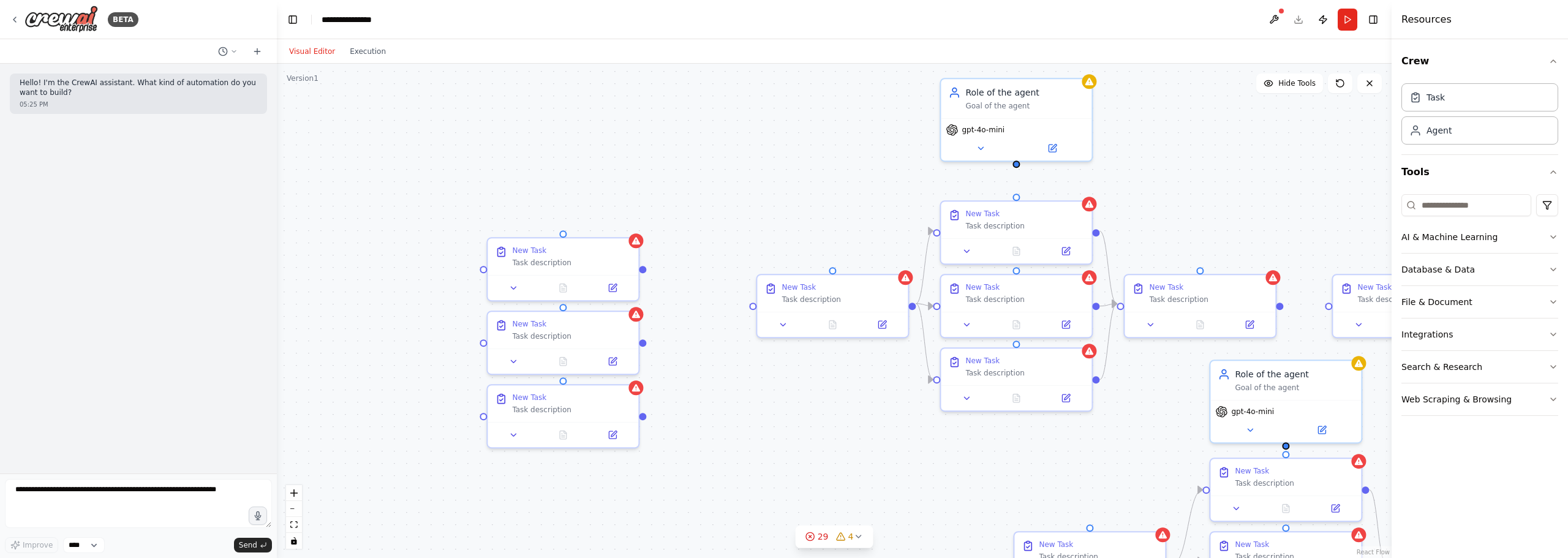
click at [846, 179] on div ".deletable-edge-delete-btn { width: 20px; height: 20px; border: 0px solid #ffff…" at bounding box center [835, 311] width 1115 height 494
click at [771, 188] on div ".deletable-edge-delete-btn { width: 20px; height: 20px; border: 0px solid #ffff…" at bounding box center [835, 311] width 1115 height 494
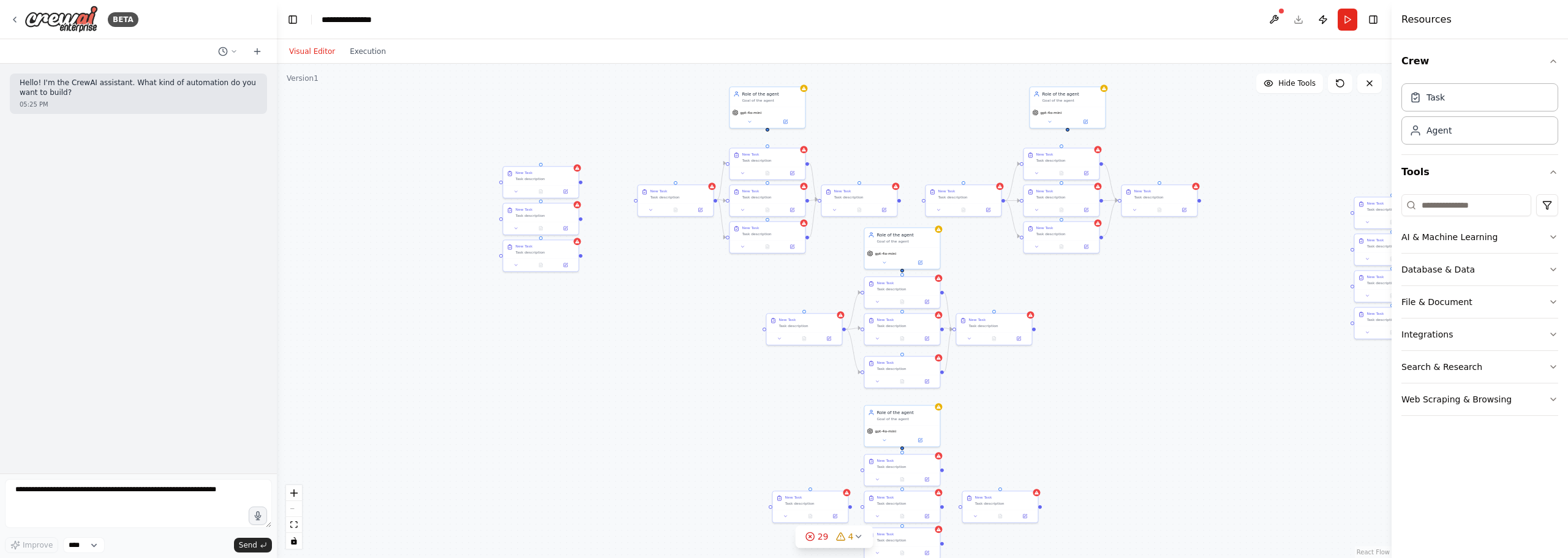
drag, startPoint x: 831, startPoint y: 230, endPoint x: 697, endPoint y: 144, distance: 159.2
click at [697, 144] on div ".deletable-edge-delete-btn { width: 20px; height: 20px; border: 0px solid #ffff…" at bounding box center [835, 311] width 1115 height 494
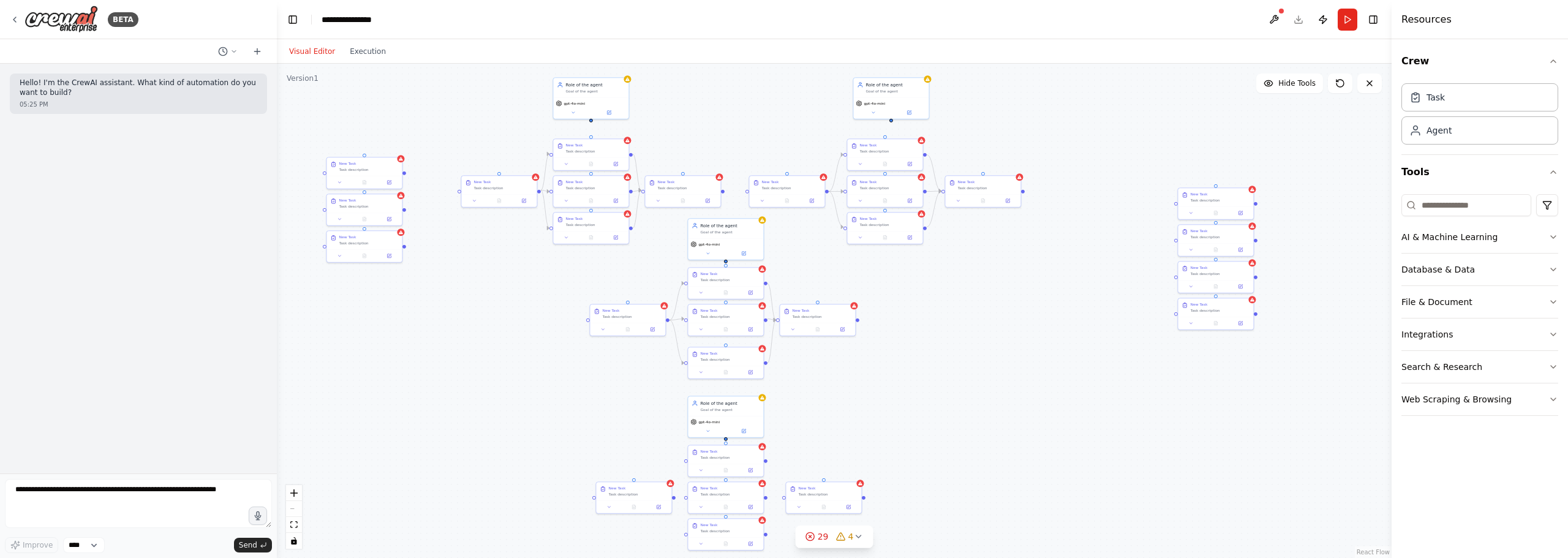
drag, startPoint x: 1116, startPoint y: 339, endPoint x: 939, endPoint y: 330, distance: 177.2
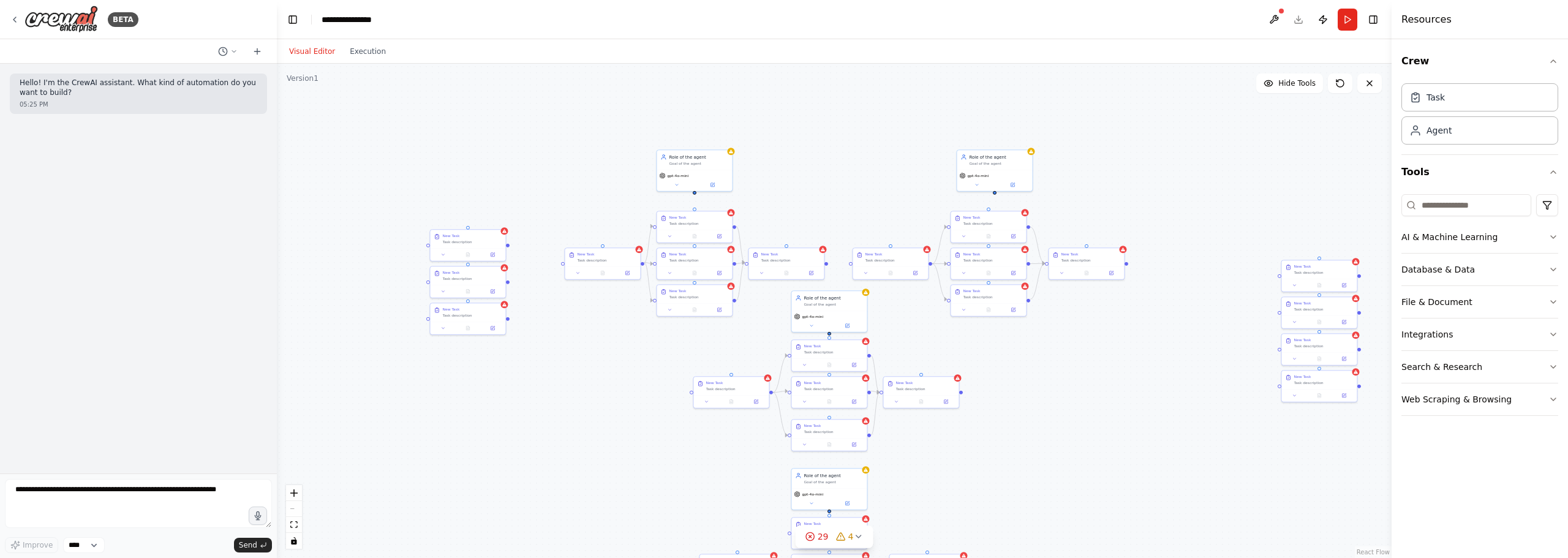
drag, startPoint x: 924, startPoint y: 310, endPoint x: 1027, endPoint y: 382, distance: 125.7
click at [489, 197] on div ".deletable-edge-delete-btn { width: 20px; height: 20px; border: 0px solid #ffff…" at bounding box center [835, 311] width 1115 height 494
click at [475, 173] on div ".deletable-edge-delete-btn { width: 20px; height: 20px; border: 0px solid #ffff…" at bounding box center [835, 311] width 1115 height 494
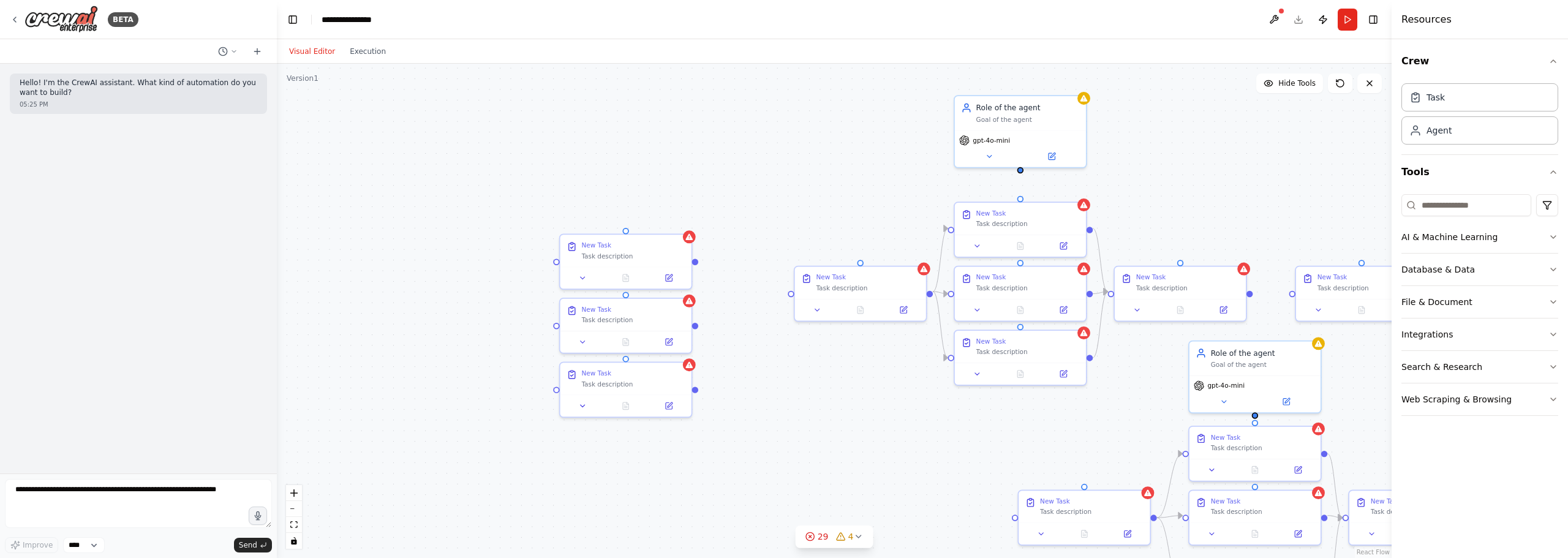
drag, startPoint x: 464, startPoint y: 219, endPoint x: 618, endPoint y: 186, distance: 157.5
click at [618, 186] on div ".deletable-edge-delete-btn { width: 20px; height: 20px; border: 0px solid #ffff…" at bounding box center [835, 311] width 1115 height 494
click at [713, 122] on div ".deletable-edge-delete-btn { width: 20px; height: 20px; border: 0px solid #ffff…" at bounding box center [835, 311] width 1115 height 494
click at [707, 137] on div ".deletable-edge-delete-btn { width: 20px; height: 20px; border: 0px solid #ffff…" at bounding box center [835, 311] width 1115 height 494
click at [710, 131] on div ".deletable-edge-delete-btn { width: 20px; height: 20px; border: 0px solid #ffff…" at bounding box center [835, 311] width 1115 height 494
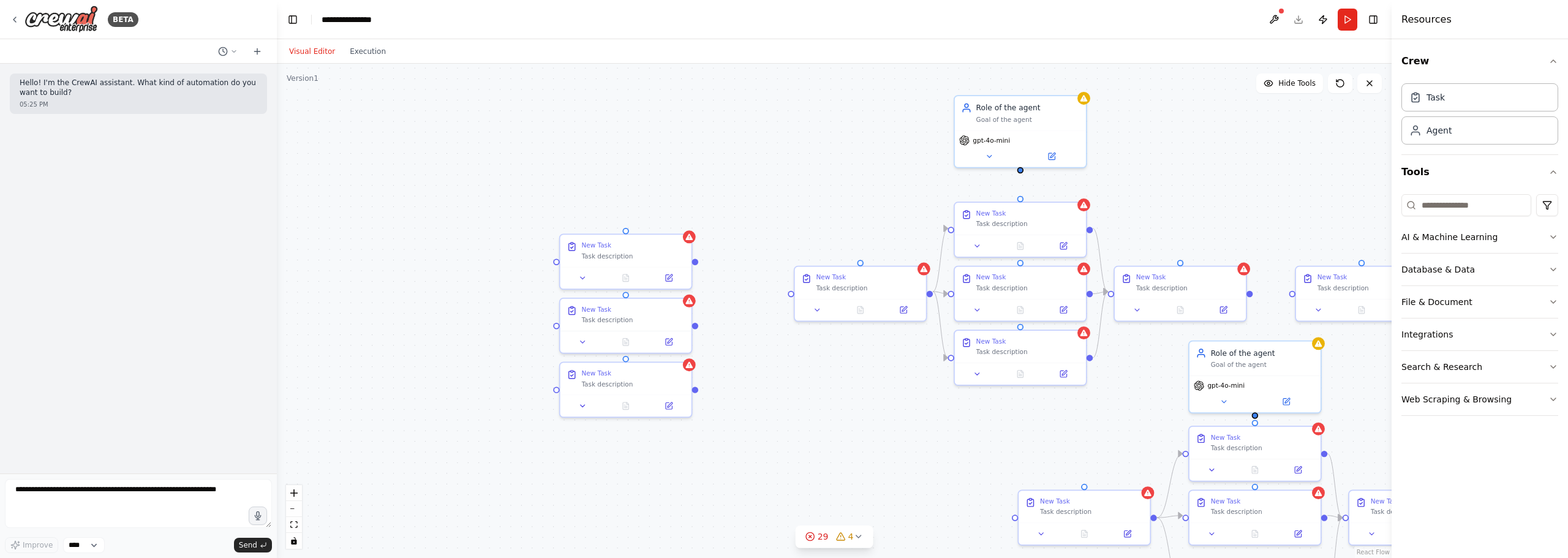
click at [716, 121] on div ".deletable-edge-delete-btn { width: 20px; height: 20px; border: 0px solid #ffff…" at bounding box center [835, 311] width 1115 height 494
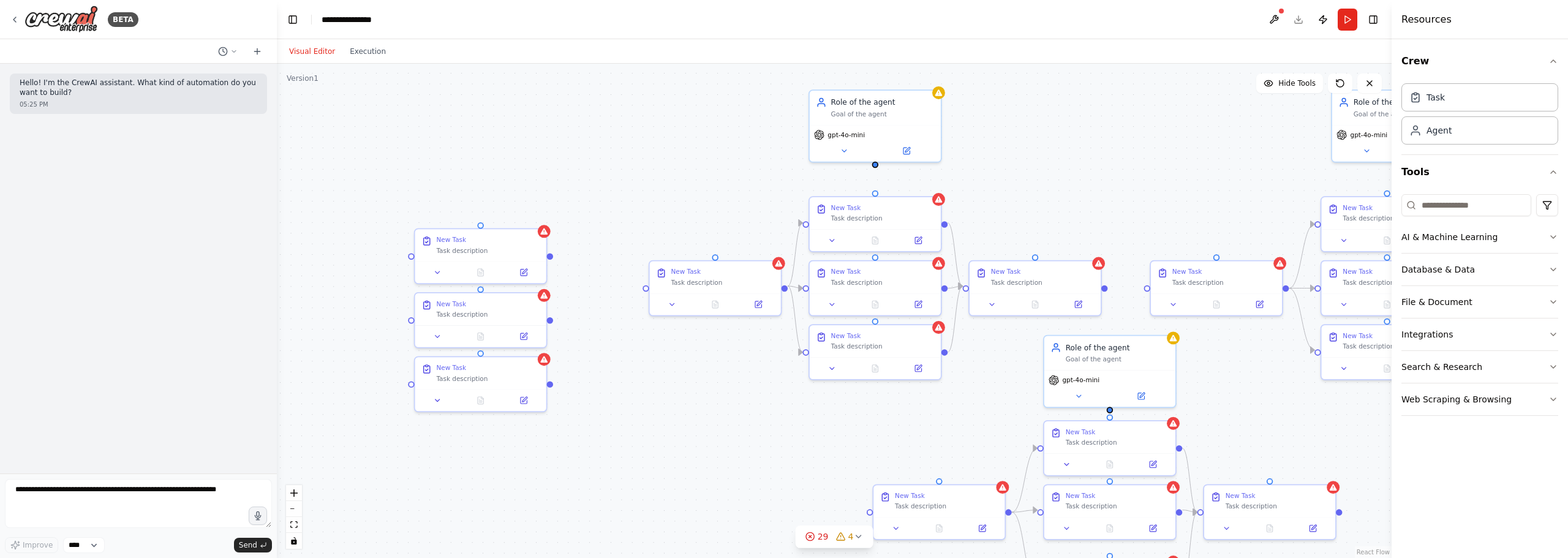
drag, startPoint x: 487, startPoint y: 191, endPoint x: 342, endPoint y: 185, distance: 145.1
click at [342, 185] on div ".deletable-edge-delete-btn { width: 20px; height: 20px; border: 0px solid #ffff…" at bounding box center [835, 311] width 1115 height 494
click at [517, 246] on div "Task description" at bounding box center [487, 248] width 103 height 8
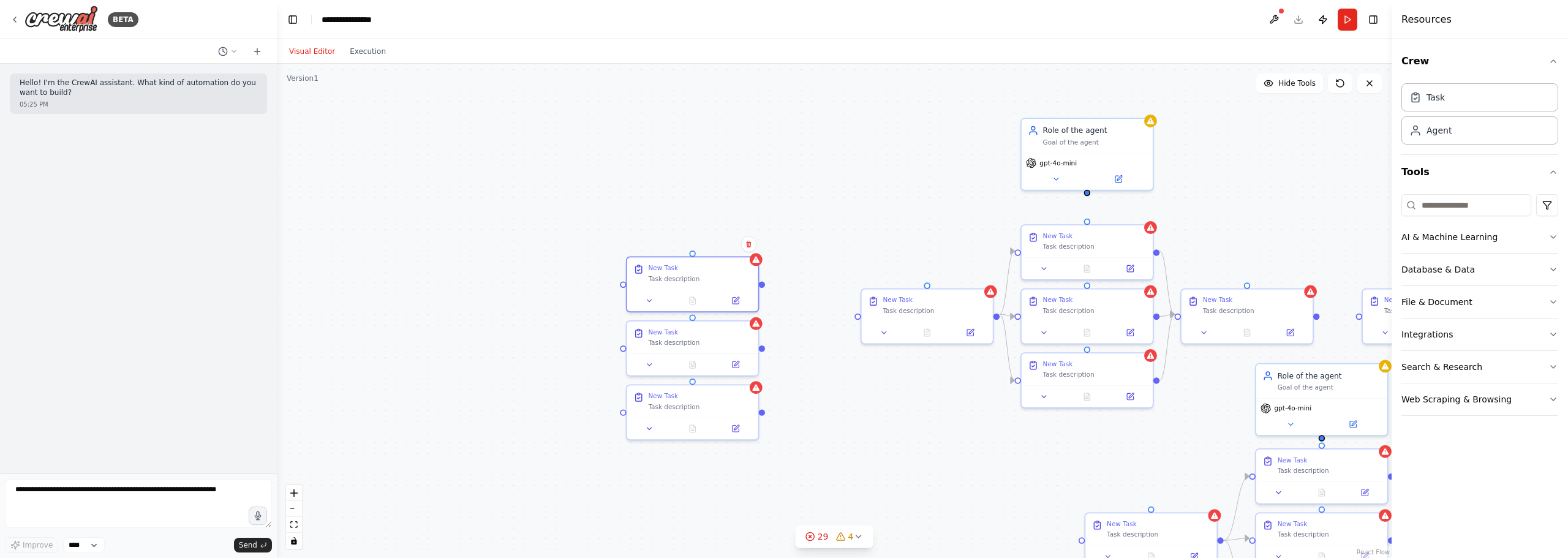
drag, startPoint x: 557, startPoint y: 191, endPoint x: 794, endPoint y: 223, distance: 239.2
click at [794, 223] on div ".deletable-edge-delete-btn { width: 20px; height: 20px; border: 0px solid #ffff…" at bounding box center [835, 311] width 1115 height 494
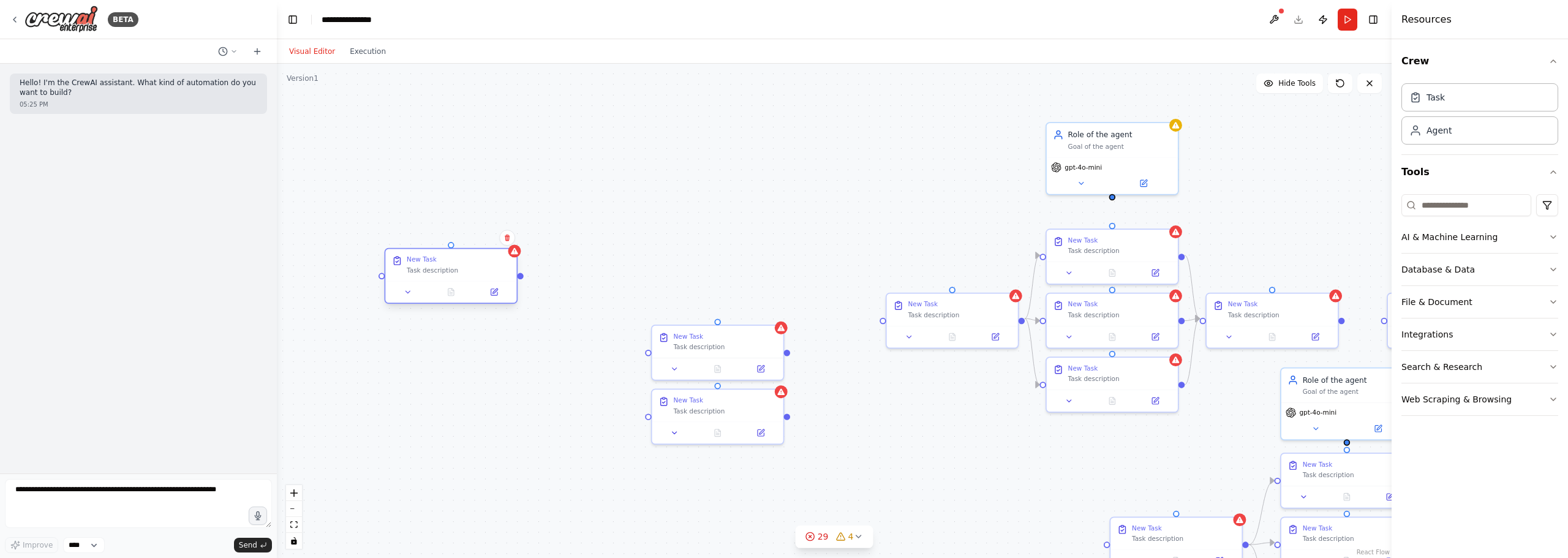
drag, startPoint x: 738, startPoint y: 280, endPoint x: 468, endPoint y: 264, distance: 270.5
click at [468, 264] on div "New Task Task description" at bounding box center [458, 265] width 103 height 19
click at [1036, 325] on button "Integrations" at bounding box center [1480, 334] width 157 height 32
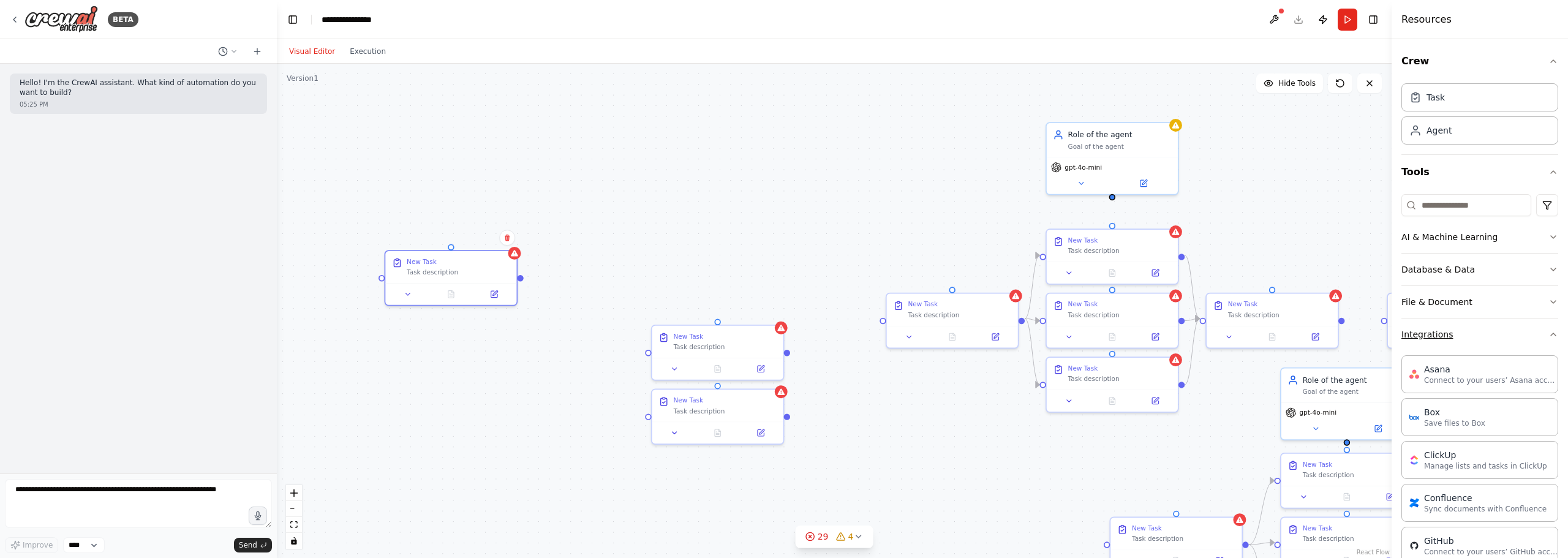
click at [1036, 326] on button "Integrations" at bounding box center [1480, 334] width 157 height 32
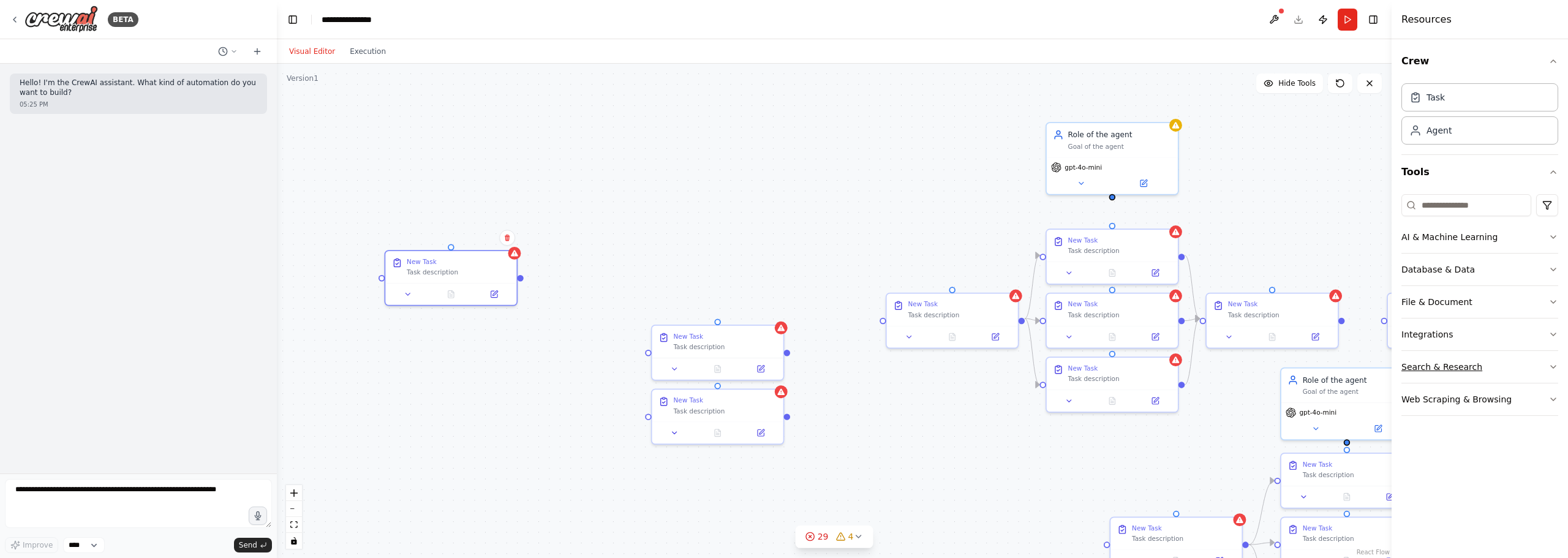
click at [1036, 353] on button "Search & Research" at bounding box center [1480, 367] width 157 height 32
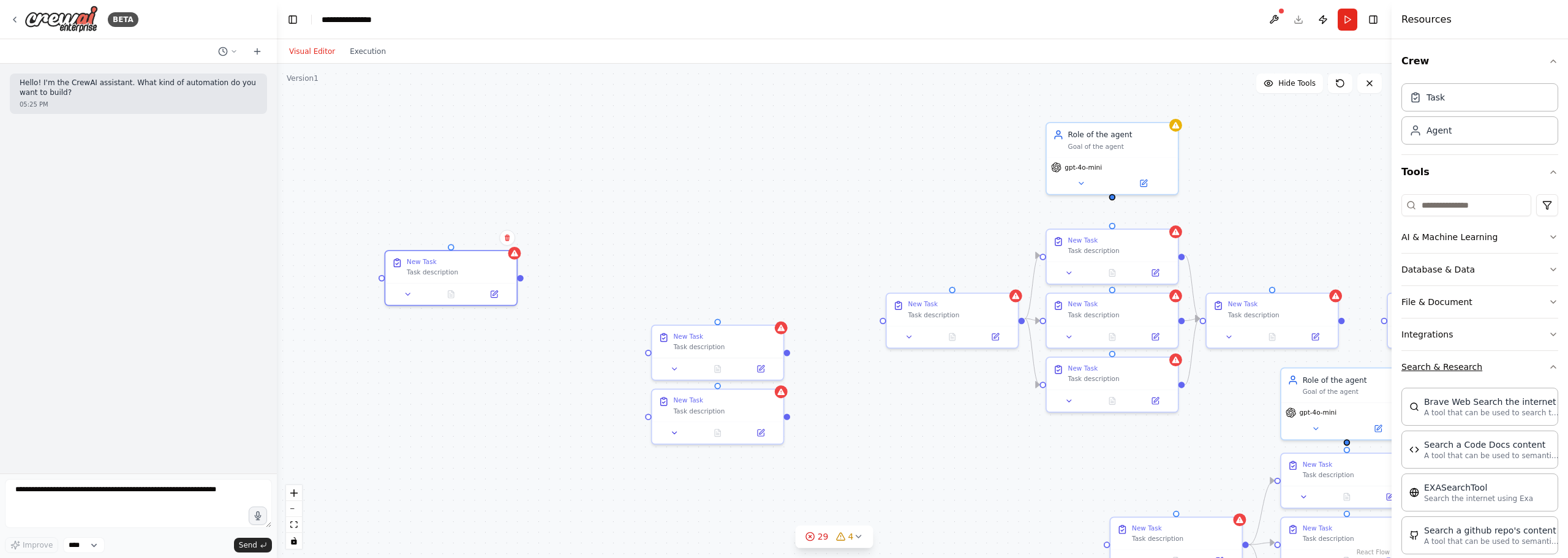
click at [1036, 360] on button "Search & Research" at bounding box center [1480, 367] width 157 height 32
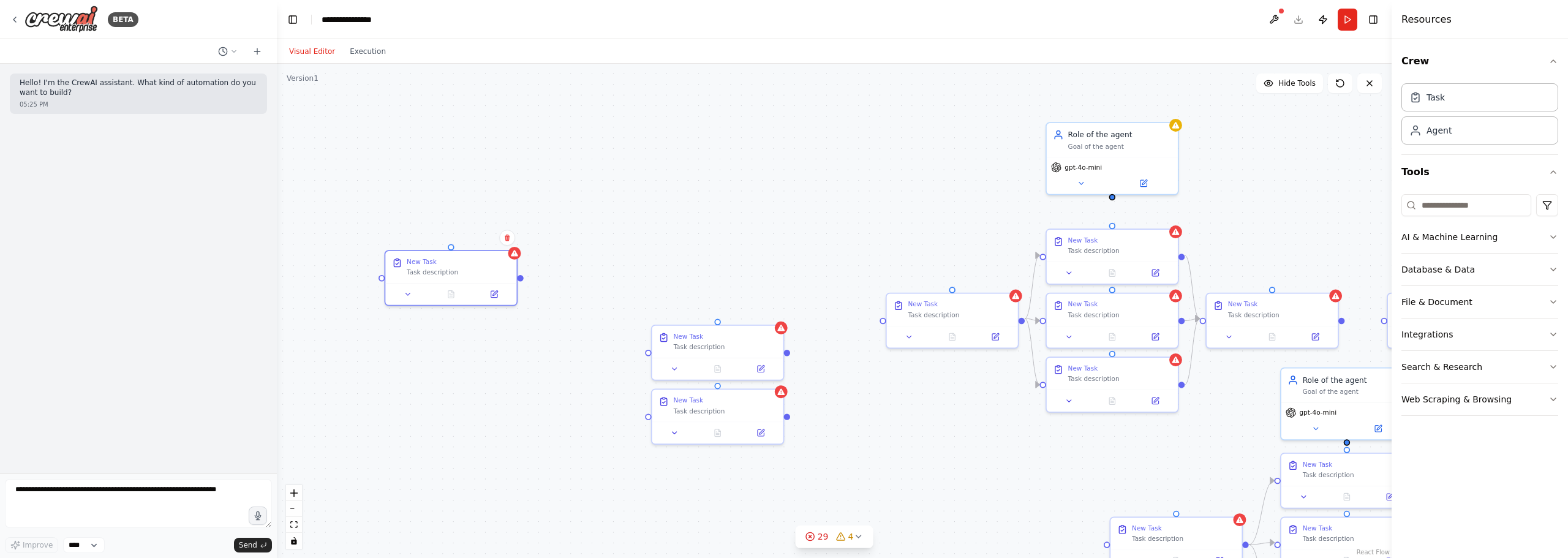
click at [625, 194] on div ".deletable-edge-delete-btn { width: 20px; height: 20px; border: 0px solid #ffff…" at bounding box center [835, 311] width 1115 height 494
click at [1036, 136] on div "Role of the agent" at bounding box center [1120, 133] width 103 height 10
click at [790, 140] on div ".deletable-edge-delete-btn { width: 20px; height: 20px; border: 0px solid #ffff…" at bounding box center [835, 311] width 1115 height 494
drag, startPoint x: 487, startPoint y: 213, endPoint x: 466, endPoint y: 189, distance: 31.9
click at [466, 189] on div "Goal of the agent" at bounding box center [458, 188] width 103 height 8
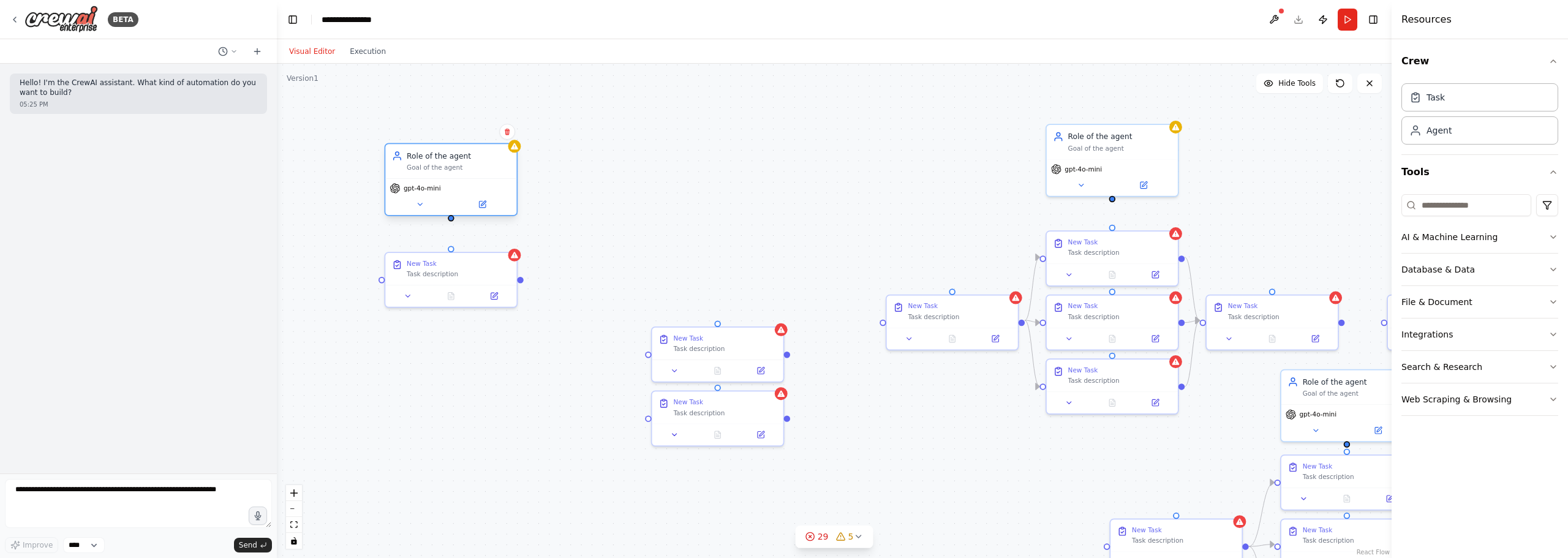
drag, startPoint x: 474, startPoint y: 198, endPoint x: 474, endPoint y: 186, distance: 12.0
click at [474, 186] on div "gpt-4o-mini" at bounding box center [450, 196] width 131 height 36
drag, startPoint x: 452, startPoint y: 216, endPoint x: 448, endPoint y: 248, distance: 32.2
click at [790, 248] on div "Role of the agent Goal of the agent gpt-4o-mini New Task Task description New T…" at bounding box center [1275, 232] width 970 height 431
click at [574, 228] on div ".deletable-edge-delete-btn { width: 20px; height: 20px; border: 0px solid #ffff…" at bounding box center [835, 311] width 1115 height 494
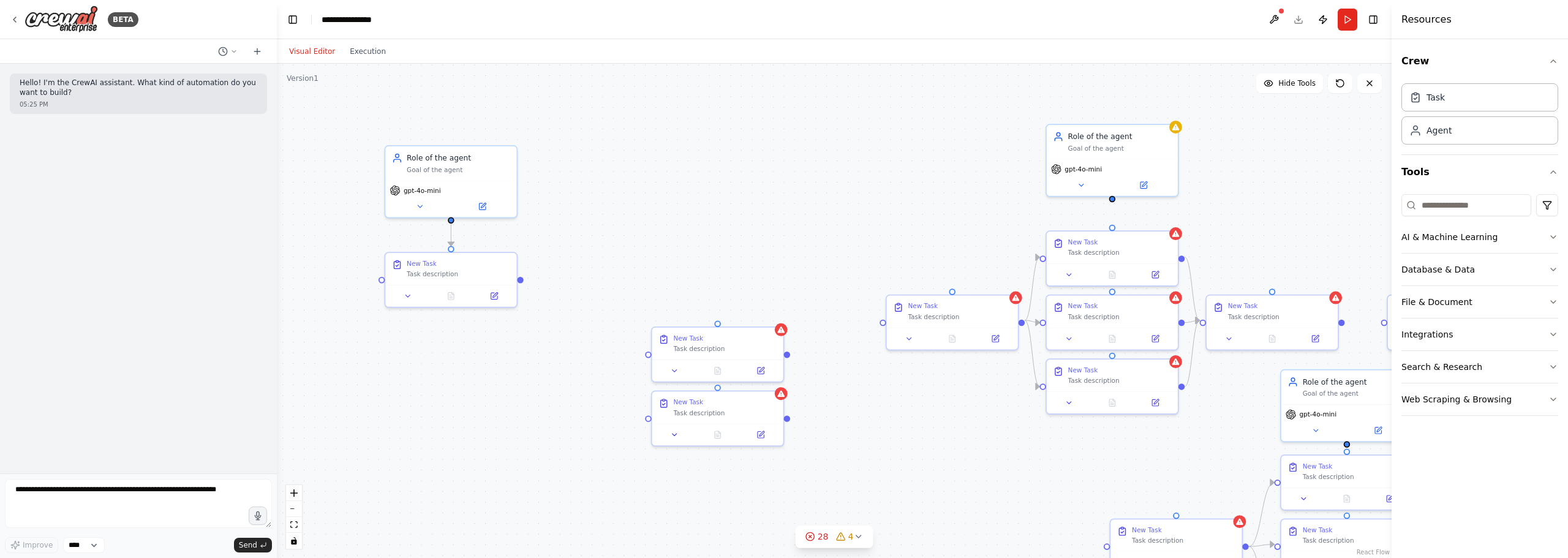
click at [1036, 165] on div ".deletable-edge-delete-btn { width: 20px; height: 20px; border: 0px solid #ffff…" at bounding box center [835, 311] width 1115 height 494
click at [550, 163] on div ".deletable-edge-delete-btn { width: 20px; height: 20px; border: 0px solid #ffff…" at bounding box center [835, 311] width 1115 height 494
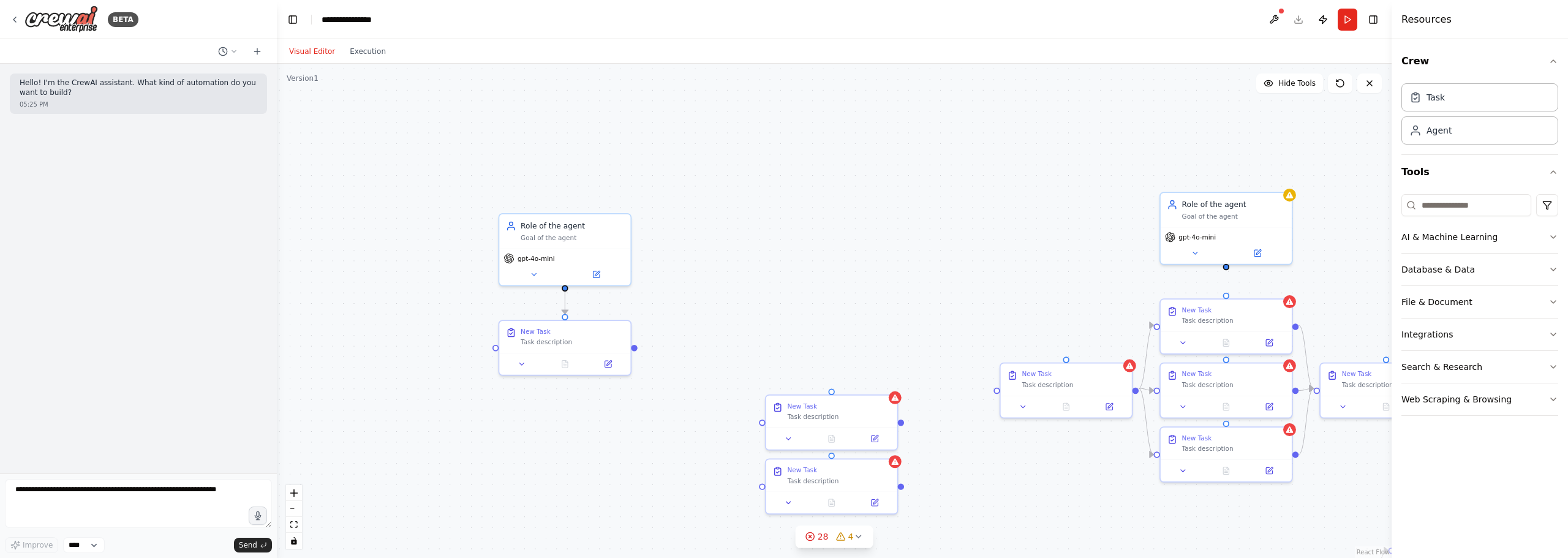
drag, startPoint x: 517, startPoint y: 377, endPoint x: 600, endPoint y: 424, distance: 95.4
click at [578, 342] on div "Task description" at bounding box center [573, 339] width 103 height 8
click at [740, 300] on div ".deletable-edge-delete-btn { width: 20px; height: 20px; border: 0px solid #ffff…" at bounding box center [835, 311] width 1115 height 494
click at [552, 330] on div "New Task" at bounding box center [573, 329] width 103 height 8
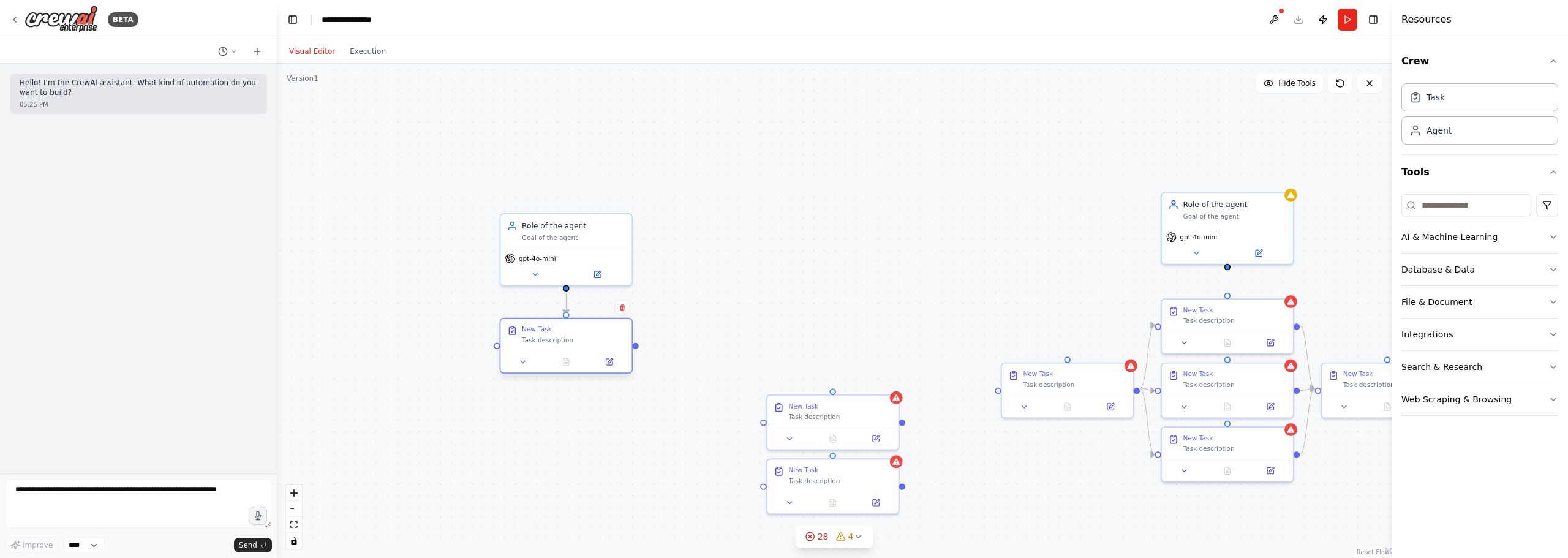
click at [550, 331] on div "New Task" at bounding box center [573, 329] width 103 height 8
click at [549, 328] on div "New Task" at bounding box center [537, 329] width 30 height 8
click at [612, 367] on button at bounding box center [610, 362] width 36 height 13
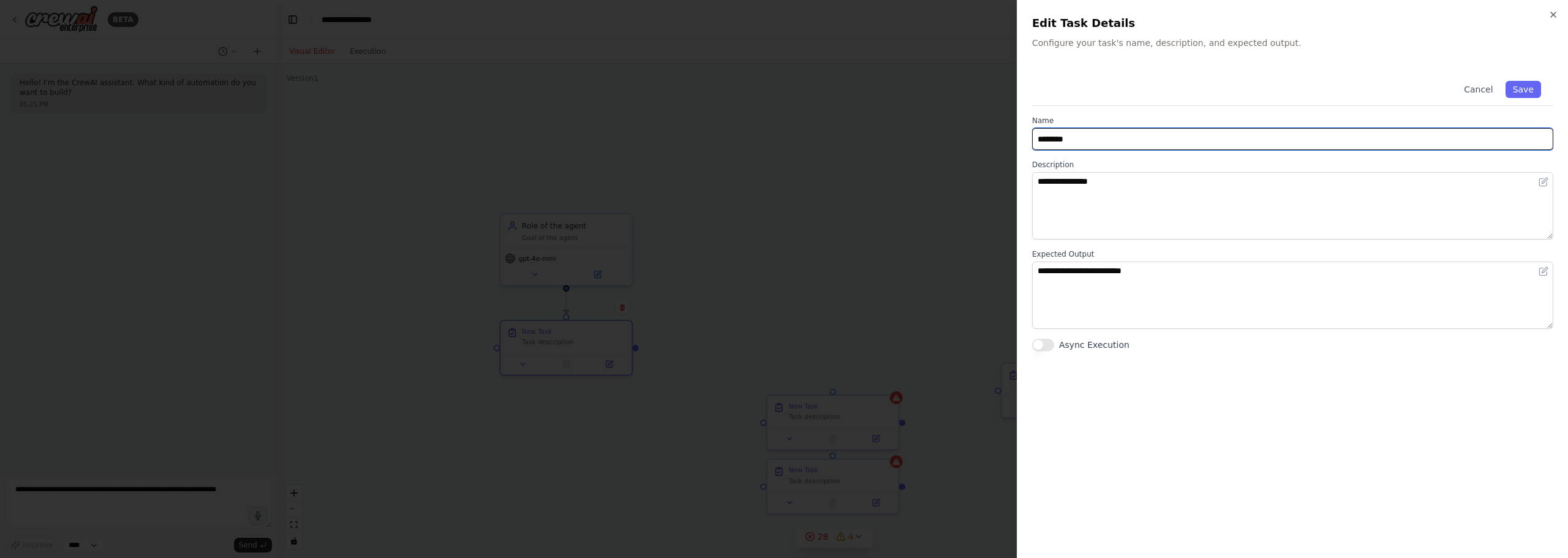
drag, startPoint x: 1122, startPoint y: 138, endPoint x: 940, endPoint y: 128, distance: 182.3
click at [940, 128] on body "**********" at bounding box center [784, 279] width 1568 height 558
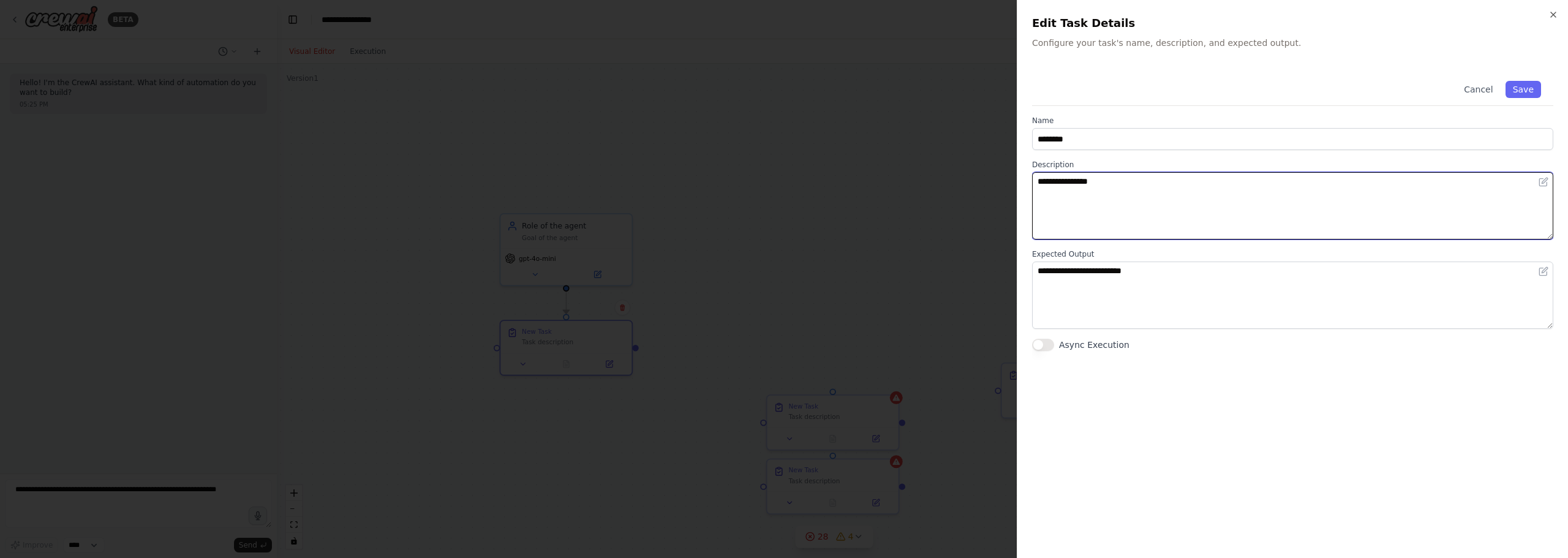
click at [1036, 203] on textarea "**********" at bounding box center [1293, 206] width 521 height 68
drag, startPoint x: 1105, startPoint y: 182, endPoint x: 799, endPoint y: 146, distance: 308.1
click at [799, 146] on body "**********" at bounding box center [784, 279] width 1568 height 558
type textarea "*"
type textarea "** ** **"
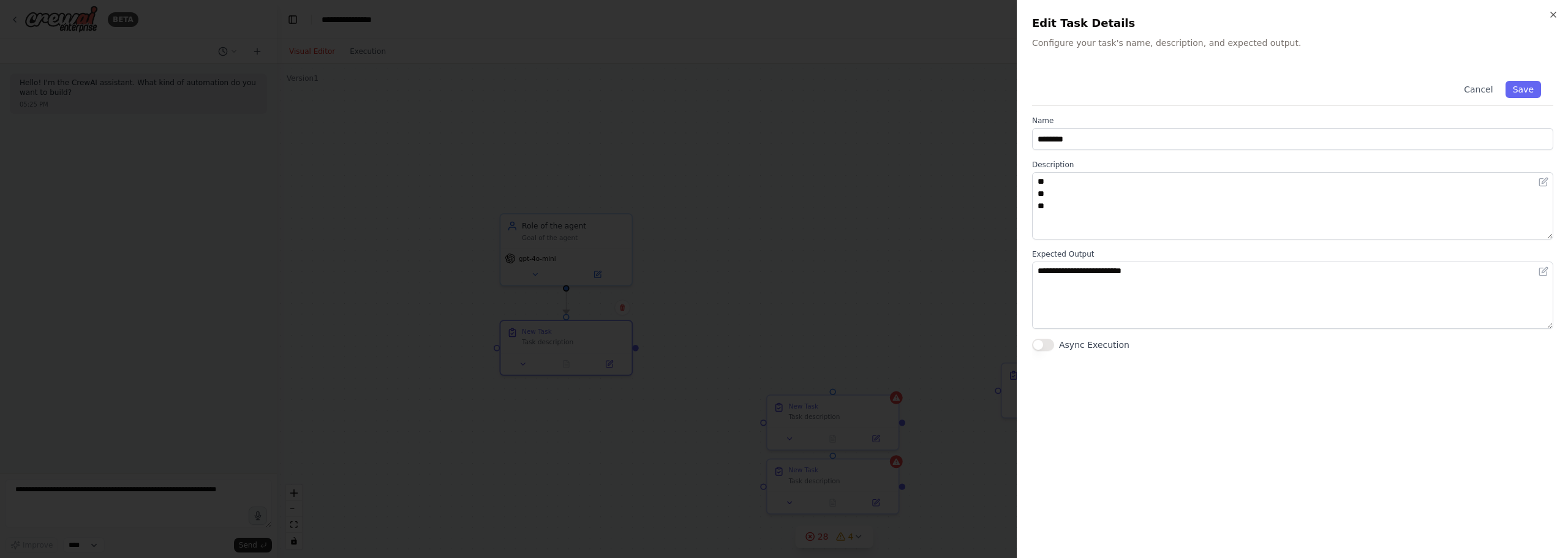
click at [794, 259] on div at bounding box center [784, 279] width 1568 height 558
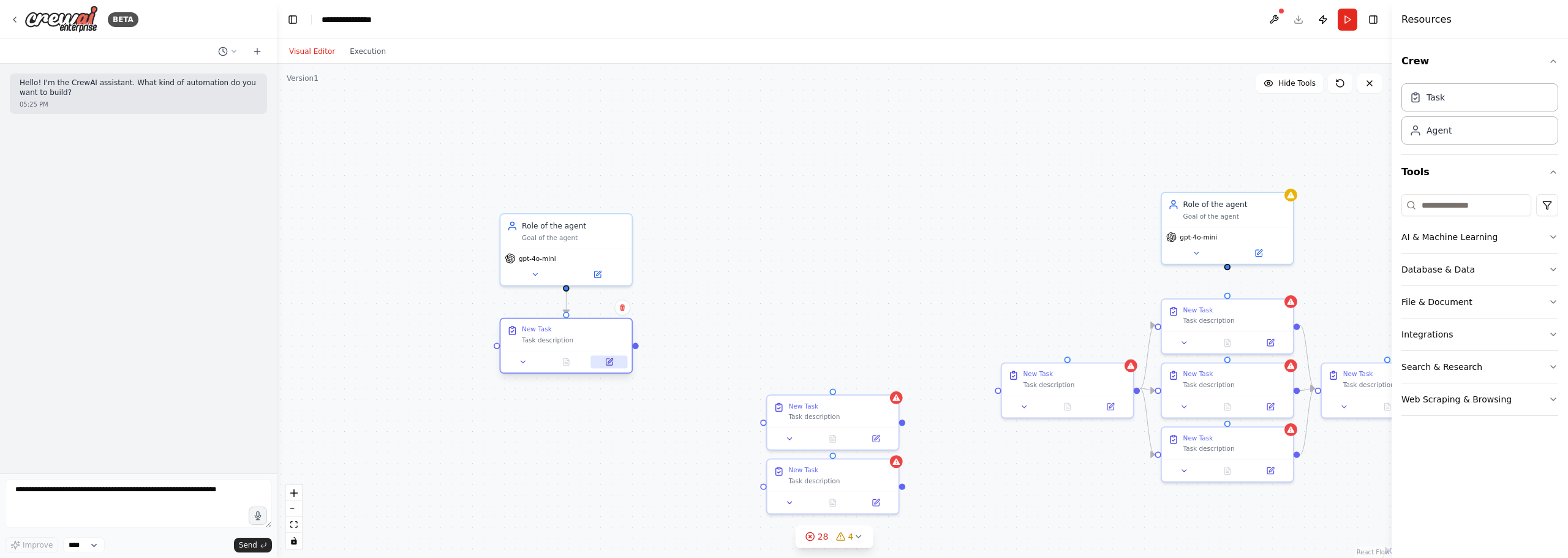
click at [599, 359] on button at bounding box center [610, 362] width 36 height 13
click at [606, 362] on icon at bounding box center [608, 362] width 6 height 6
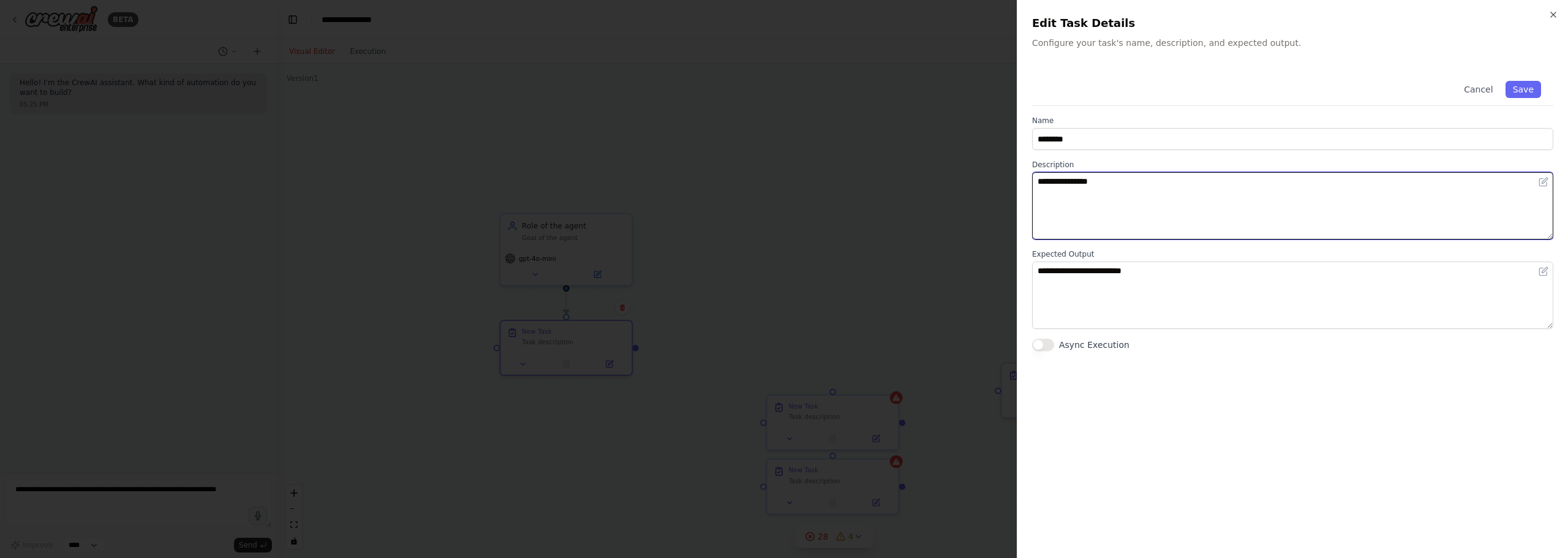
click at [1036, 215] on textarea "**********" at bounding box center [1293, 206] width 521 height 68
drag, startPoint x: 1230, startPoint y: 220, endPoint x: 876, endPoint y: 183, distance: 355.9
click at [876, 183] on body "**********" at bounding box center [784, 279] width 1568 height 558
click at [1036, 183] on textarea "** ** **" at bounding box center [1293, 206] width 521 height 68
type textarea "** ** **"
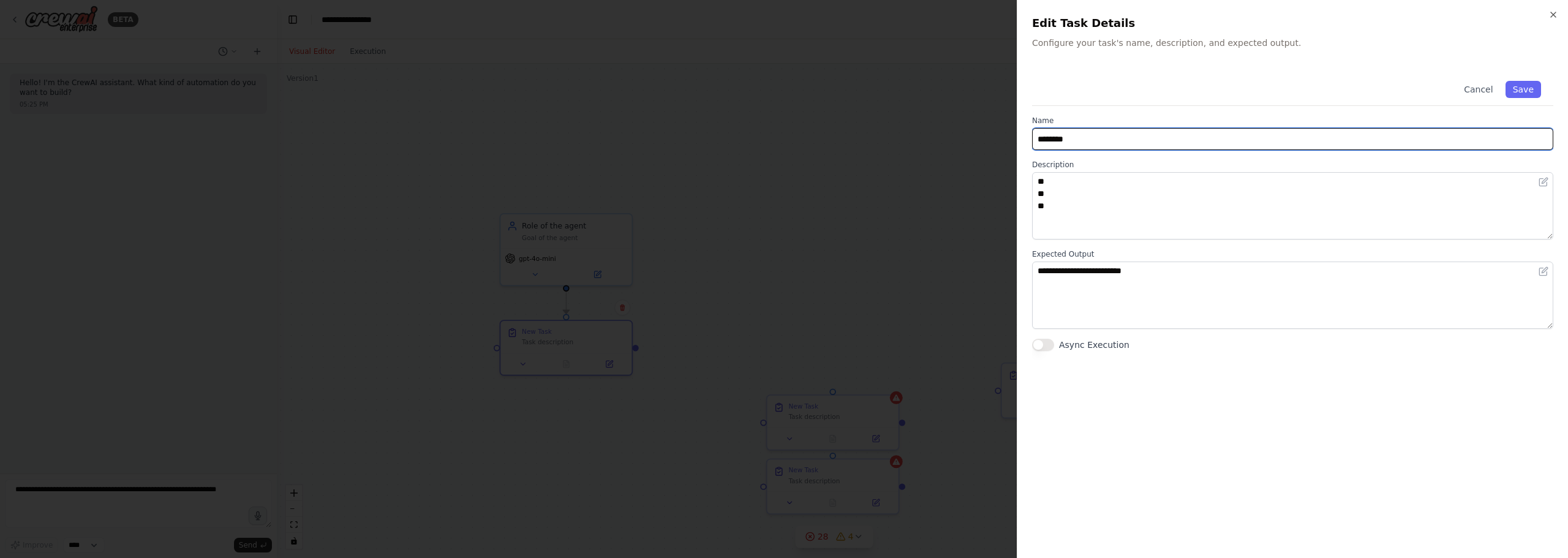
drag, startPoint x: 1089, startPoint y: 136, endPoint x: 996, endPoint y: 123, distance: 93.9
click at [996, 123] on body "**********" at bounding box center [784, 279] width 1568 height 558
click at [996, 123] on div at bounding box center [784, 279] width 1568 height 558
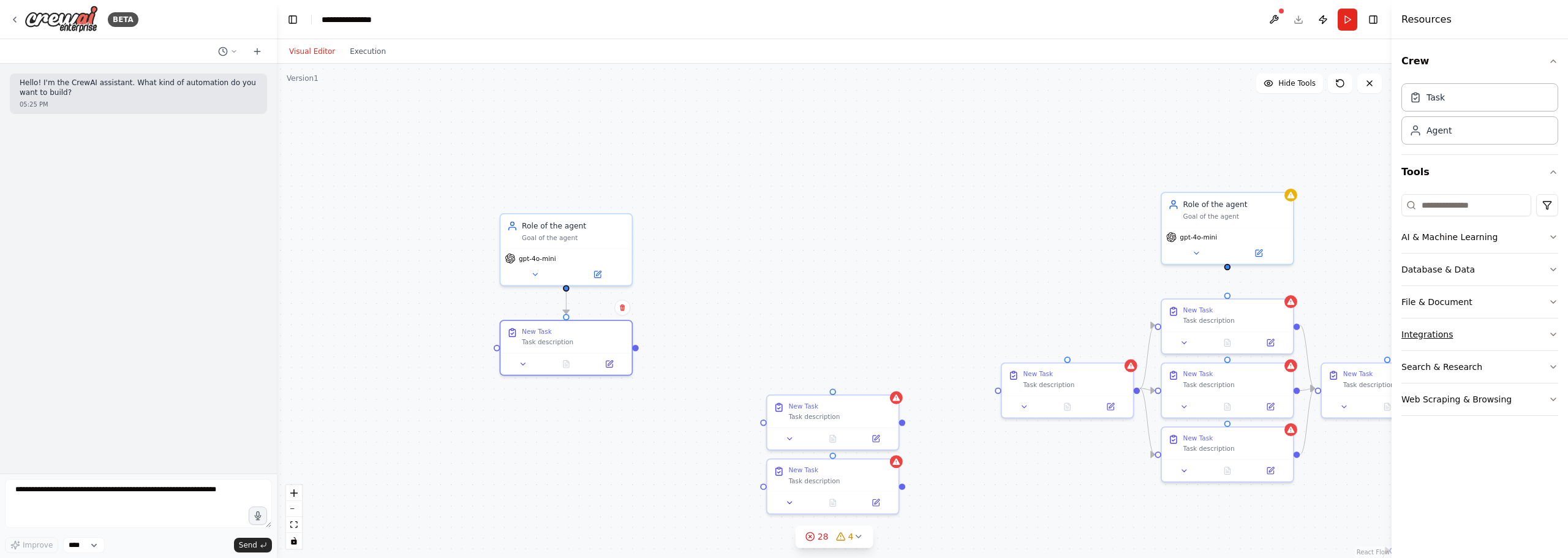
click at [1036, 323] on button "Integrations" at bounding box center [1480, 334] width 157 height 32
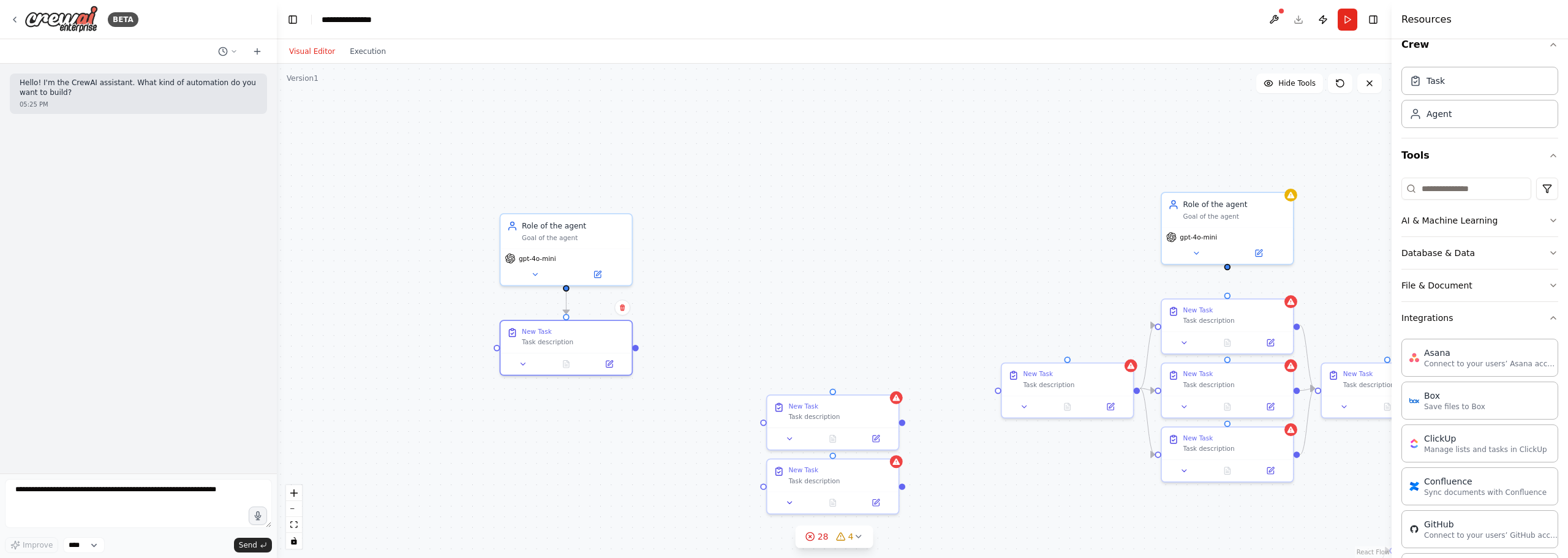
scroll to position [10, 0]
click at [1036, 328] on button "Integrations" at bounding box center [1480, 325] width 157 height 32
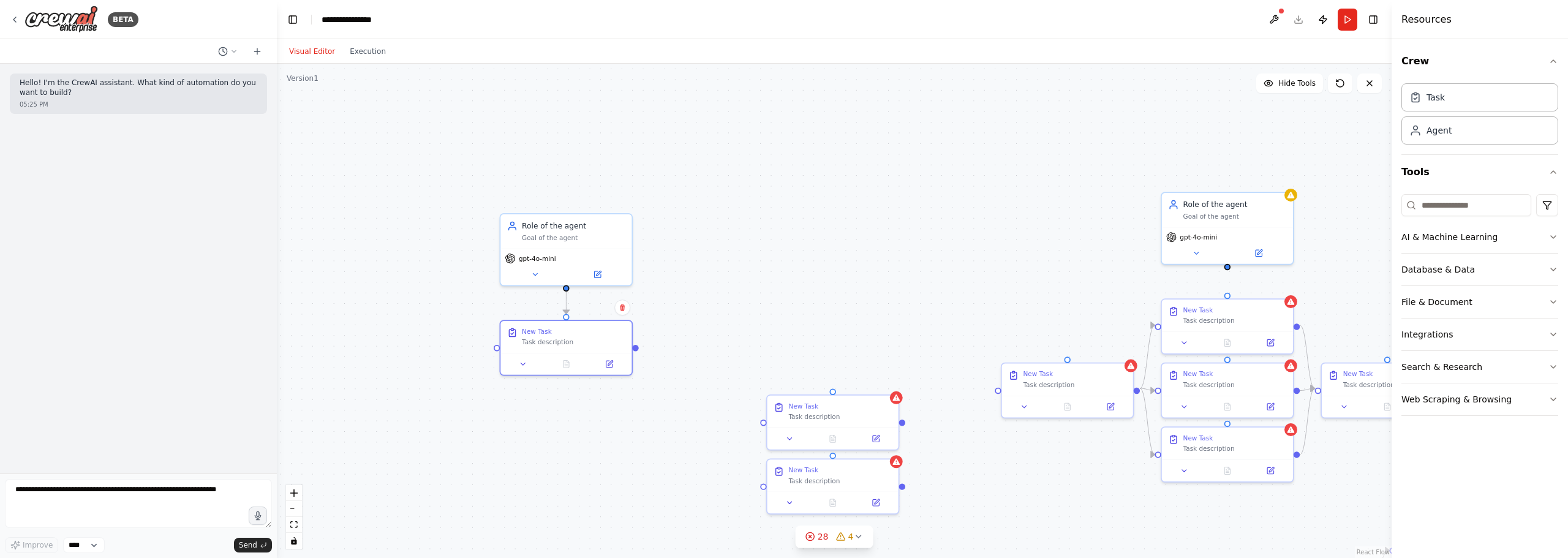
click at [866, 171] on div ".deletable-edge-delete-btn { width: 20px; height: 20px; border: 0px solid #ffff…" at bounding box center [835, 311] width 1115 height 494
click at [868, 156] on div ".deletable-edge-delete-btn { width: 20px; height: 20px; border: 0px solid #ffff…" at bounding box center [835, 311] width 1115 height 494
click at [699, 297] on div ".deletable-edge-delete-btn { width: 20px; height: 20px; border: 0px solid #ffff…" at bounding box center [835, 311] width 1115 height 494
click at [841, 282] on div ".deletable-edge-delete-btn { width: 20px; height: 20px; border: 0px solid #ffff…" at bounding box center [835, 311] width 1115 height 494
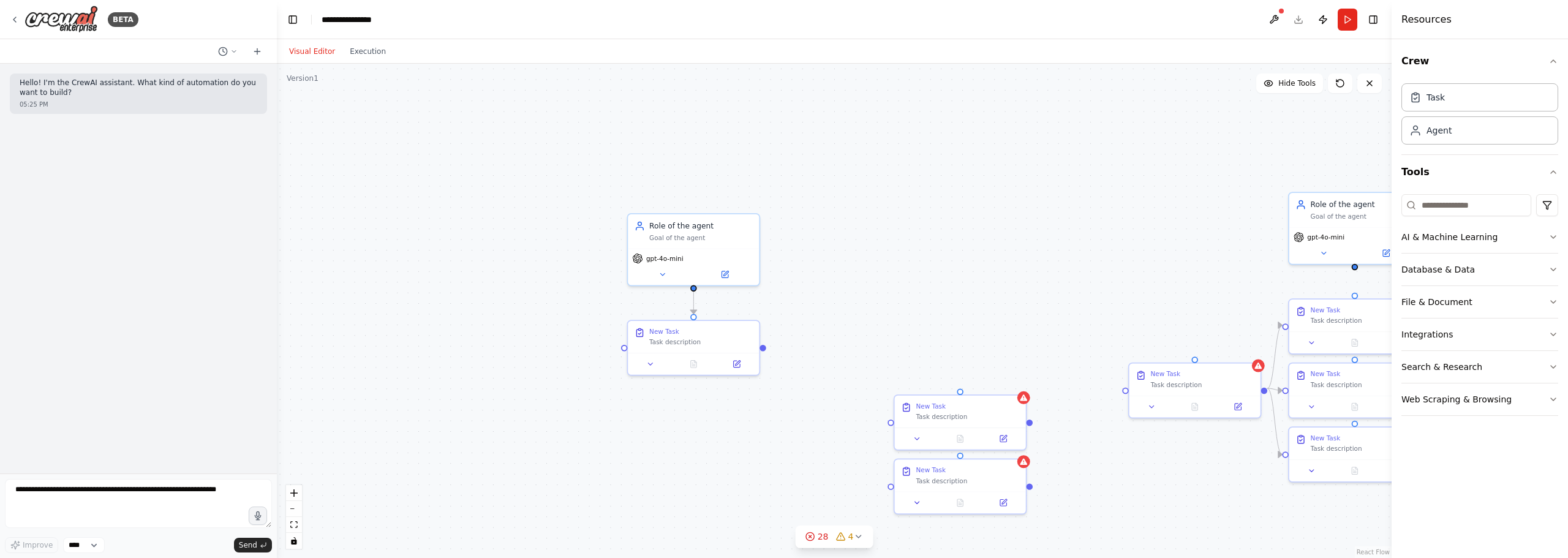
drag, startPoint x: 807, startPoint y: 290, endPoint x: 940, endPoint y: 291, distance: 133.0
click at [940, 291] on div ".deletable-edge-delete-btn { width: 20px; height: 20px; border: 0px solid #ffff…" at bounding box center [835, 311] width 1115 height 494
click at [748, 366] on icon at bounding box center [744, 362] width 8 height 8
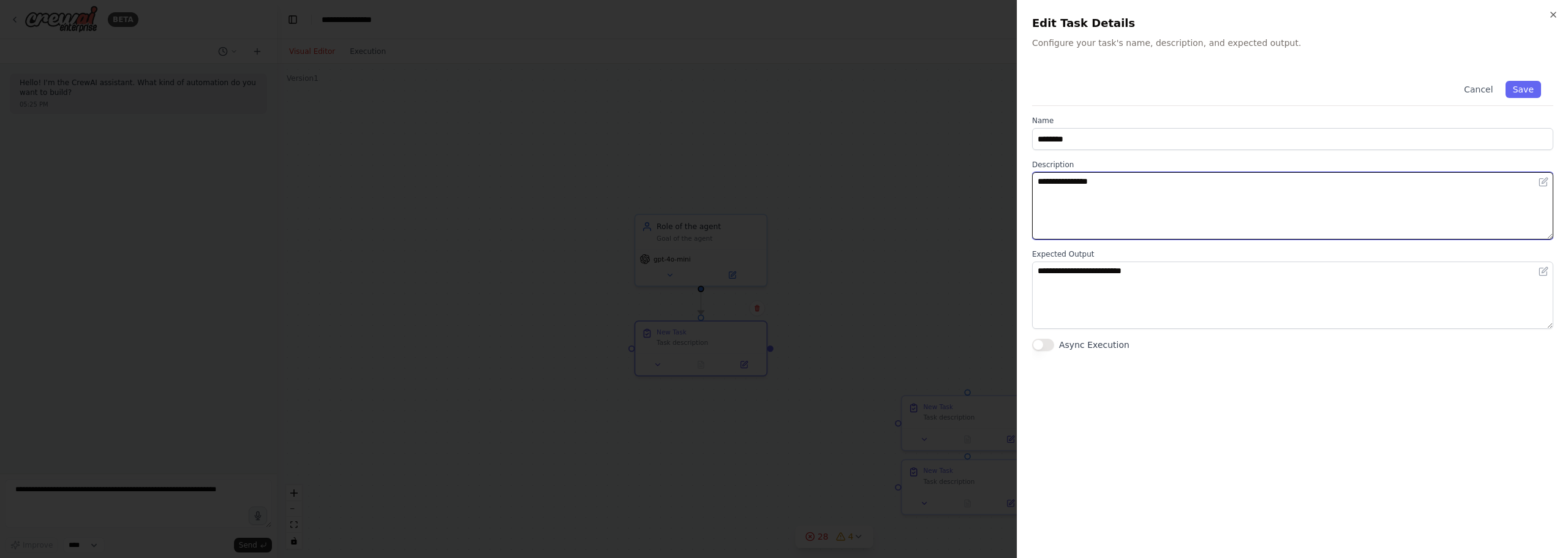
click at [1036, 224] on textarea "**********" at bounding box center [1293, 206] width 521 height 68
drag, startPoint x: 1182, startPoint y: 224, endPoint x: 896, endPoint y: 198, distance: 287.2
click at [909, 199] on body "**********" at bounding box center [784, 279] width 1568 height 558
paste textarea "**********"
type textarea "** ** **"
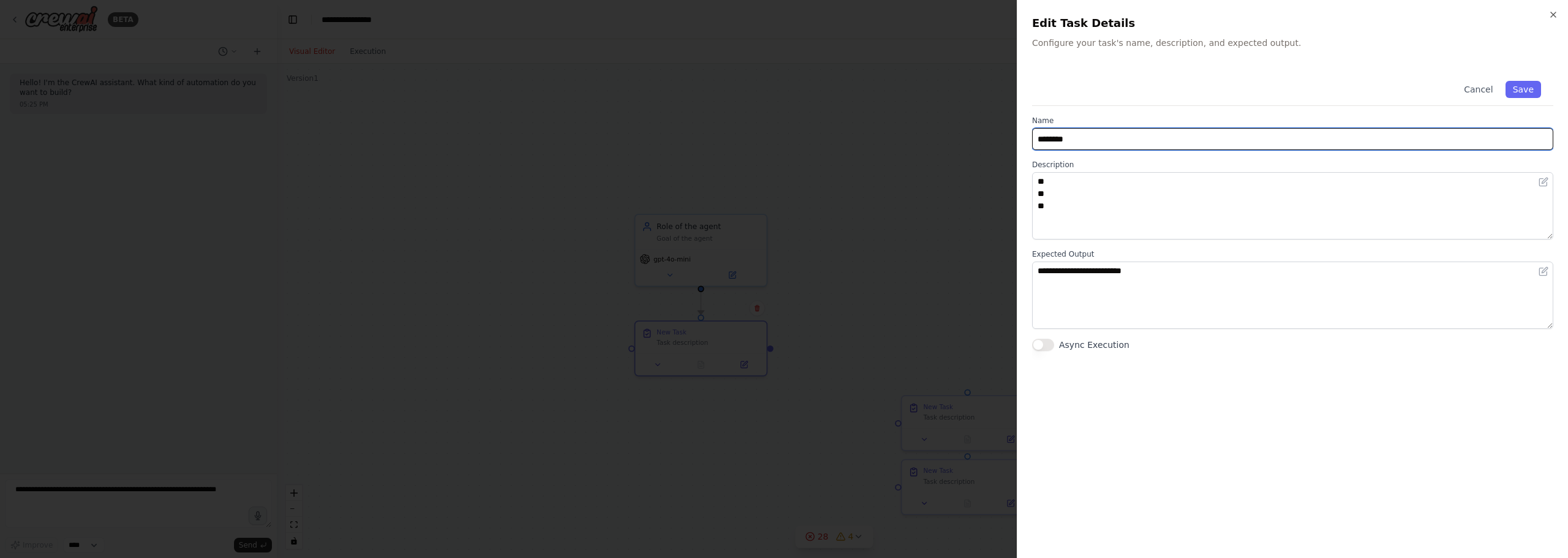
drag, startPoint x: 1127, startPoint y: 142, endPoint x: 812, endPoint y: 122, distance: 315.6
click at [812, 122] on body "**********" at bounding box center [784, 279] width 1568 height 558
type input "********"
click at [1036, 86] on button "Save" at bounding box center [1523, 89] width 36 height 17
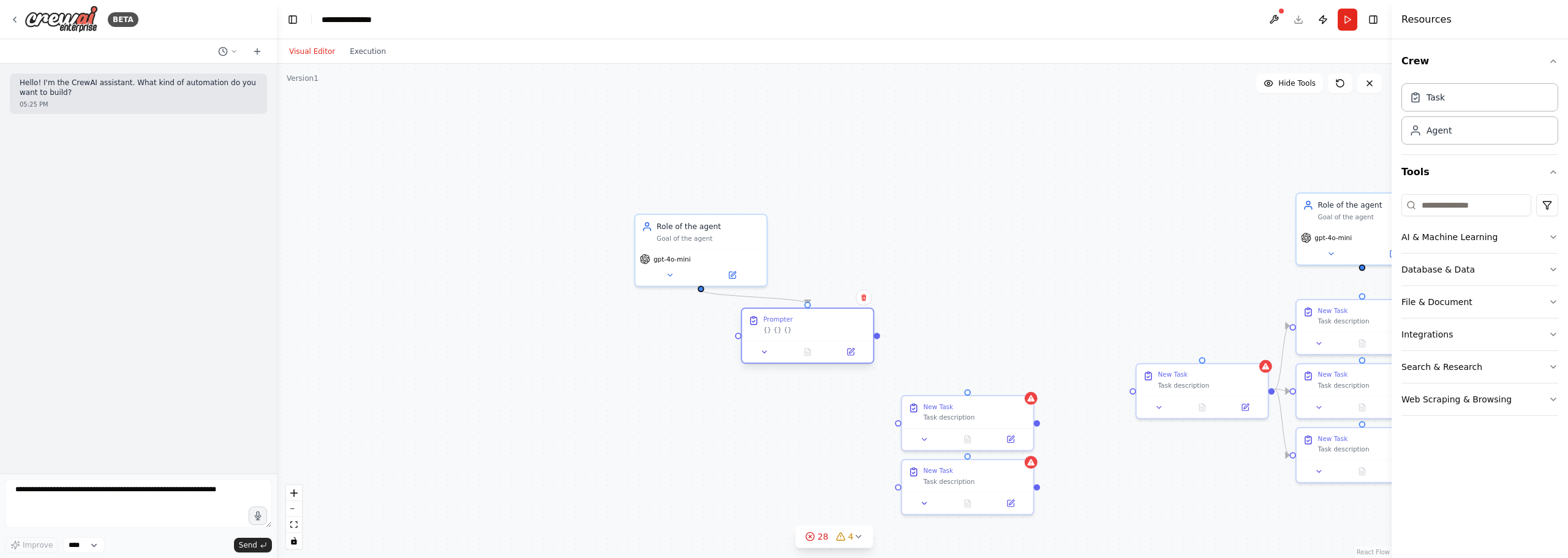
drag, startPoint x: 725, startPoint y: 348, endPoint x: 838, endPoint y: 330, distance: 114.4
click at [835, 332] on div "Prompter {} {} {}" at bounding box center [807, 325] width 131 height 32
click at [967, 314] on div ".deletable-edge-delete-btn { width: 20px; height: 20px; border: 0px solid #ffff…" at bounding box center [835, 311] width 1115 height 494
drag, startPoint x: 972, startPoint y: 414, endPoint x: 810, endPoint y: 394, distance: 163.2
click at [810, 394] on div "Task description" at bounding box center [815, 393] width 103 height 8
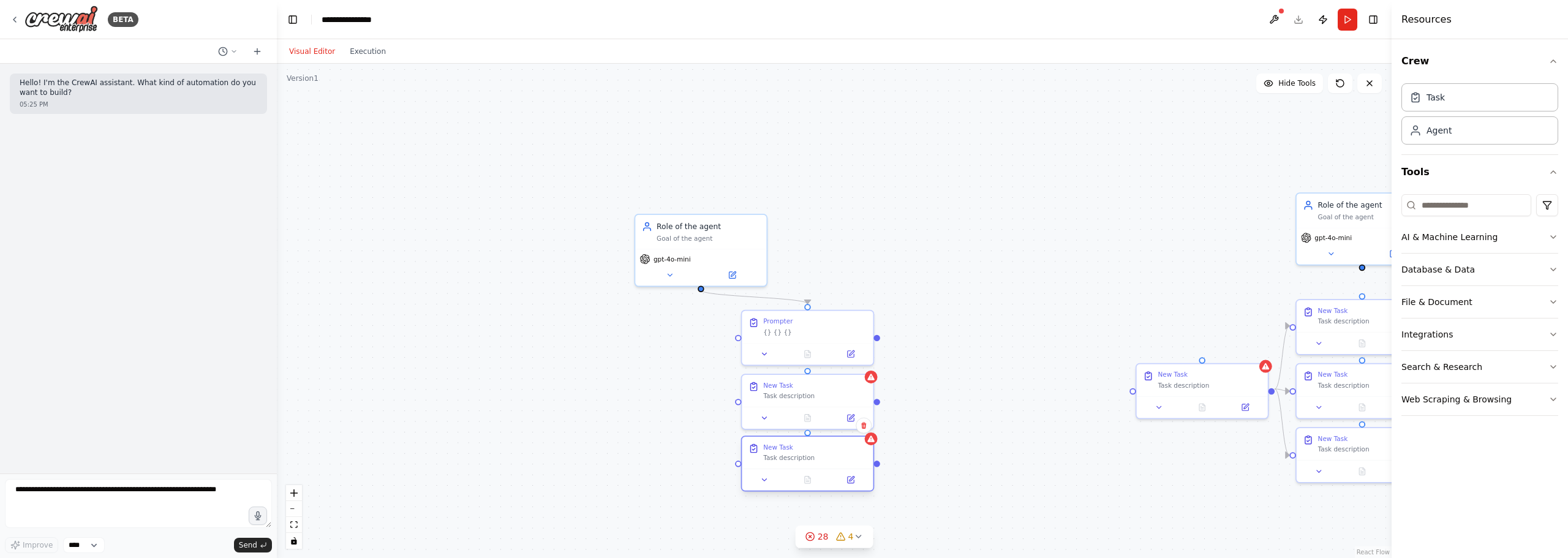
drag, startPoint x: 925, startPoint y: 479, endPoint x: 761, endPoint y: 454, distance: 165.9
click at [761, 454] on div "New Task Task description" at bounding box center [808, 452] width 118 height 19
click at [800, 269] on div ".deletable-edge-delete-btn { width: 20px; height: 20px; border: 0px solid #ffff…" at bounding box center [835, 311] width 1115 height 494
click at [784, 301] on icon "Edge from f963c7c8-5e88-4ff7-a4d4-73fd3bb958a6 to bb4672ad-4830-4303-bf3a-0b6d3…" at bounding box center [754, 297] width 107 height 14
click at [759, 296] on button at bounding box center [755, 297] width 12 height 12
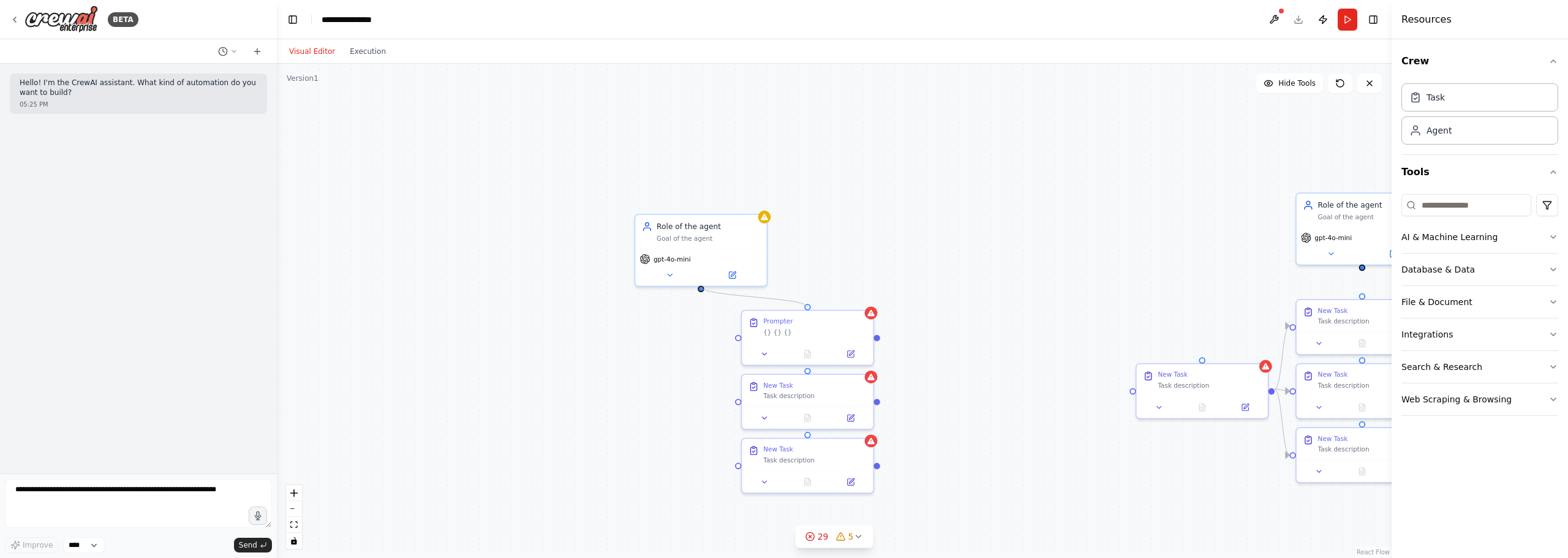
drag, startPoint x: 701, startPoint y: 288, endPoint x: 813, endPoint y: 306, distance: 113.4
click at [813, 306] on div ".deletable-edge-delete-btn { width: 20px; height: 20px; border: 0px solid #ffff…" at bounding box center [835, 311] width 1115 height 494
click at [973, 281] on div ".deletable-edge-delete-btn { width: 20px; height: 20px; border: 0px solid #ffff…" at bounding box center [835, 311] width 1115 height 494
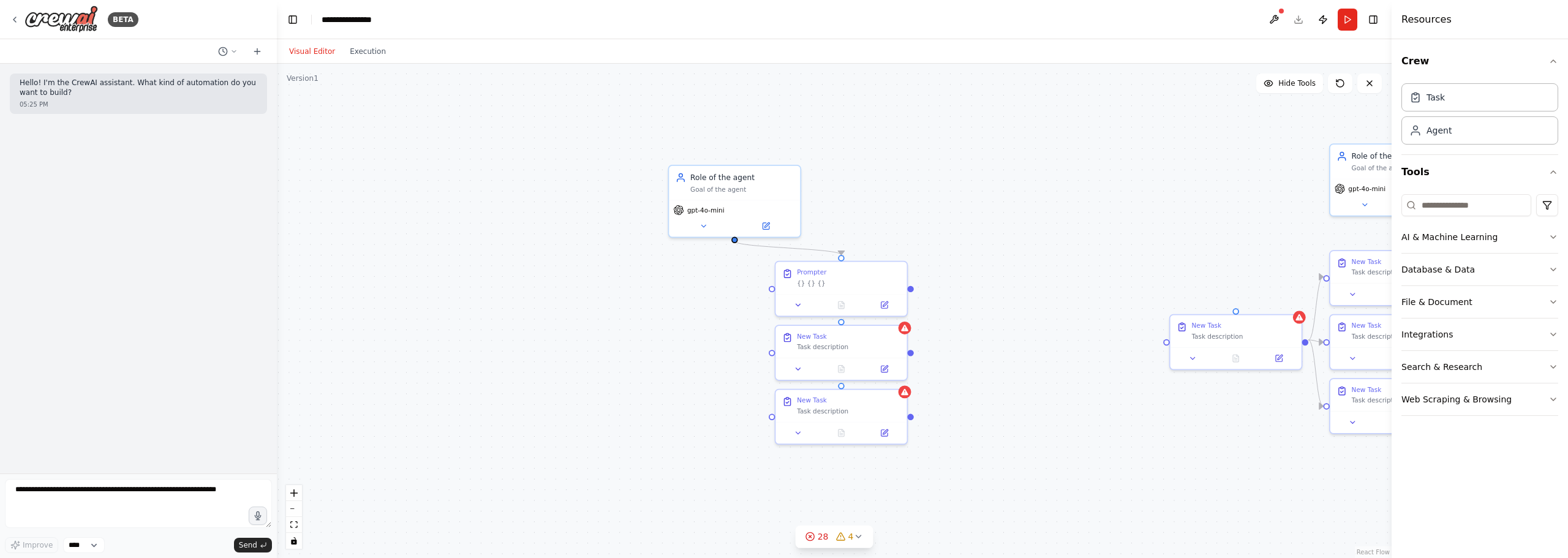
drag, startPoint x: 684, startPoint y: 367, endPoint x: 680, endPoint y: 294, distance: 73.1
click at [680, 294] on div ".deletable-edge-delete-btn { width: 20px; height: 20px; border: 0px solid #ffff…" at bounding box center [835, 311] width 1115 height 494
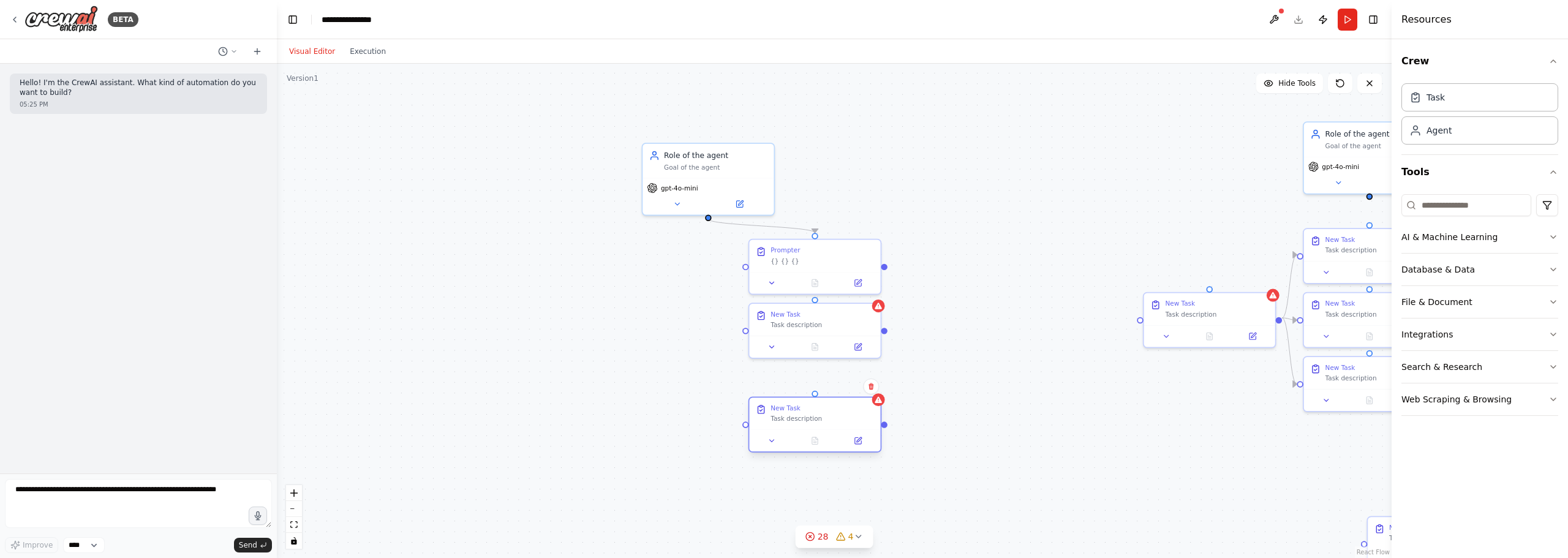
drag, startPoint x: 807, startPoint y: 395, endPoint x: 809, endPoint y: 427, distance: 32.1
click at [809, 428] on div "New Task Task description" at bounding box center [815, 413] width 131 height 32
click at [813, 363] on div at bounding box center [815, 366] width 131 height 22
click at [805, 348] on div at bounding box center [804, 355] width 131 height 22
click at [806, 347] on div at bounding box center [804, 355] width 131 height 22
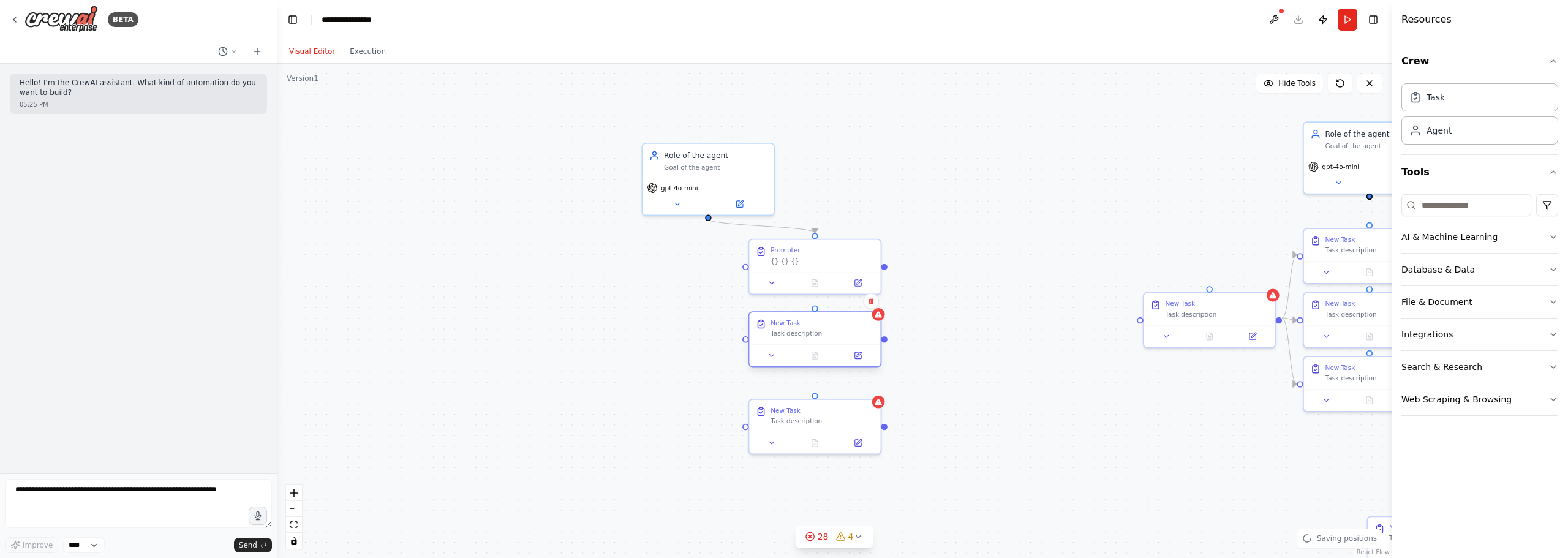
drag, startPoint x: 833, startPoint y: 322, endPoint x: 843, endPoint y: 325, distance: 10.4
click at [843, 325] on div "New Task" at bounding box center [822, 323] width 103 height 8
click at [1020, 339] on div ".deletable-edge-delete-btn { width: 20px; height: 20px; border: 0px solid #ffff…" at bounding box center [835, 311] width 1115 height 494
click at [1025, 310] on div ".deletable-edge-delete-btn { width: 20px; height: 20px; border: 0px solid #ffff…" at bounding box center [835, 311] width 1115 height 494
click at [710, 219] on circle "Edge from f963c7c8-5e88-4ff7-a4d4-73fd3bb958a6 to bb4672ad-4830-4303-bf3a-0b6d3…" at bounding box center [709, 224] width 10 height 10
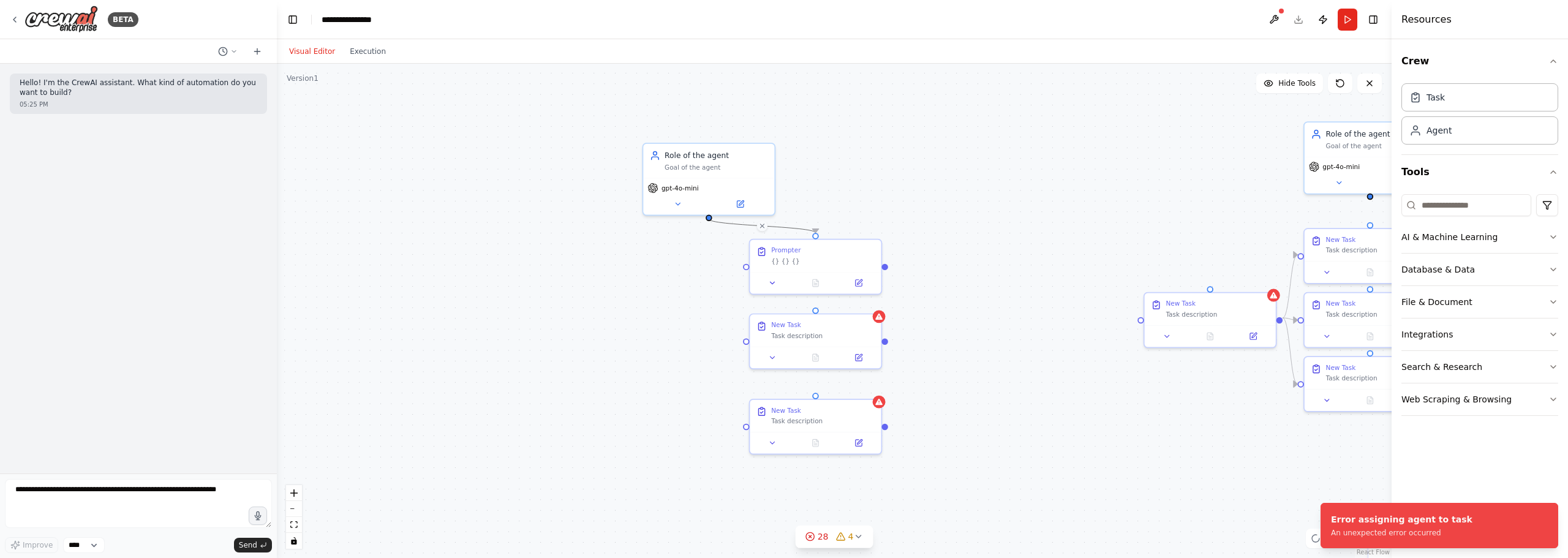
click at [688, 262] on div ".deletable-edge-delete-btn { width: 20px; height: 20px; border: 0px solid #ffff…" at bounding box center [835, 311] width 1115 height 494
drag, startPoint x: 710, startPoint y: 217, endPoint x: 817, endPoint y: 315, distance: 145.1
click at [1036, 315] on div "Role of the agent Goal of the agent gpt-4o-mini New Task Task description New T…" at bounding box center [1532, 230] width 970 height 431
click at [825, 185] on div ".deletable-edge-delete-btn { width: 20px; height: 20px; border: 0px solid #ffff…" at bounding box center [835, 311] width 1115 height 494
drag, startPoint x: 711, startPoint y: 217, endPoint x: 818, endPoint y: 233, distance: 108.2
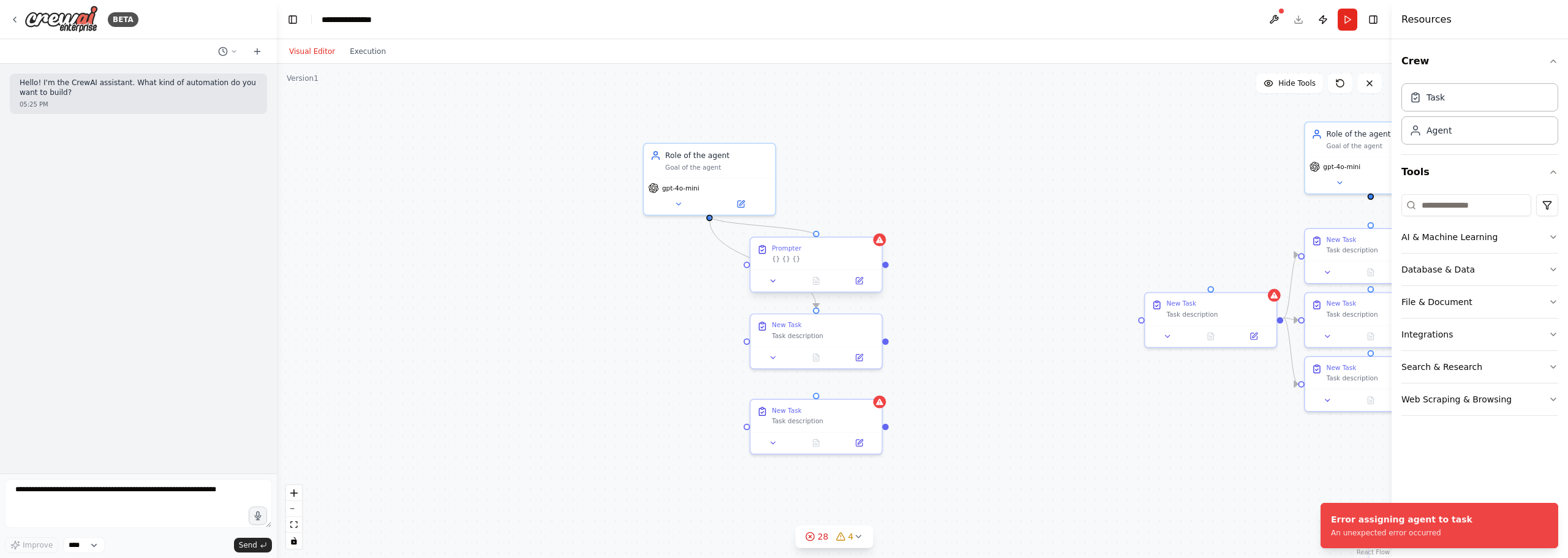
click at [1036, 233] on div "Role of the agent Goal of the agent gpt-4o-mini New Task Task description New T…" at bounding box center [1533, 230] width 970 height 431
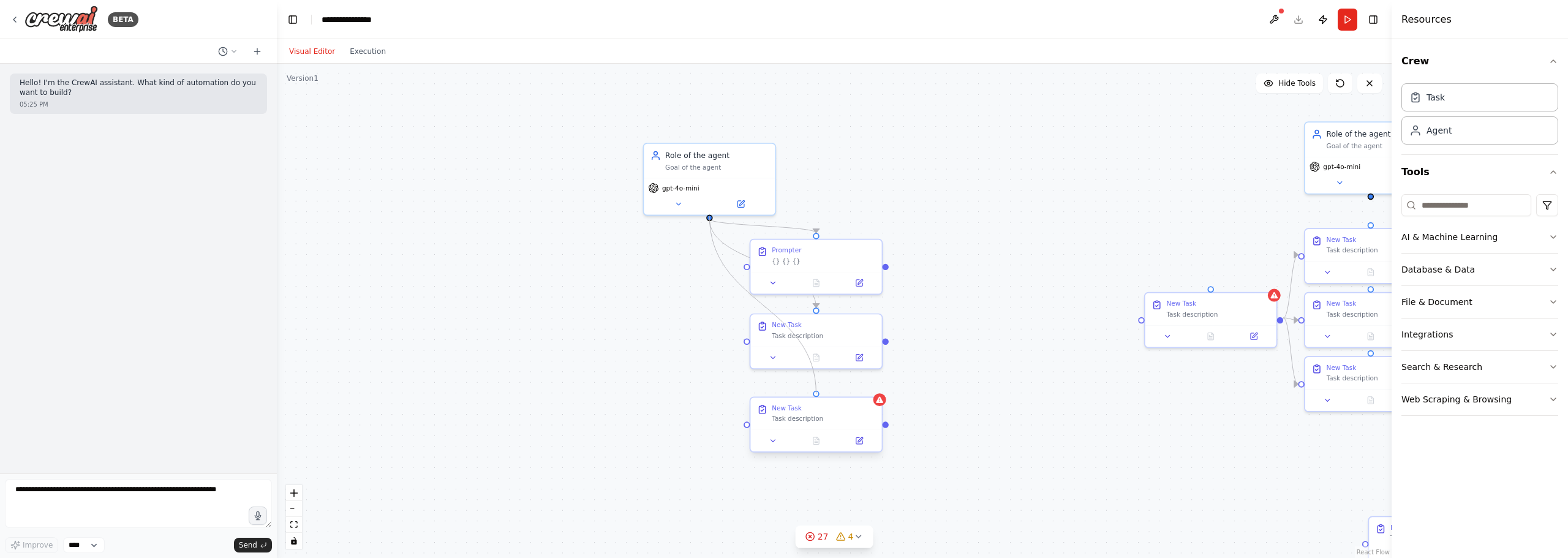
drag, startPoint x: 709, startPoint y: 218, endPoint x: 815, endPoint y: 395, distance: 206.3
click at [1036, 395] on div "Role of the agent Goal of the agent gpt-4o-mini New Task Task description New T…" at bounding box center [1533, 230] width 970 height 431
click at [928, 390] on div ".deletable-edge-delete-btn { width: 20px; height: 20px; border: 0px solid #ffff…" at bounding box center [835, 311] width 1115 height 494
drag, startPoint x: 815, startPoint y: 407, endPoint x: 729, endPoint y: 386, distance: 88.5
click at [729, 386] on div "New Task" at bounding box center [738, 386] width 103 height 8
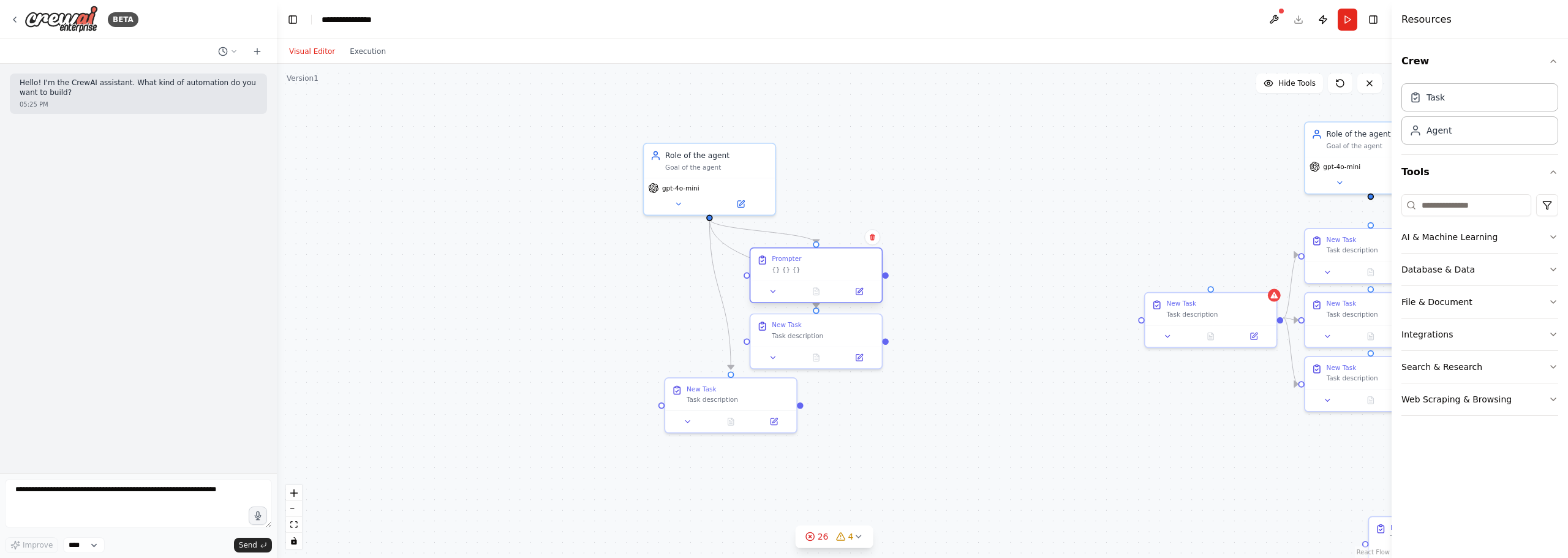
drag, startPoint x: 818, startPoint y: 264, endPoint x: 817, endPoint y: 276, distance: 12.0
click at [817, 276] on div "Prompter {} {} {}" at bounding box center [815, 263] width 131 height 32
drag, startPoint x: 756, startPoint y: 387, endPoint x: 845, endPoint y: 393, distance: 89.2
click at [845, 393] on div "New Task" at bounding box center [823, 397] width 103 height 8
drag, startPoint x: 845, startPoint y: 291, endPoint x: 845, endPoint y: 274, distance: 17.0
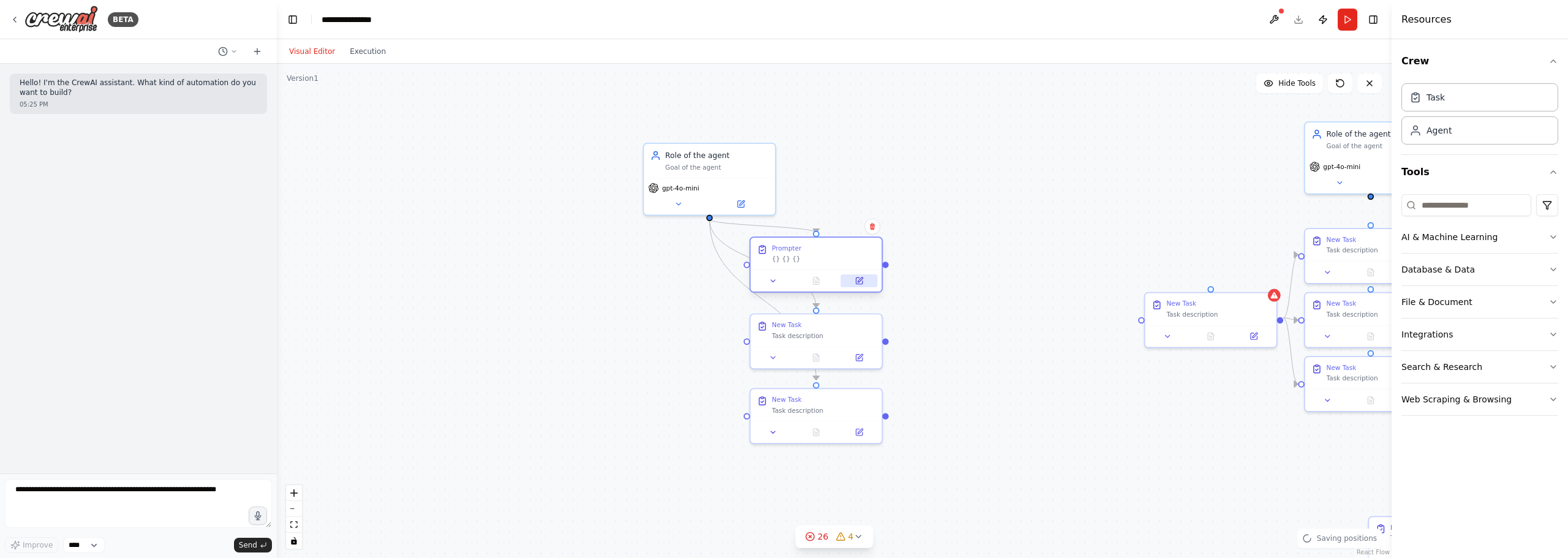
click at [845, 274] on button at bounding box center [859, 281] width 36 height 13
click at [836, 334] on div "Task description" at bounding box center [823, 334] width 103 height 8
click at [963, 317] on div ".deletable-edge-delete-btn { width: 20px; height: 20px; border: 0px solid #ffff…" at bounding box center [835, 311] width 1115 height 494
click at [847, 270] on div at bounding box center [815, 280] width 131 height 22
click at [981, 222] on div ".deletable-edge-delete-btn { width: 20px; height: 20px; border: 0px solid #ffff…" at bounding box center [835, 311] width 1115 height 494
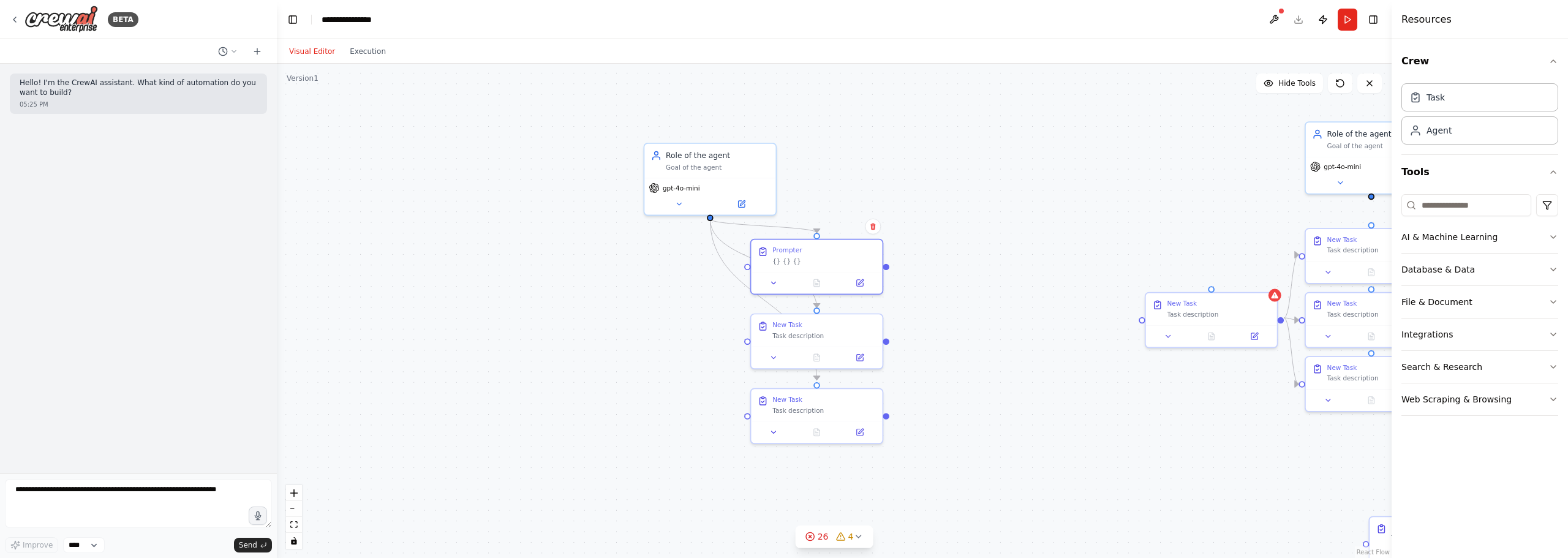
click at [1036, 258] on div ".deletable-edge-delete-btn { width: 20px; height: 20px; border: 0px solid #ffff…" at bounding box center [835, 311] width 1115 height 494
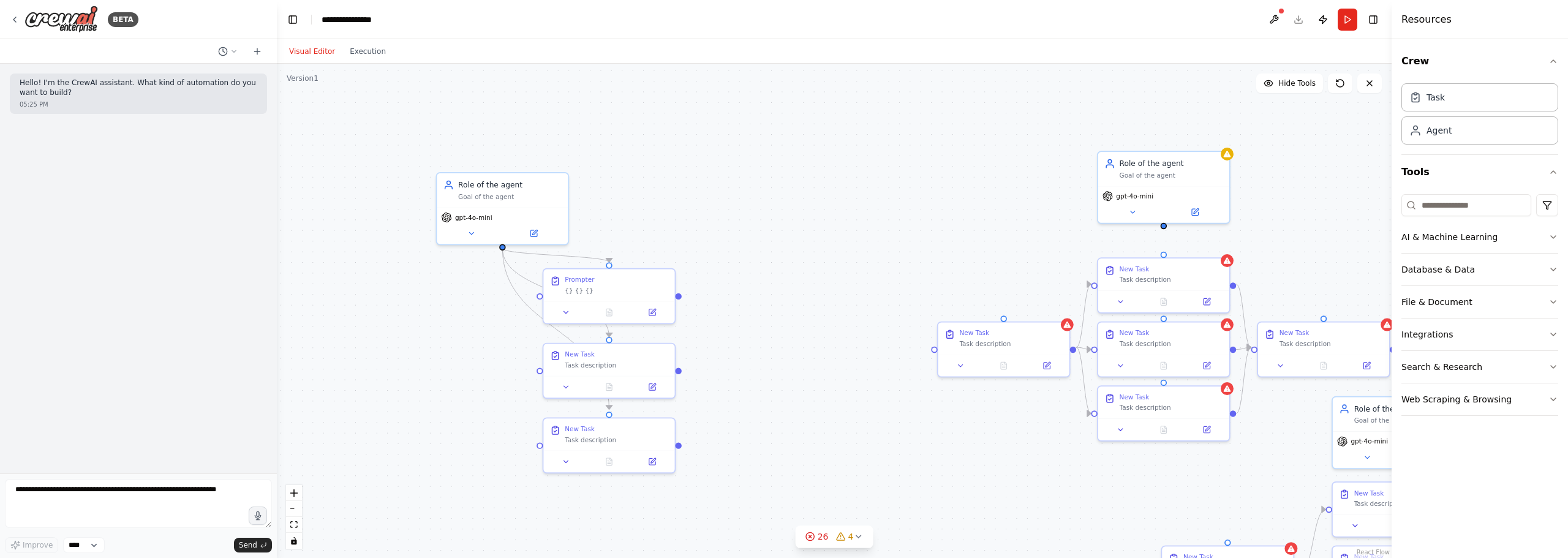
drag, startPoint x: 1044, startPoint y: 233, endPoint x: 837, endPoint y: 263, distance: 209.2
drag, startPoint x: 679, startPoint y: 297, endPoint x: 938, endPoint y: 348, distance: 264.0
click at [938, 348] on div "Role of the agent Goal of the agent gpt-4o-mini New Task Task description New T…" at bounding box center [1326, 259] width 970 height 431
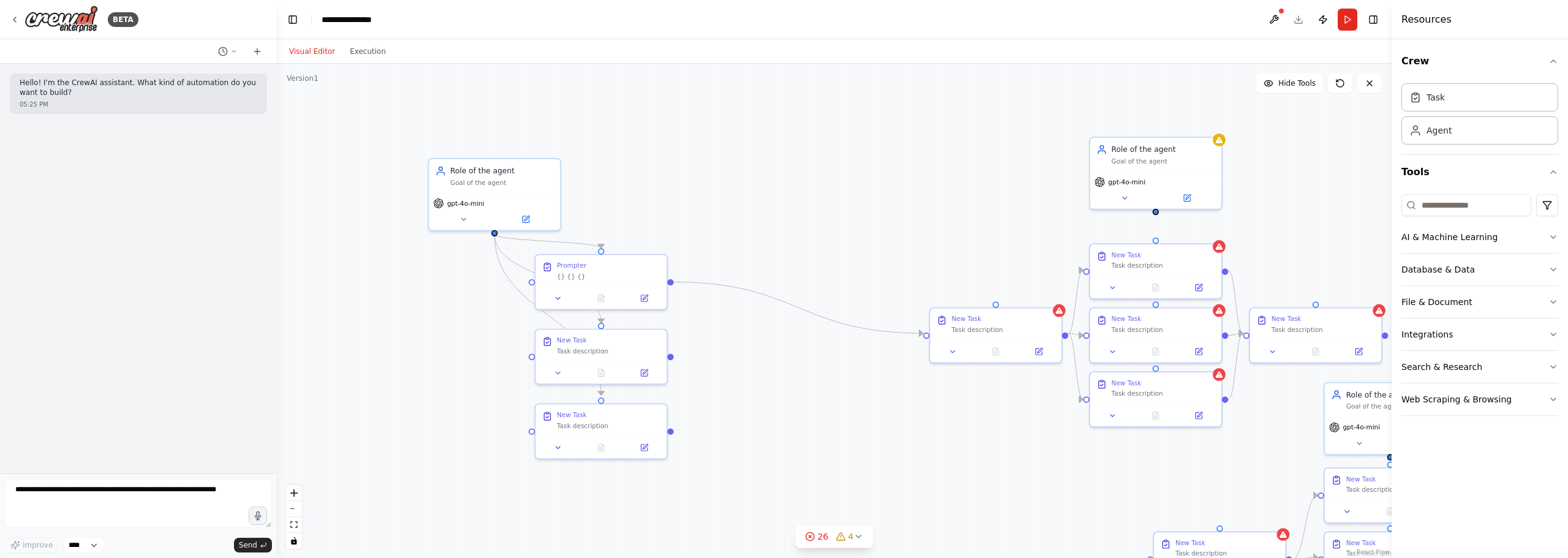
drag, startPoint x: 679, startPoint y: 372, endPoint x: 671, endPoint y: 359, distance: 15.3
click at [671, 359] on div ".deletable-edge-delete-btn { width: 20px; height: 20px; border: 0px solid #ffff…" at bounding box center [835, 311] width 1115 height 494
drag, startPoint x: 673, startPoint y: 354, endPoint x: 927, endPoint y: 332, distance: 255.0
click at [927, 332] on div "Role of the agent Goal of the agent gpt-4o-mini New Task Task description New T…" at bounding box center [1318, 246] width 970 height 431
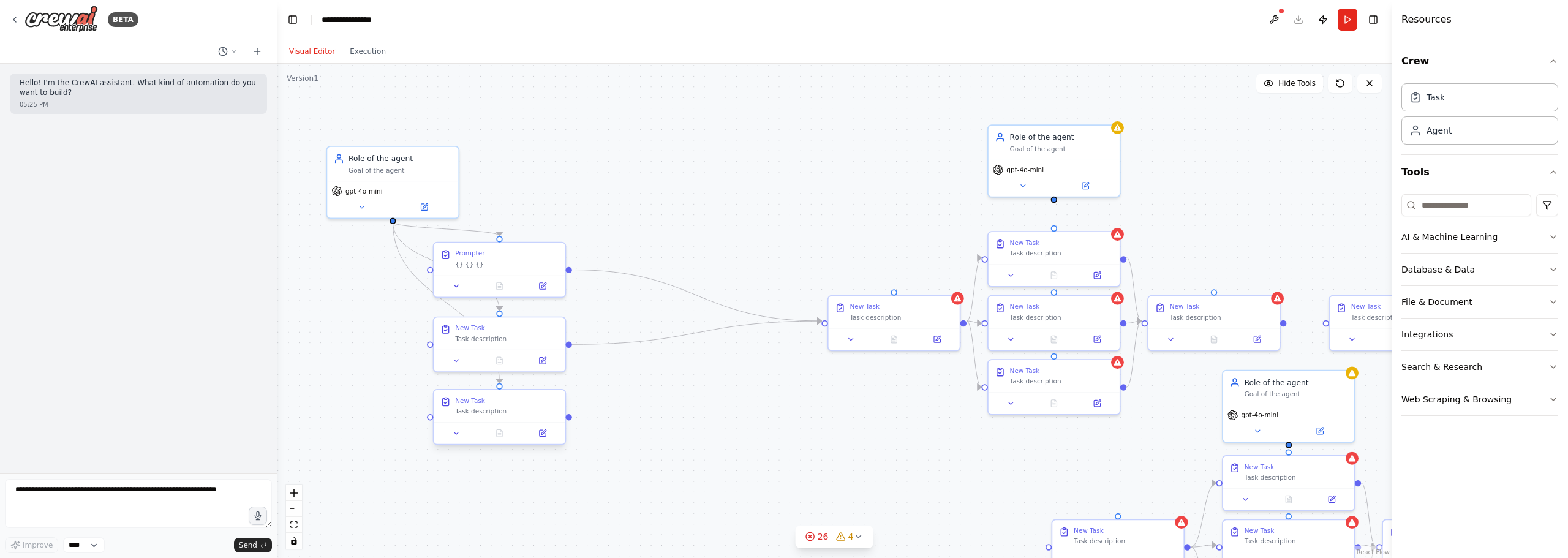
drag, startPoint x: 671, startPoint y: 433, endPoint x: 570, endPoint y: 420, distance: 101.8
click at [570, 420] on div ".deletable-edge-delete-btn { width: 20px; height: 20px; border: 0px solid #ffff…" at bounding box center [835, 311] width 1115 height 494
drag, startPoint x: 569, startPoint y: 417, endPoint x: 826, endPoint y: 319, distance: 275.1
click at [826, 319] on div "Role of the agent Goal of the agent gpt-4o-mini New Task Task description New T…" at bounding box center [1216, 233] width 970 height 431
drag, startPoint x: 880, startPoint y: 319, endPoint x: 654, endPoint y: 337, distance: 226.7
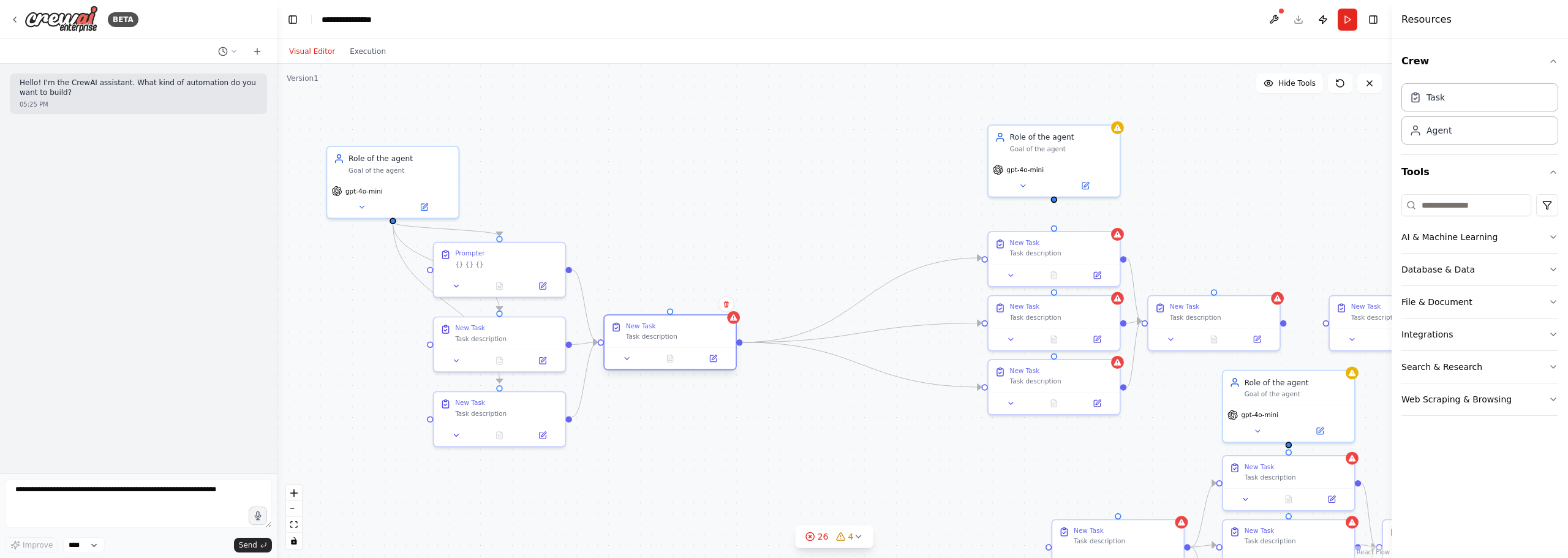
click at [654, 337] on div "Task description" at bounding box center [677, 336] width 103 height 8
drag, startPoint x: 1040, startPoint y: 246, endPoint x: 848, endPoint y: 256, distance: 192.3
click at [848, 256] on div "New Task Task description" at bounding box center [869, 256] width 103 height 19
click at [933, 330] on div ".deletable-edge-delete-btn { width: 20px; height: 20px; border: 0px solid #ffff…" at bounding box center [1216, 233] width 970 height 431
drag, startPoint x: 1044, startPoint y: 306, endPoint x: 856, endPoint y: 323, distance: 188.8
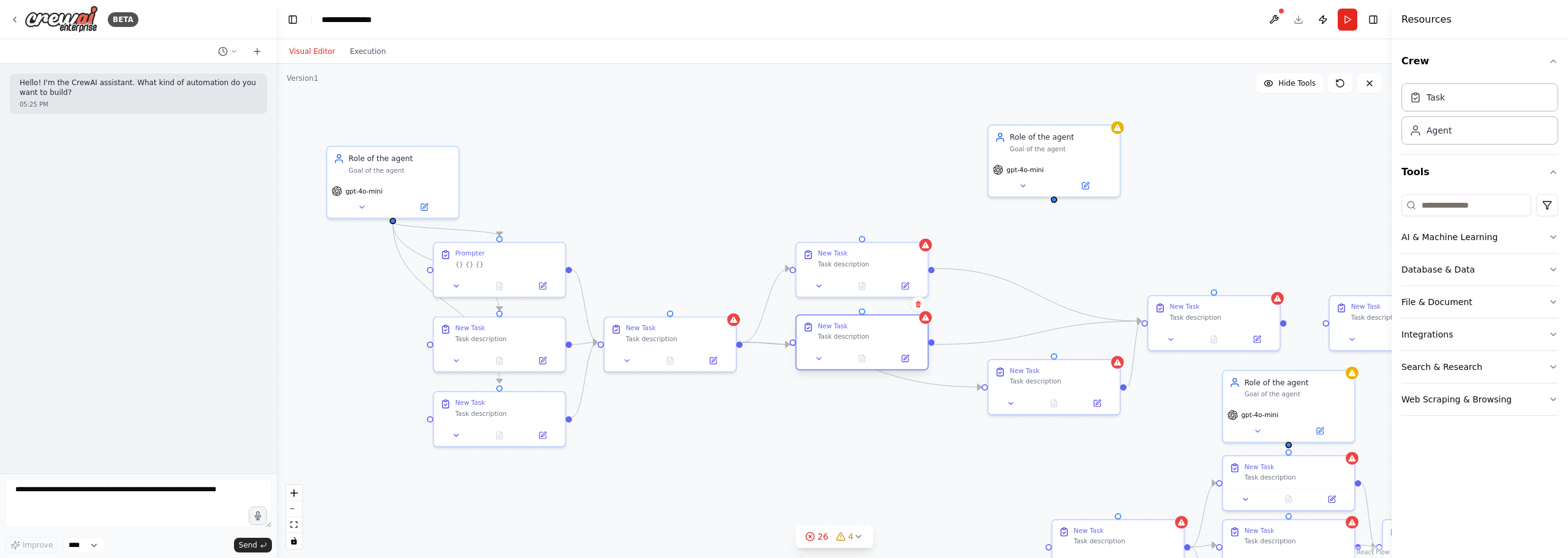
click at [856, 323] on div "New Task" at bounding box center [869, 325] width 103 height 8
drag, startPoint x: 1044, startPoint y: 371, endPoint x: 855, endPoint y: 403, distance: 191.7
click at [855, 403] on div "New Task" at bounding box center [869, 400] width 103 height 8
click at [1036, 437] on div ".deletable-edge-delete-btn { width: 20px; height: 20px; border: 0px solid #ffff…" at bounding box center [835, 311] width 1115 height 494
click at [805, 189] on div ".deletable-edge-delete-btn { width: 20px; height: 20px; border: 0px solid #ffff…" at bounding box center [835, 311] width 1115 height 494
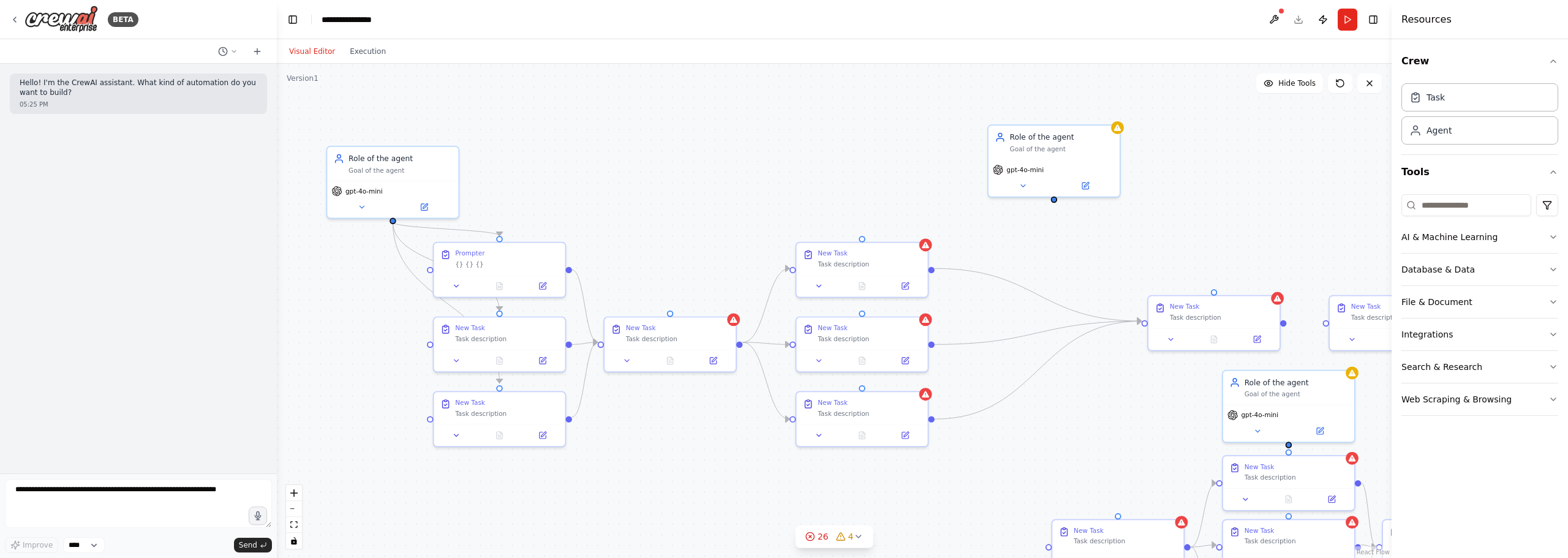
click at [638, 202] on div ".deletable-edge-delete-btn { width: 20px; height: 20px; border: 0px solid #ffff…" at bounding box center [835, 311] width 1115 height 494
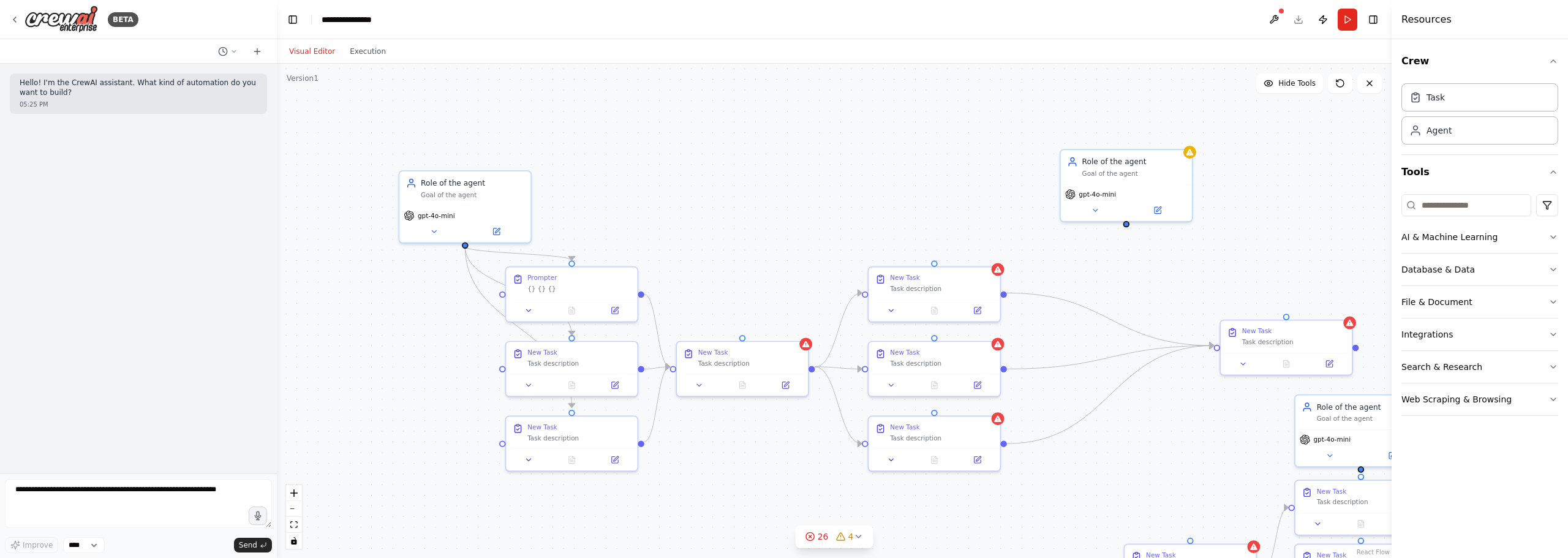
drag, startPoint x: 649, startPoint y: 232, endPoint x: 733, endPoint y: 260, distance: 88.5
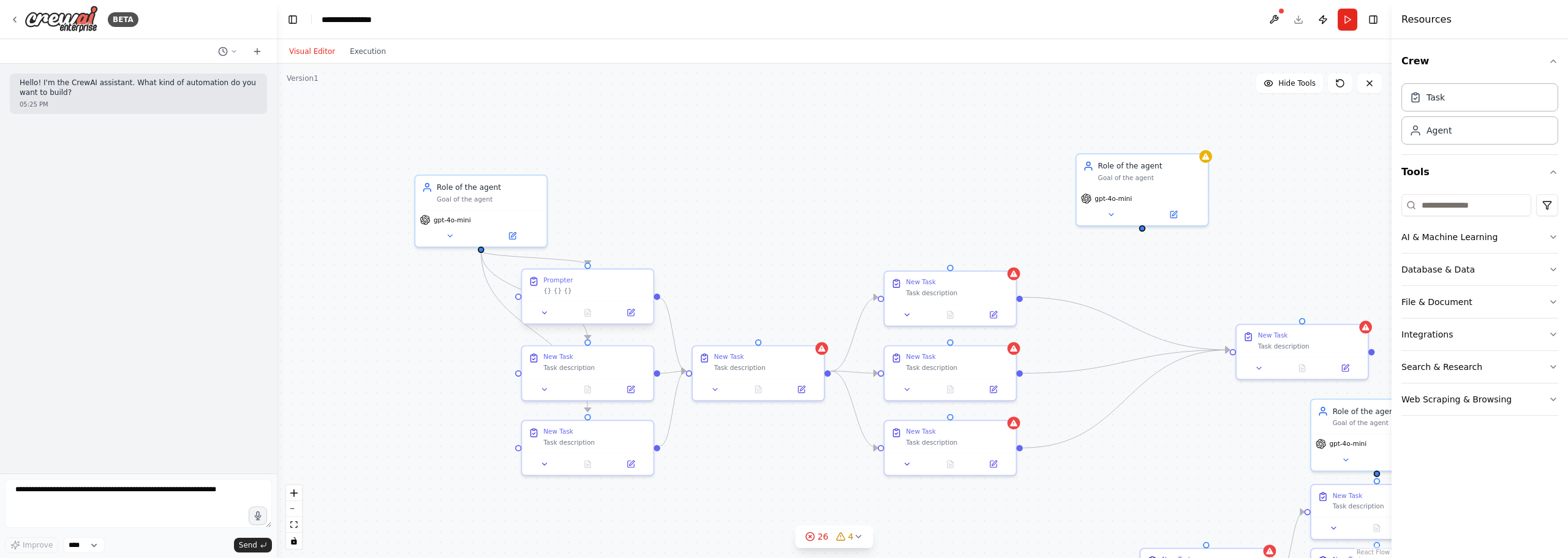
click at [570, 281] on div "Prompter" at bounding box center [558, 280] width 29 height 8
click at [559, 284] on div "Prompter" at bounding box center [558, 280] width 29 height 8
click at [792, 240] on div ".deletable-edge-delete-btn { width: 20px; height: 20px; border: 0px solid #ffff…" at bounding box center [835, 311] width 1115 height 494
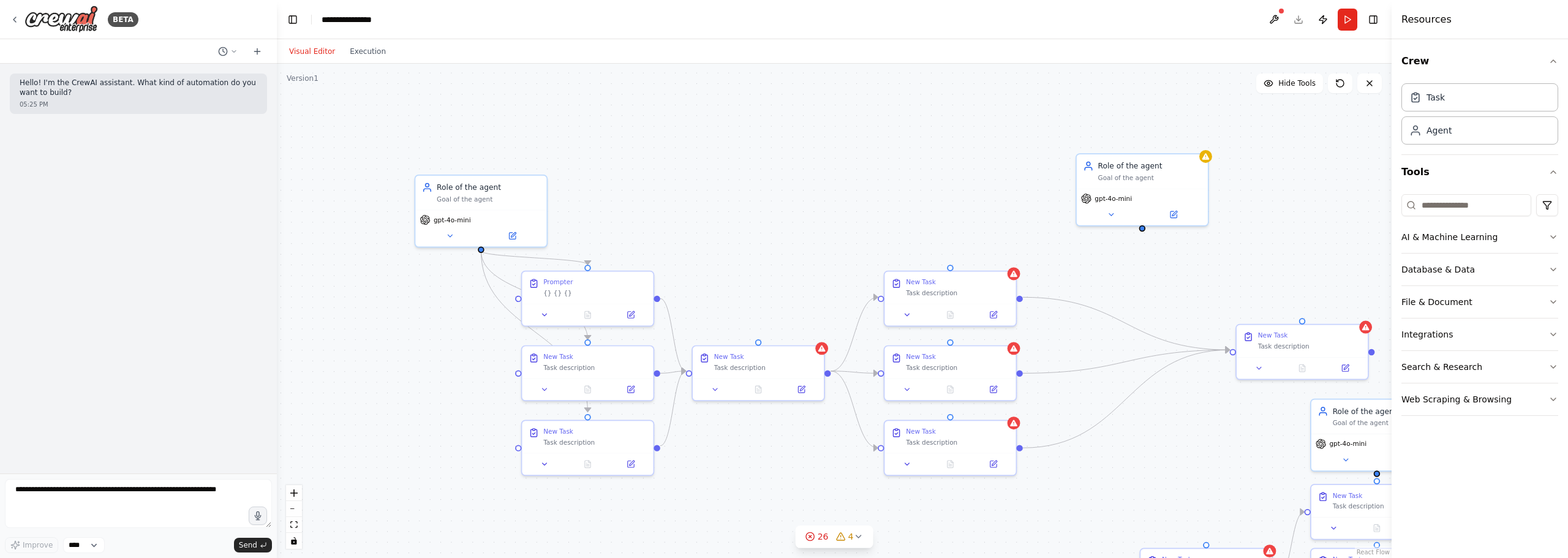
click at [774, 179] on div ".deletable-edge-delete-btn { width: 20px; height: 20px; border: 0px solid #ffff…" at bounding box center [835, 311] width 1115 height 494
click at [718, 244] on div ".deletable-edge-delete-btn { width: 20px; height: 20px; border: 0px solid #ffff…" at bounding box center [835, 311] width 1115 height 494
click at [824, 275] on div ".deletable-edge-delete-btn { width: 20px; height: 20px; border: 0px solid #ffff…" at bounding box center [835, 311] width 1115 height 494
drag, startPoint x: 1272, startPoint y: 339, endPoint x: 1092, endPoint y: 359, distance: 181.1
click at [1036, 359] on div "New Task Task description" at bounding box center [1128, 360] width 103 height 19
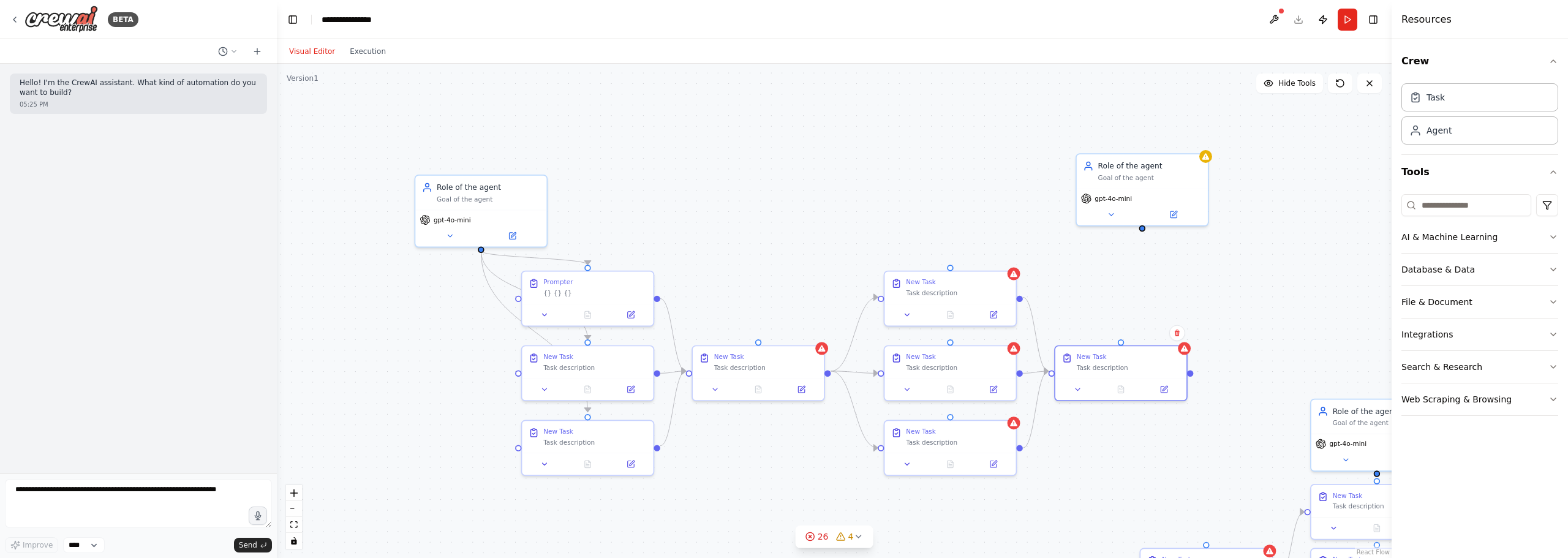
click at [1036, 272] on div ".deletable-edge-delete-btn { width: 20px; height: 20px; border: 0px solid #ffff…" at bounding box center [835, 311] width 1115 height 494
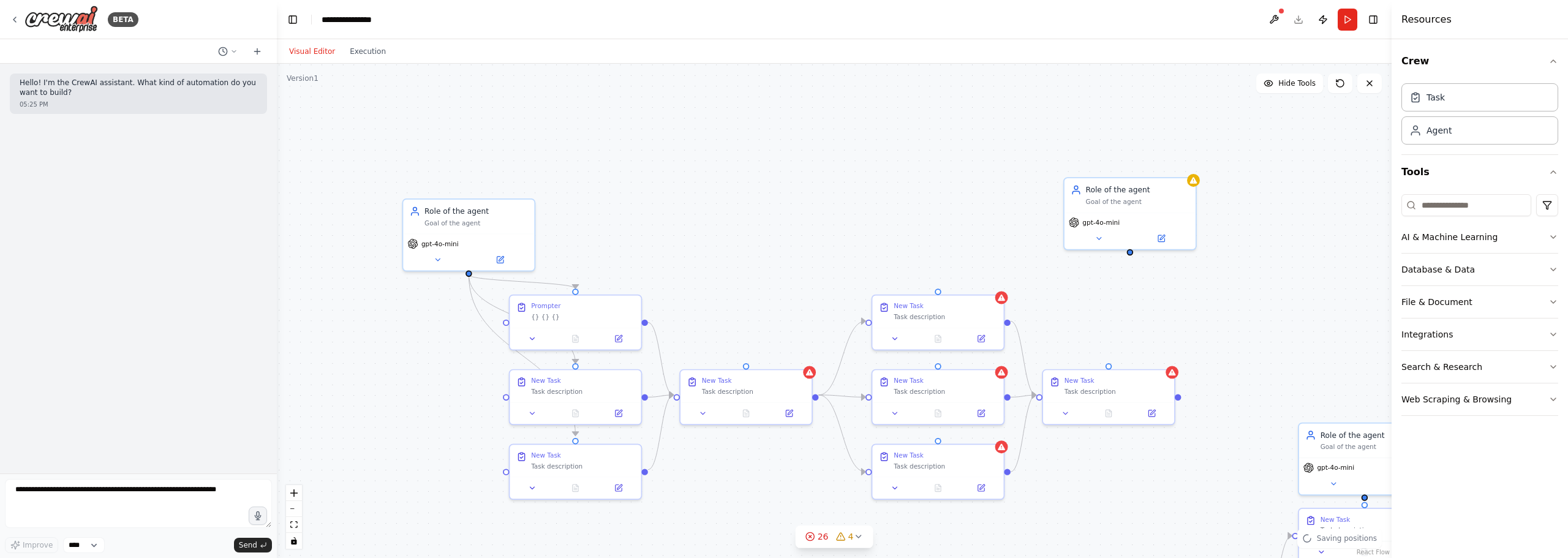
drag, startPoint x: 1102, startPoint y: 289, endPoint x: 1088, endPoint y: 293, distance: 14.6
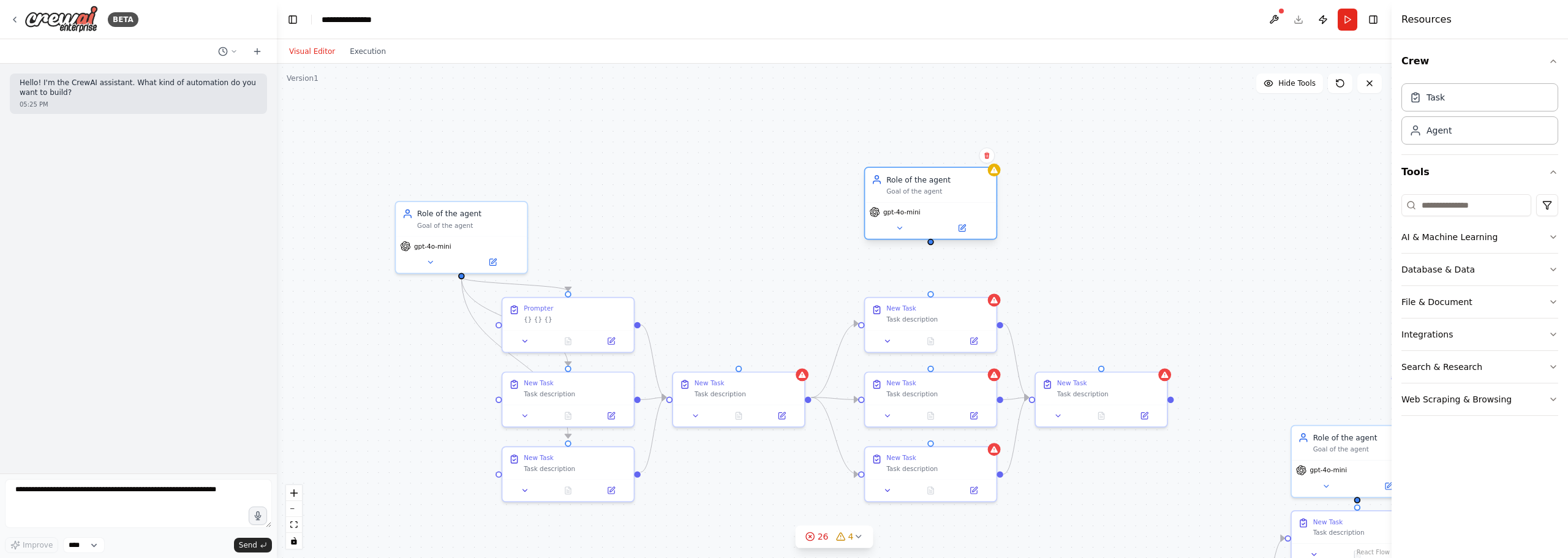
drag, startPoint x: 1144, startPoint y: 183, endPoint x: 956, endPoint y: 173, distance: 188.3
click at [956, 173] on div "Role of the agent Goal of the agent" at bounding box center [930, 185] width 131 height 34
click at [462, 270] on div "gpt-4o-mini" at bounding box center [461, 252] width 131 height 36
drag, startPoint x: 462, startPoint y: 276, endPoint x: 739, endPoint y: 365, distance: 290.9
click at [800, 365] on div "Role of the agent Goal of the agent gpt-4o-mini New Task Task description New T…" at bounding box center [1285, 288] width 970 height 431
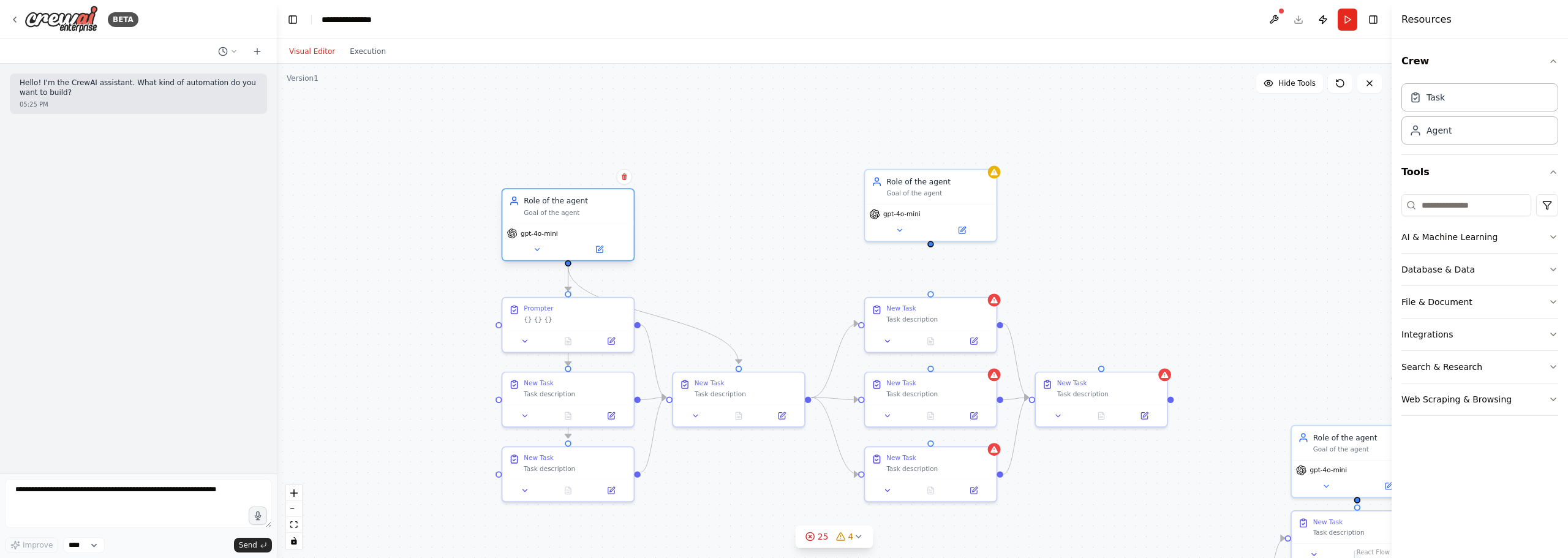
drag, startPoint x: 462, startPoint y: 226, endPoint x: 569, endPoint y: 215, distance: 107.6
click at [569, 215] on div "Goal of the agent" at bounding box center [575, 212] width 103 height 8
click at [766, 177] on div ".deletable-edge-delete-btn { width: 20px; height: 20px; border: 0px solid #ffff…" at bounding box center [835, 311] width 1115 height 494
drag, startPoint x: 558, startPoint y: 224, endPoint x: 563, endPoint y: 221, distance: 5.8
click at [563, 221] on div "Role of the agent Goal of the agent gpt-4o-mini" at bounding box center [568, 224] width 133 height 73
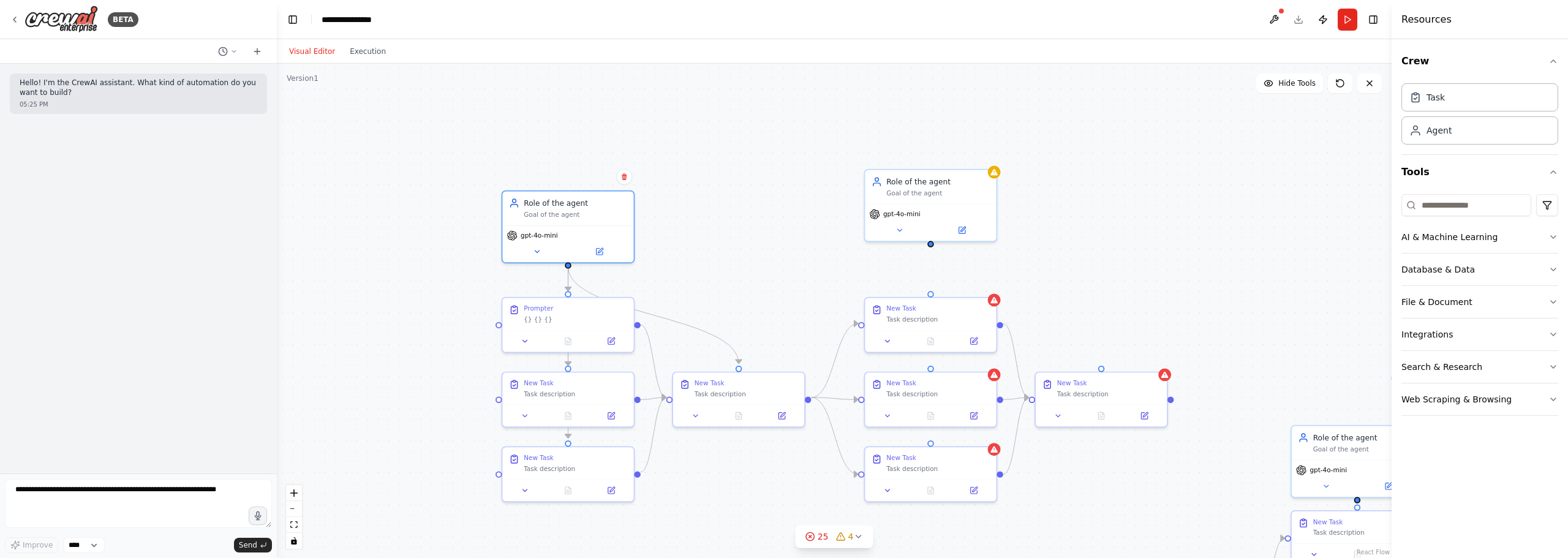
click at [707, 207] on div ".deletable-edge-delete-btn { width: 20px; height: 20px; border: 0px solid #ffff…" at bounding box center [835, 311] width 1115 height 494
drag, startPoint x: 917, startPoint y: 194, endPoint x: 915, endPoint y: 218, distance: 24.1
click at [915, 218] on div "Role of the agent Goal of the agent" at bounding box center [930, 206] width 131 height 34
drag, startPoint x: 930, startPoint y: 264, endPoint x: 939, endPoint y: 297, distance: 34.2
click at [939, 297] on div "Role of the agent Goal of the agent gpt-4o-mini New Task Task description New T…" at bounding box center [1285, 288] width 970 height 431
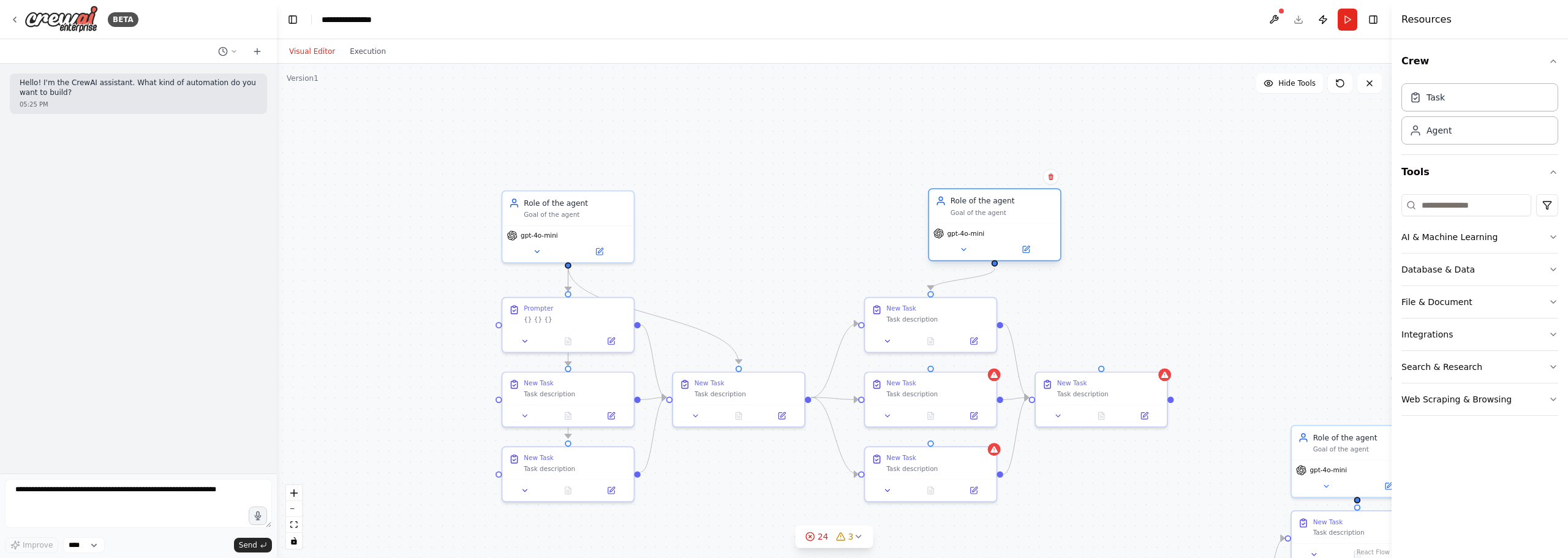
drag, startPoint x: 956, startPoint y: 239, endPoint x: 1019, endPoint y: 239, distance: 63.0
click at [1019, 239] on div "gpt-4o-mini" at bounding box center [994, 242] width 131 height 36
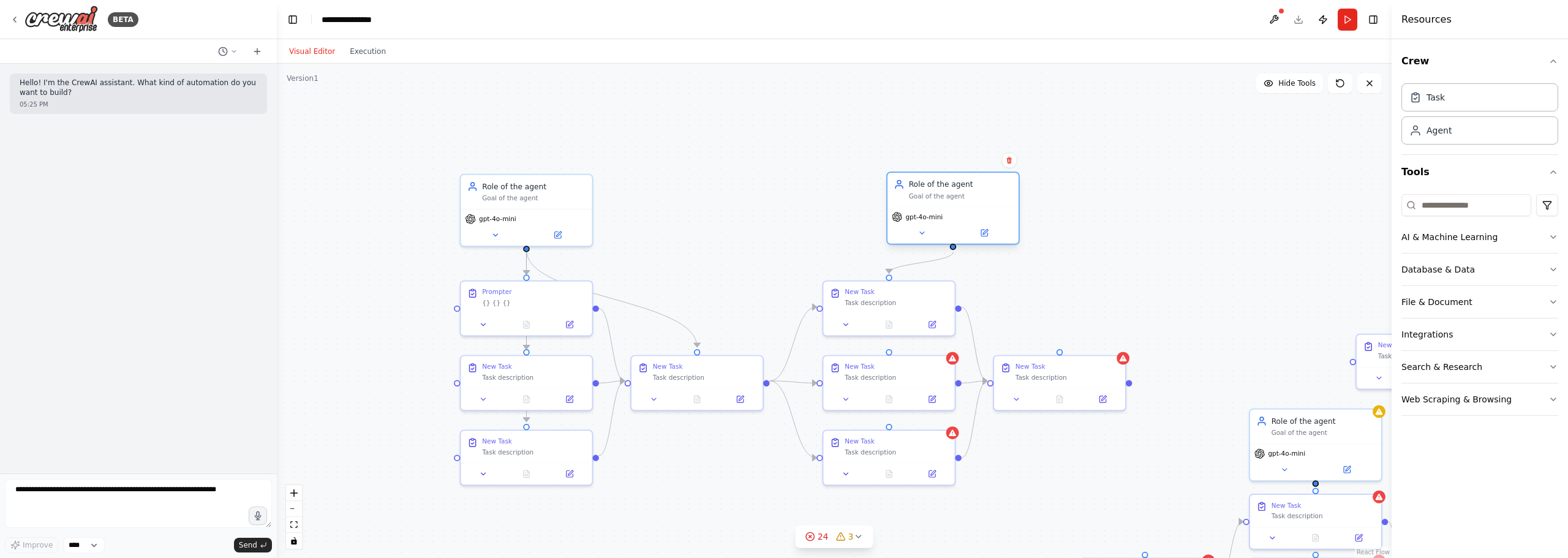
drag, startPoint x: 997, startPoint y: 267, endPoint x: 953, endPoint y: 235, distance: 54.4
click at [953, 235] on div ".deletable-edge-delete-btn { width: 20px; height: 20px; border: 0px solid #ffff…" at bounding box center [835, 311] width 1115 height 494
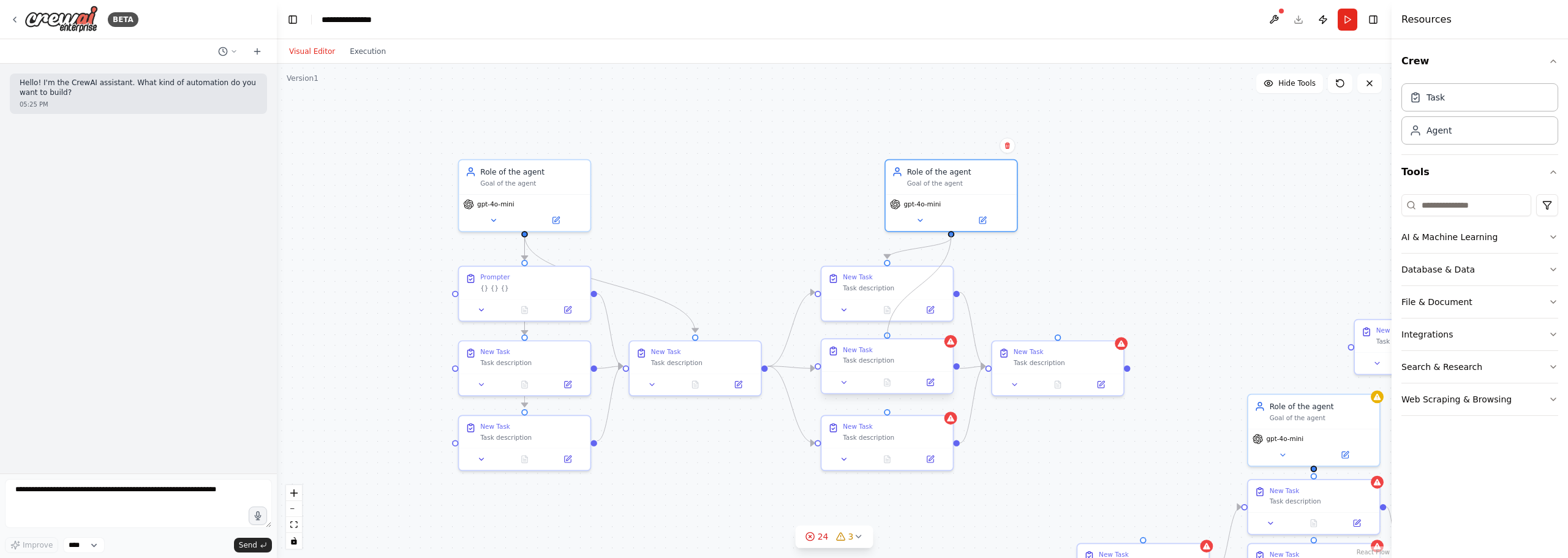
drag, startPoint x: 953, startPoint y: 233, endPoint x: 884, endPoint y: 343, distance: 129.8
click at [884, 343] on div "Role of the agent Goal of the agent gpt-4o-mini New Task Task description New T…" at bounding box center [1241, 257] width 970 height 431
drag, startPoint x: 950, startPoint y: 232, endPoint x: 885, endPoint y: 412, distance: 191.4
click at [885, 412] on div "Role of the agent Goal of the agent gpt-4o-mini New Task Task description New T…" at bounding box center [1241, 257] width 970 height 431
drag, startPoint x: 953, startPoint y: 234, endPoint x: 1056, endPoint y: 334, distance: 143.6
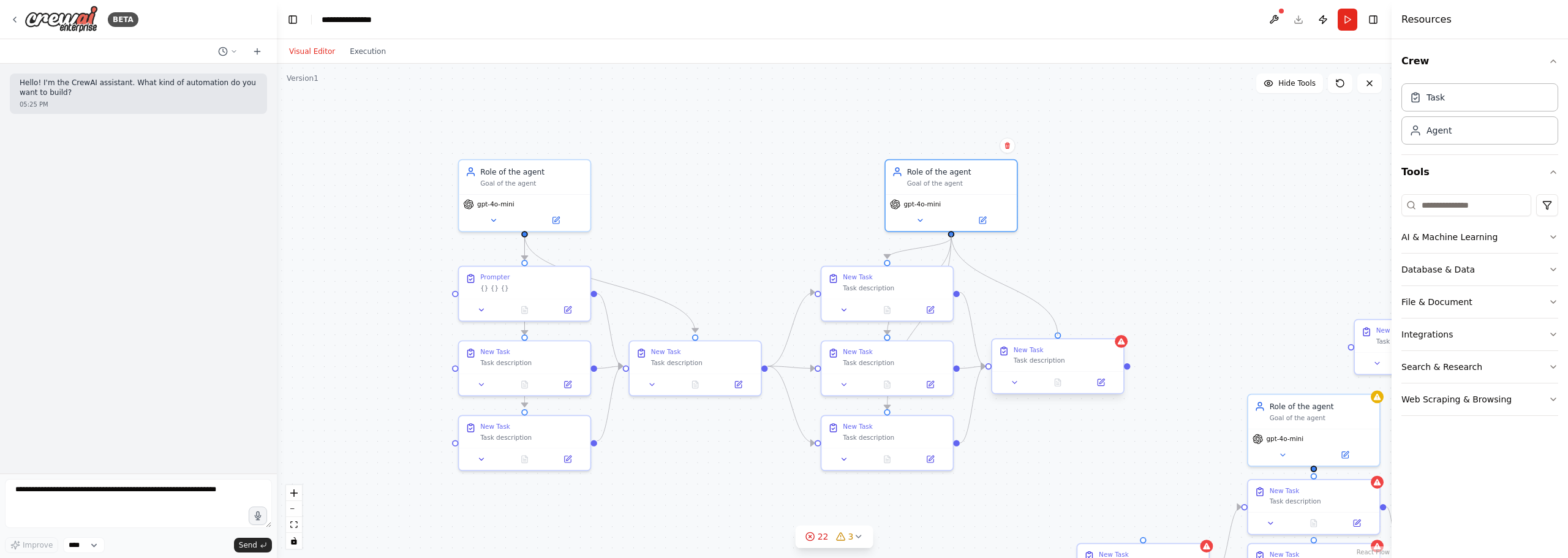
click at [1036, 334] on div "Role of the agent Goal of the agent gpt-4o-mini New Task Task description New T…" at bounding box center [1241, 257] width 970 height 431
drag, startPoint x: 961, startPoint y: 192, endPoint x: 906, endPoint y: 190, distance: 55.0
click at [906, 190] on div "Role of the agent Goal of the agent gpt-4o-mini" at bounding box center [887, 193] width 133 height 73
click at [1036, 198] on div ".deletable-edge-delete-btn { width: 20px; height: 20px; border: 0px solid #ffff…" at bounding box center [835, 311] width 1115 height 494
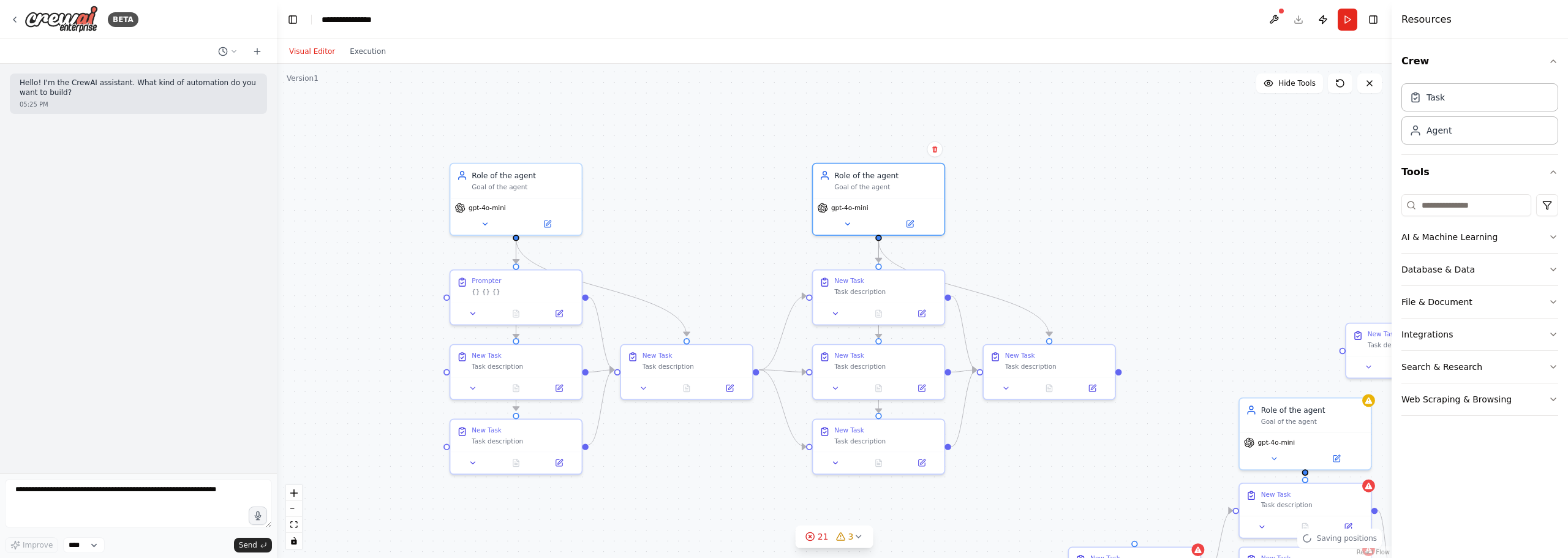
drag, startPoint x: 1013, startPoint y: 208, endPoint x: 1003, endPoint y: 213, distance: 11.2
click at [1003, 213] on div ".deletable-edge-delete-btn { width: 20px; height: 20px; border: 0px solid #ffff…" at bounding box center [835, 311] width 1115 height 494
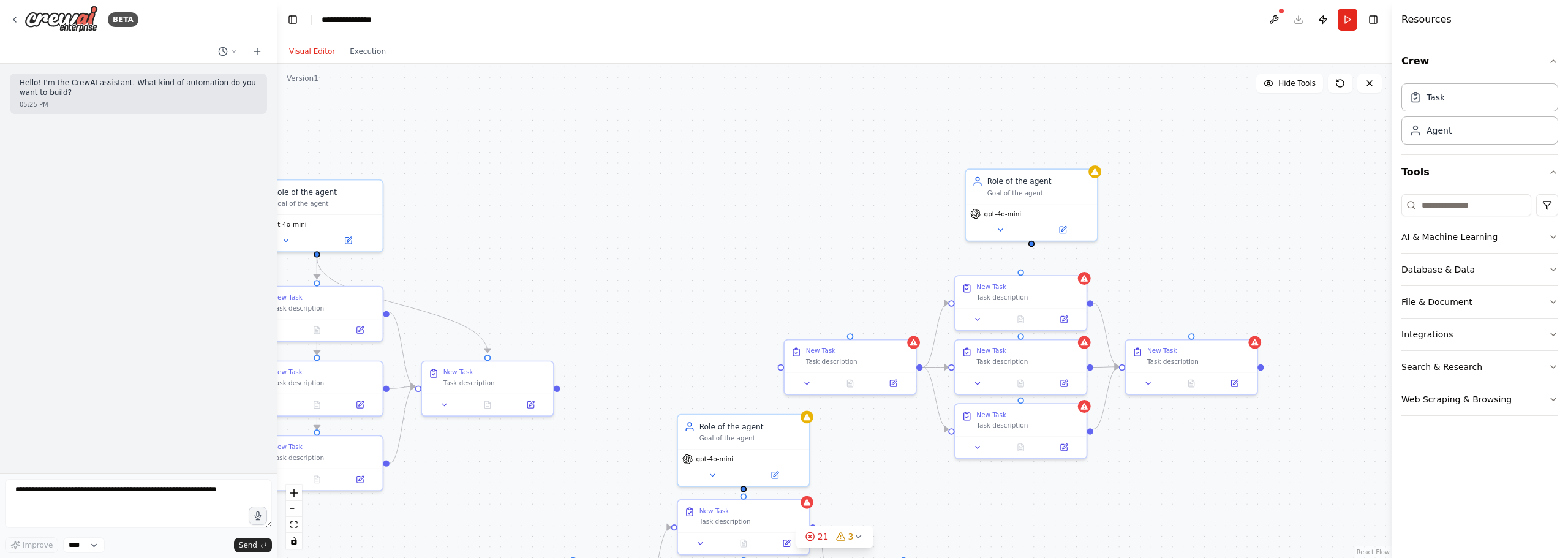
drag, startPoint x: 940, startPoint y: 197, endPoint x: 456, endPoint y: 243, distance: 486.2
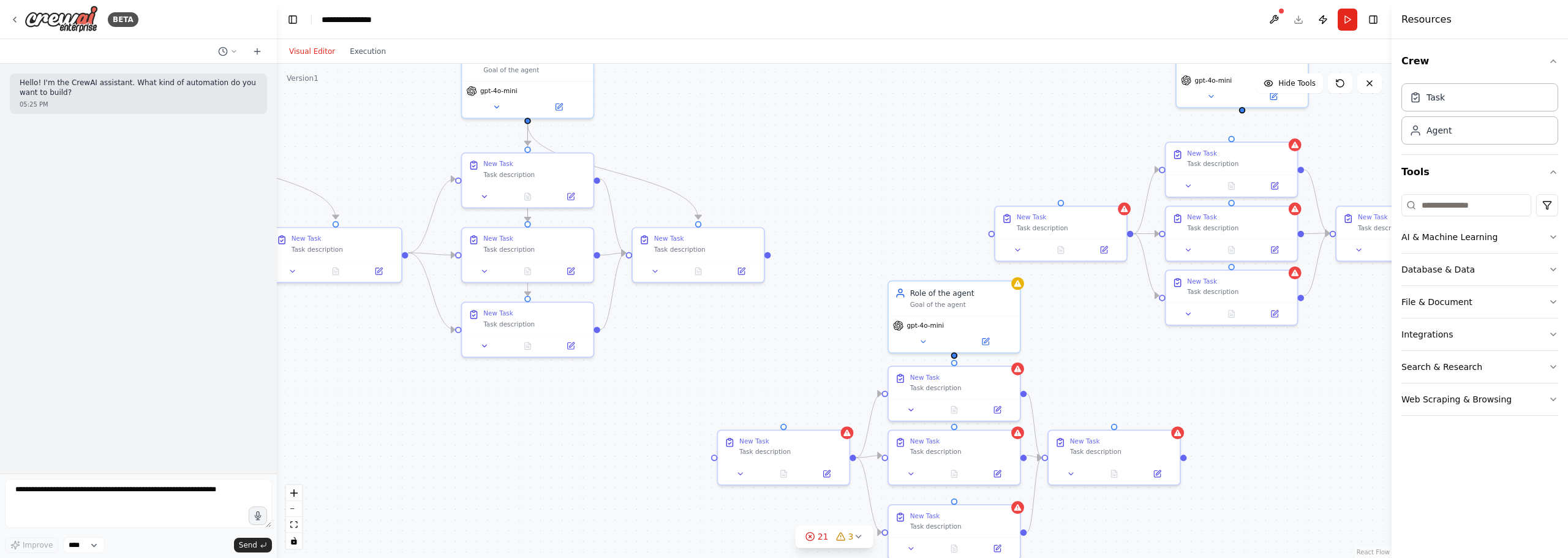
drag, startPoint x: 714, startPoint y: 211, endPoint x: 940, endPoint y: -74, distance: 363.7
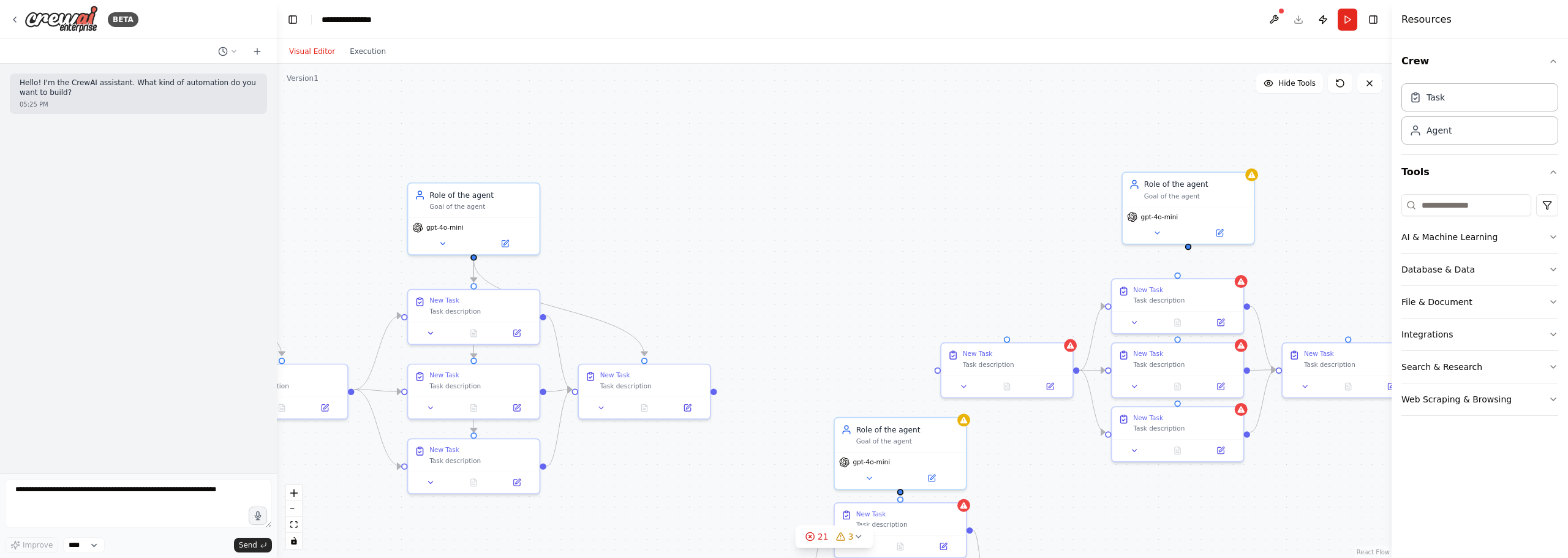
drag, startPoint x: 1120, startPoint y: 204, endPoint x: 1050, endPoint y: 523, distance: 326.6
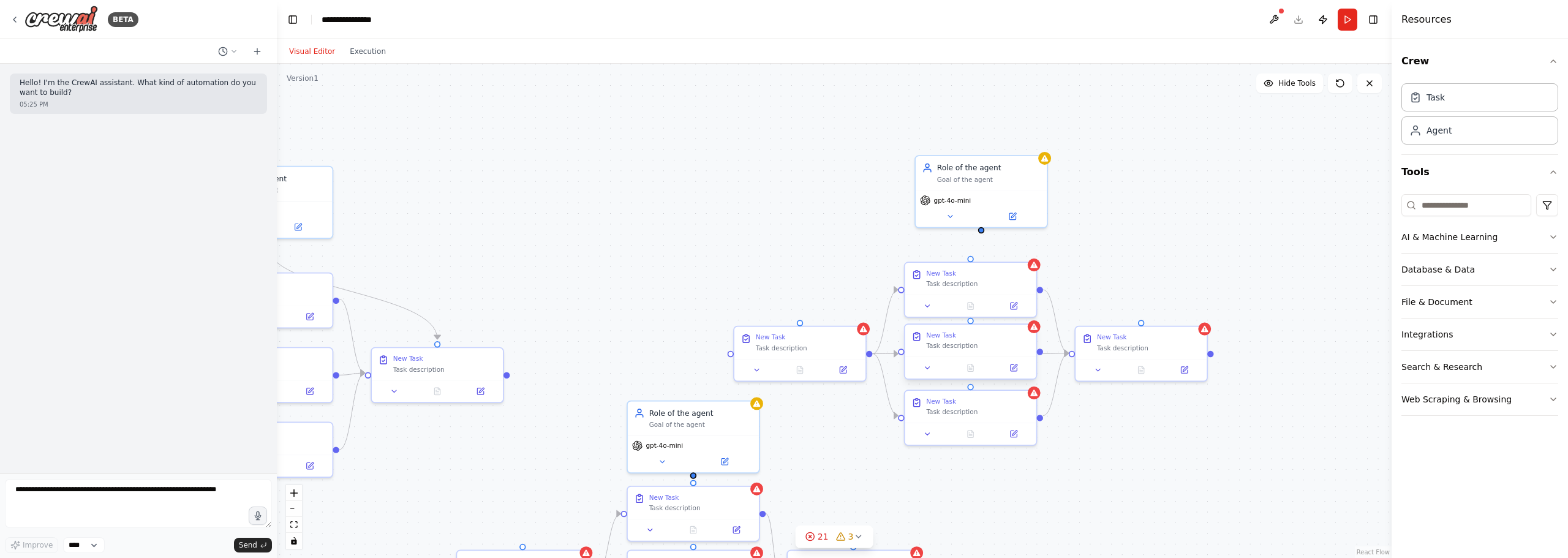
drag, startPoint x: 1016, startPoint y: 362, endPoint x: 900, endPoint y: 361, distance: 116.0
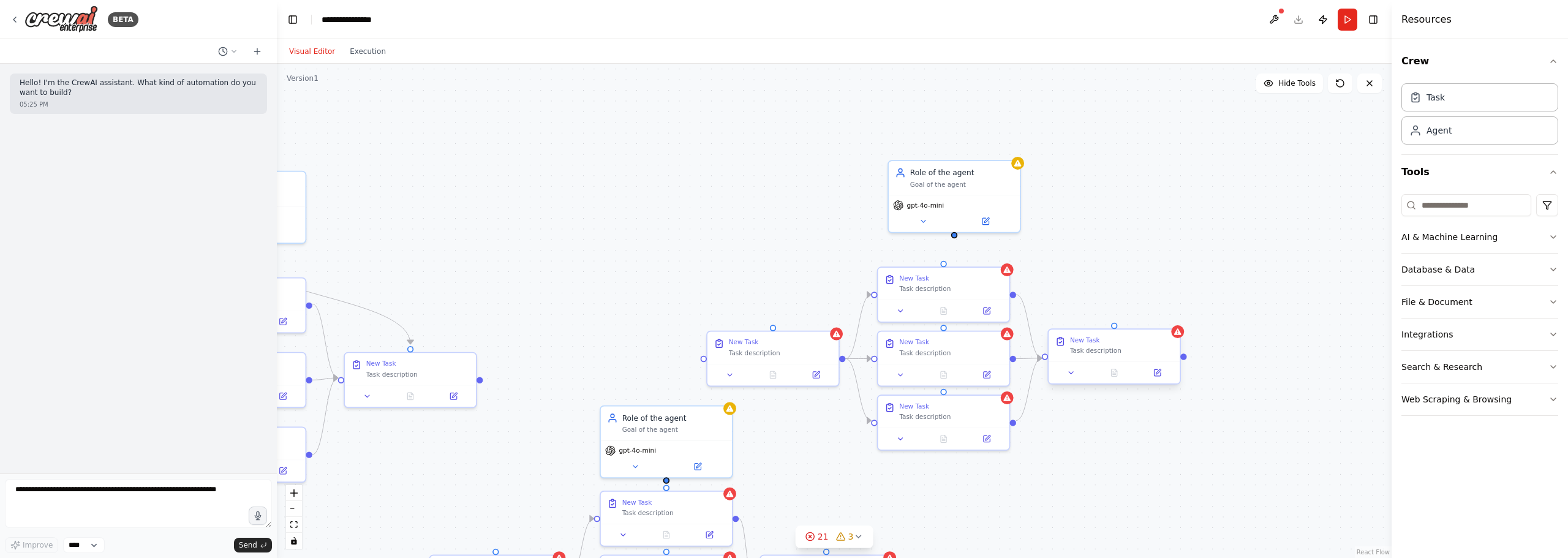
drag, startPoint x: 1106, startPoint y: 358, endPoint x: 1287, endPoint y: 354, distance: 181.0
click at [1036, 354] on div "New Task Task description" at bounding box center [1114, 345] width 131 height 32
drag, startPoint x: 967, startPoint y: 361, endPoint x: 1069, endPoint y: 352, distance: 102.4
click at [1036, 362] on div "New Task Task description" at bounding box center [1039, 345] width 131 height 32
click at [1010, 298] on div at bounding box center [943, 309] width 131 height 22
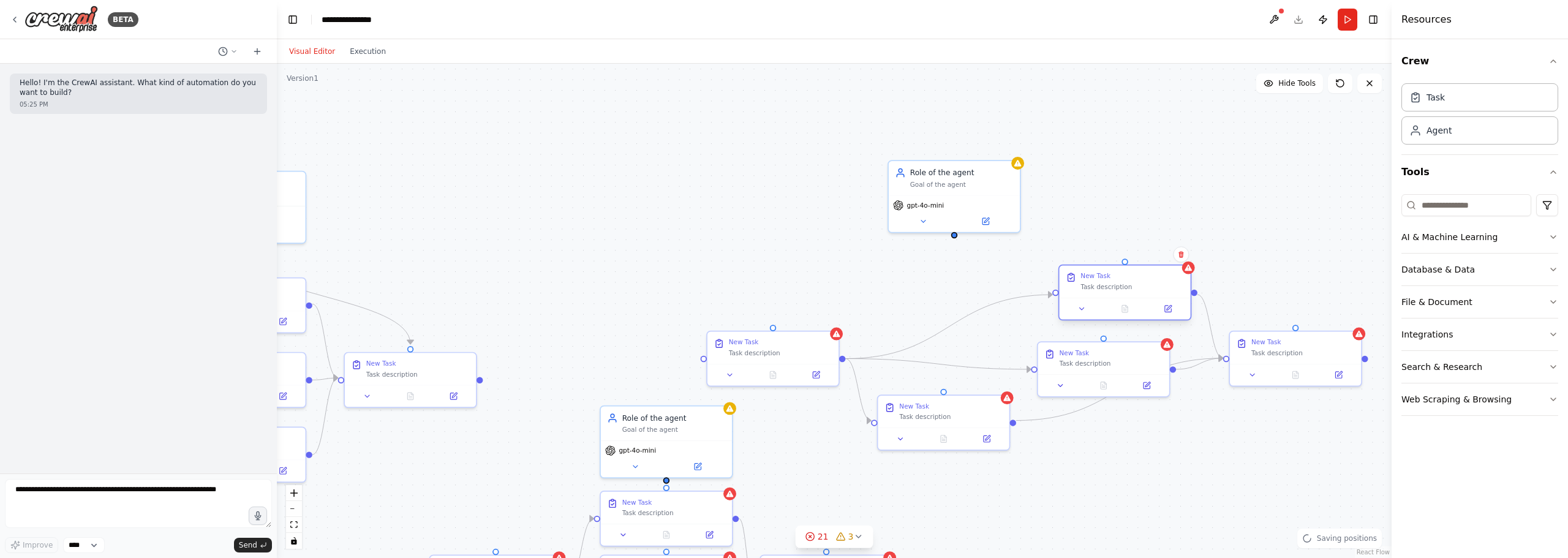
click at [1036, 298] on div at bounding box center [1124, 309] width 131 height 22
click at [1036, 286] on div "New Task Task description" at bounding box center [1135, 271] width 131 height 32
drag, startPoint x: 967, startPoint y: 414, endPoint x: 1184, endPoint y: 453, distance: 220.5
click at [1036, 451] on div "Task description" at bounding box center [1165, 447] width 103 height 8
drag, startPoint x: 1024, startPoint y: 188, endPoint x: 1100, endPoint y: 212, distance: 79.7
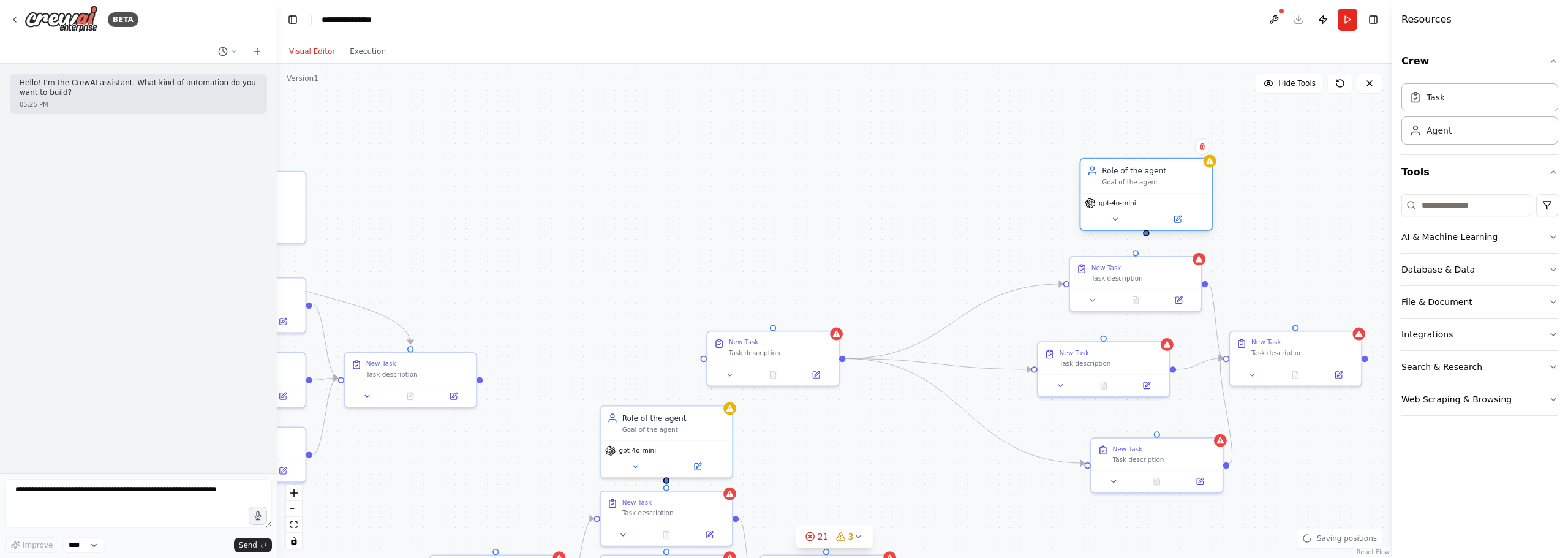
click at [1036, 192] on div "Role of the agent Goal of the agent" at bounding box center [1146, 176] width 131 height 34
drag, startPoint x: 825, startPoint y: 351, endPoint x: 999, endPoint y: 351, distance: 174.0
click at [999, 351] on div "Task description" at bounding box center [983, 351] width 103 height 8
drag, startPoint x: 1128, startPoint y: 362, endPoint x: 1166, endPoint y: 355, distance: 38.6
click at [1036, 357] on div "Task description" at bounding box center [1132, 361] width 103 height 8
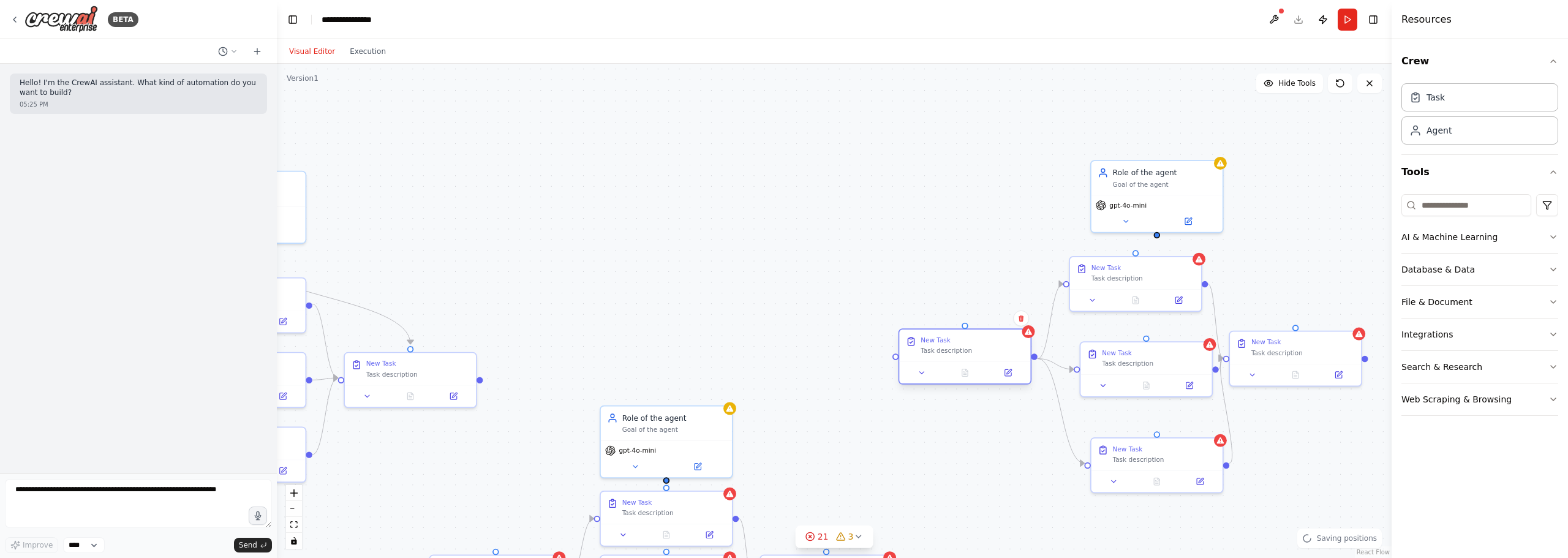
drag, startPoint x: 951, startPoint y: 336, endPoint x: 984, endPoint y: 334, distance: 33.1
click at [984, 334] on div "New Task Task description" at bounding box center [964, 345] width 131 height 32
click at [869, 292] on div ".deletable-edge-delete-btn { width: 20px; height: 20px; border: 0px solid #ffff…" at bounding box center [835, 311] width 1115 height 494
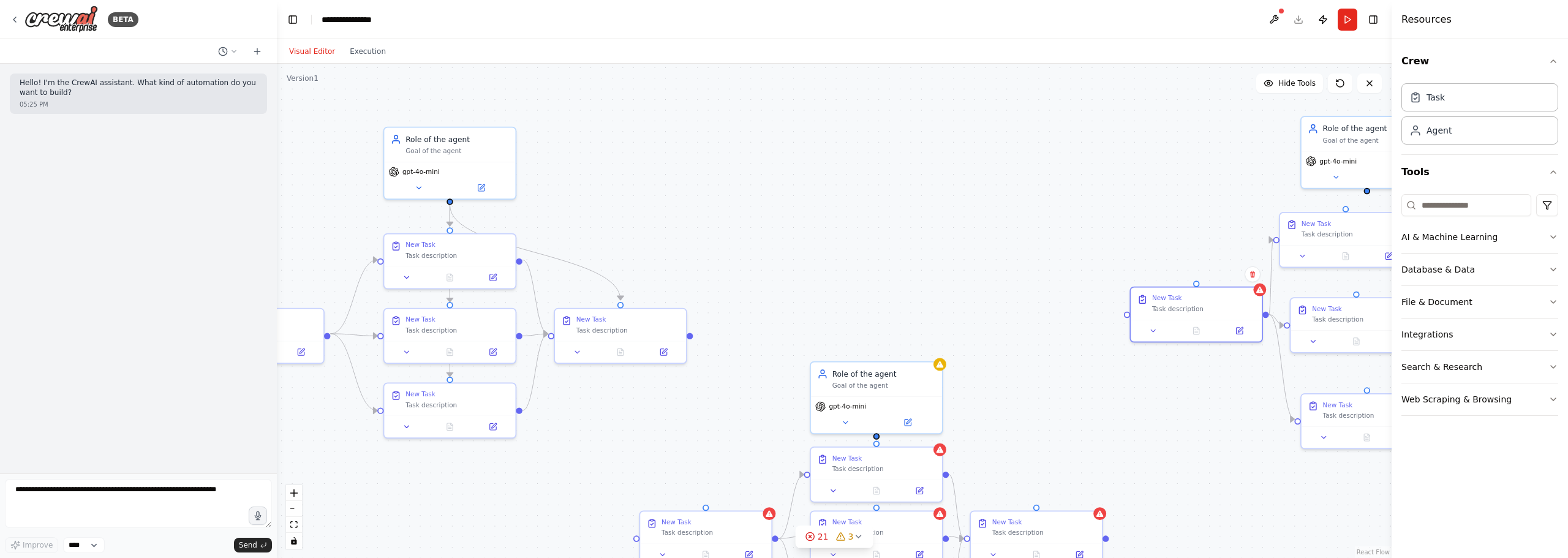
drag, startPoint x: 753, startPoint y: 246, endPoint x: 1095, endPoint y: 219, distance: 343.1
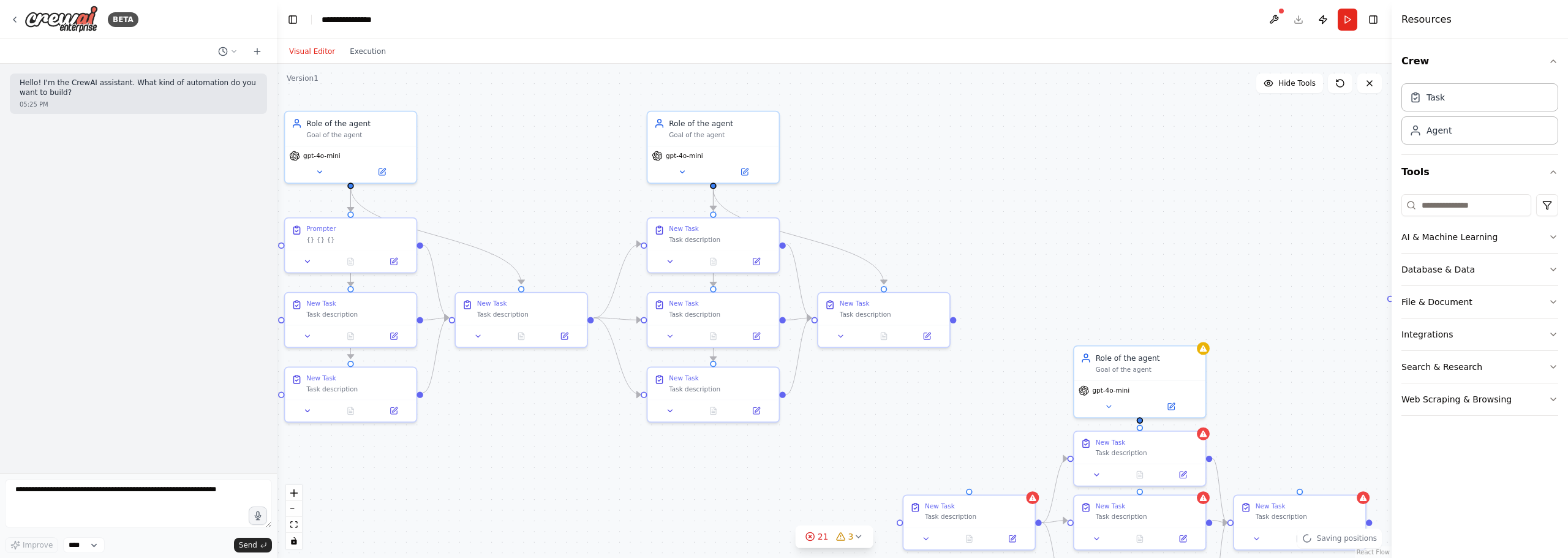
click at [925, 183] on div ".deletable-edge-delete-btn { width: 20px; height: 20px; border: 0px solid #ffff…" at bounding box center [835, 311] width 1115 height 494
drag, startPoint x: 1139, startPoint y: 372, endPoint x: 1106, endPoint y: 137, distance: 237.3
click at [1036, 137] on div "Goal of the agent" at bounding box center [1115, 133] width 103 height 8
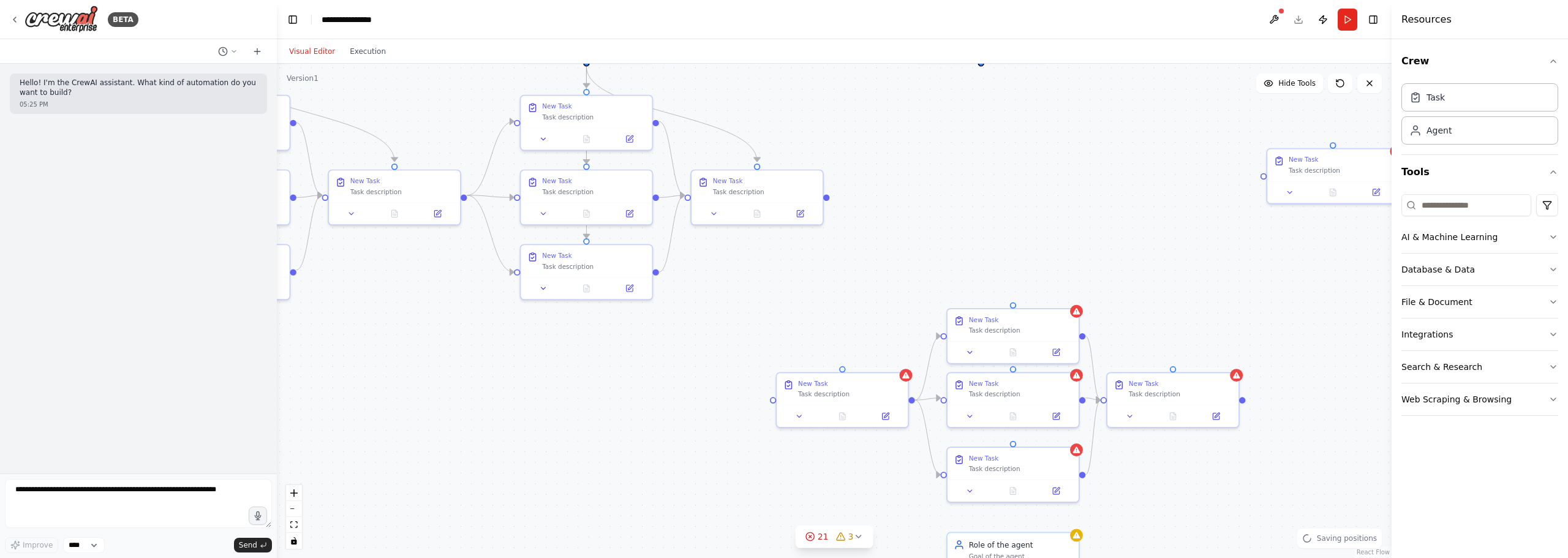
drag, startPoint x: 1154, startPoint y: 278, endPoint x: 1043, endPoint y: 168, distance: 156.3
drag, startPoint x: 1033, startPoint y: 336, endPoint x: 1016, endPoint y: 126, distance: 210.7
click at [1016, 126] on div "New Task Task description" at bounding box center [992, 120] width 133 height 56
drag, startPoint x: 1033, startPoint y: 379, endPoint x: 1047, endPoint y: 196, distance: 183.5
click at [1036, 197] on div "New Task Task description" at bounding box center [1034, 184] width 131 height 32
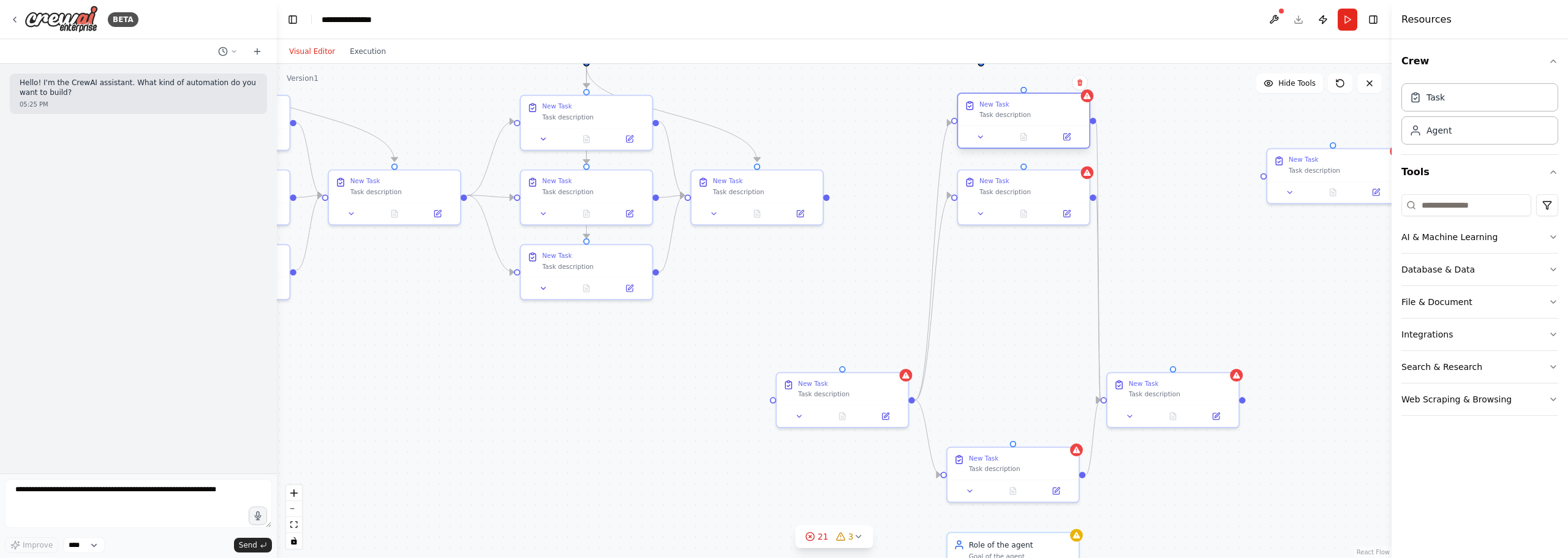
drag, startPoint x: 986, startPoint y: 125, endPoint x: 1019, endPoint y: 122, distance: 33.1
click at [1019, 122] on div "New Task Task description" at bounding box center [1023, 109] width 131 height 32
drag, startPoint x: 857, startPoint y: 385, endPoint x: 891, endPoint y: 219, distance: 169.4
click at [891, 215] on div "New Task" at bounding box center [882, 211] width 103 height 8
drag, startPoint x: 1043, startPoint y: 172, endPoint x: 1139, endPoint y: 179, distance: 96.3
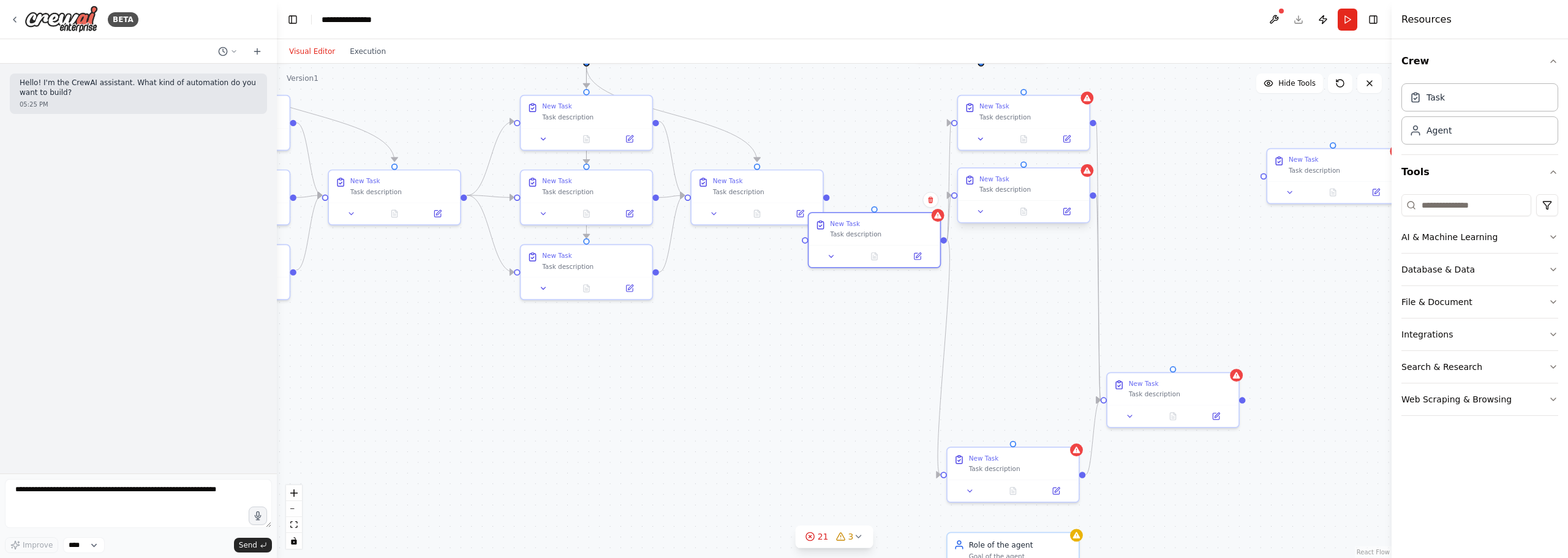
click at [1036, 179] on div "New Task Task description" at bounding box center [1023, 184] width 131 height 32
drag, startPoint x: 1055, startPoint y: 131, endPoint x: 1124, endPoint y: 118, distance: 70.2
click at [1036, 126] on div at bounding box center [1023, 137] width 131 height 22
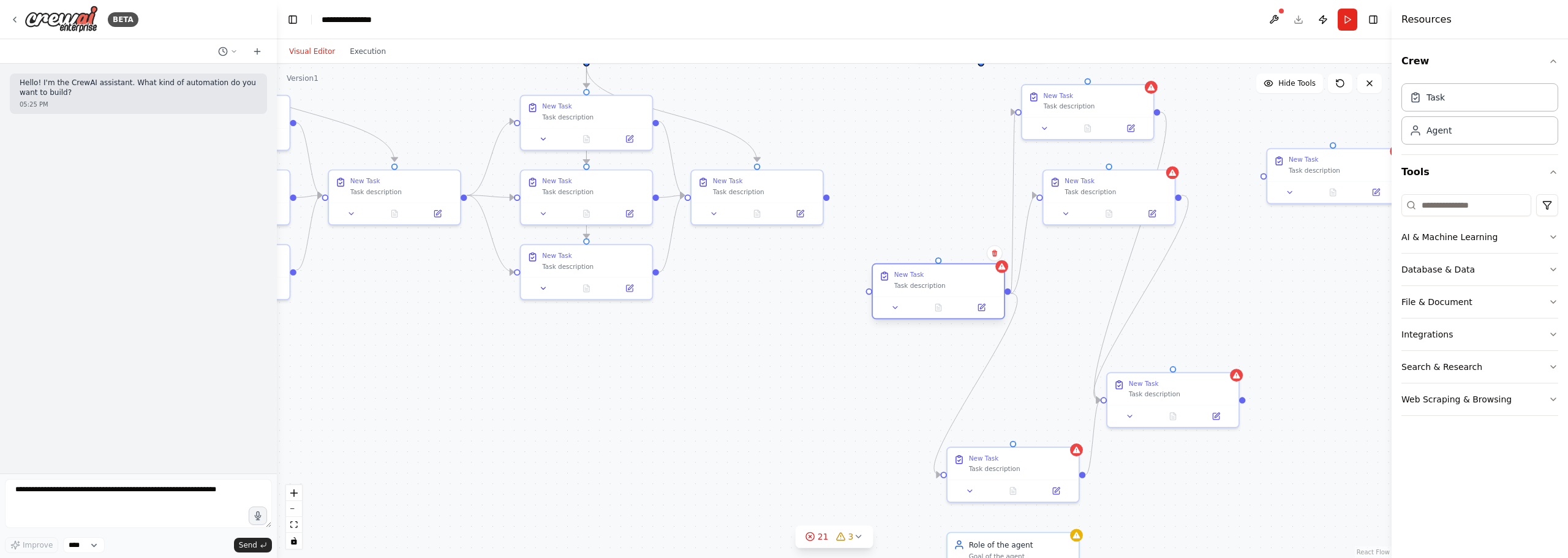
drag
click at [931, 280] on div "New Task Task description" at bounding box center [946, 280] width 103 height 19
click at [969, 256] on button at bounding box center [973, 253] width 16 height 16
click at [943, 257] on button "Confirm" at bounding box center [939, 253] width 44 height 15
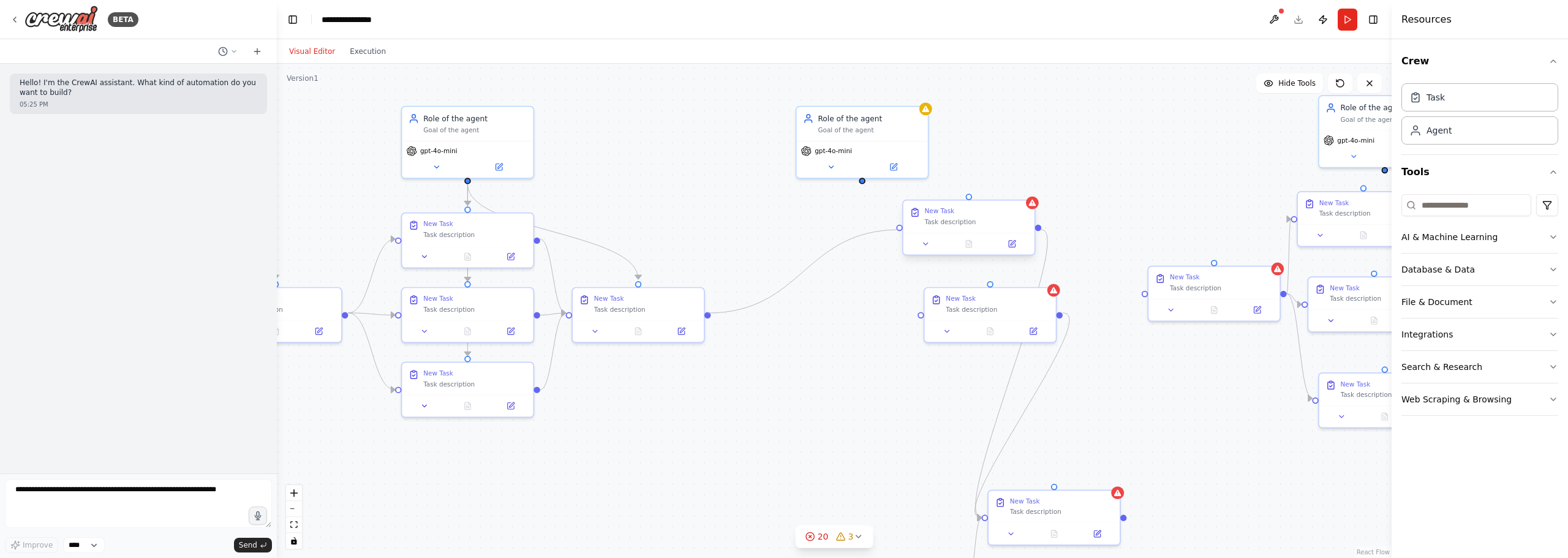
click at [907, 226] on div "Role of the agent Goal of the agent gpt-4o-mini New Task Task description New T…" at bounding box center [822, 204] width 970 height 431
click at [927, 309] on div "Role of the agent Goal of the agent gpt-4o-mini New Task Task description New T…" at bounding box center [822, 204] width 970 height 431
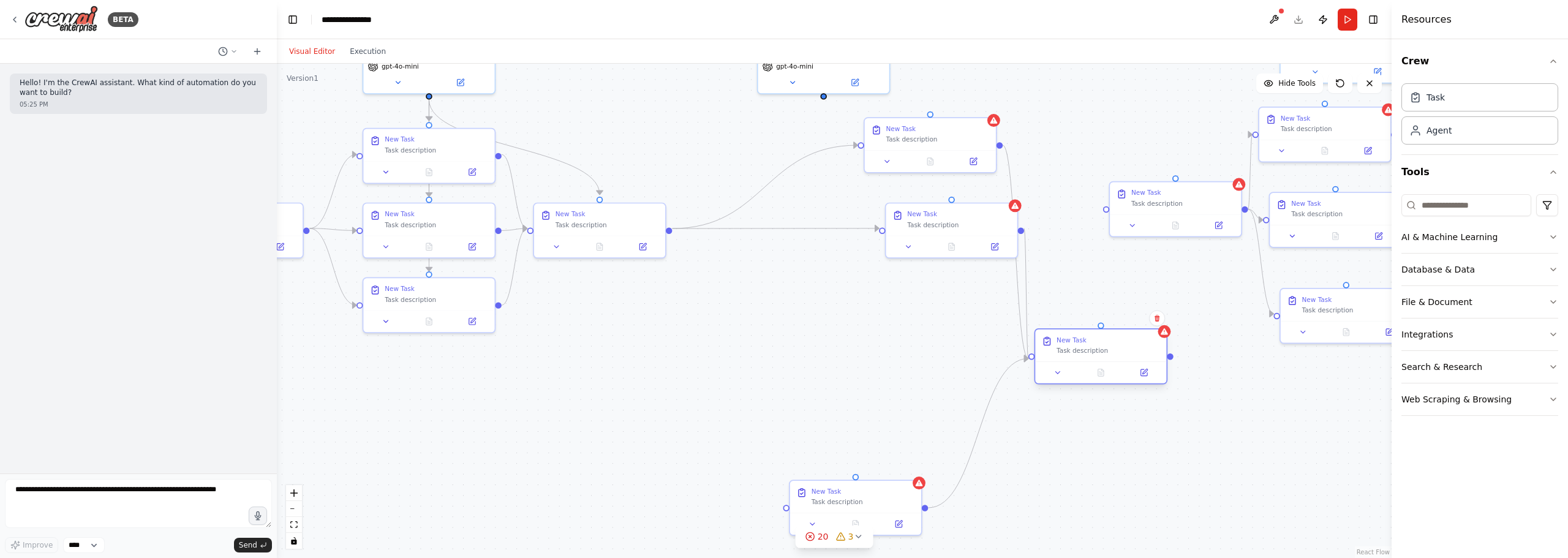
click at [1036, 346] on div "New Task Task description" at bounding box center [1108, 345] width 103 height 19
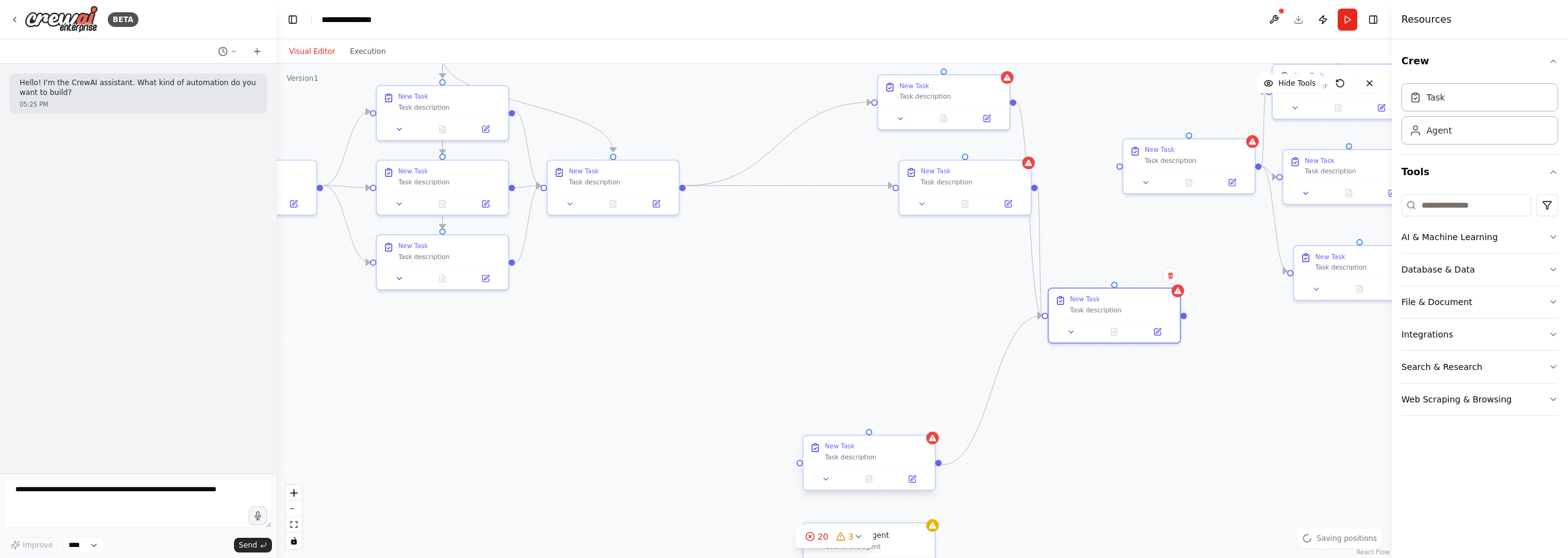
click at [851, 435] on div ".deletable-edge-delete-btn { width: 20px; height: 20px; border: 0px solid #ffff…" at bounding box center [835, 311] width 1115 height 494
click at [760, 246] on div "New Task" at bounding box center [768, 244] width 103 height 8
click at [753, 232] on icon at bounding box center [750, 234] width 8 height 8
click at [804, 292] on div at bounding box center [792, 299] width 131 height 22
click at [802, 298] on div at bounding box center [792, 309] width 131 height 22
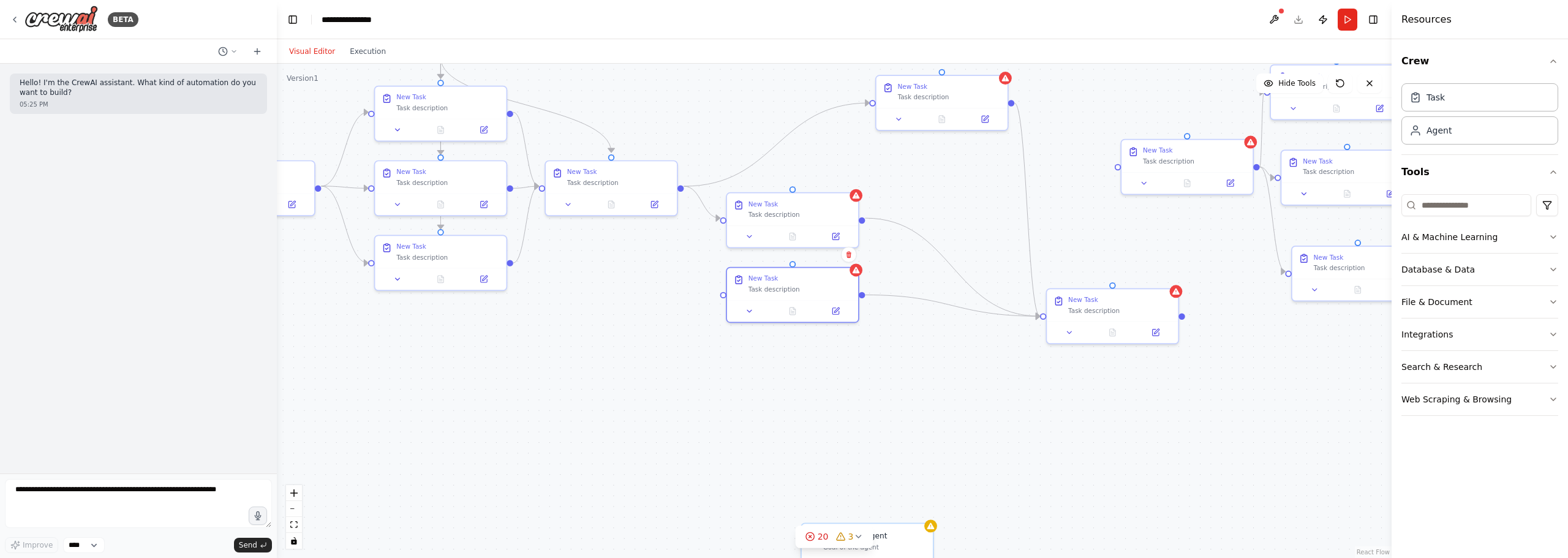
click at [977, 179] on div ".deletable-edge-delete-btn { width: 20px; height: 20px; border: 0px solid #ffff…" at bounding box center [835, 311] width 1115 height 494
drag, startPoint x: 955, startPoint y: 100, endPoint x: 805, endPoint y: 150, distance: 158.1
click at [805, 148] on div "New Task Task description" at bounding box center [792, 132] width 131 height 32
drag, startPoint x: 1109, startPoint y: 299, endPoint x: 947, endPoint y: 197, distance: 191.4
click at [947, 198] on div "New Task" at bounding box center [960, 202] width 103 height 8
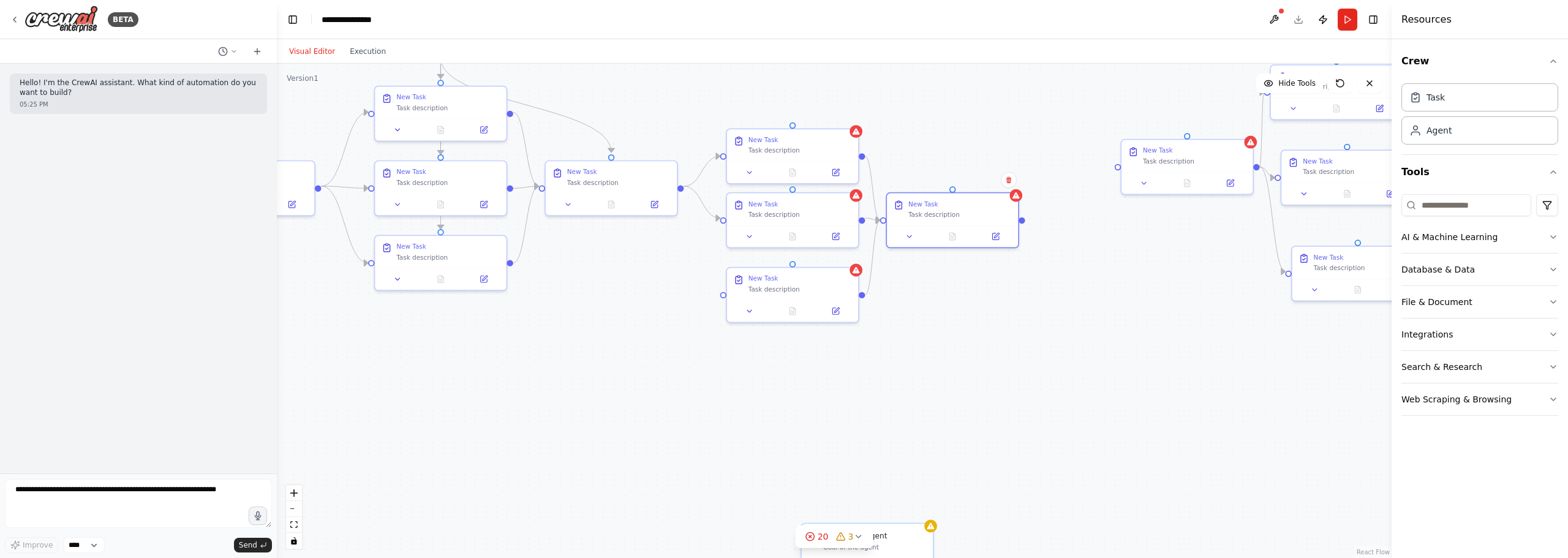
click at [954, 152] on div ".deletable-edge-delete-btn { width: 20px; height: 20px; border: 0px solid #ffff…" at bounding box center [835, 311] width 1115 height 494
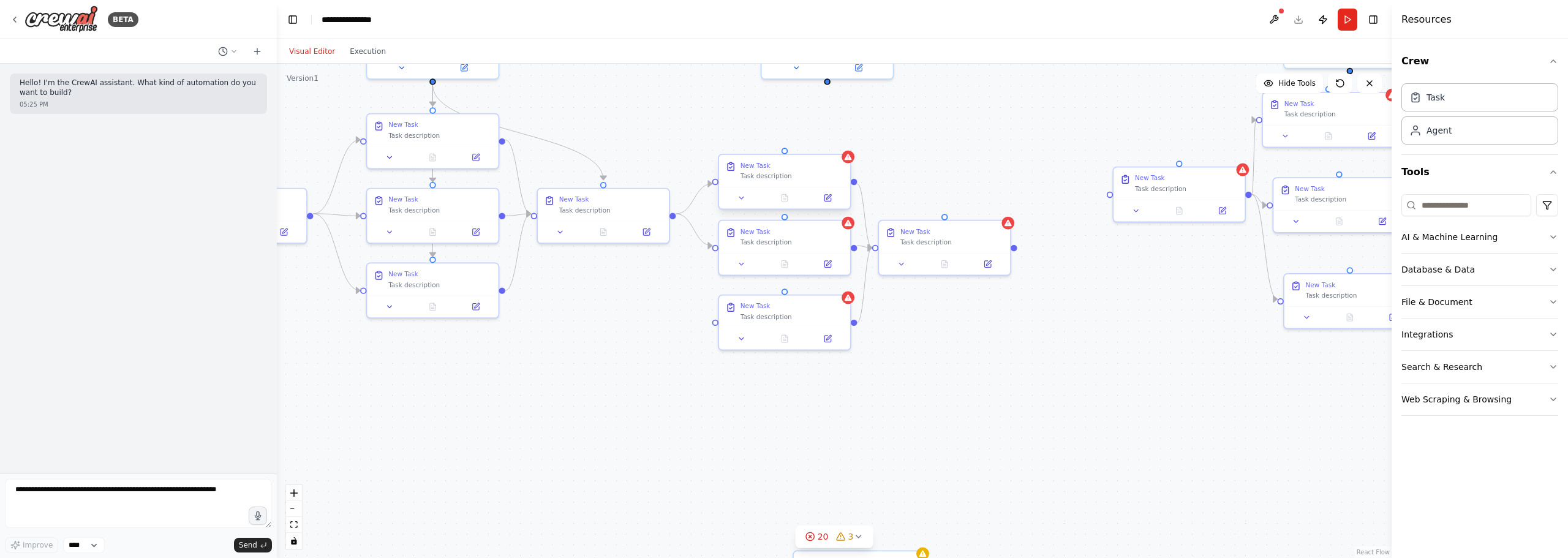
drag, startPoint x: 801, startPoint y: 190, endPoint x: 770, endPoint y: 274, distance: 89.5
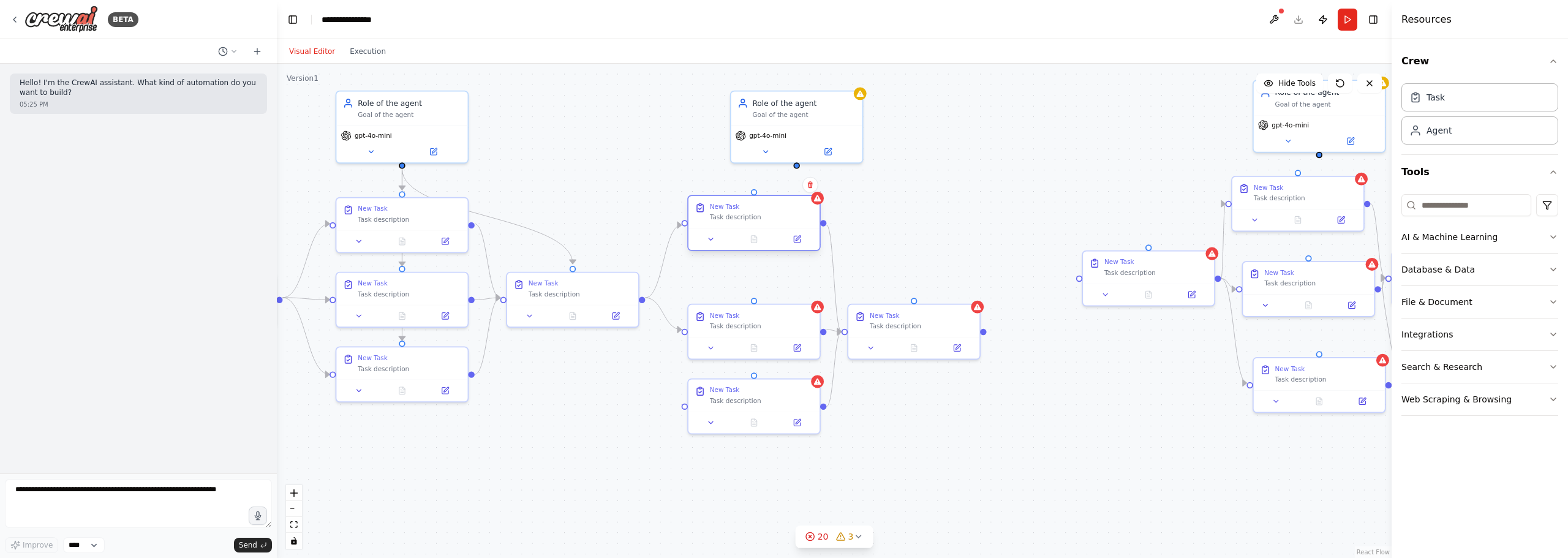
drag, startPoint x: 767, startPoint y: 263, endPoint x: 764, endPoint y: 226, distance: 37.1
click at [764, 226] on div "New Task Task description" at bounding box center [753, 211] width 131 height 32
click at [751, 325] on div "Task description" at bounding box center [761, 323] width 103 height 8
drag, startPoint x: 764, startPoint y: 312, endPoint x: 766, endPoint y: 284, distance: 28.1
click at [766, 284] on div "New Task" at bounding box center [761, 281] width 103 height 8
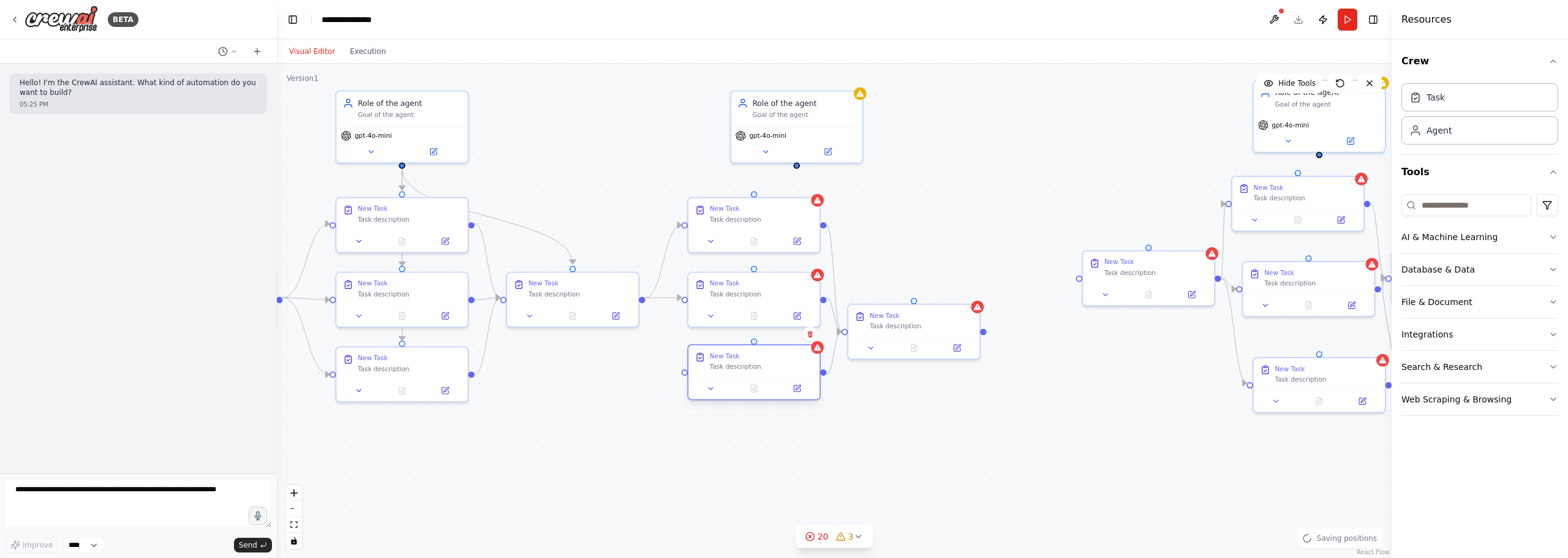
drag, startPoint x: 757, startPoint y: 393, endPoint x: 761, endPoint y: 367, distance: 26.3
click at [761, 367] on div "New Task Task description" at bounding box center [753, 361] width 131 height 32
drag, startPoint x: 901, startPoint y: 318, endPoint x: 902, endPoint y: 288, distance: 30.0
click at [902, 288] on div "New Task Task description" at bounding box center [921, 286] width 103 height 19
click at [1012, 174] on div ".deletable-edge-delete-btn { width: 20px; height: 20px; border: 0px solid #ffff…" at bounding box center [835, 311] width 1115 height 494
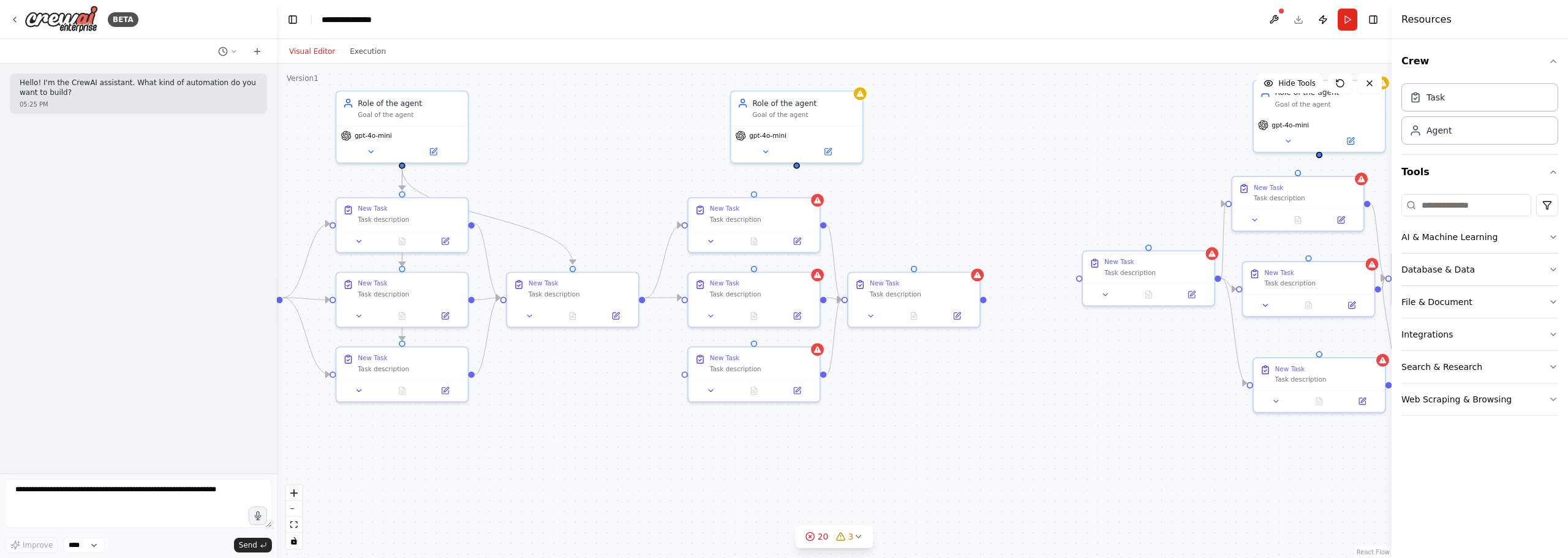
drag, startPoint x: 1015, startPoint y: 150, endPoint x: 1012, endPoint y: 136, distance: 14.3
click at [1012, 146] on div ".deletable-edge-delete-btn { width: 20px; height: 20px; border: 0px solid #ffff…" at bounding box center [835, 311] width 1115 height 494
click at [1012, 113] on div ".deletable-edge-delete-btn { width: 20px; height: 20px; border: 0px solid #ffff…" at bounding box center [835, 311] width 1115 height 494
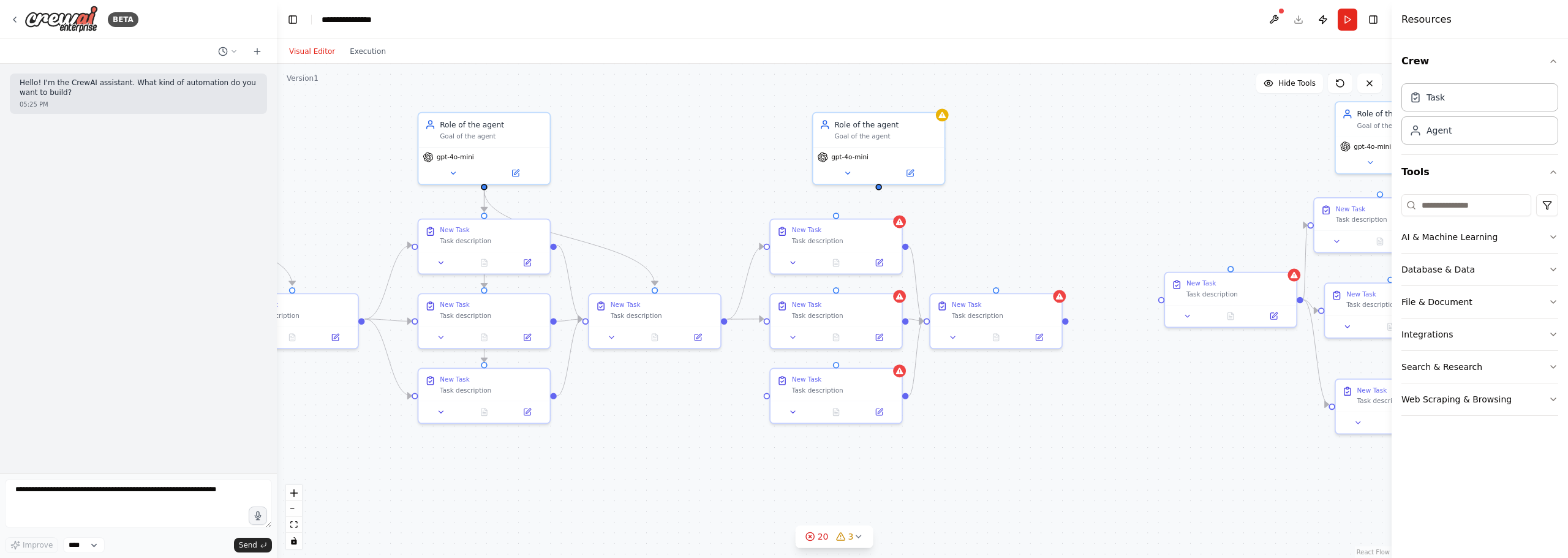
drag, startPoint x: 589, startPoint y: 172, endPoint x: 673, endPoint y: 197, distance: 87.6
click at [673, 197] on div ".deletable-edge-delete-btn { width: 20px; height: 20px; border: 0px solid #ffff…" at bounding box center [835, 311] width 1115 height 494
drag, startPoint x: 678, startPoint y: 146, endPoint x: 740, endPoint y: 179, distance: 70.2
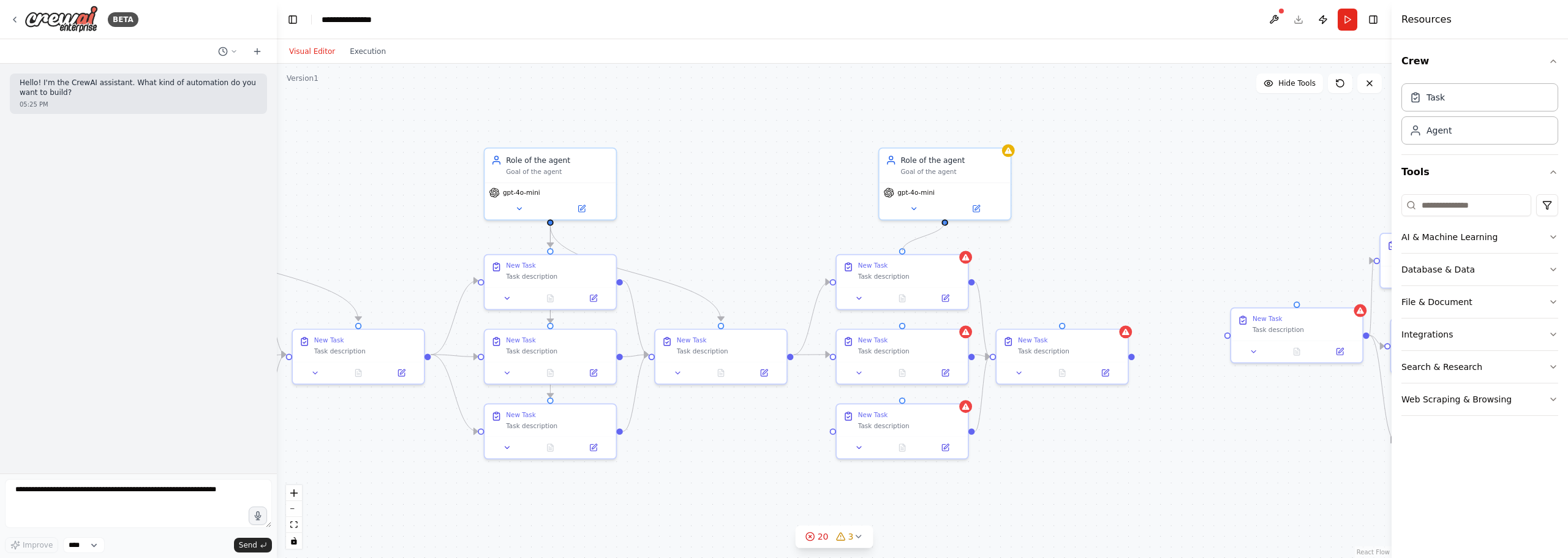
drag, startPoint x: 944, startPoint y: 219, endPoint x: 907, endPoint y: 249, distance: 47.6
click at [902, 248] on div "Role of the agent Goal of the agent gpt-4o-mini New Task Task description New T…" at bounding box center [904, 245] width 970 height 431
drag, startPoint x: 947, startPoint y: 222, endPoint x: 900, endPoint y: 323, distance: 111.4
click at [900, 323] on div "Role of the agent Goal of the agent gpt-4o-mini New Task Task description New T…" at bounding box center [904, 245] width 970 height 431
drag, startPoint x: 947, startPoint y: 225, endPoint x: 894, endPoint y: 404, distance: 186.7
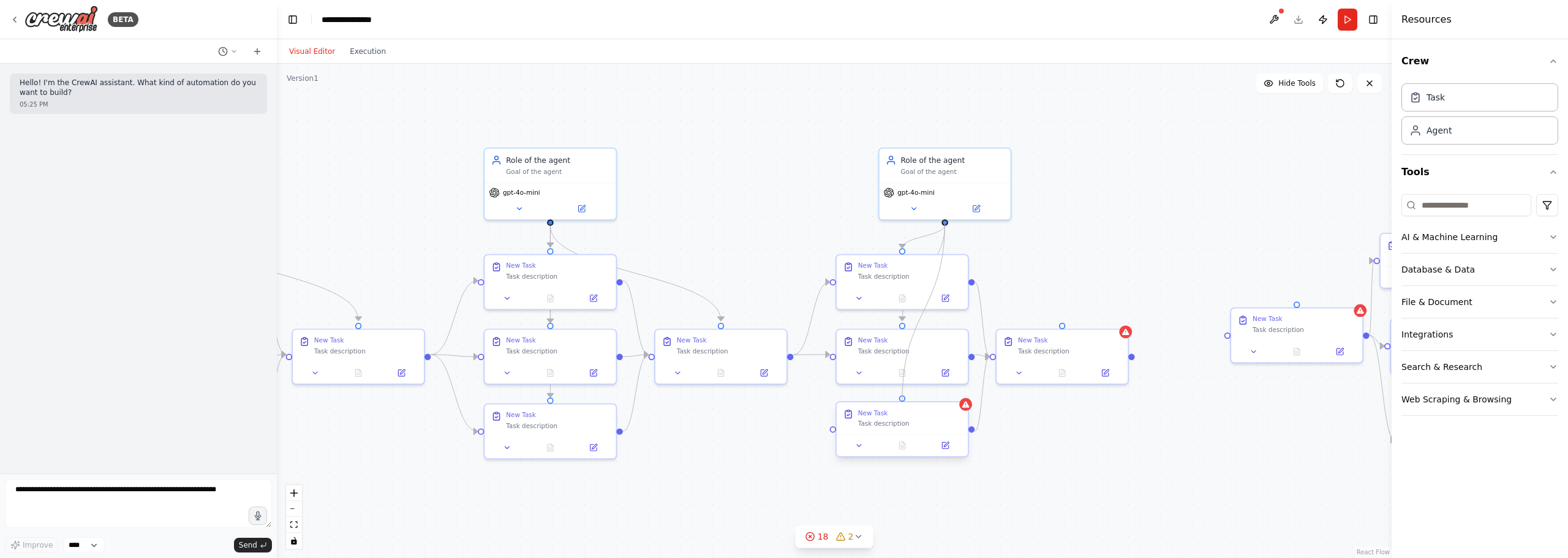
click at [894, 404] on div "Role of the agent Goal of the agent gpt-4o-mini New Task Task description New T…" at bounding box center [904, 245] width 970 height 431
drag, startPoint x: 944, startPoint y: 225, endPoint x: 1059, endPoint y: 334, distance: 158.4
click at [1036, 334] on div "Role of the agent Goal of the agent gpt-4o-mini New Task Task description New T…" at bounding box center [904, 245] width 970 height 431
drag, startPoint x: 956, startPoint y: 188, endPoint x: 916, endPoint y: 196, distance: 40.8
click at [916, 196] on div "gpt-4o-mini" at bounding box center [902, 201] width 122 height 10
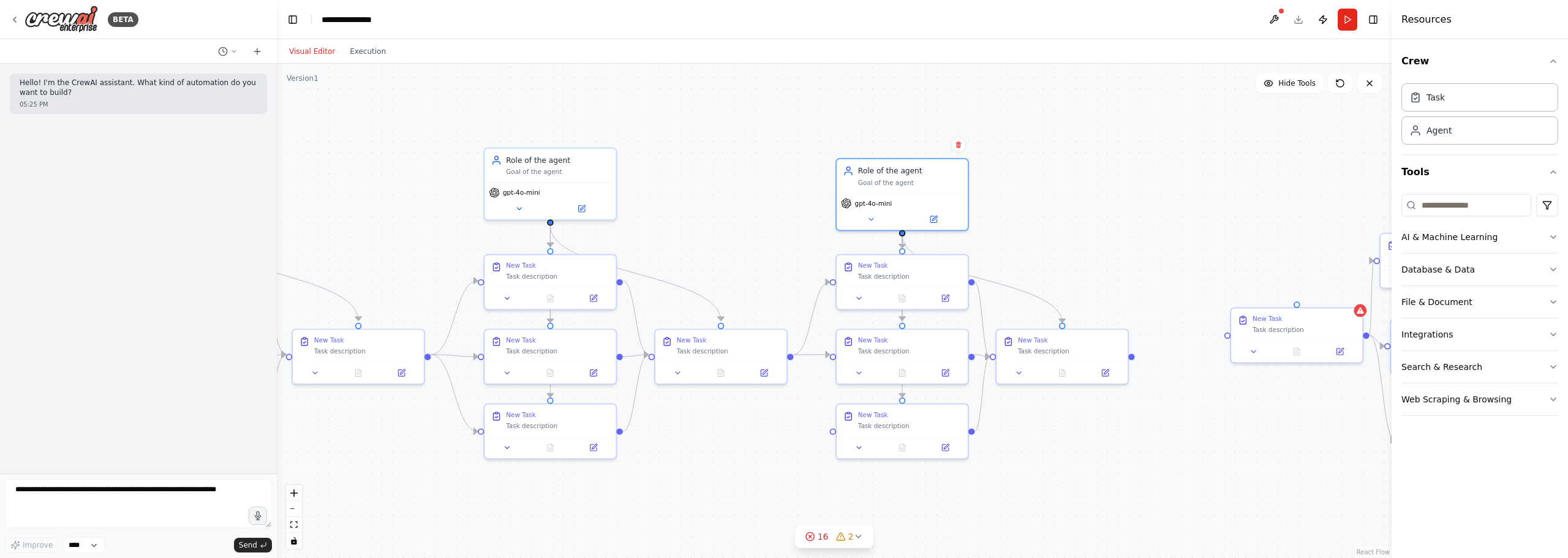
click at [1036, 190] on div ".deletable-edge-delete-btn { width: 20px; height: 20px; border: 0px solid #ffff…" at bounding box center [835, 311] width 1115 height 494
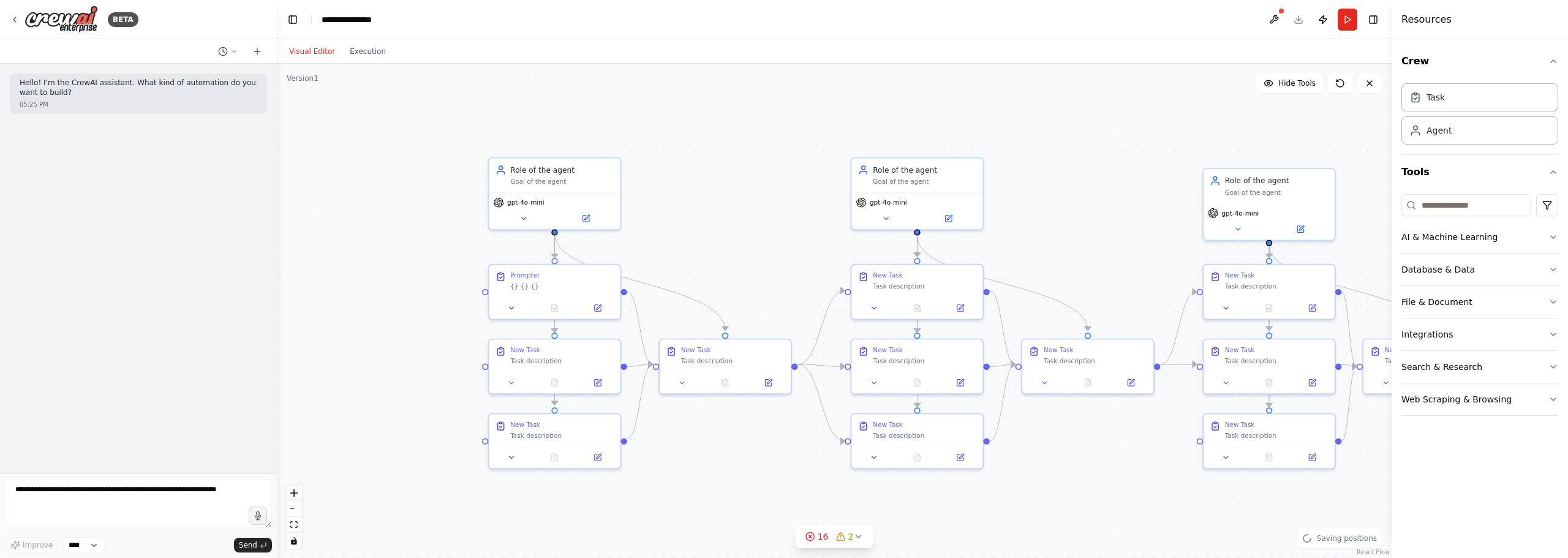
drag, startPoint x: 786, startPoint y: 236, endPoint x: 1083, endPoint y: 246, distance: 297.2
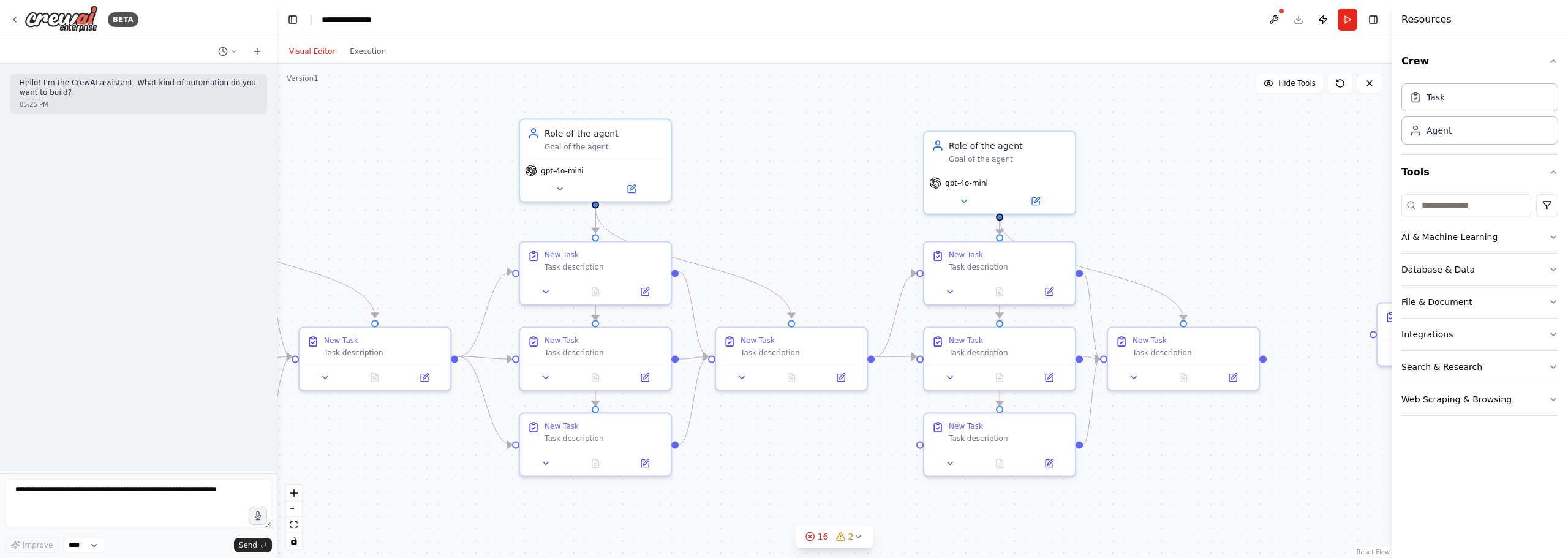
drag, startPoint x: 1081, startPoint y: 271, endPoint x: 796, endPoint y: 244, distance: 286.3
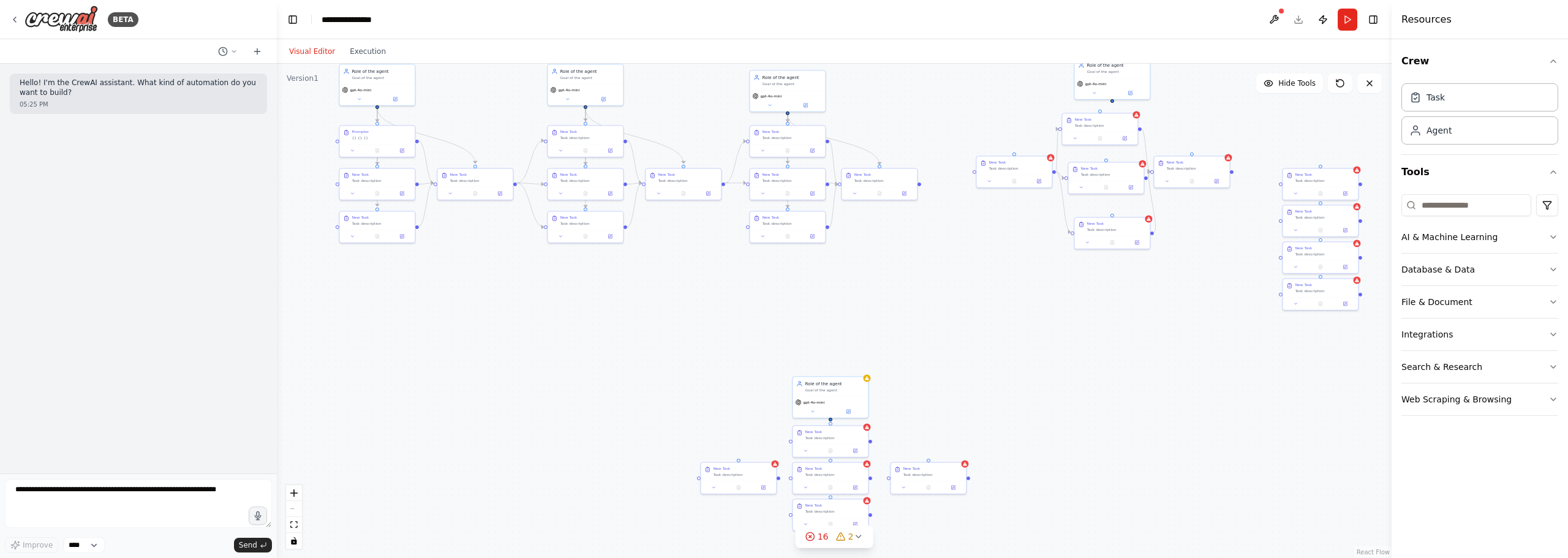
drag, startPoint x: 746, startPoint y: 410, endPoint x: 684, endPoint y: 319, distance: 110.1
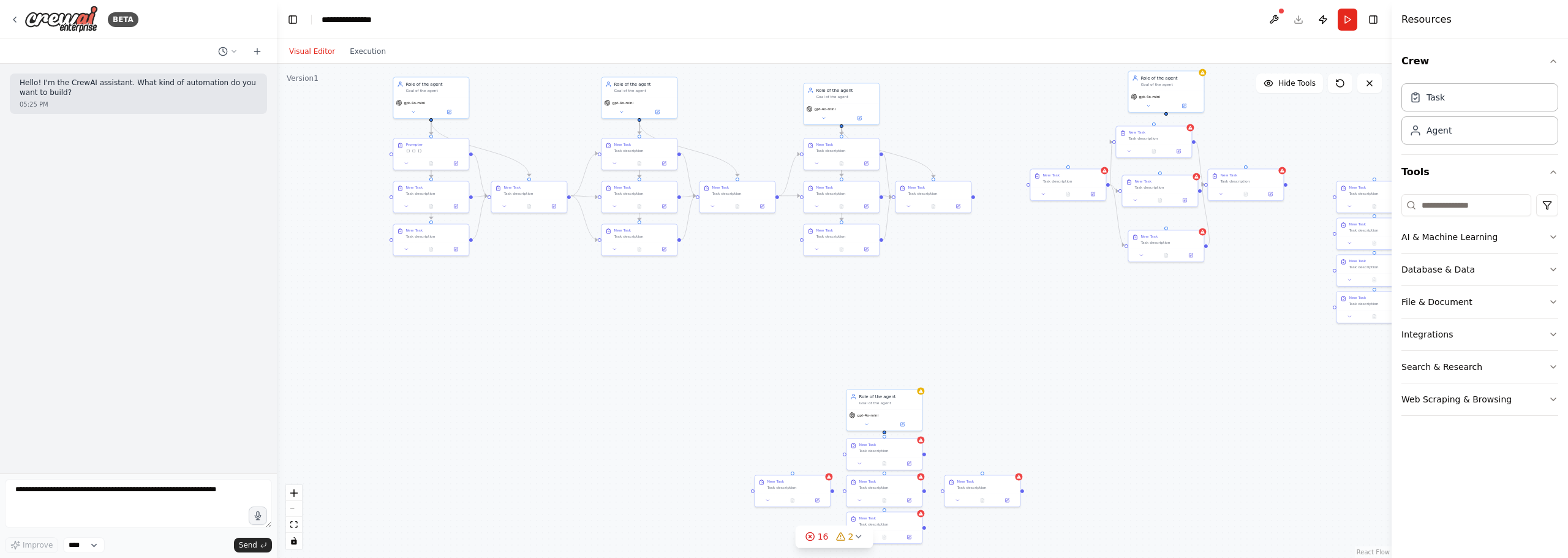
click at [571, 197] on div ".deletable-edge-delete-btn { width: 20px; height: 20px; border: 0px solid #ffff…" at bounding box center [835, 311] width 1115 height 494
click at [559, 227] on div ".deletable-edge-delete-btn { width: 20px; height: 20px; border: 0px solid #ffff…" at bounding box center [835, 311] width 1115 height 494
drag, startPoint x: 508, startPoint y: 282, endPoint x: 674, endPoint y: 326, distance: 171.7
drag, startPoint x: 804, startPoint y: 319, endPoint x: 621, endPoint y: 383, distance: 193.9
click at [1033, 297] on div at bounding box center [1049, 302] width 75 height 13
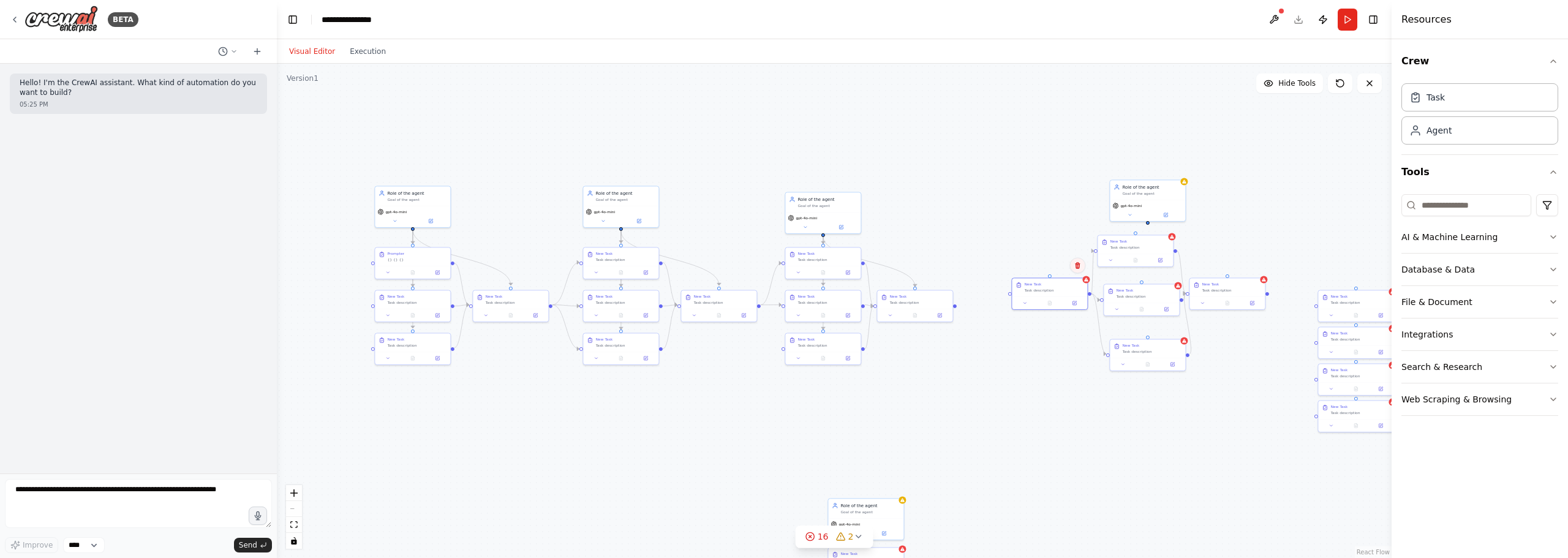
click at [1036, 263] on icon at bounding box center [1077, 265] width 7 height 7
click at [1036, 266] on button "Confirm" at bounding box center [1043, 265] width 44 height 15
drag, startPoint x: 1084, startPoint y: 257, endPoint x: 998, endPoint y: 264, distance: 86.3
click at [998, 264] on div "New Task Task description" at bounding box center [1019, 262] width 77 height 33
drag, startPoint x: 1133, startPoint y: 295, endPoint x: 1012, endPoint y: 302, distance: 121.2
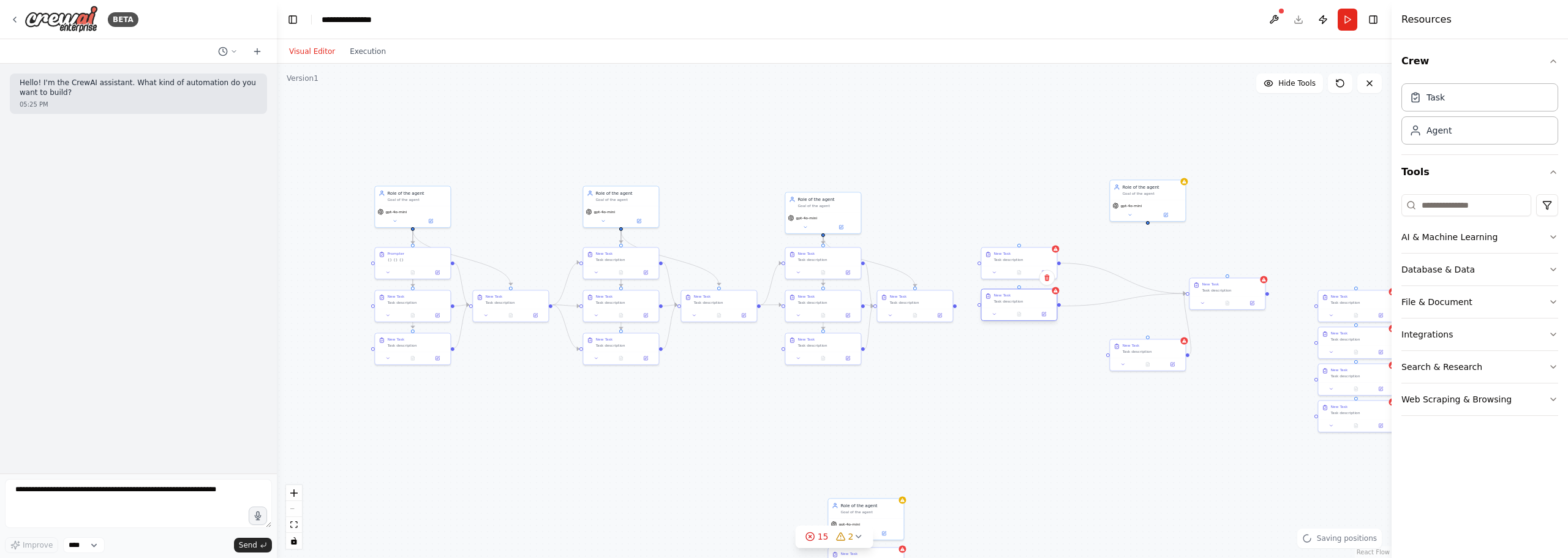
click at [1012, 302] on div "Task description" at bounding box center [1023, 301] width 59 height 5
drag, startPoint x: 1144, startPoint y: 353, endPoint x: 1014, endPoint y: 348, distance: 130.1
click at [1014, 348] on div "New Task Task description" at bounding box center [1019, 341] width 75 height 18
drag, startPoint x: 1232, startPoint y: 287, endPoint x: 1120, endPoint y: 300, distance: 112.8
click at [1036, 300] on div "Task description" at bounding box center [1121, 301] width 59 height 5
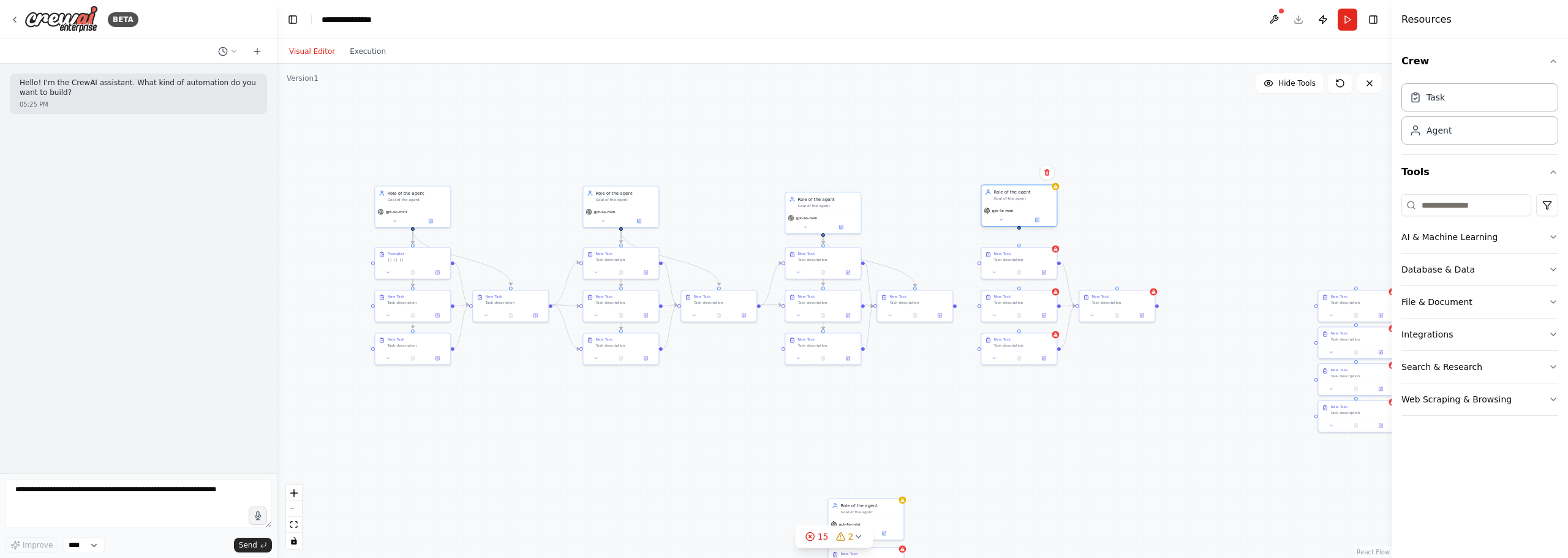
drag, startPoint x: 1154, startPoint y: 204, endPoint x: 1025, endPoint y: 209, distance: 129.1
click at [1025, 209] on div "gpt-4o-mini" at bounding box center [1019, 210] width 70 height 6
drag, startPoint x: 1020, startPoint y: 228, endPoint x: 1014, endPoint y: 247, distance: 19.9
click at [1014, 247] on div "Role of the agent Goal of the agent gpt-4o-mini New Task Task description New T…" at bounding box center [824, 241] width 558 height 246
drag, startPoint x: 1018, startPoint y: 210, endPoint x: 1016, endPoint y: 217, distance: 7.3
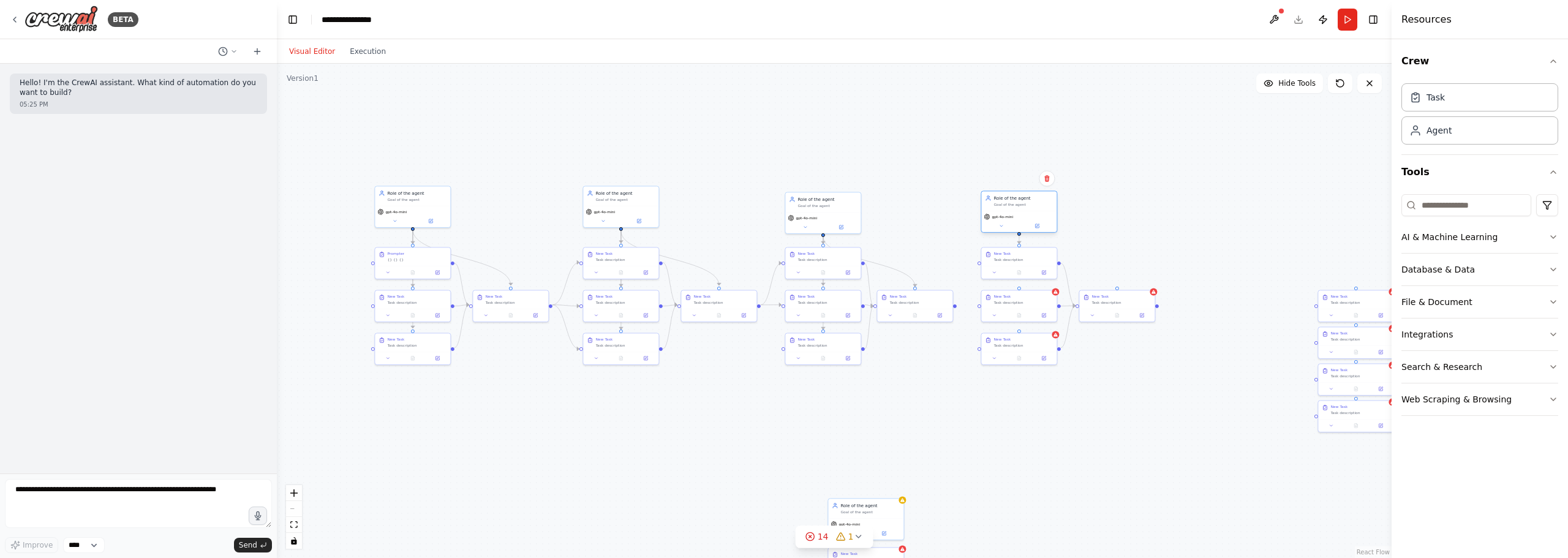
click at [1016, 217] on div "gpt-4o-mini" at bounding box center [1019, 217] width 70 height 6
click at [926, 185] on div ".deletable-edge-delete-btn { width: 20px; height: 20px; border: 0px solid #ffff…" at bounding box center [835, 311] width 1115 height 494
drag, startPoint x: 954, startPoint y: 306, endPoint x: 982, endPoint y: 263, distance: 51.3
click at [982, 263] on div "Role of the agent Goal of the agent gpt-4o-mini New Task Task description New T…" at bounding box center [824, 241] width 558 height 246
drag, startPoint x: 956, startPoint y: 306, endPoint x: 980, endPoint y: 308, distance: 24.1
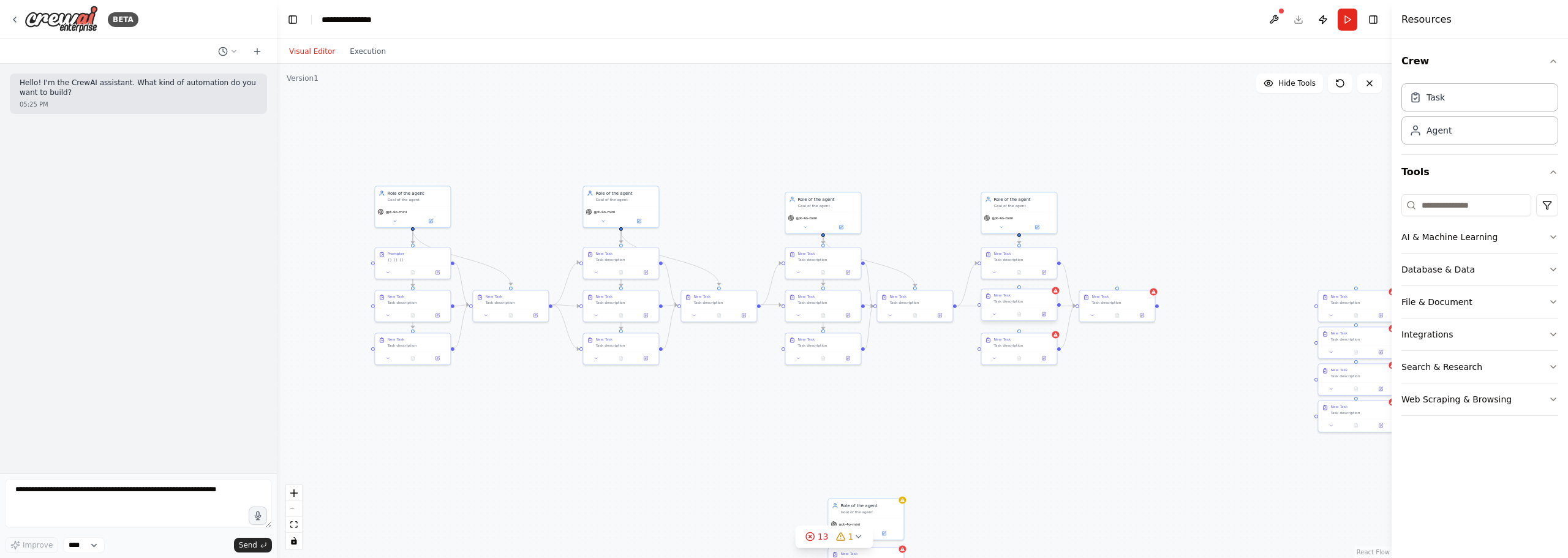
click at [980, 308] on div "Role of the agent Goal of the agent gpt-4o-mini New Task Task description New T…" at bounding box center [824, 241] width 558 height 246
drag, startPoint x: 954, startPoint y: 307, endPoint x: 979, endPoint y: 347, distance: 47.2
click at [979, 347] on div "Role of the agent Goal of the agent gpt-4o-mini New Task Task description New T…" at bounding box center [824, 241] width 558 height 246
click at [1036, 364] on div ".deletable-edge-delete-btn { width: 20px; height: 20px; border: 0px solid #ffff…" at bounding box center [835, 311] width 1115 height 494
drag, startPoint x: 1019, startPoint y: 290, endPoint x: 1020, endPoint y: 233, distance: 57.0
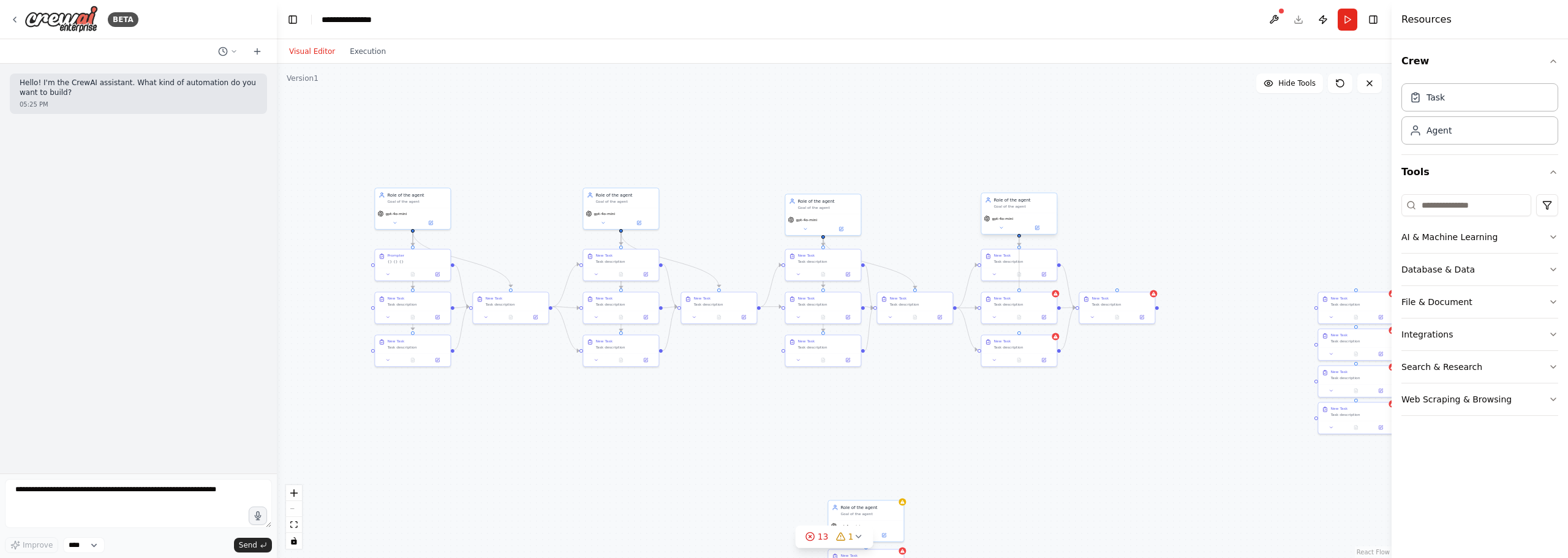
click at [1020, 233] on div "Role of the agent Goal of the agent gpt-4o-mini New Task Task description New T…" at bounding box center [824, 243] width 558 height 246
drag, startPoint x: 1020, startPoint y: 333, endPoint x: 1020, endPoint y: 236, distance: 97.0
click at [1020, 236] on div "Role of the agent Goal of the agent gpt-4o-mini New Task Task description New T…" at bounding box center [824, 243] width 558 height 246
click at [1036, 241] on div ".deletable-edge-delete-btn { width: 20px; height: 20px; border: 0px solid #ffff…" at bounding box center [835, 311] width 1115 height 494
click at [1036, 252] on div ".deletable-edge-delete-btn { width: 20px; height: 20px; border: 0px solid #ffff…" at bounding box center [835, 311] width 1115 height 494
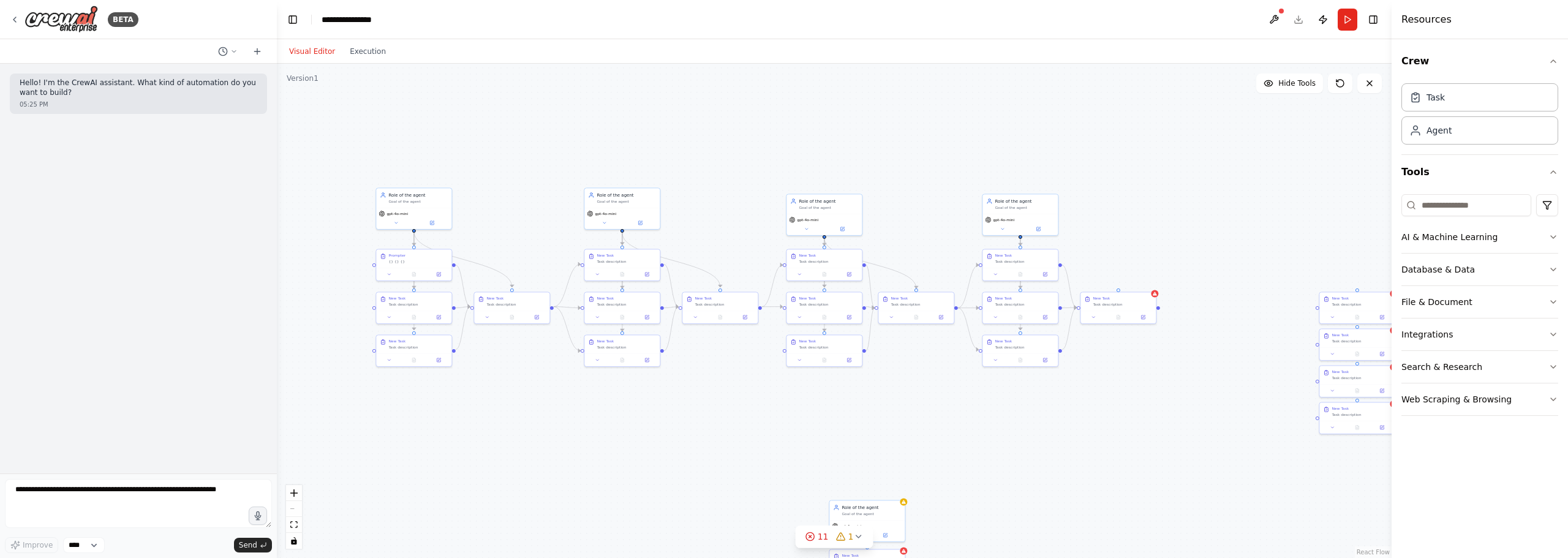
click at [1036, 241] on div ".deletable-edge-delete-btn { width: 20px; height: 20px; border: 0px solid #ffff…" at bounding box center [835, 311] width 1115 height 494
drag, startPoint x: 1277, startPoint y: 256, endPoint x: 1142, endPoint y: 283, distance: 137.7
drag, startPoint x: 1200, startPoint y: 354, endPoint x: 1071, endPoint y: 240, distance: 172.2
click at [1036, 238] on div "New Task Task description" at bounding box center [1048, 231] width 75 height 18
click at [1036, 351] on div ".deletable-edge-delete-btn { width: 20px; height: 20px; border: 0px solid #ffff…" at bounding box center [835, 311] width 1115 height 494
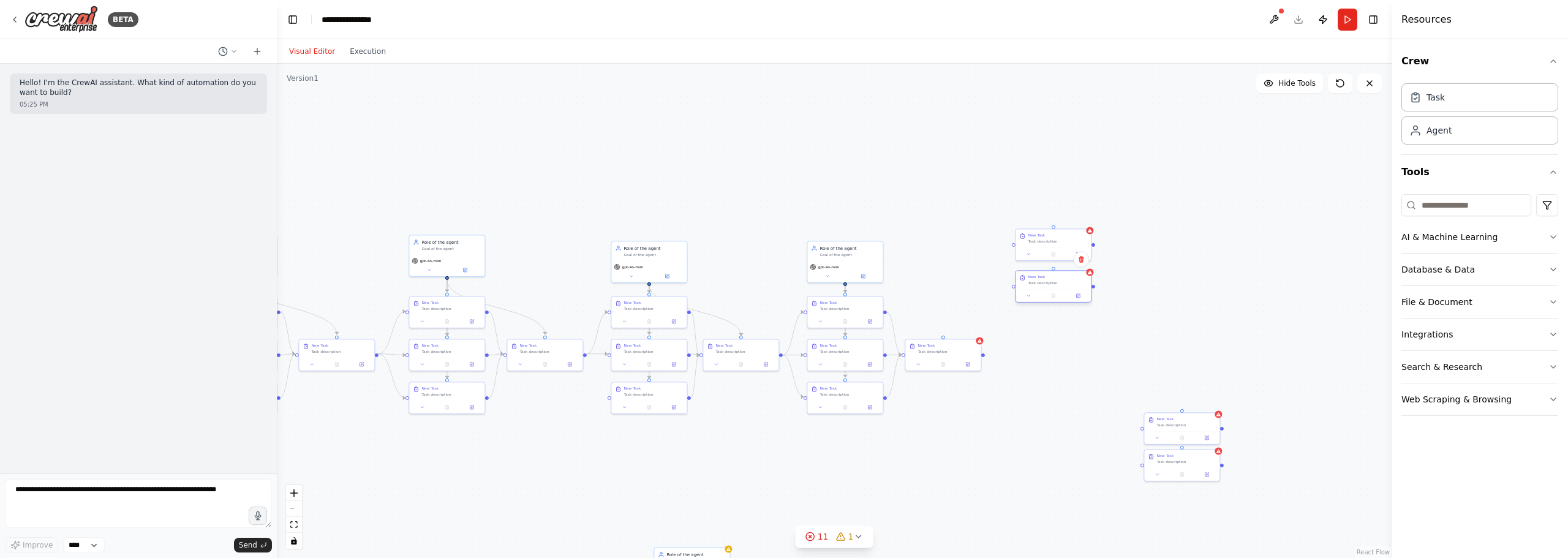
drag, startPoint x: 1160, startPoint y: 392, endPoint x: 1033, endPoint y: 287, distance: 164.8
click at [1033, 287] on div "New Task Task description" at bounding box center [1053, 280] width 75 height 18
drag, startPoint x: 1162, startPoint y: 431, endPoint x: 1056, endPoint y: 334, distance: 143.7
click at [1036, 338] on div "New Task Task description" at bounding box center [1066, 347] width 77 height 33
drag, startPoint x: 1051, startPoint y: 289, endPoint x: 1075, endPoint y: 299, distance: 26.0
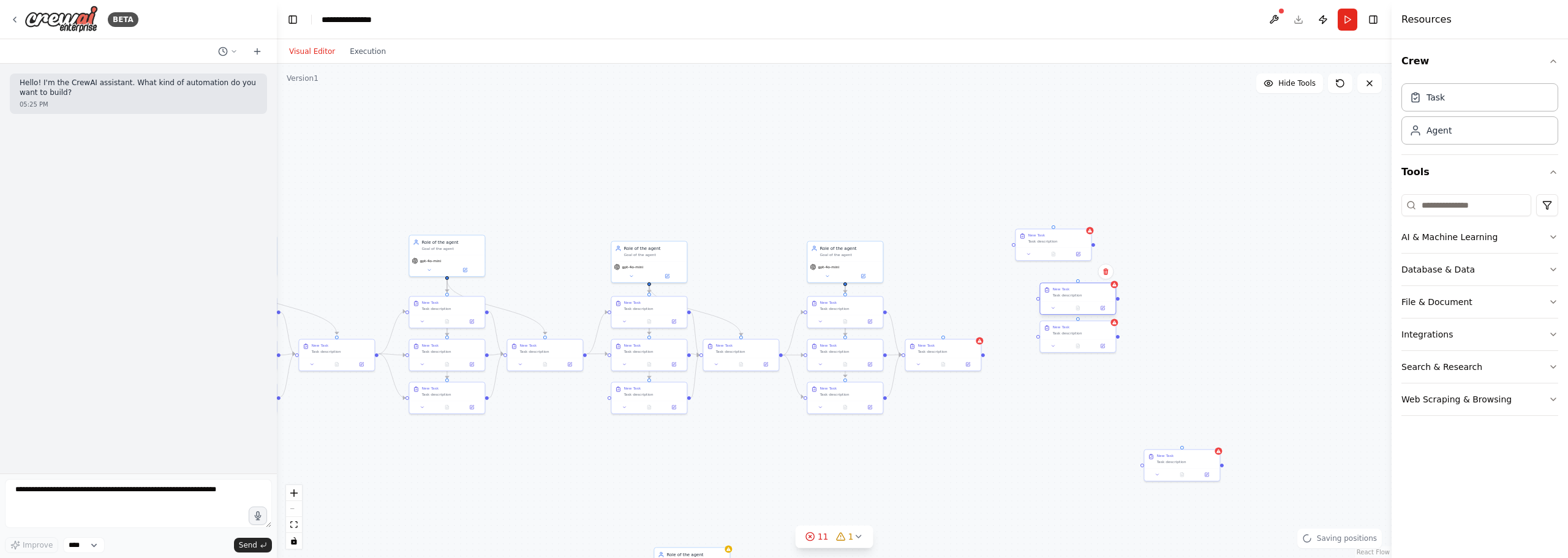
click at [1036, 299] on div "New Task Task description" at bounding box center [1078, 299] width 77 height 33
drag, startPoint x: 1071, startPoint y: 252, endPoint x: 1097, endPoint y: 269, distance: 31.1
click at [1036, 269] on button at bounding box center [1103, 271] width 21 height 7
drag, startPoint x: 1144, startPoint y: 457, endPoint x: 1046, endPoint y: 376, distance: 127.1
click at [1036, 376] on div "New Task Task description" at bounding box center [1077, 371] width 68 height 11
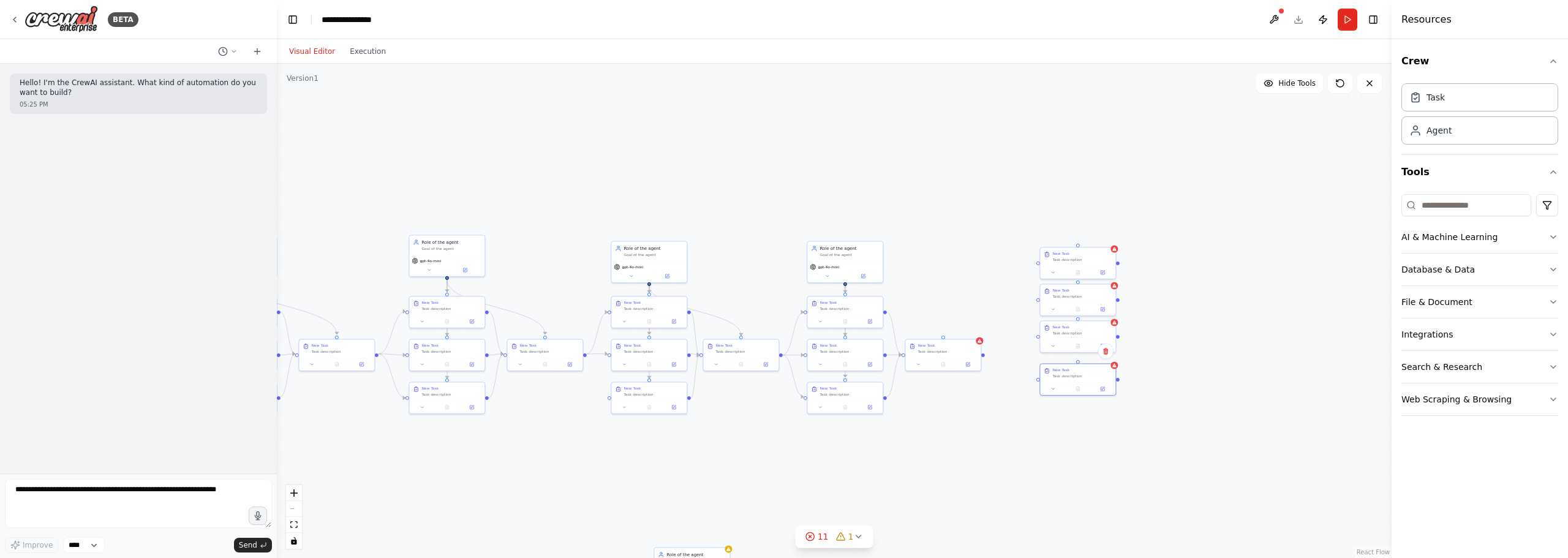
click at [1036, 373] on div ".deletable-edge-delete-btn { width: 20px; height: 20px; border: 0px solid #ffff…" at bounding box center [835, 311] width 1115 height 494
